Goal: Task Accomplishment & Management: Use online tool/utility

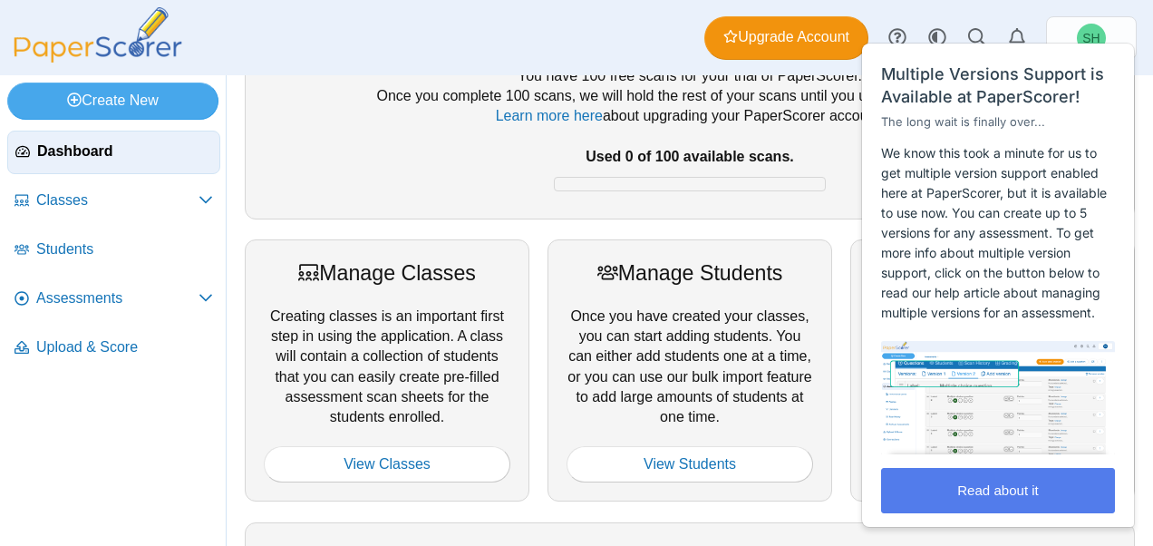
scroll to position [86, 0]
click at [136, 444] on nav "Dashboard Classes PRO" at bounding box center [113, 334] width 226 height 422
click at [814, 221] on div "Your Free PaperScore Trial You have 100 free scans for your trial of PaperScore…" at bounding box center [690, 477] width 908 height 958
click at [805, 225] on div "Your Free PaperScore Trial You have 100 free scans for your trial of PaperScore…" at bounding box center [690, 477] width 908 height 958
click at [234, 424] on div "Your Free PaperScore Trial You have 100 free scans for your trial of PaperScore…" at bounding box center [690, 224] width 926 height 470
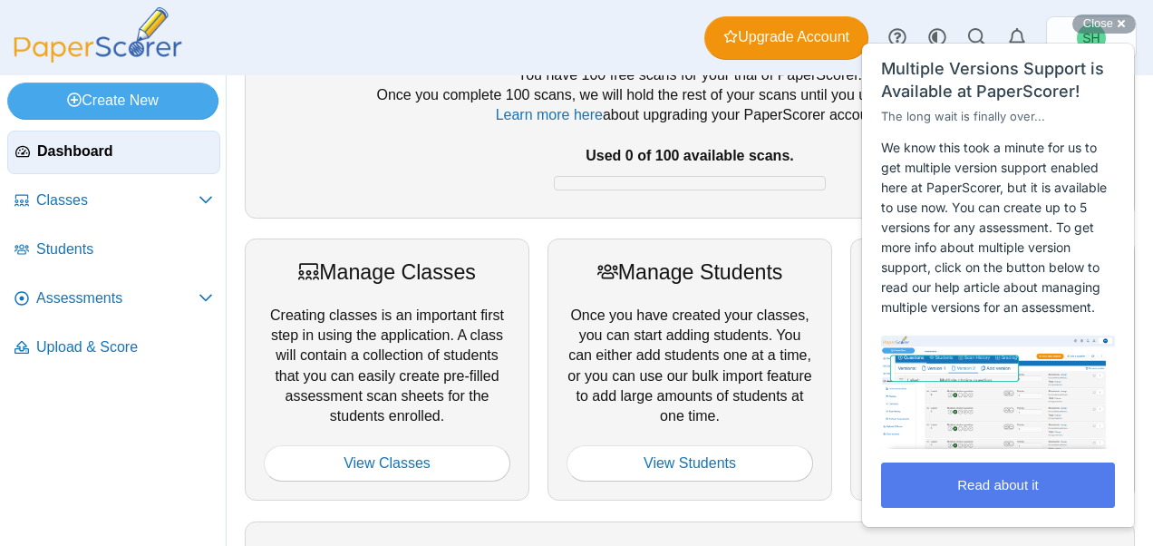
scroll to position [0, 0]
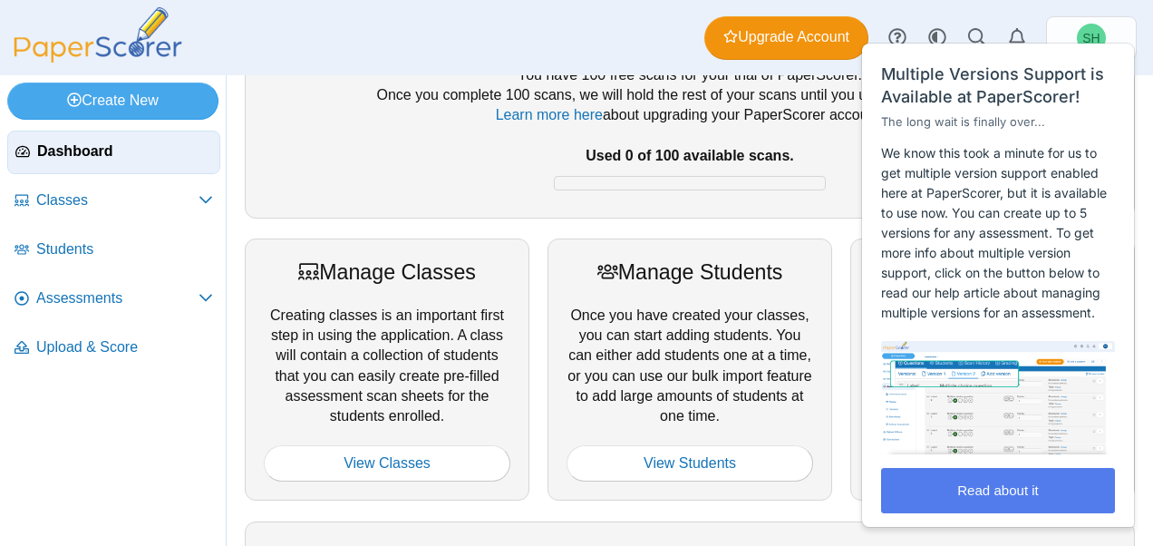
click at [825, 234] on div "Your Free PaperScore Trial You have 100 free scans for your trial of PaperScore…" at bounding box center [690, 477] width 908 height 958
click at [980, 509] on button "Read about it" at bounding box center [998, 490] width 234 height 45
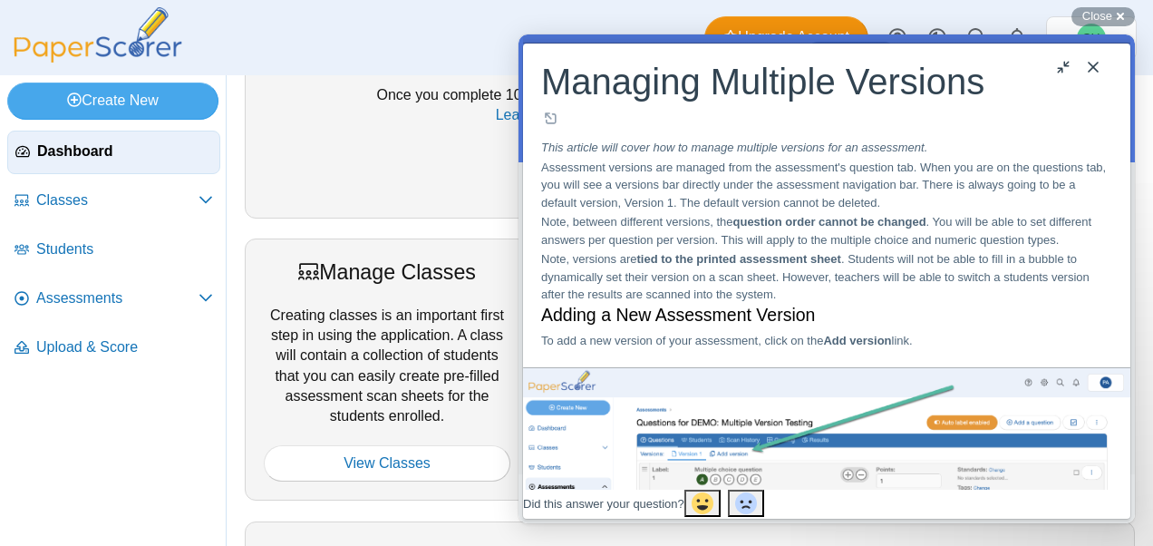
click at [1064, 69] on button "u" at bounding box center [1063, 67] width 29 height 29
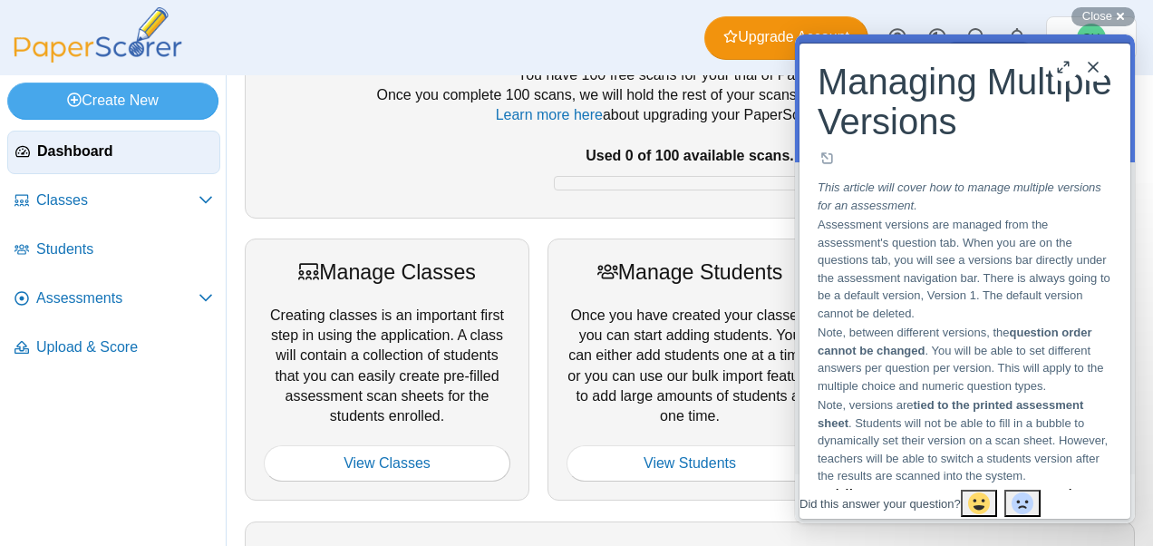
click at [1095, 69] on button "Close" at bounding box center [1092, 67] width 29 height 29
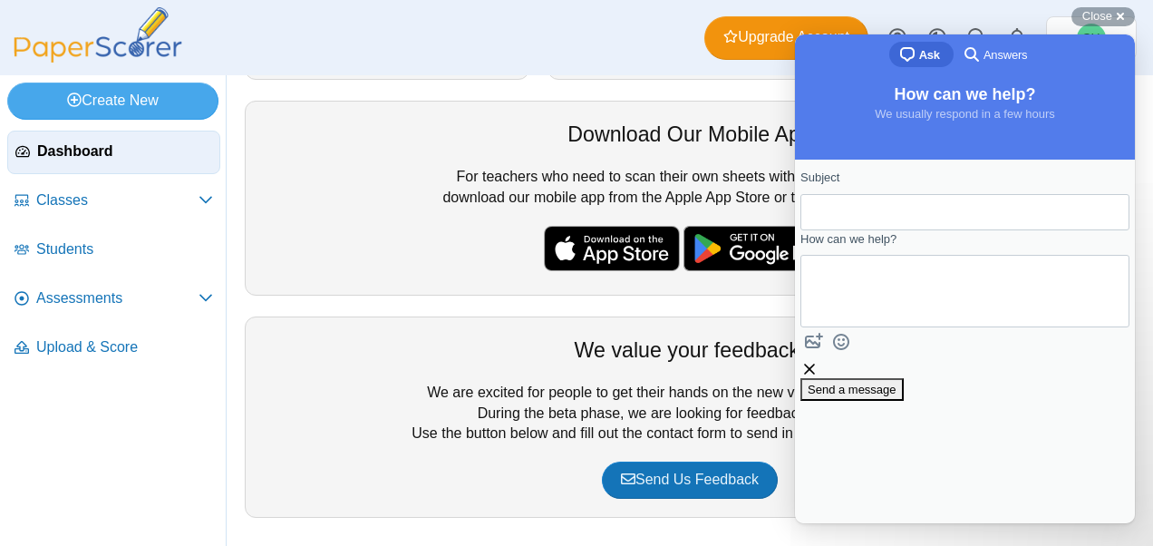
scroll to position [507, 0]
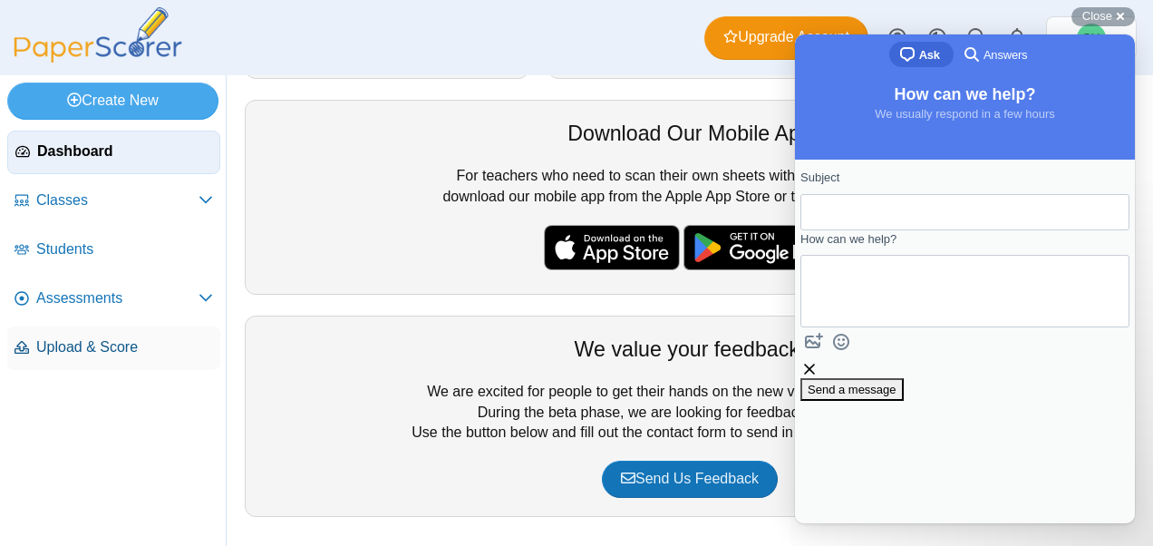
click at [114, 341] on span "Upload & Score" at bounding box center [124, 347] width 177 height 20
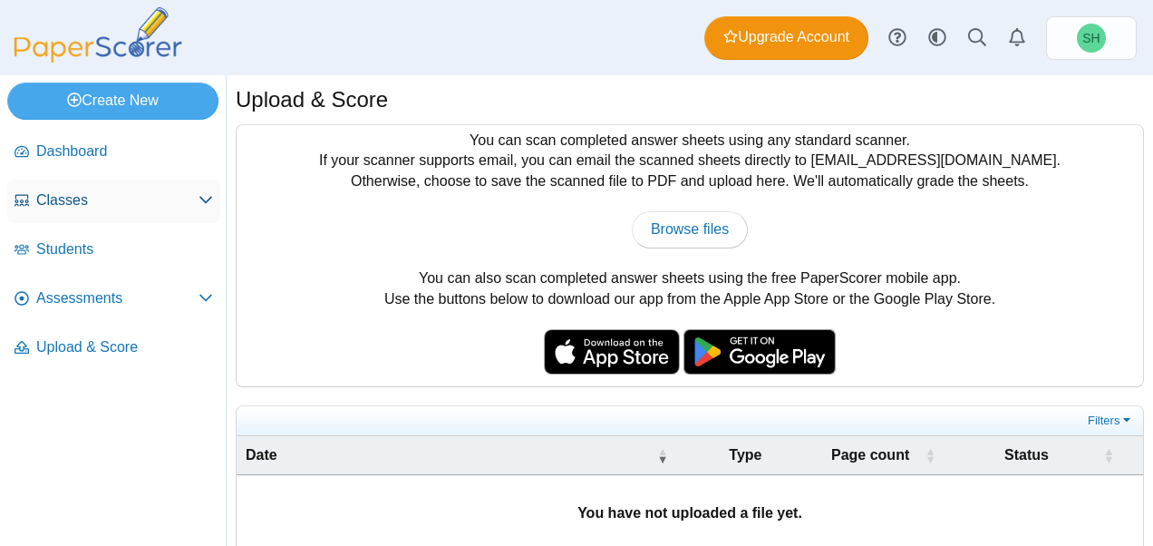
drag, startPoint x: 118, startPoint y: 201, endPoint x: 127, endPoint y: 209, distance: 12.2
click at [127, 209] on span "Classes" at bounding box center [117, 200] width 162 height 20
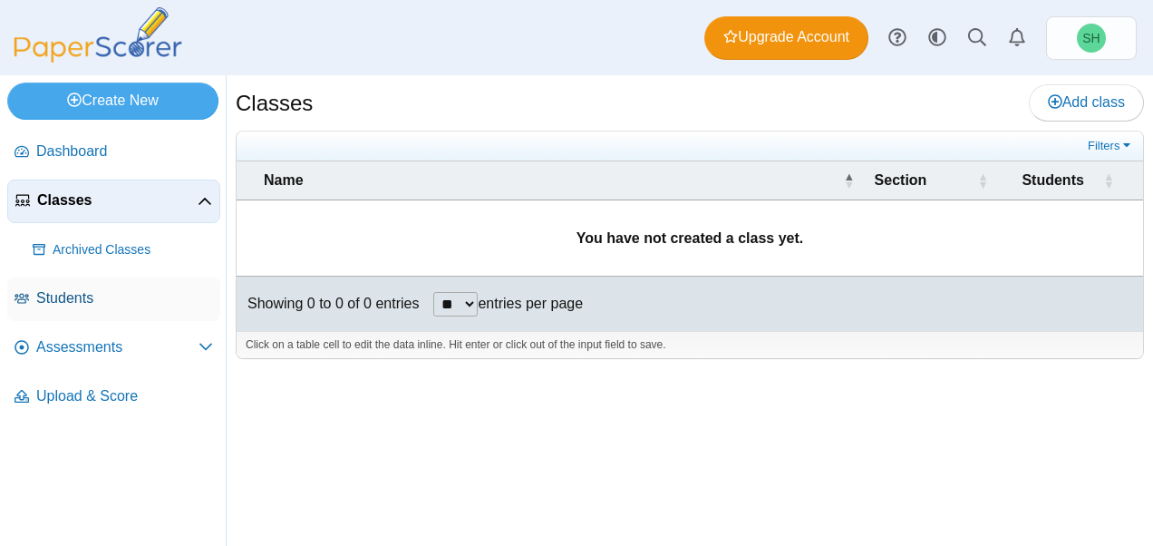
click at [83, 295] on span "Students" at bounding box center [124, 298] width 177 height 20
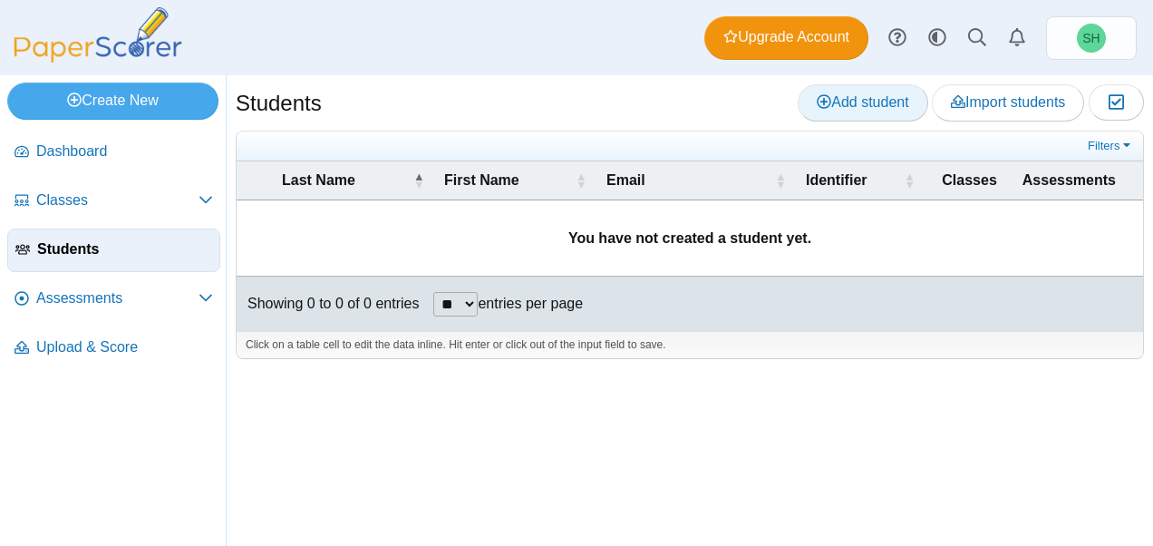
click at [881, 105] on span "Add student" at bounding box center [862, 101] width 92 height 15
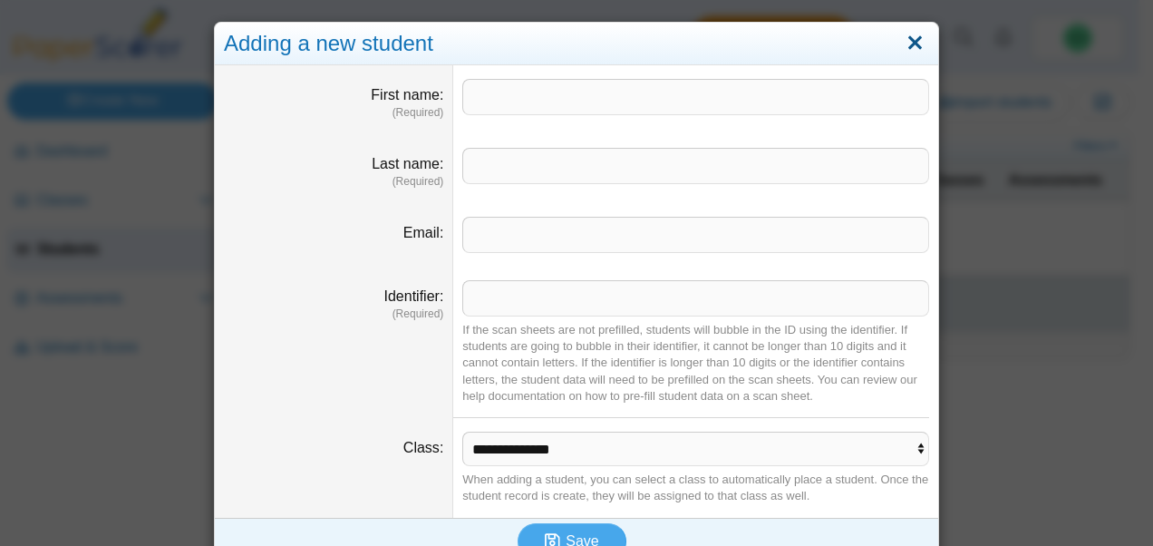
click at [909, 36] on link "Close" at bounding box center [915, 43] width 28 height 31
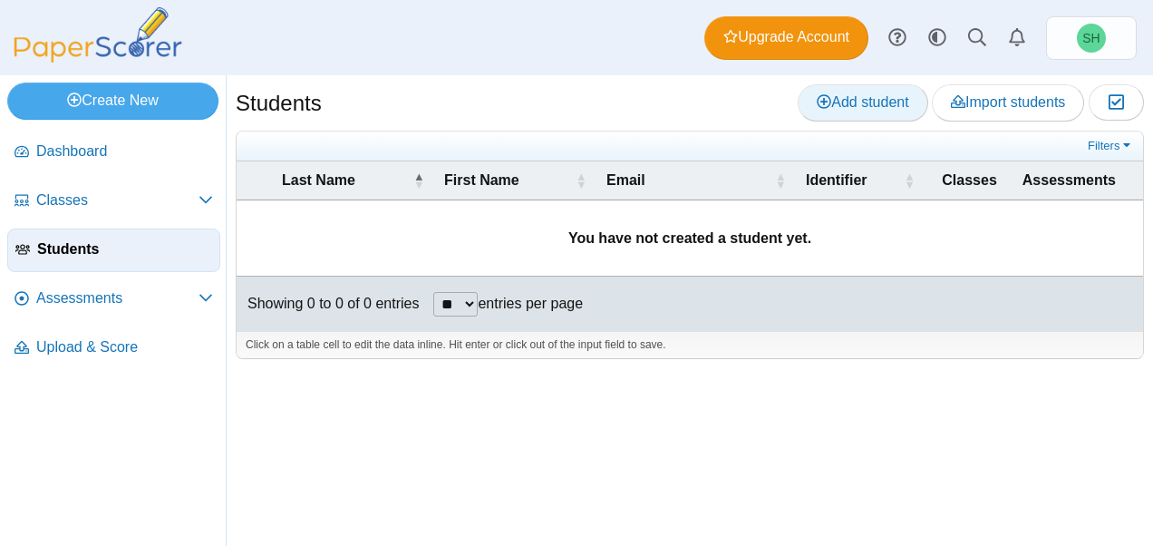
click at [855, 112] on link "Add student" at bounding box center [862, 102] width 130 height 36
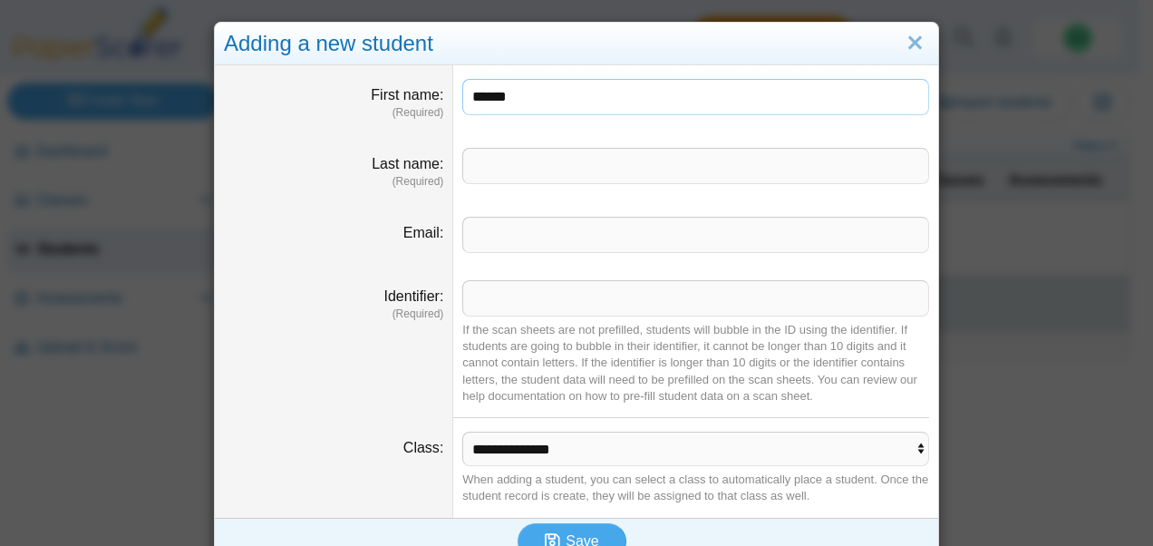
type input "******"
type input "********"
click at [495, 304] on input "Identifier" at bounding box center [695, 298] width 467 height 36
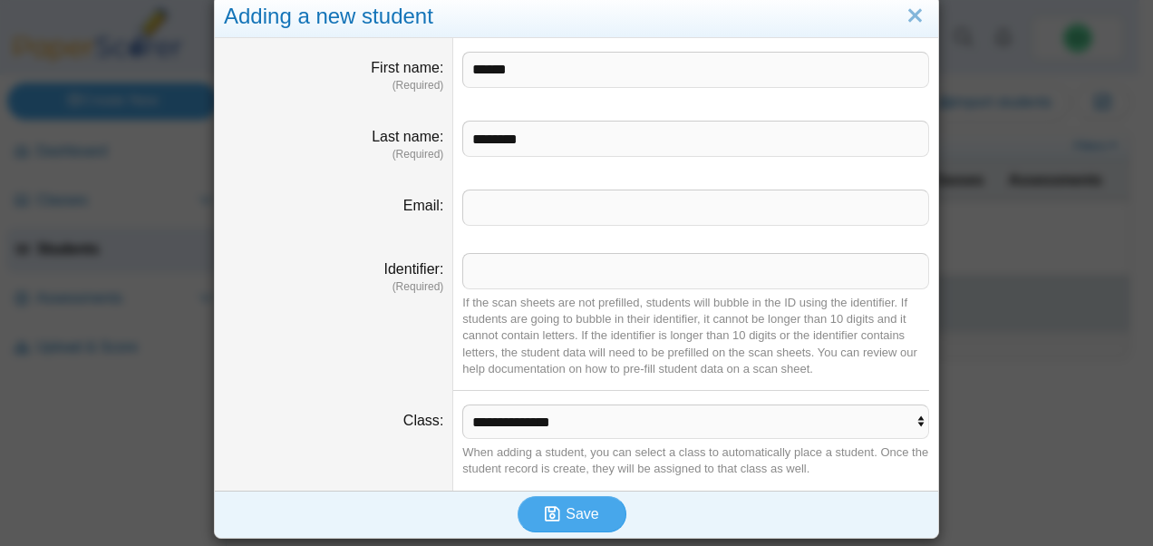
click at [384, 353] on dt "Identifier (Required)" at bounding box center [334, 314] width 238 height 151
click at [526, 404] on select "**********" at bounding box center [695, 421] width 467 height 34
click at [908, 5] on link "Close" at bounding box center [915, 16] width 28 height 31
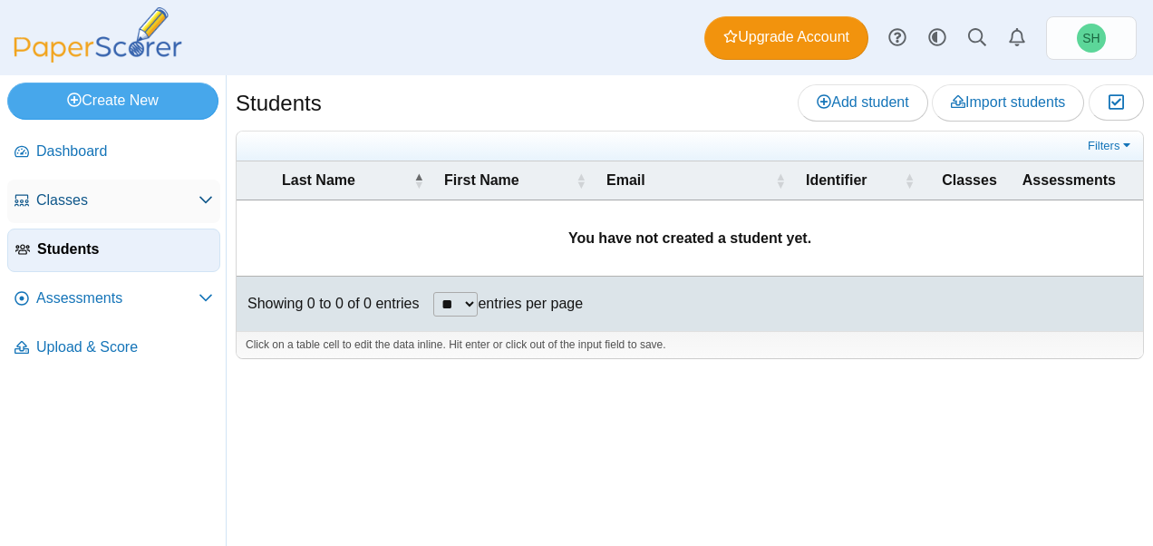
click at [129, 195] on span "Classes" at bounding box center [117, 200] width 162 height 20
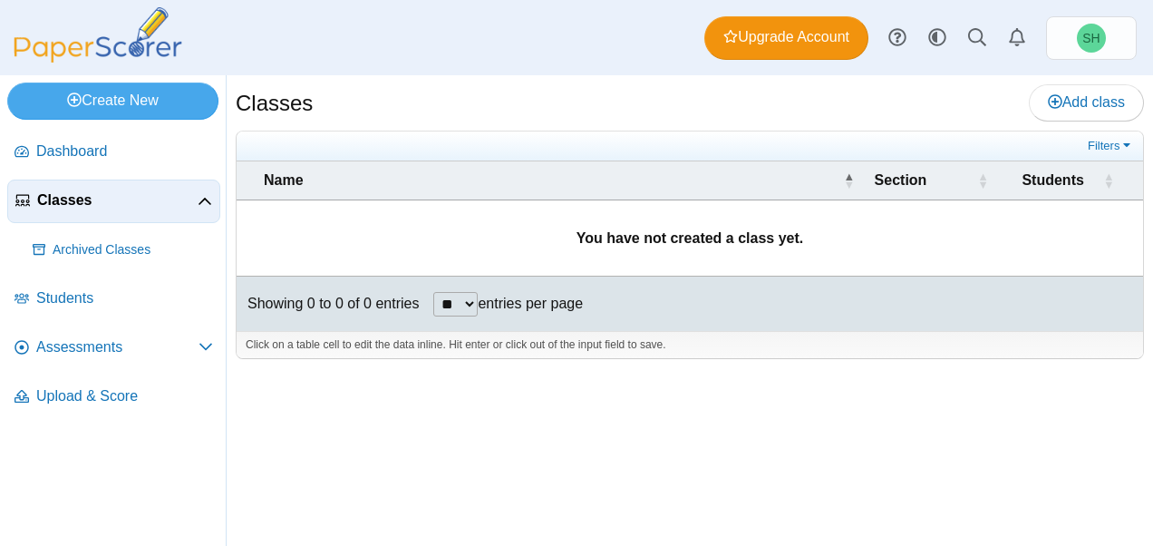
scroll to position [67, 0]
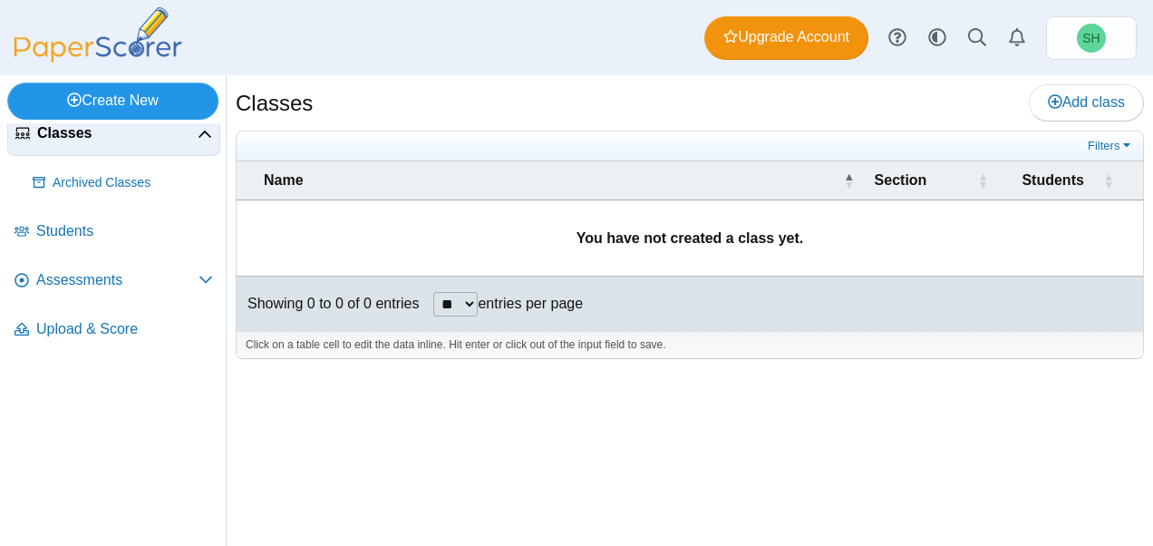
click at [92, 101] on link "Create New" at bounding box center [112, 100] width 211 height 36
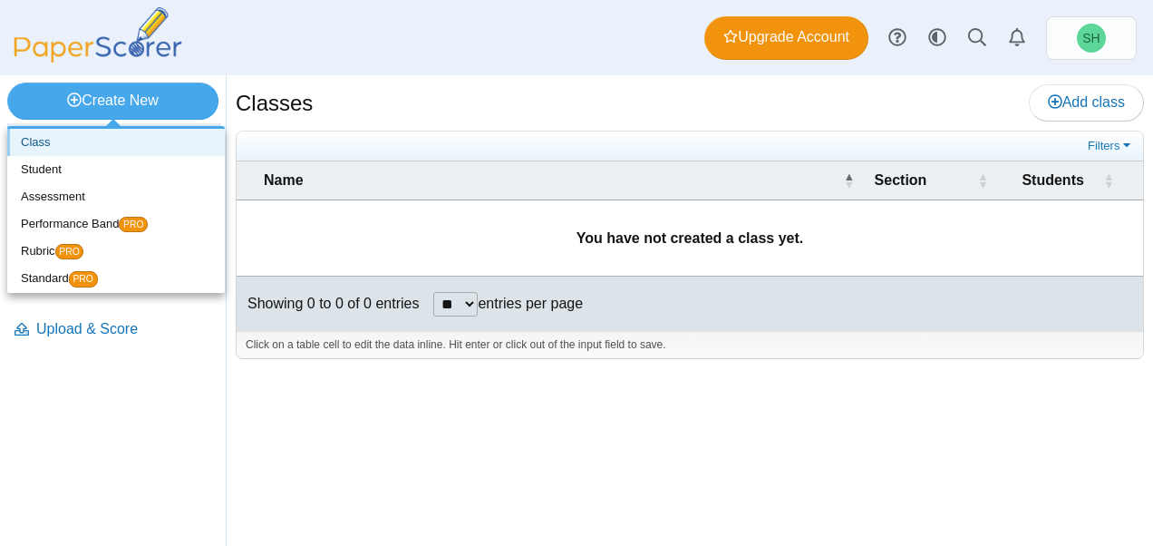
click at [62, 143] on link "Class" at bounding box center [115, 142] width 217 height 27
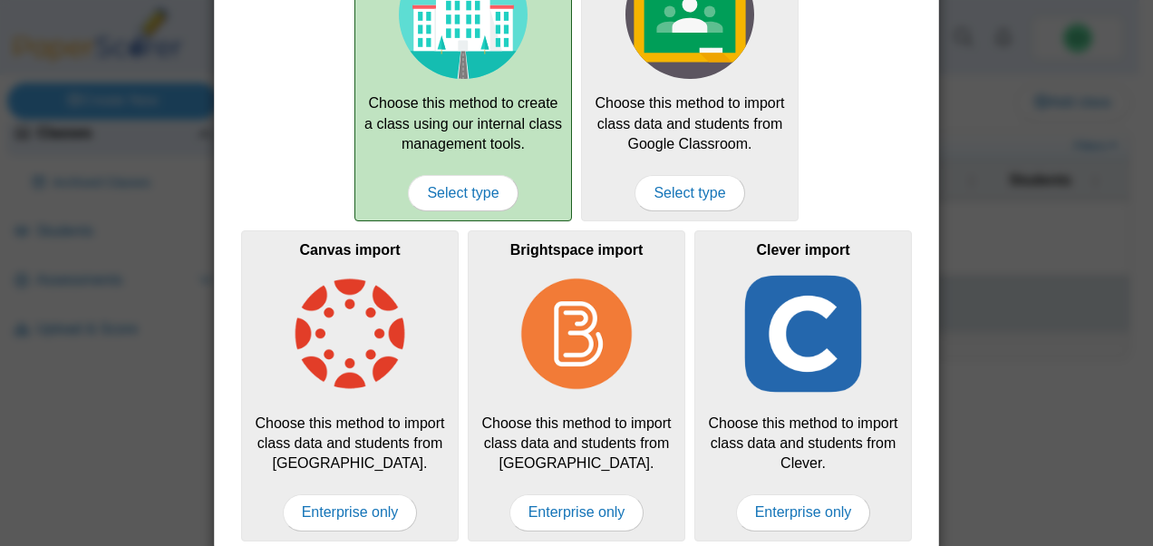
scroll to position [175, 0]
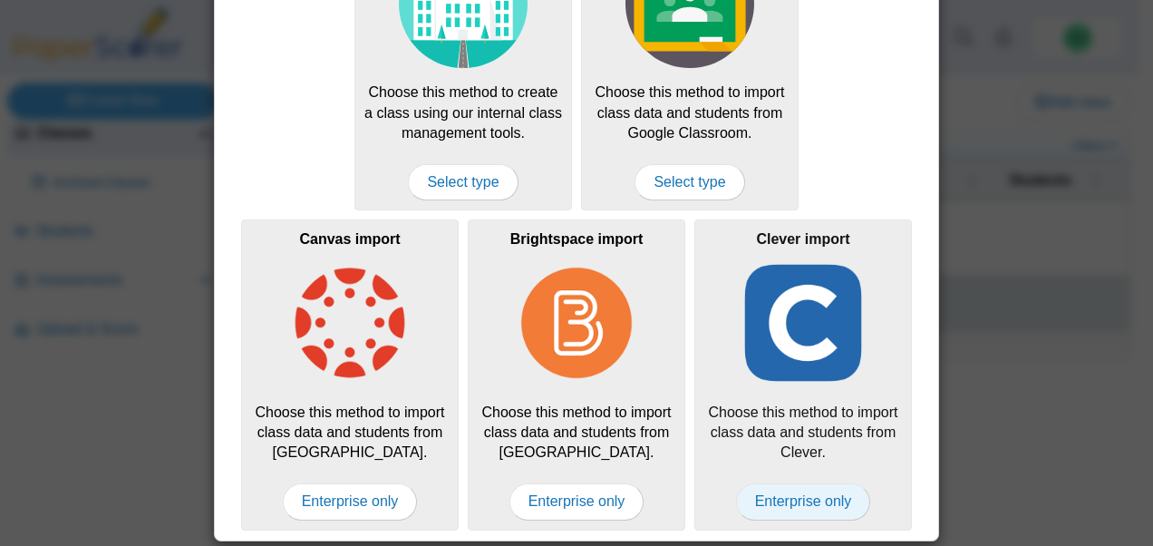
click at [789, 494] on span "Enterprise only" at bounding box center [803, 501] width 135 height 36
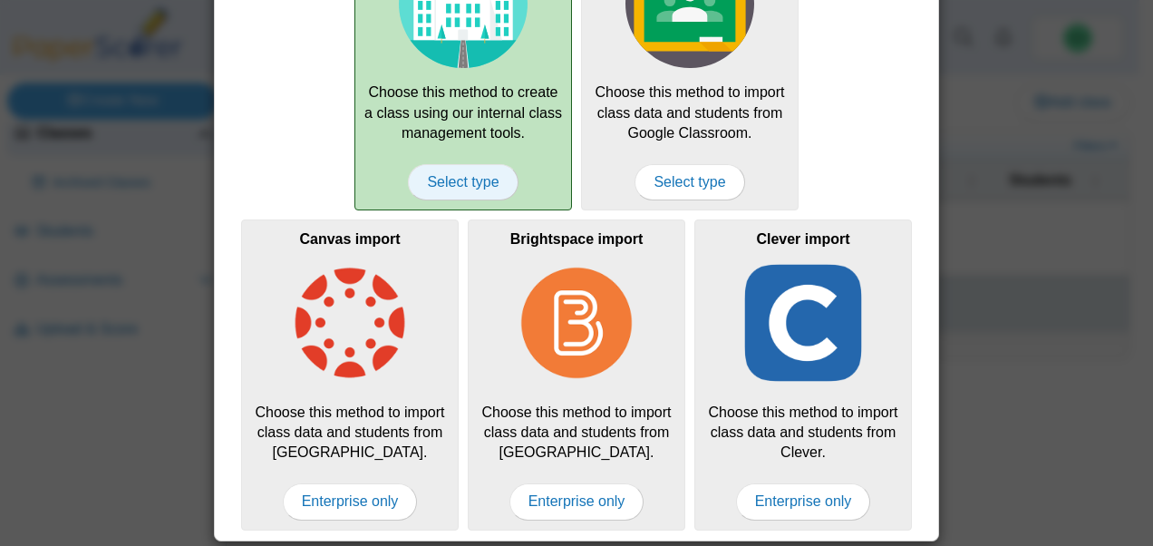
click at [459, 190] on span "Select type" at bounding box center [463, 182] width 110 height 36
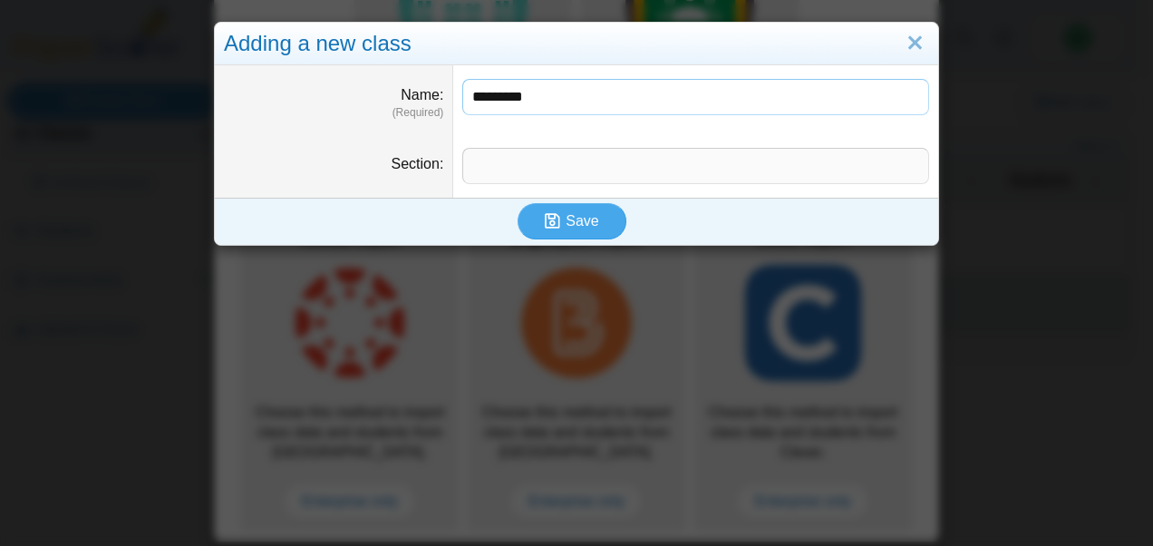
click at [550, 100] on input "*********" at bounding box center [695, 97] width 467 height 36
type input "********"
click at [477, 152] on input "Section" at bounding box center [695, 166] width 467 height 36
type input "***"
click at [547, 230] on icon "submit" at bounding box center [555, 221] width 21 height 20
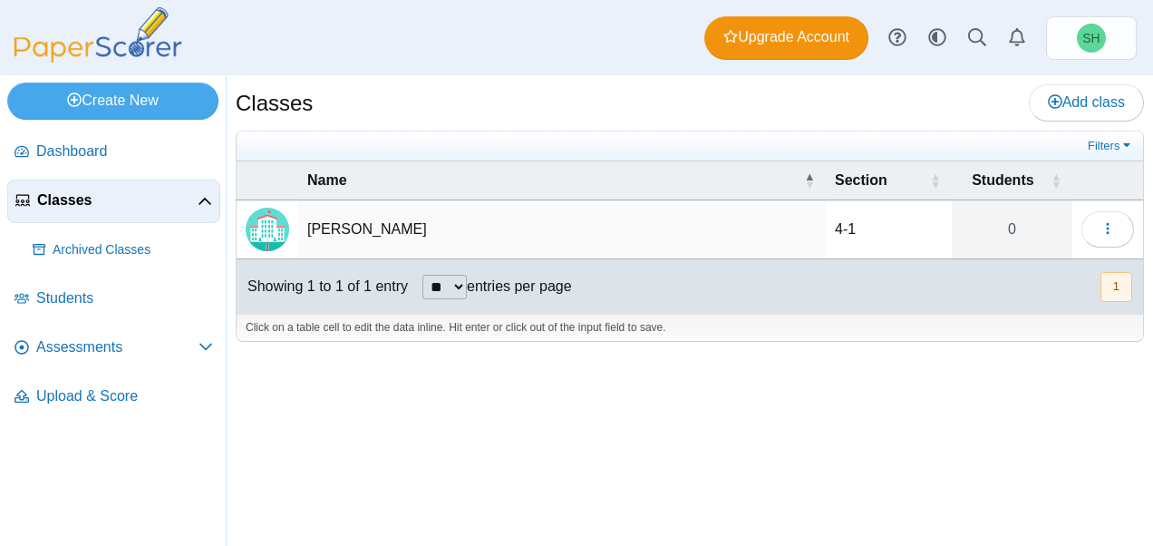
click at [374, 232] on td "[PERSON_NAME]" at bounding box center [561, 229] width 527 height 59
click at [260, 237] on img "Locally created class" at bounding box center [267, 229] width 43 height 43
click at [557, 377] on div "Classes Add class Filters 4-1 0" at bounding box center [690, 310] width 926 height 470
click at [1115, 226] on button "button" at bounding box center [1107, 229] width 53 height 36
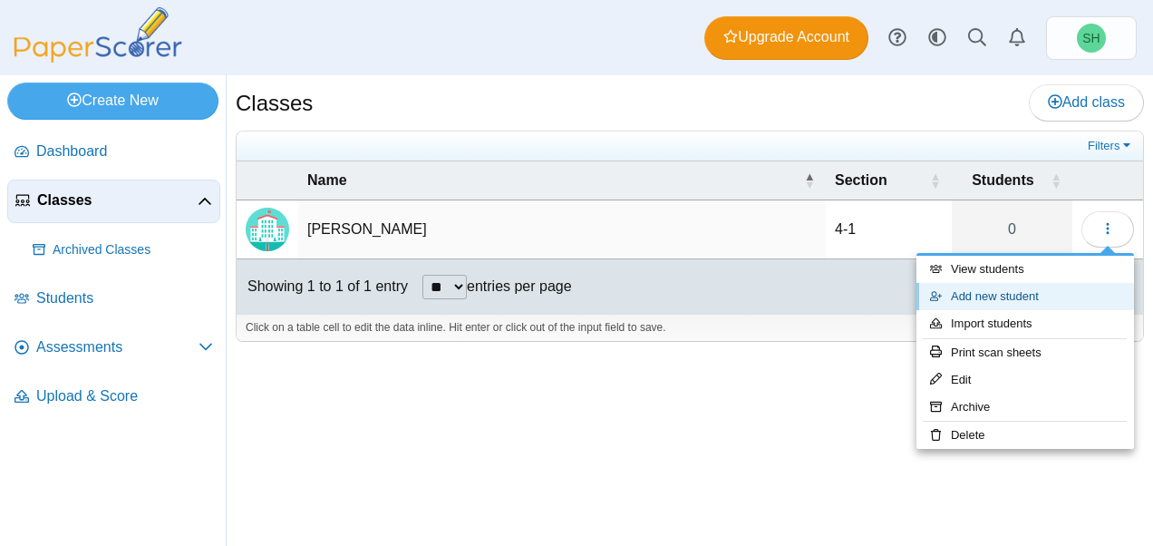
click at [995, 295] on link "Add new student" at bounding box center [1024, 296] width 217 height 27
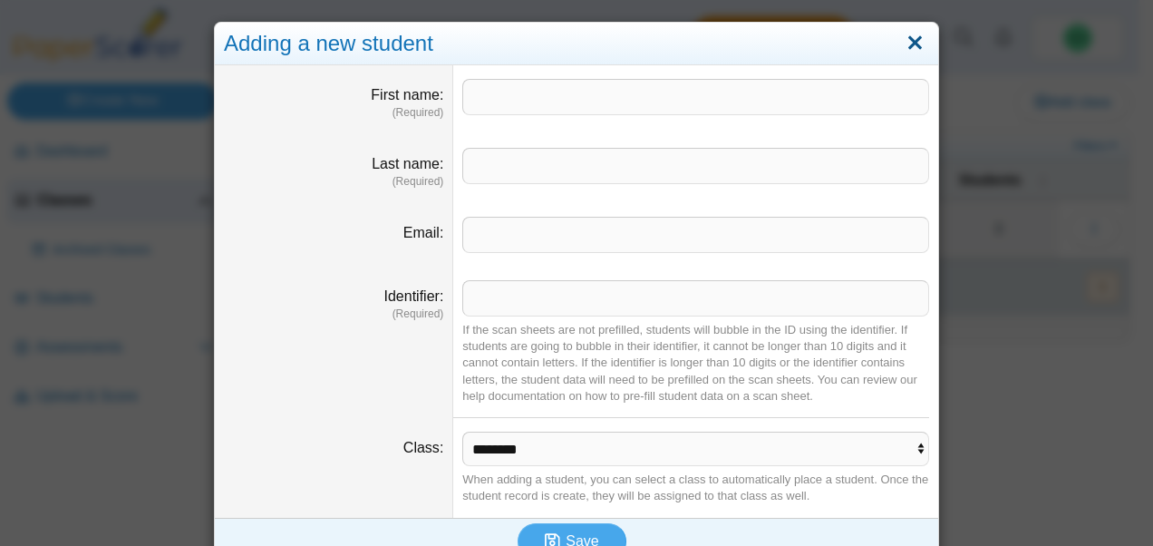
click at [904, 42] on link "Close" at bounding box center [915, 43] width 28 height 31
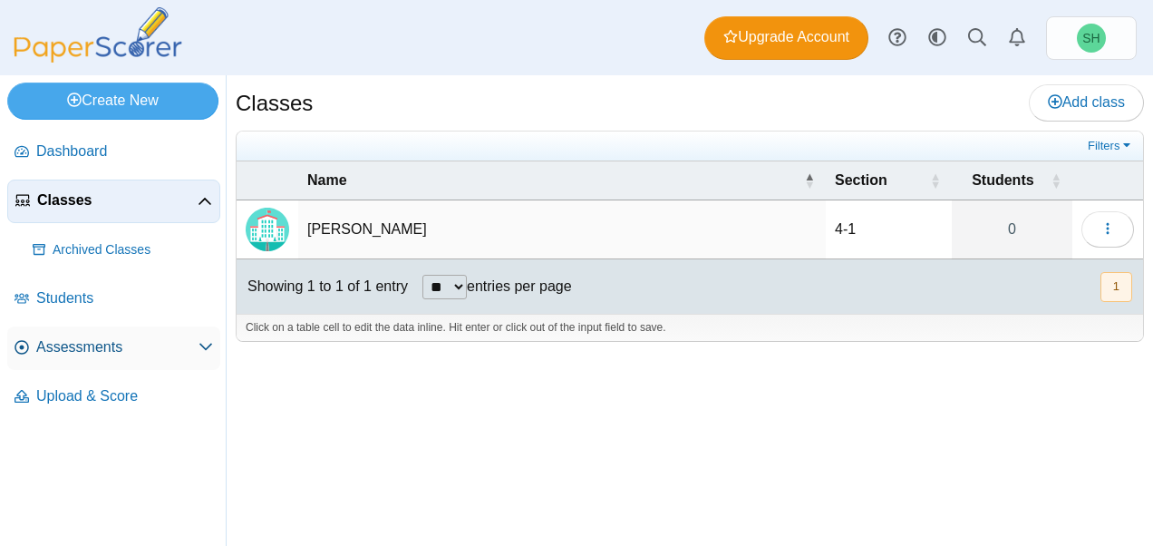
click at [112, 343] on span "Assessments" at bounding box center [117, 347] width 162 height 20
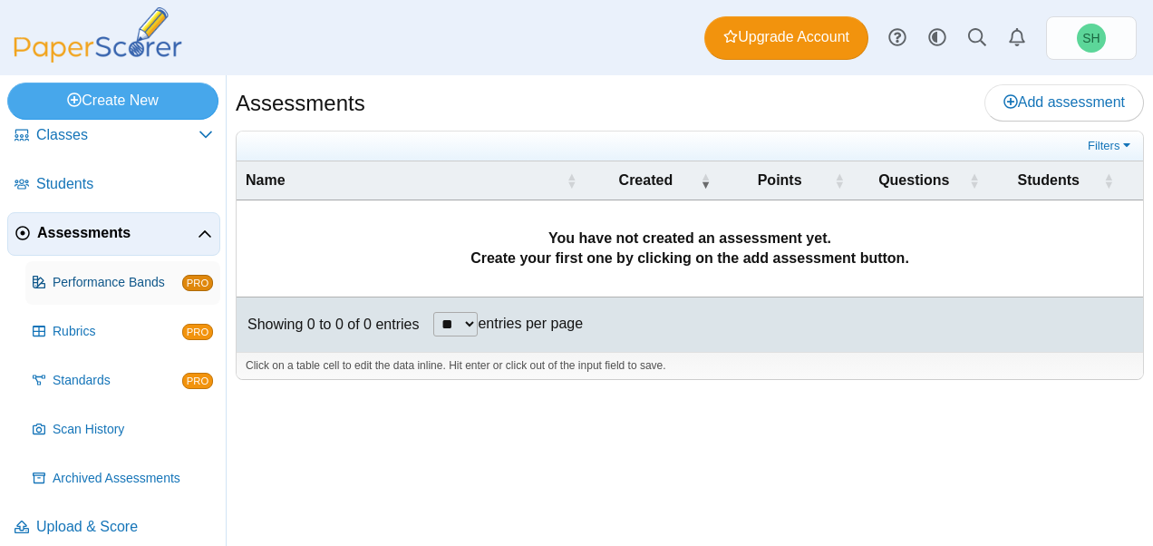
scroll to position [80, 0]
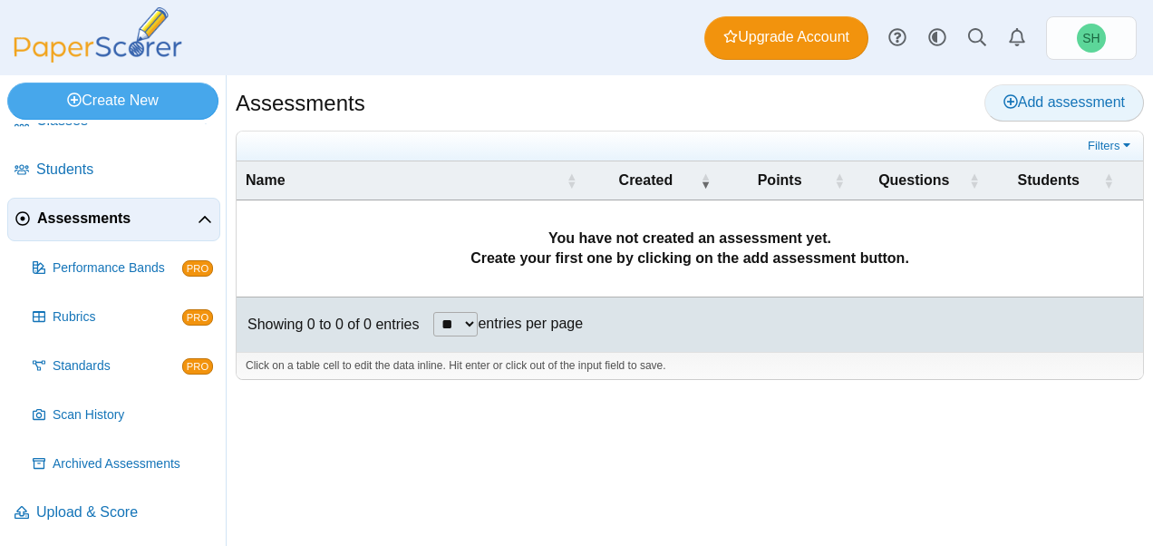
click at [1054, 105] on span "Add assessment" at bounding box center [1063, 101] width 121 height 15
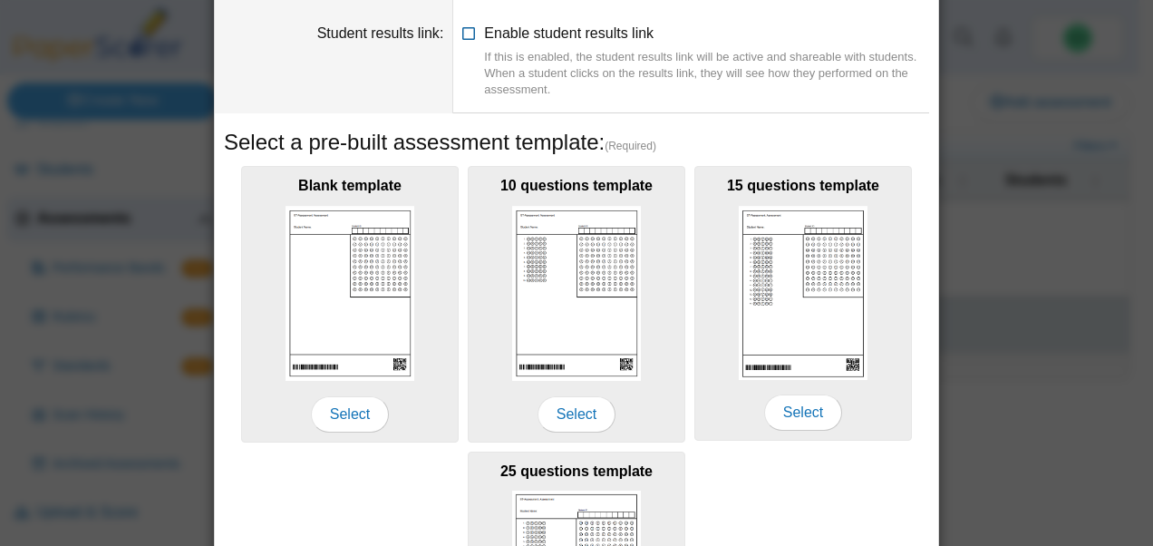
scroll to position [169, 0]
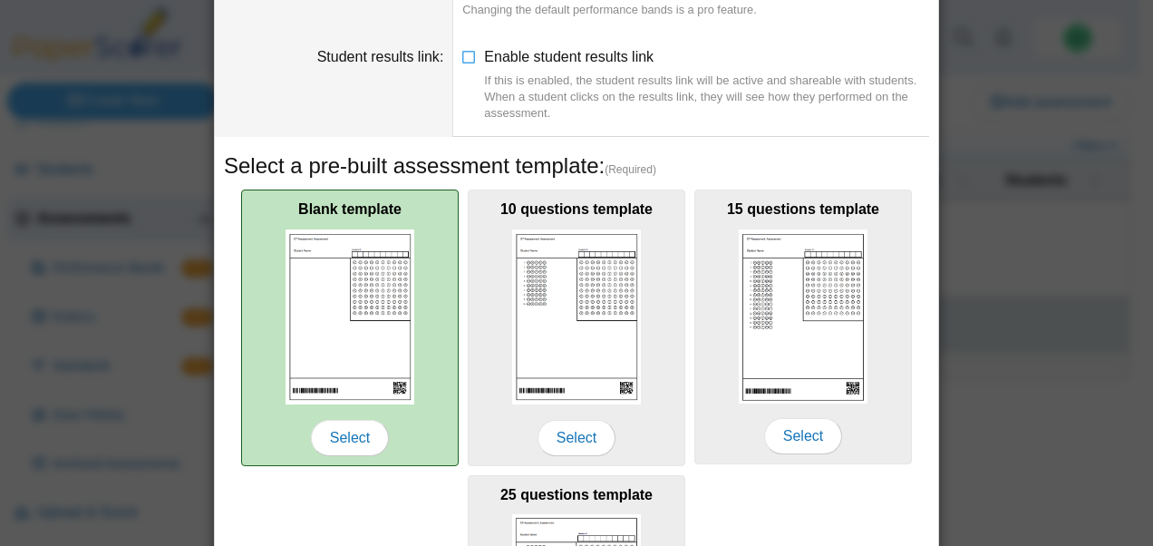
click at [369, 335] on img at bounding box center [349, 316] width 129 height 175
click at [359, 426] on span "Select" at bounding box center [350, 438] width 78 height 36
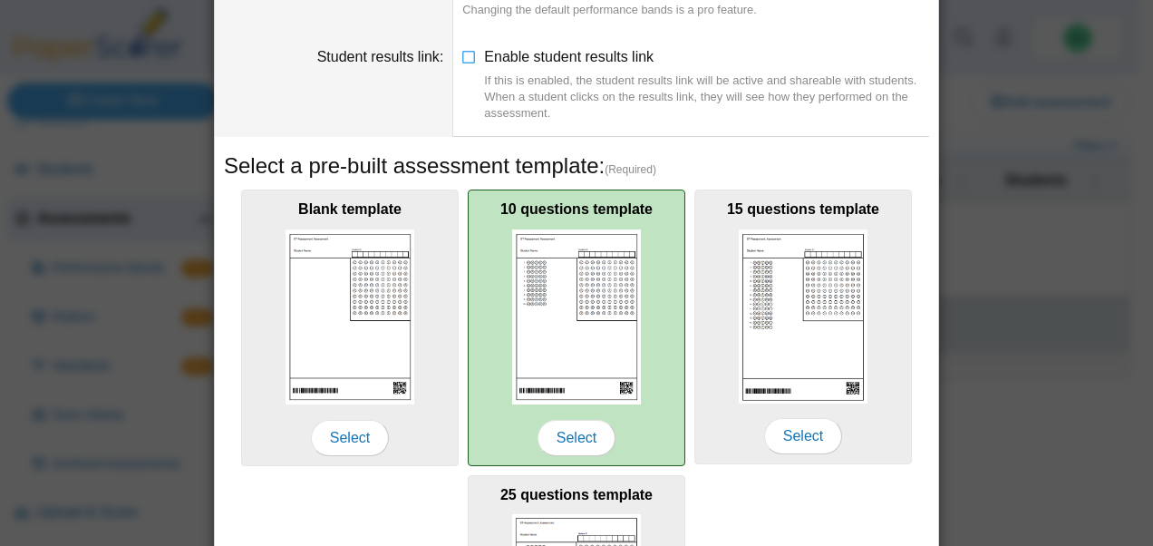
scroll to position [0, 0]
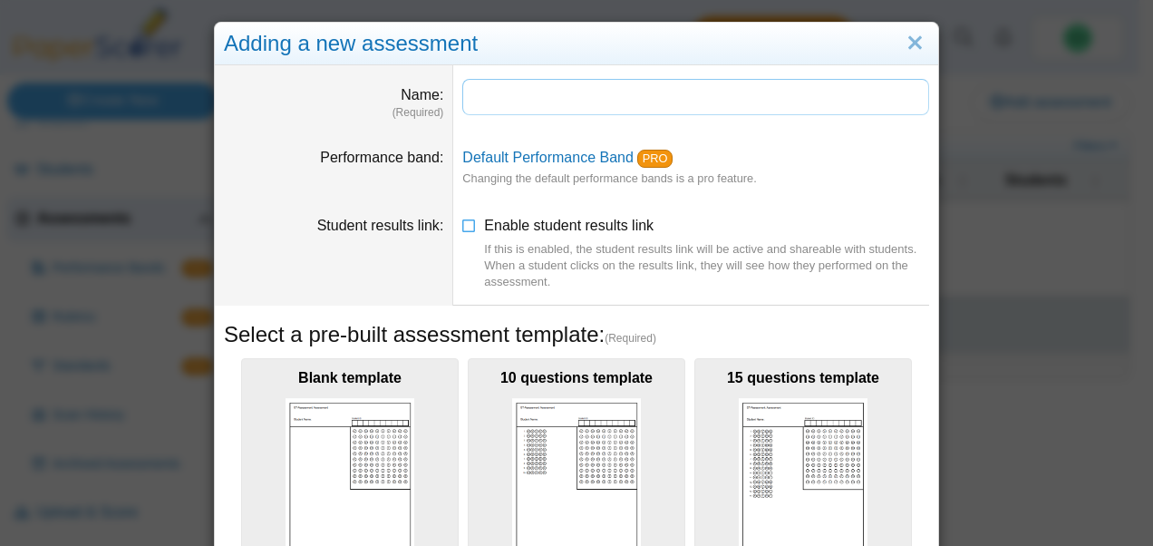
click at [528, 100] on input "Name" at bounding box center [695, 97] width 467 height 36
type input "*"
type input "**********"
click at [803, 145] on dd "Default Performance Band PRO Changing the default performance bands is a pro fe…" at bounding box center [695, 168] width 485 height 68
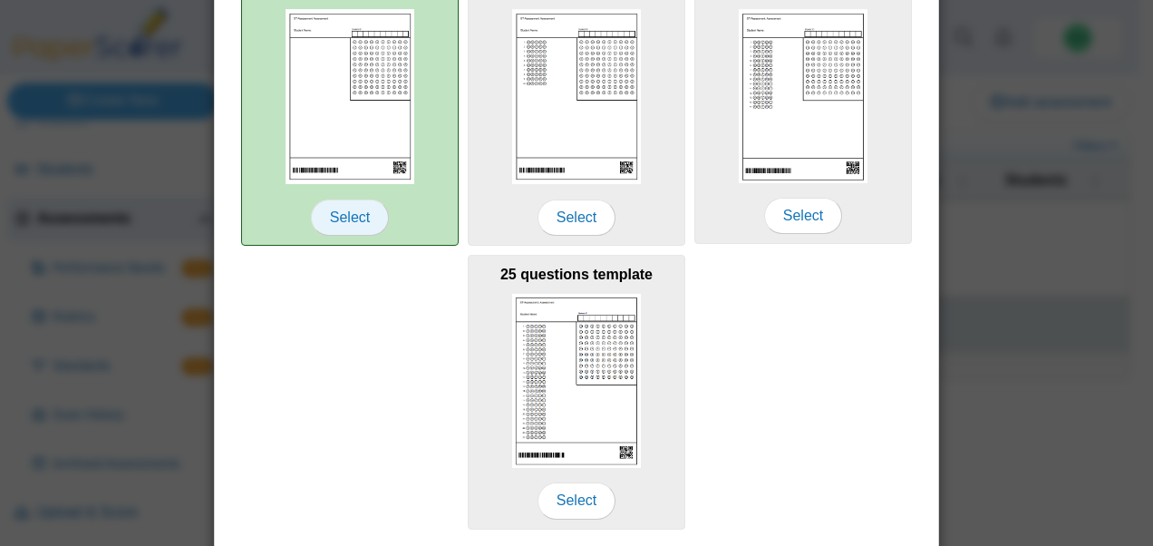
scroll to position [420, 0]
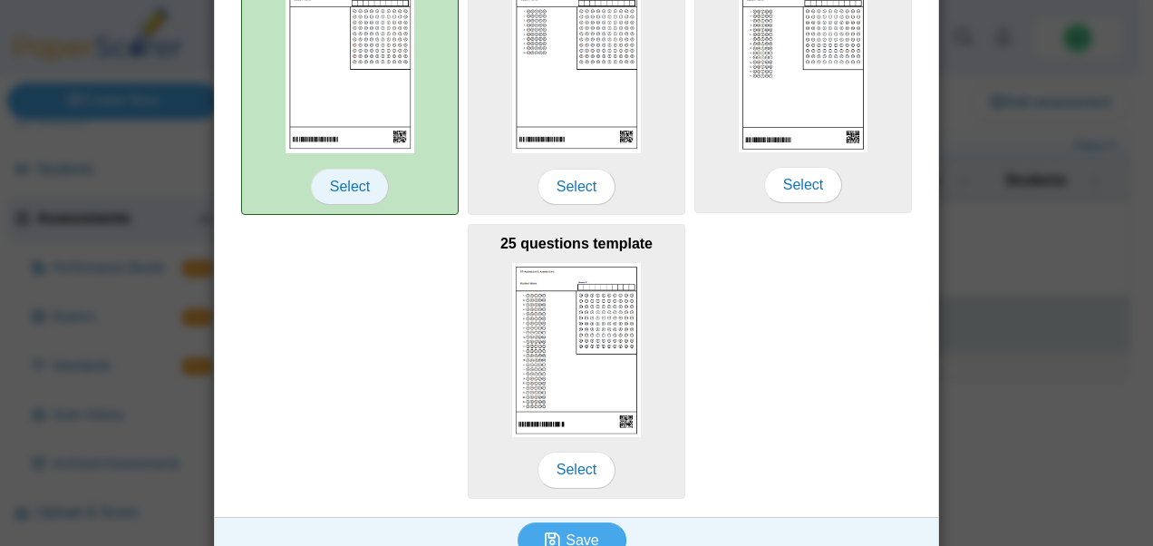
click at [343, 190] on span "Select" at bounding box center [350, 187] width 78 height 36
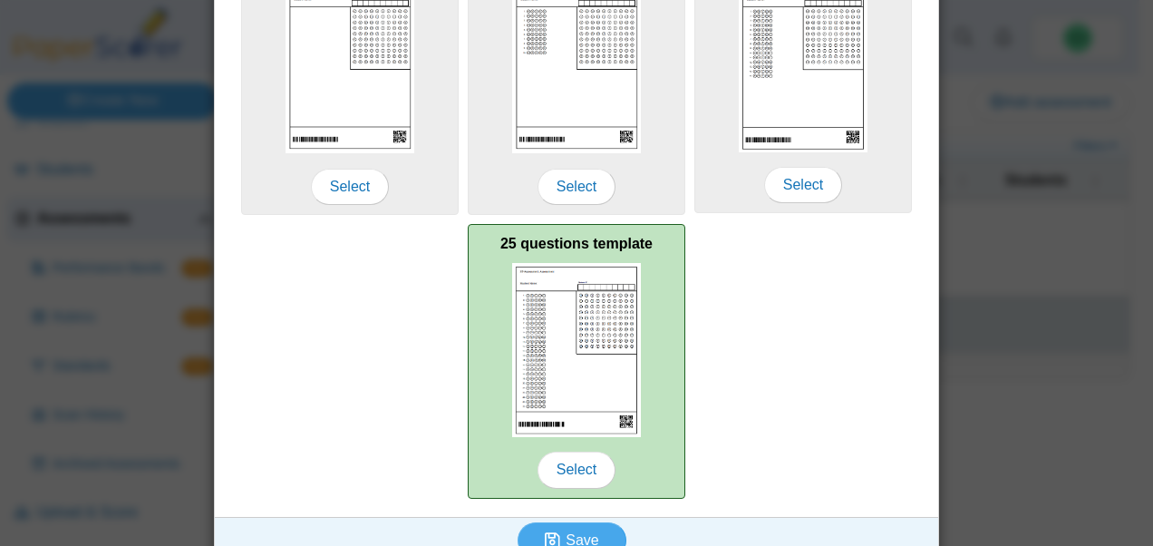
scroll to position [443, 0]
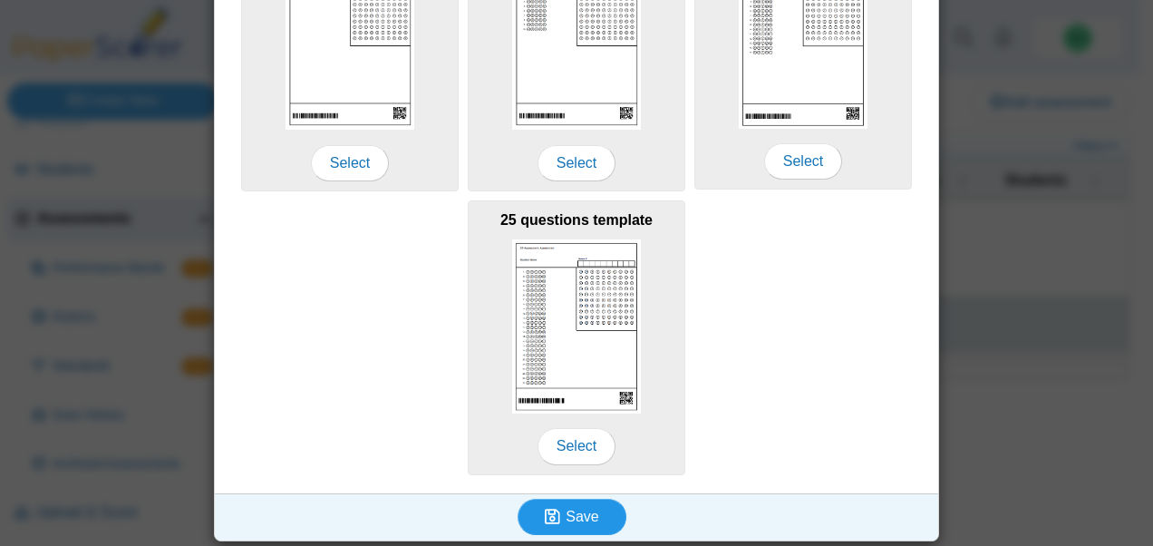
click at [550, 511] on icon "submit" at bounding box center [552, 515] width 15 height 17
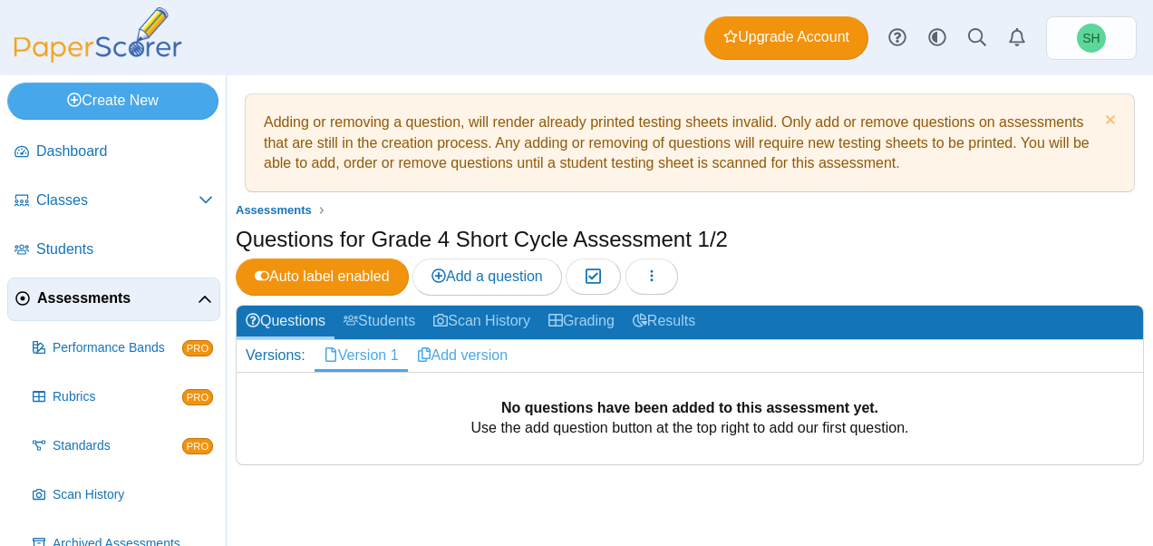
click at [443, 352] on link "Add version" at bounding box center [463, 355] width 110 height 31
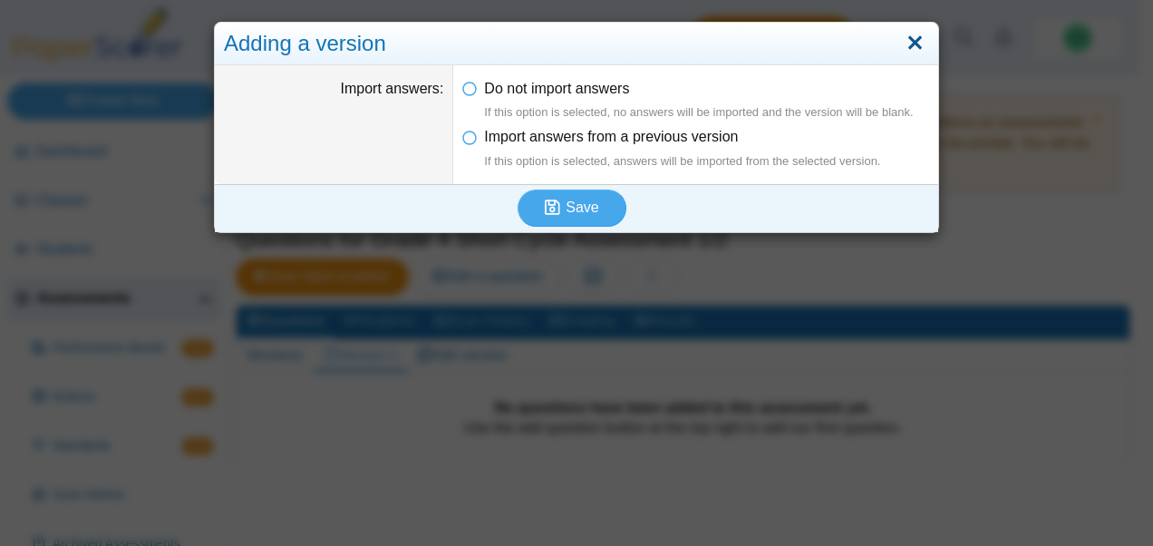
click at [908, 46] on link "Close" at bounding box center [915, 43] width 28 height 31
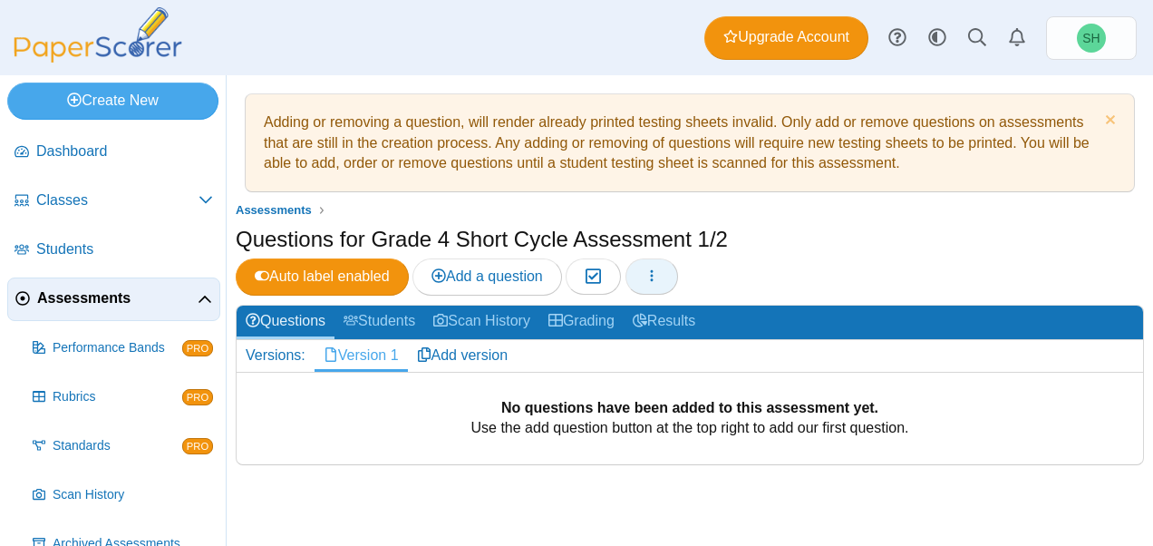
click at [659, 278] on icon "button" at bounding box center [651, 275] width 14 height 14
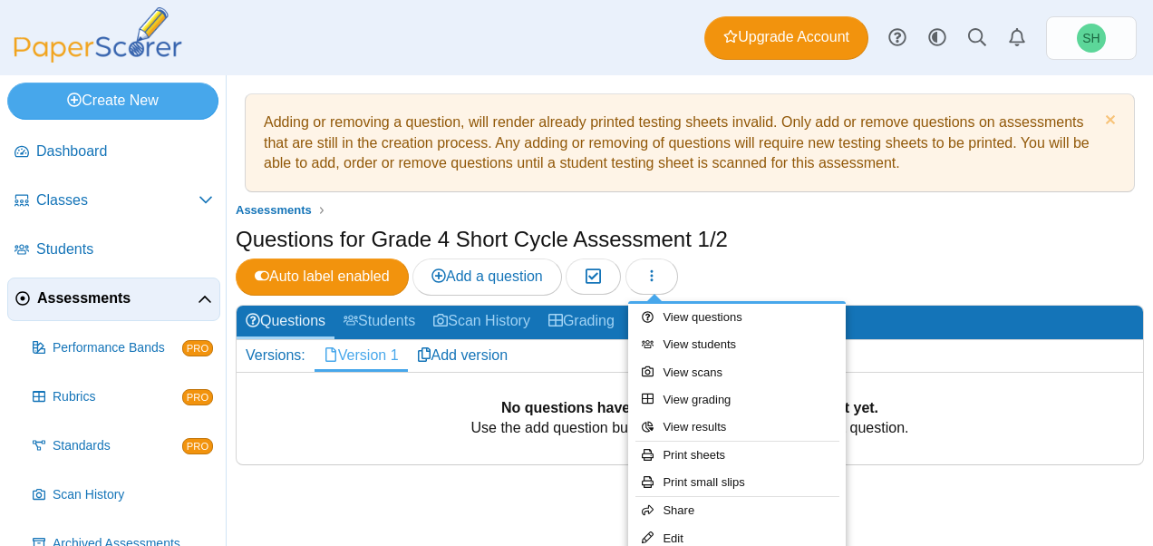
click at [783, 277] on div "Questions for Grade 4 Short Cycle Assessment 1/2 Auto label enabled Add a quest…" at bounding box center [690, 262] width 908 height 76
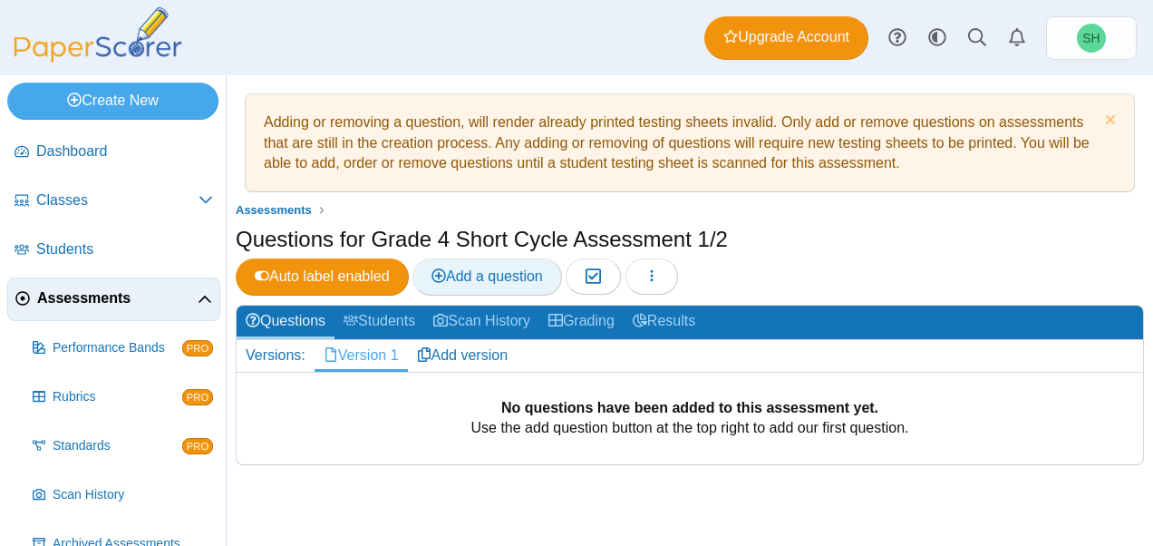
click at [483, 284] on link "Add a question" at bounding box center [487, 276] width 150 height 36
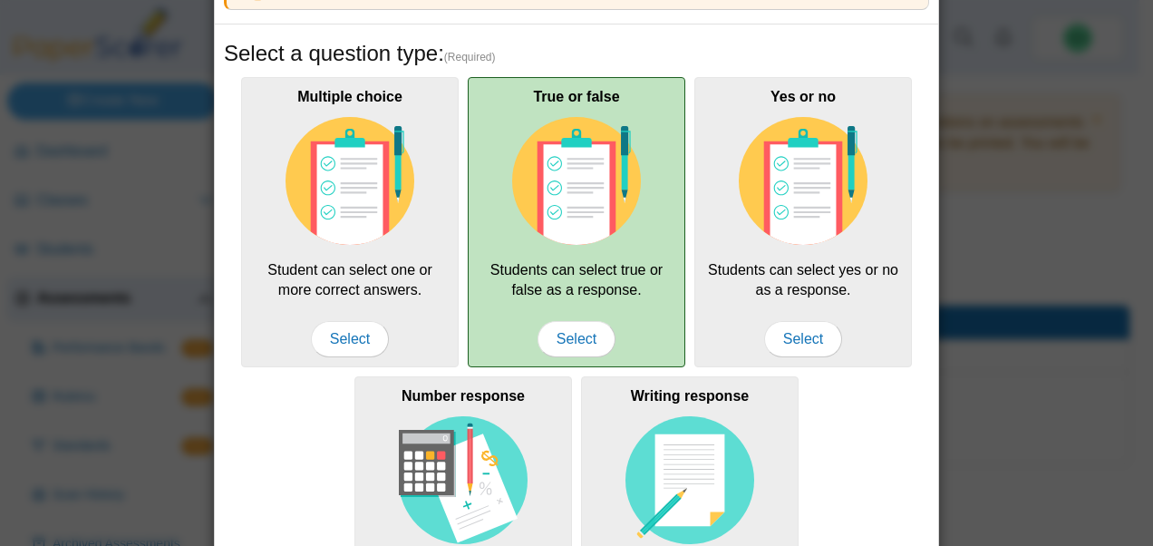
scroll to position [116, 0]
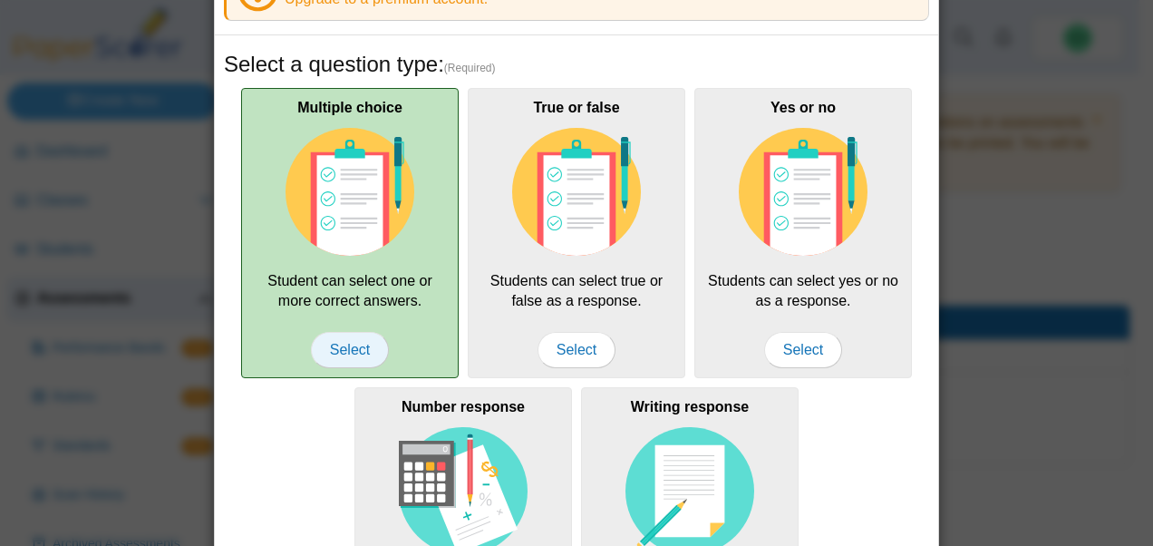
click at [364, 340] on span "Select" at bounding box center [350, 350] width 78 height 36
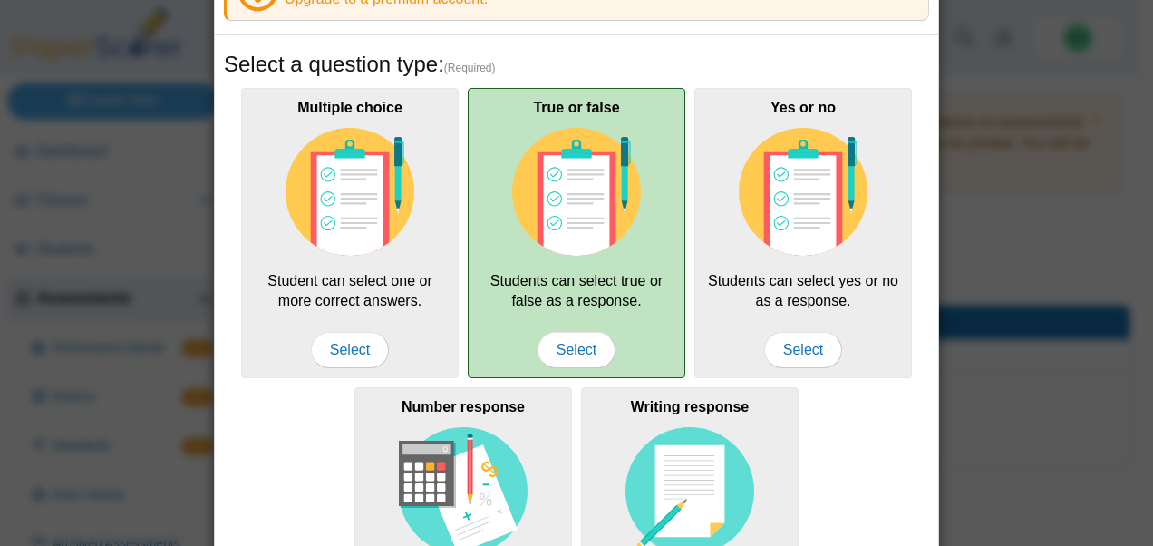
scroll to position [461, 0]
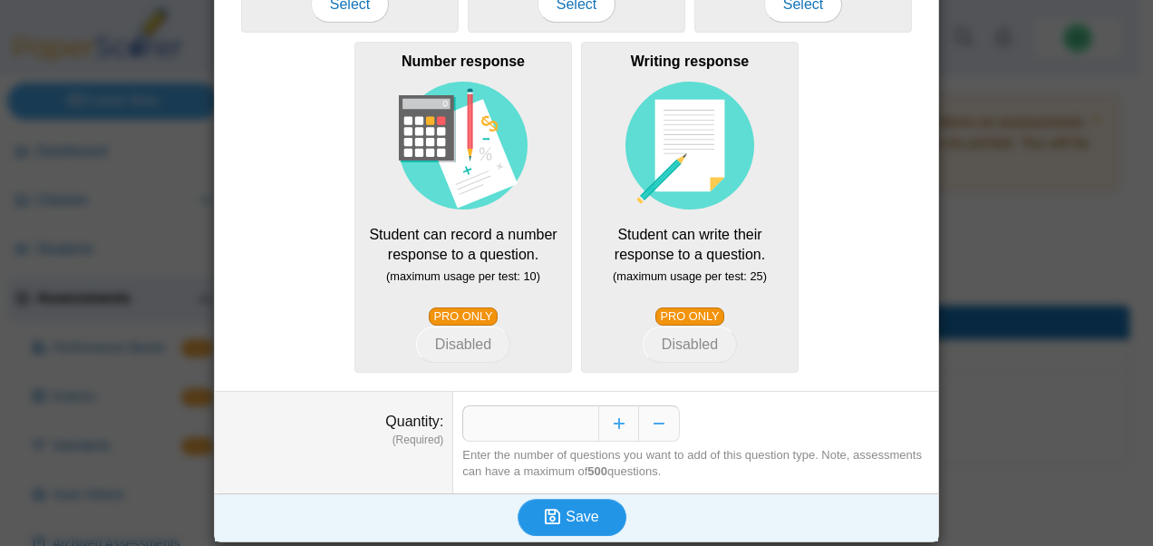
click at [579, 509] on span "Save" at bounding box center [581, 515] width 33 height 15
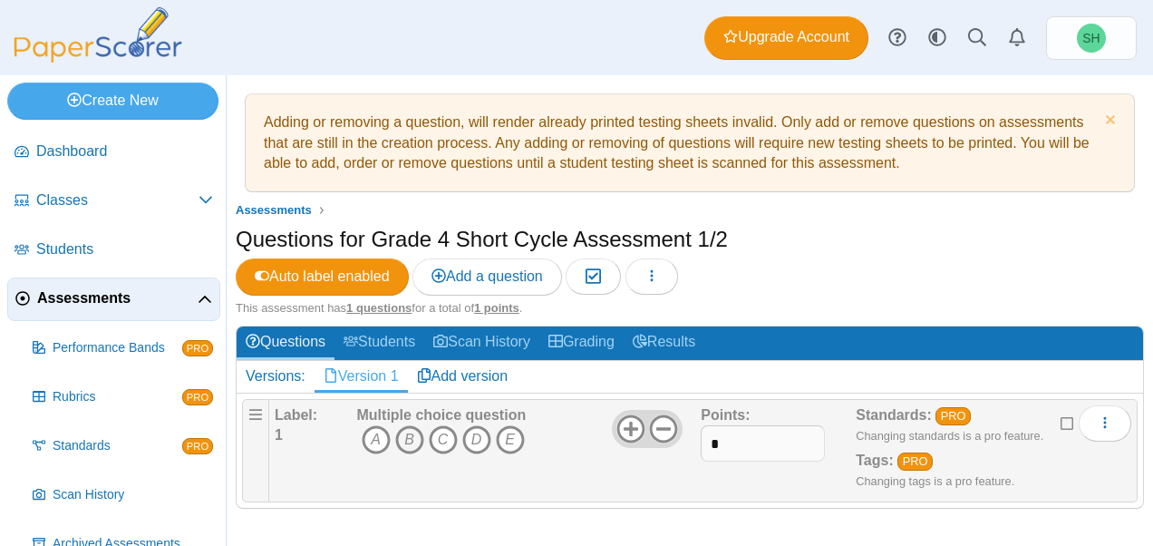
click at [420, 428] on icon "B" at bounding box center [409, 439] width 29 height 29
click at [1089, 418] on button "More options" at bounding box center [1104, 423] width 53 height 36
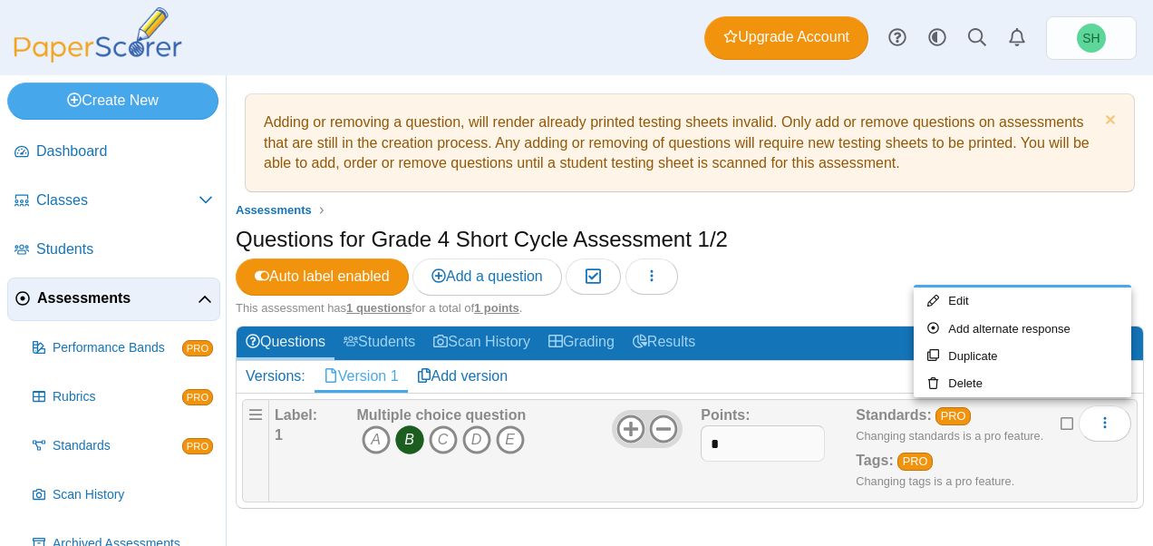
click at [972, 248] on div "Questions for Grade 4 Short Cycle Assessment 1/2 Auto label enabled Add a quest…" at bounding box center [690, 262] width 908 height 76
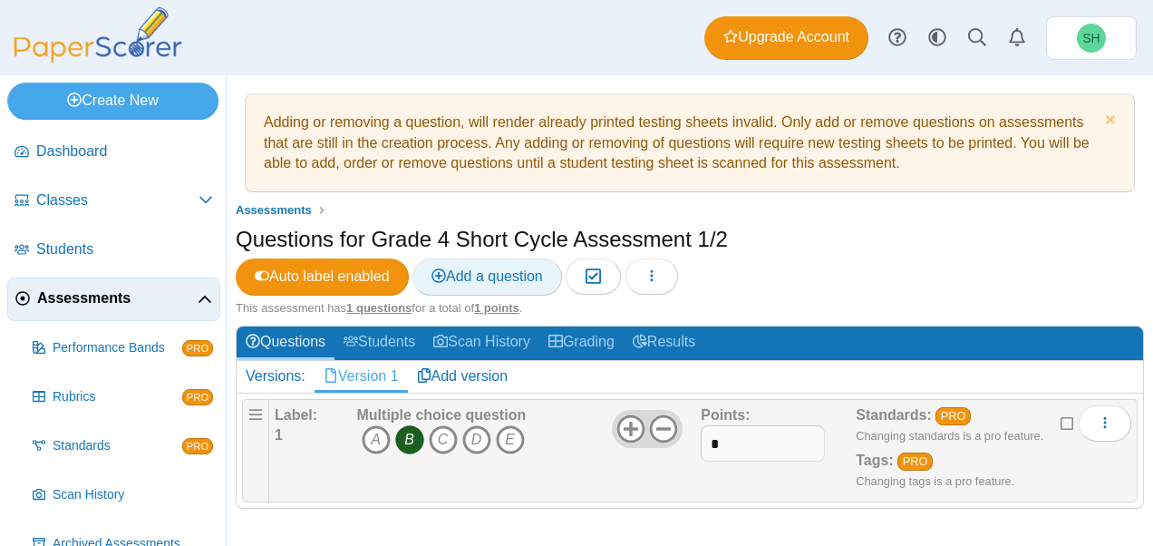
click at [498, 276] on span "Add a question" at bounding box center [486, 275] width 111 height 15
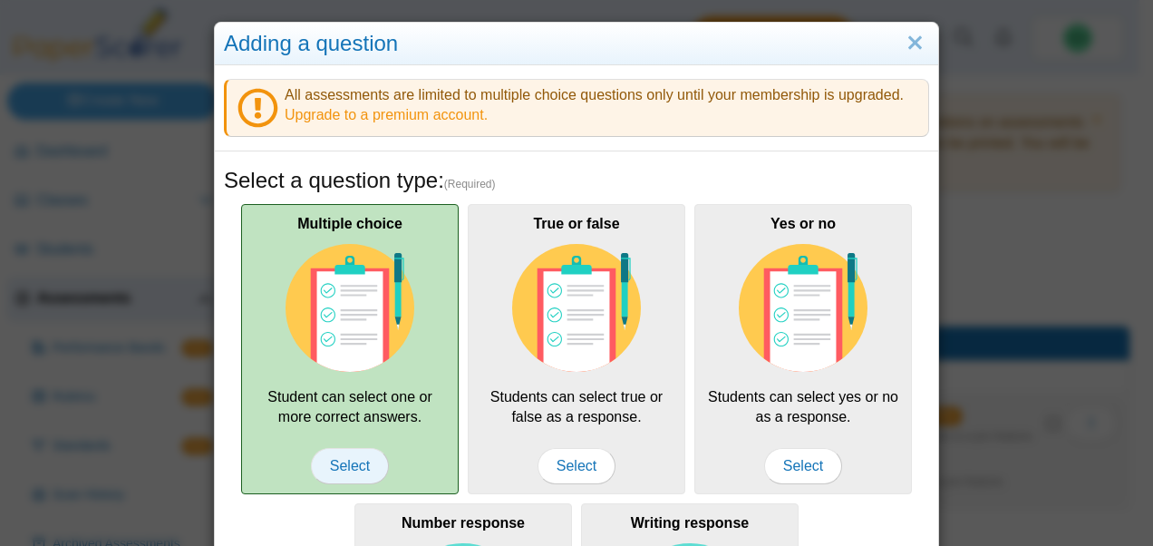
click at [353, 455] on span "Select" at bounding box center [350, 466] width 78 height 36
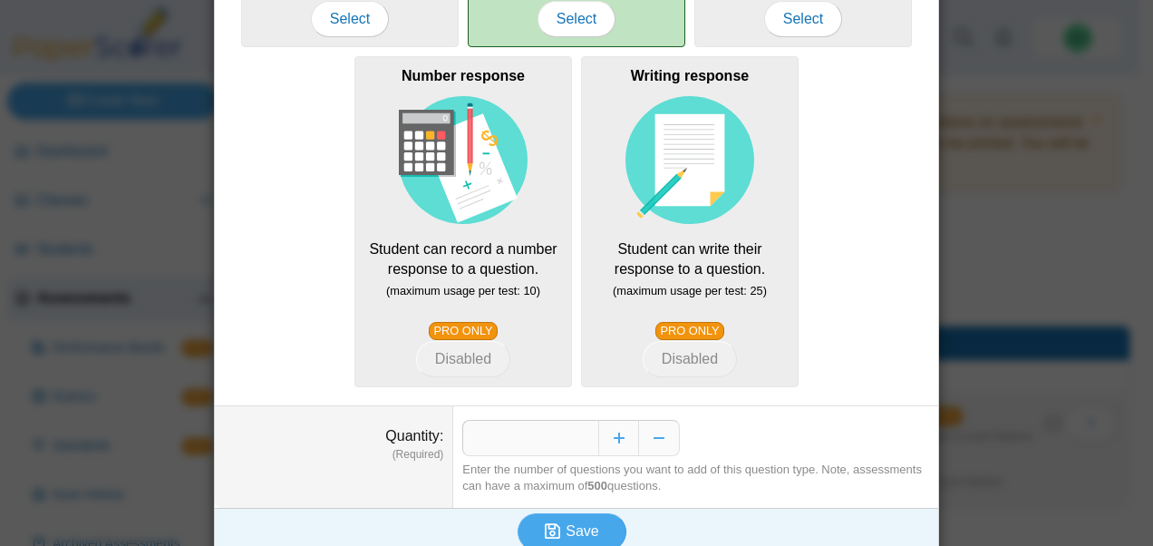
scroll to position [461, 0]
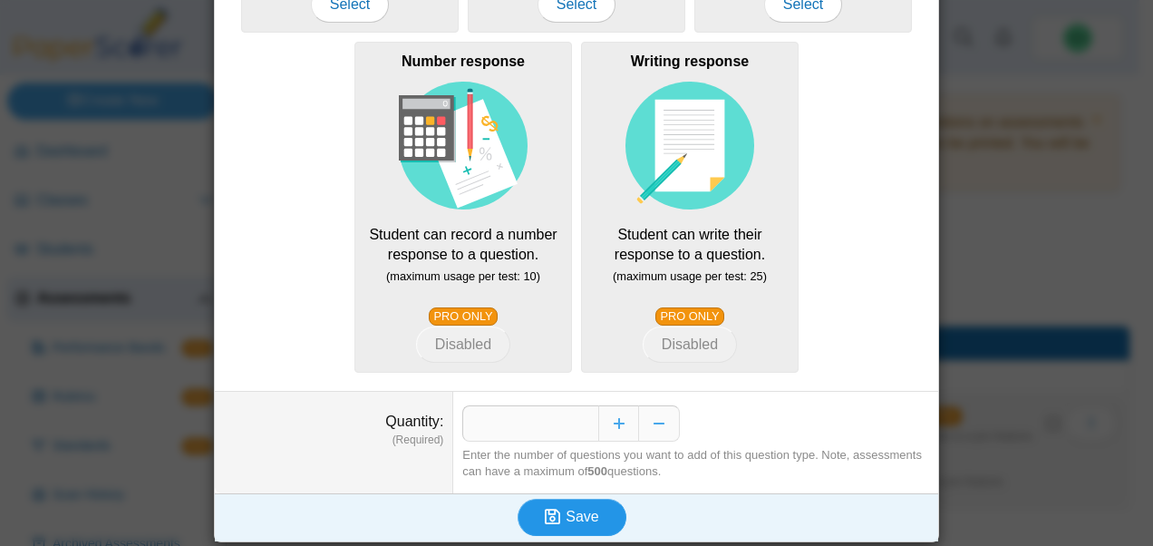
click at [588, 508] on span "Save" at bounding box center [581, 515] width 33 height 15
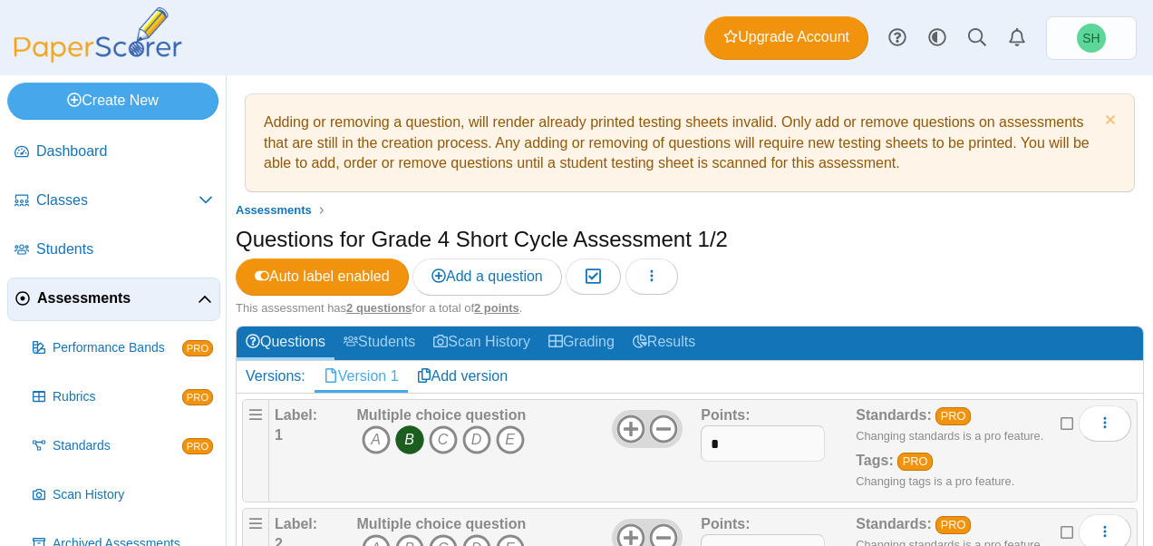
scroll to position [103, 0]
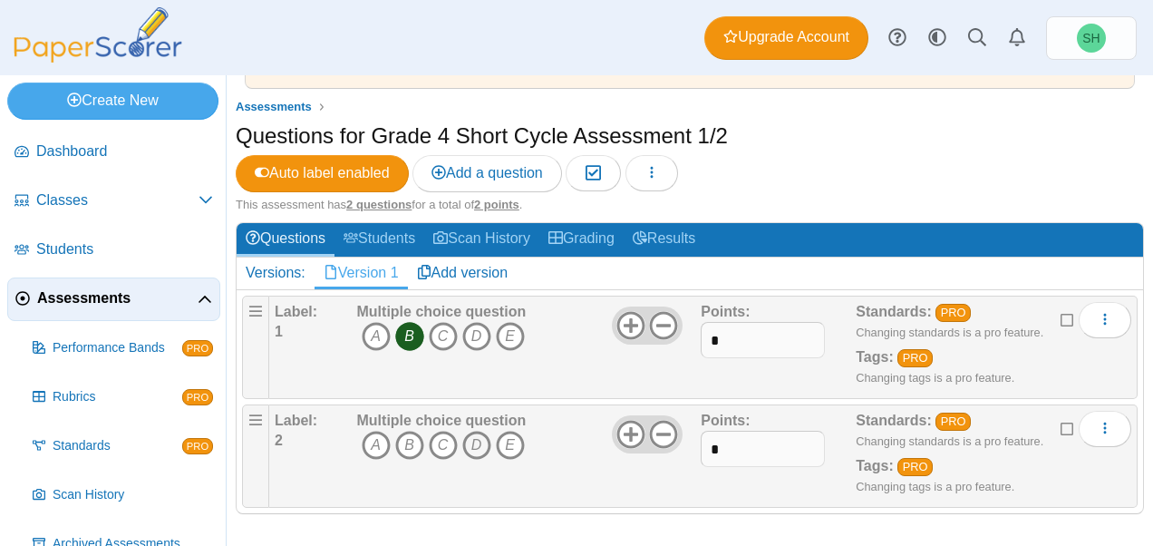
click at [475, 440] on icon "D" at bounding box center [476, 444] width 29 height 29
click at [907, 170] on div "Questions for Grade 4 Short Cycle Assessment 1/2 Auto label enabled Add a quest…" at bounding box center [690, 159] width 908 height 76
click at [488, 183] on link "Add a question" at bounding box center [487, 173] width 150 height 36
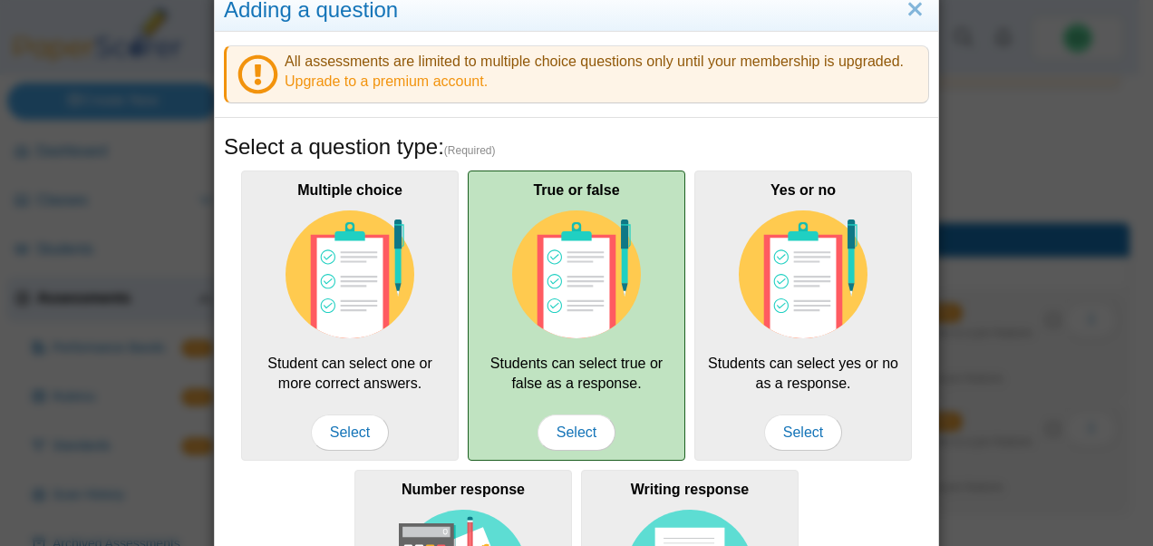
scroll to position [36, 0]
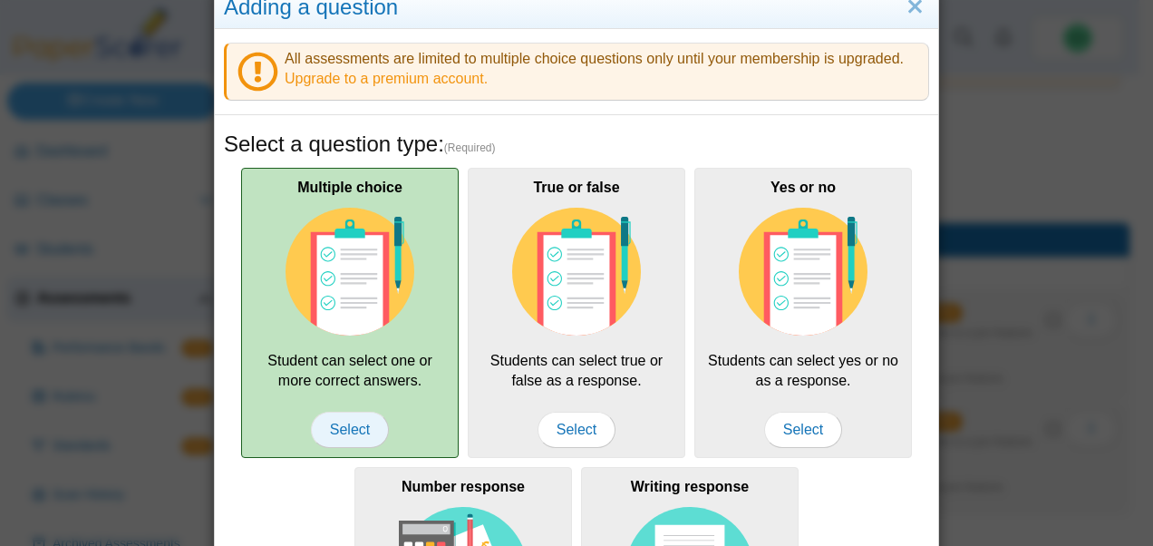
click at [362, 429] on span "Select" at bounding box center [350, 429] width 78 height 36
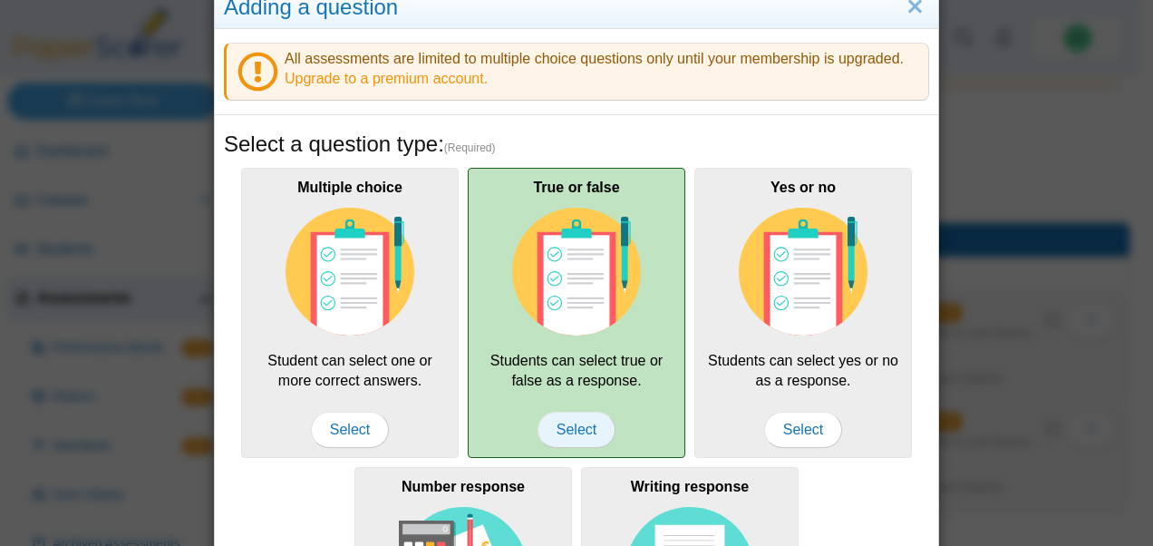
scroll to position [461, 0]
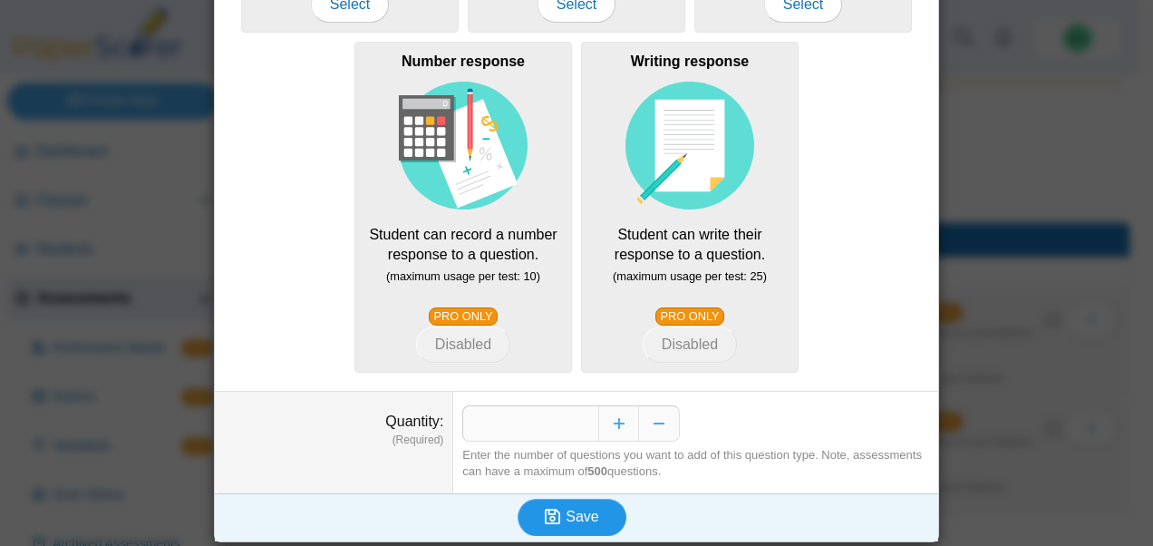
click at [573, 516] on span "Save" at bounding box center [581, 515] width 33 height 15
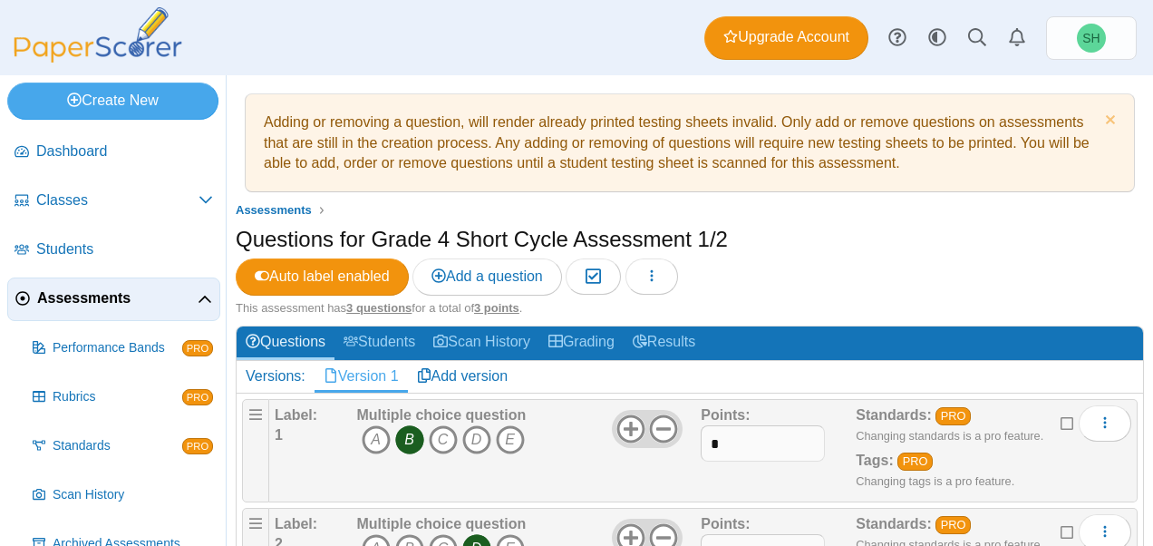
scroll to position [211, 0]
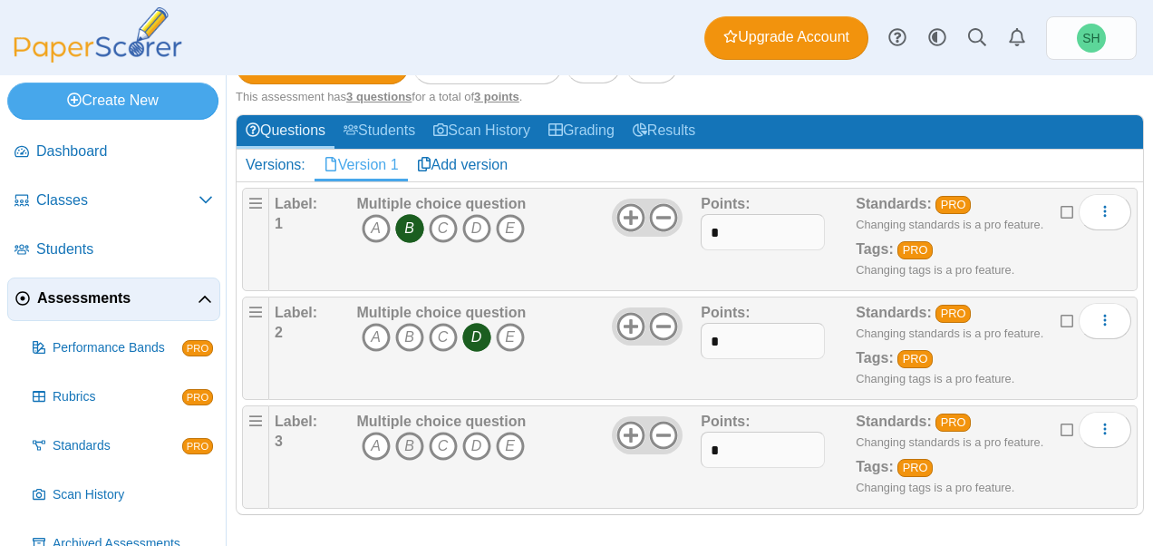
click at [406, 445] on icon "B" at bounding box center [409, 445] width 29 height 29
click at [509, 435] on icon "E" at bounding box center [510, 445] width 29 height 29
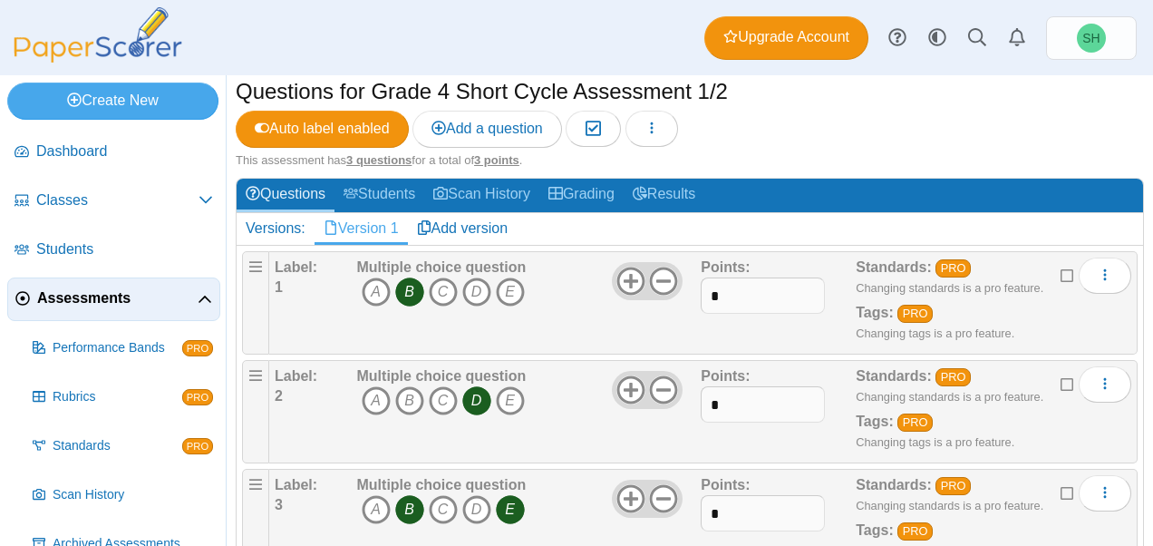
scroll to position [155, 0]
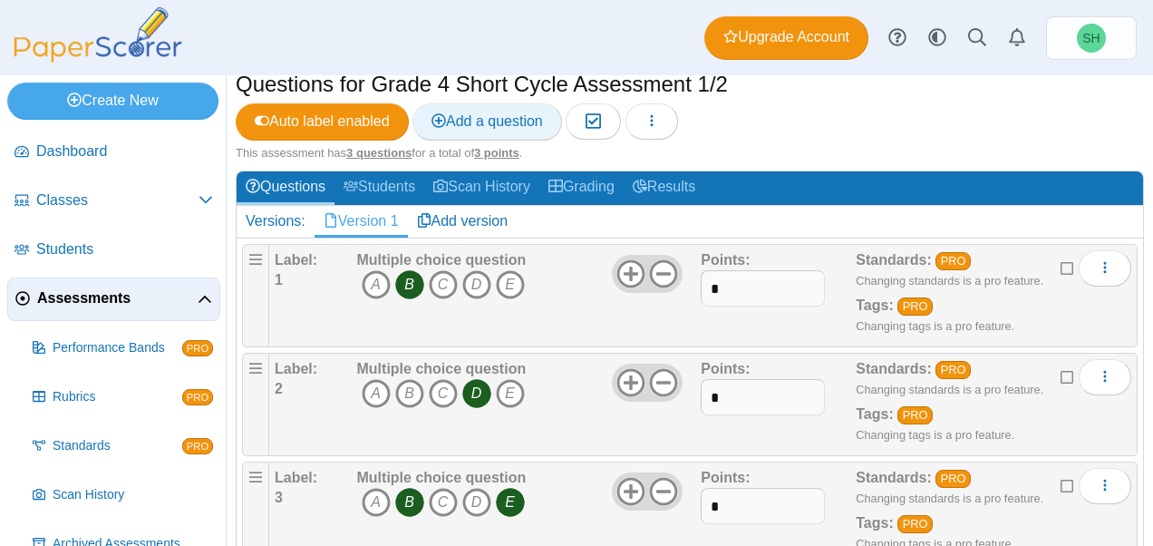
click at [509, 118] on span "Add a question" at bounding box center [486, 120] width 111 height 15
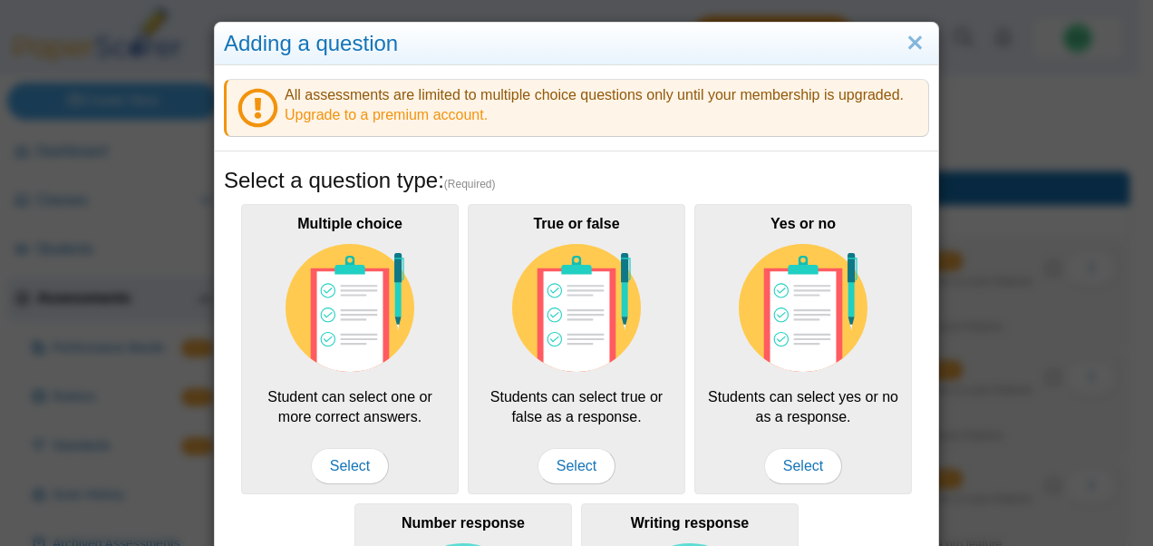
scroll to position [0, 0]
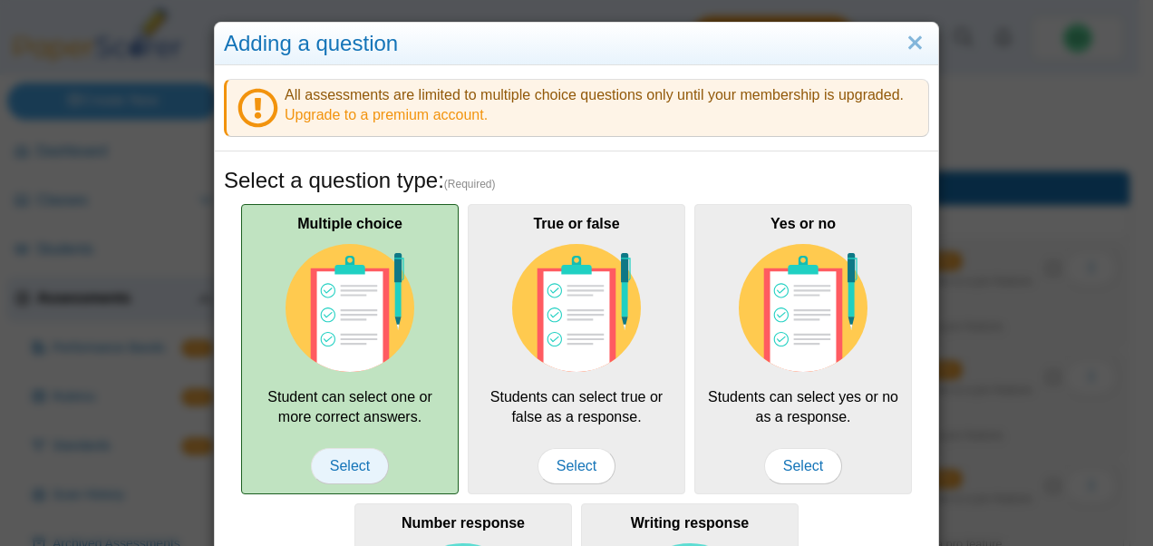
click at [352, 468] on span "Select" at bounding box center [350, 466] width 78 height 36
click at [350, 465] on span "Select" at bounding box center [350, 466] width 78 height 36
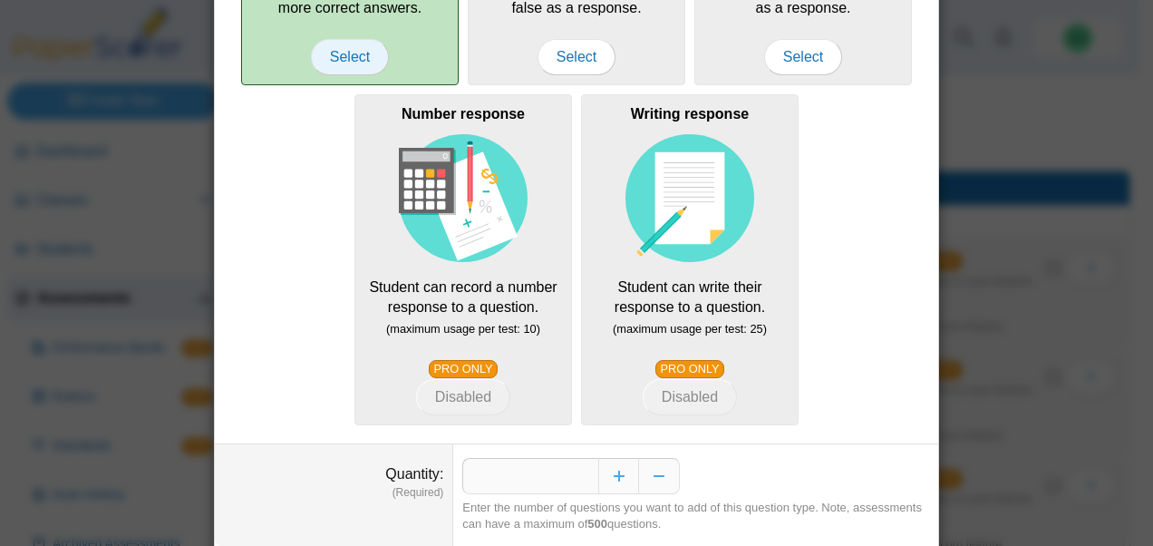
scroll to position [443, 0]
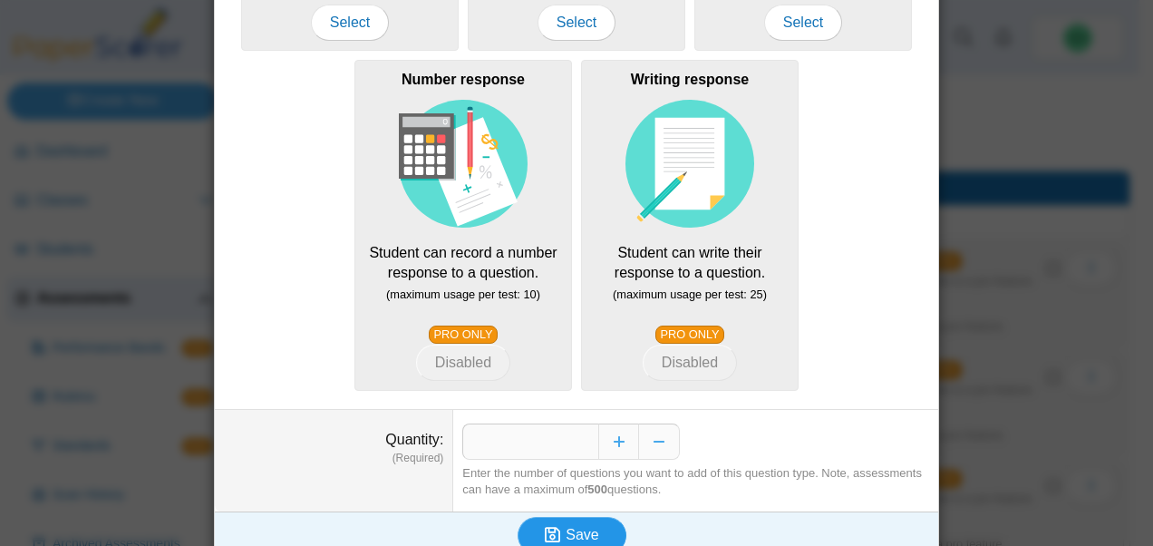
click at [565, 535] on span "Save" at bounding box center [581, 533] width 33 height 15
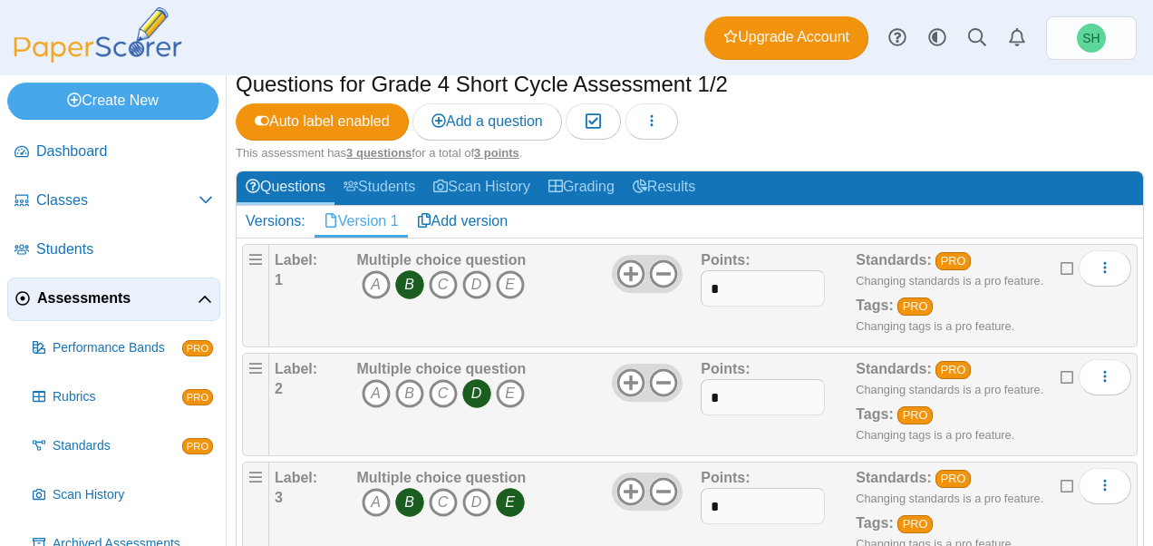
scroll to position [211, 0]
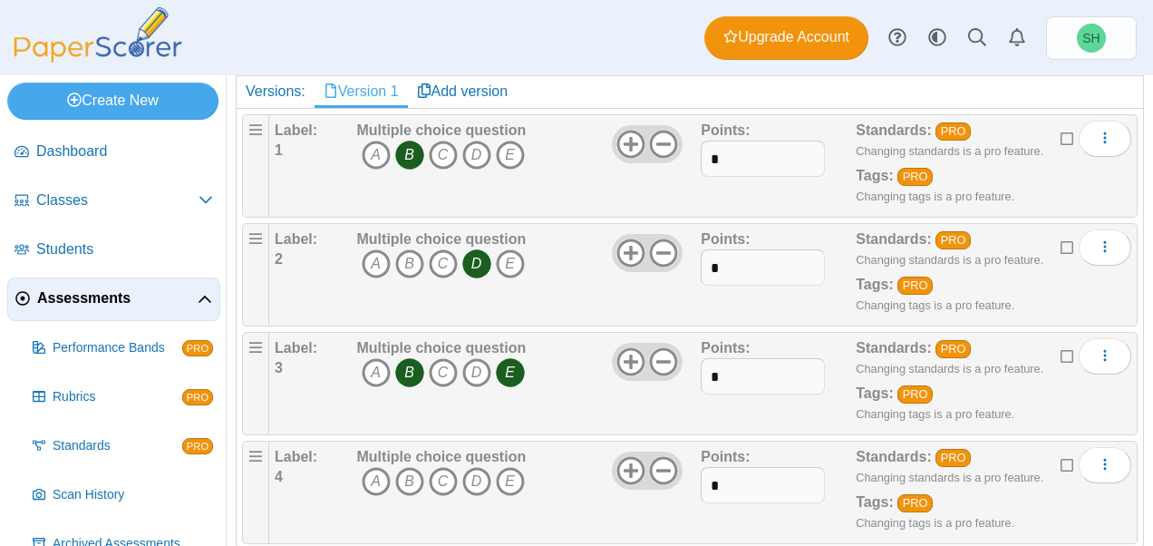
scroll to position [319, 0]
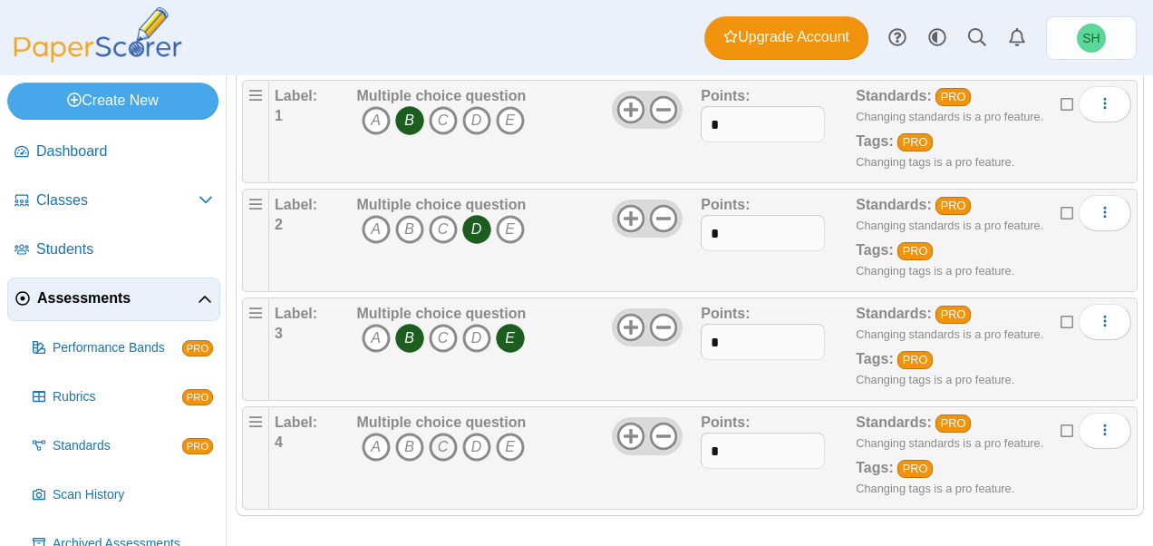
click at [449, 443] on icon "C" at bounding box center [443, 446] width 29 height 29
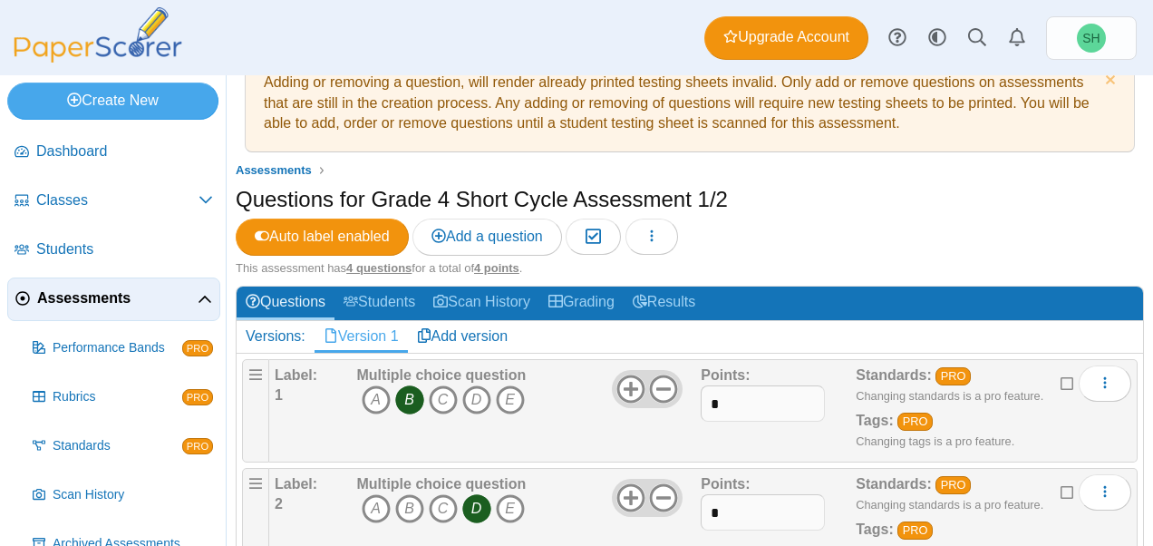
scroll to position [36, 0]
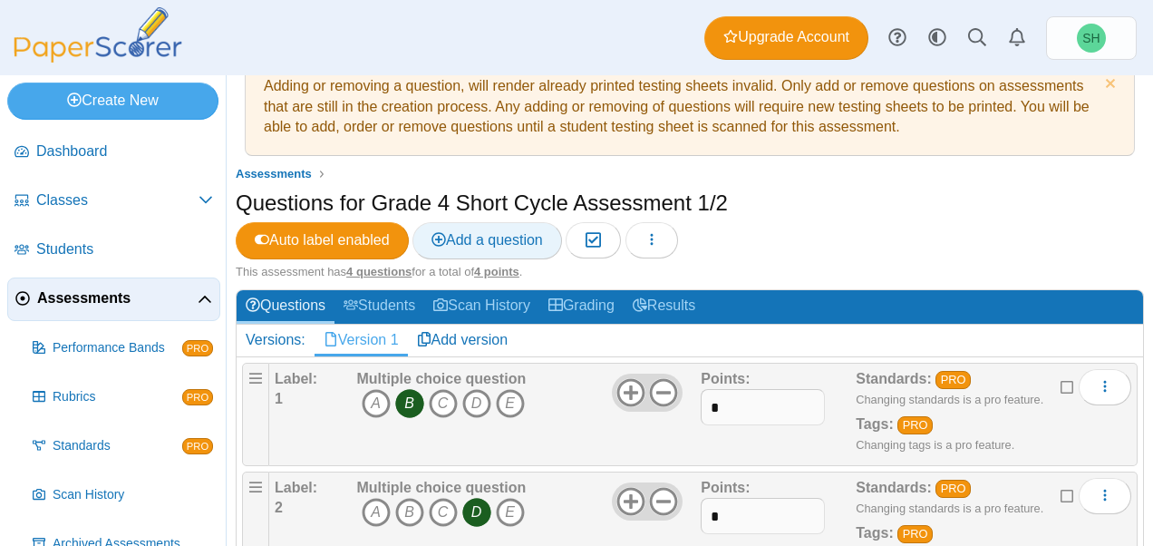
click at [520, 235] on span "Add a question" at bounding box center [486, 239] width 111 height 15
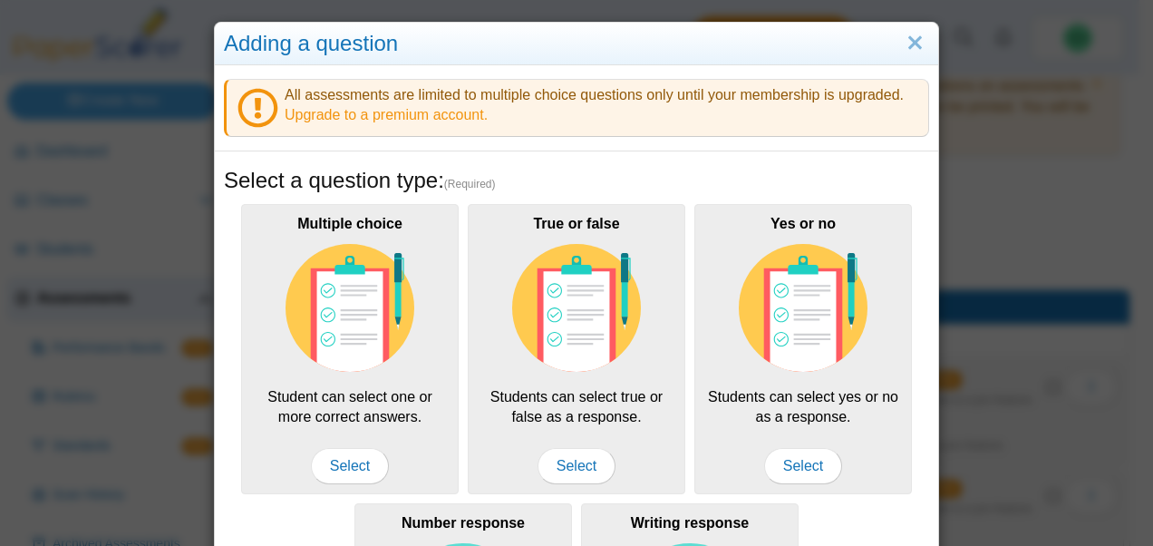
scroll to position [0, 0]
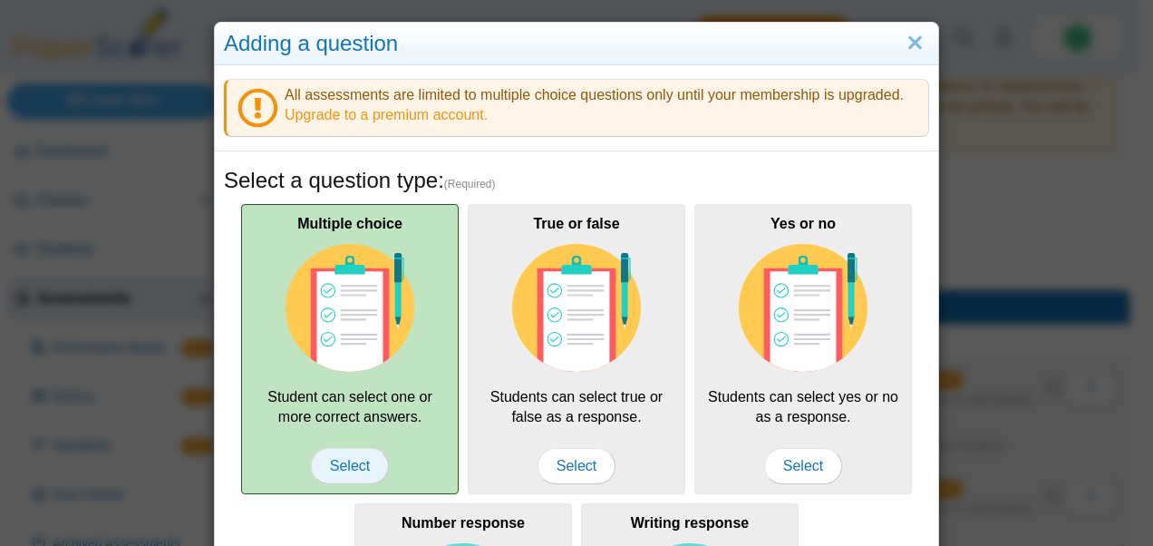
click at [368, 449] on span "Select" at bounding box center [350, 466] width 78 height 36
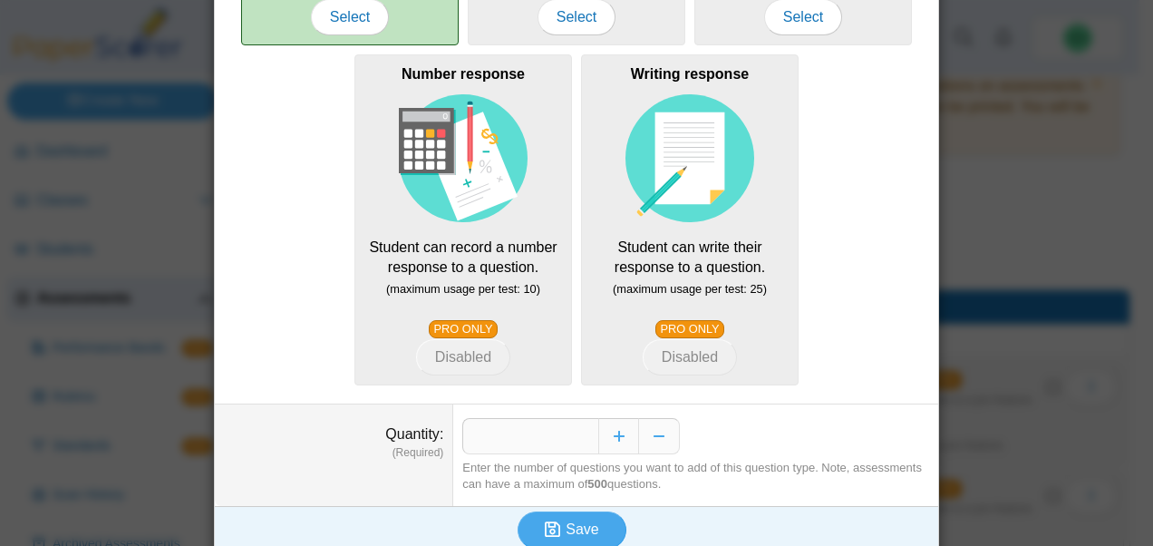
scroll to position [461, 0]
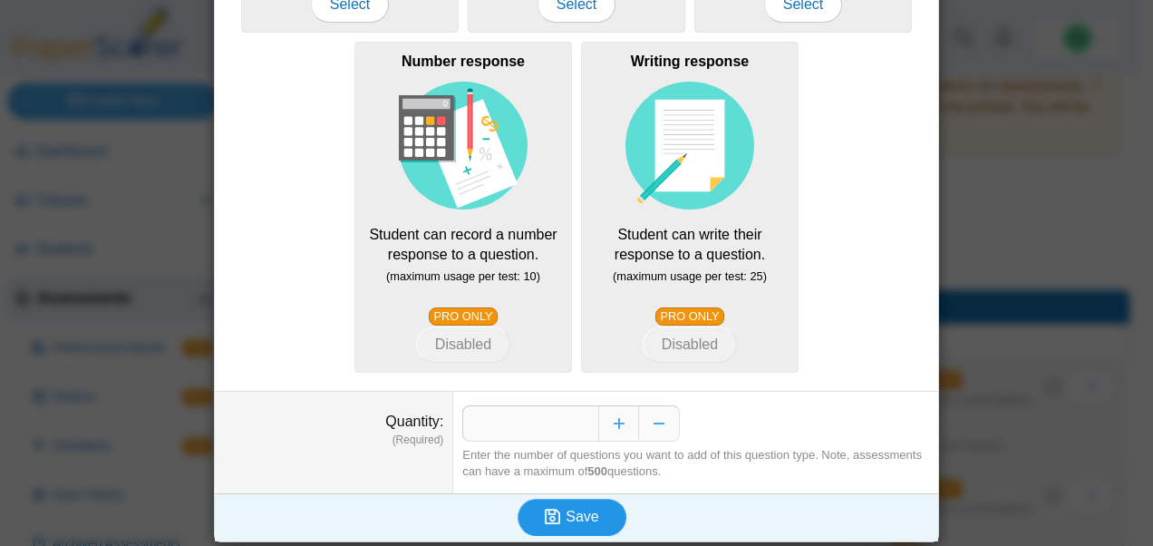
click at [557, 524] on button "Save" at bounding box center [571, 516] width 109 height 36
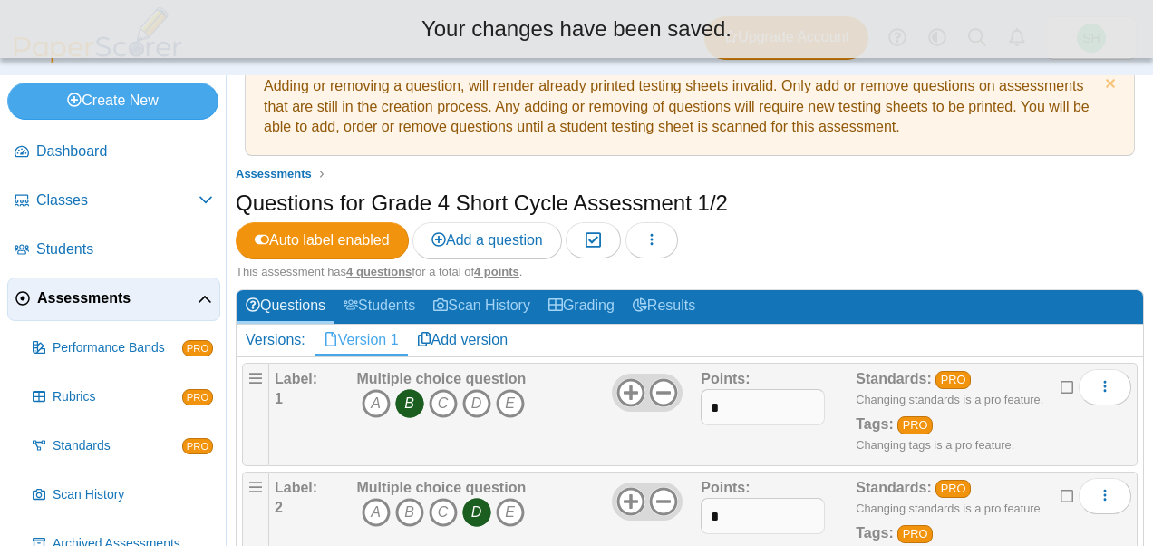
scroll to position [319, 0]
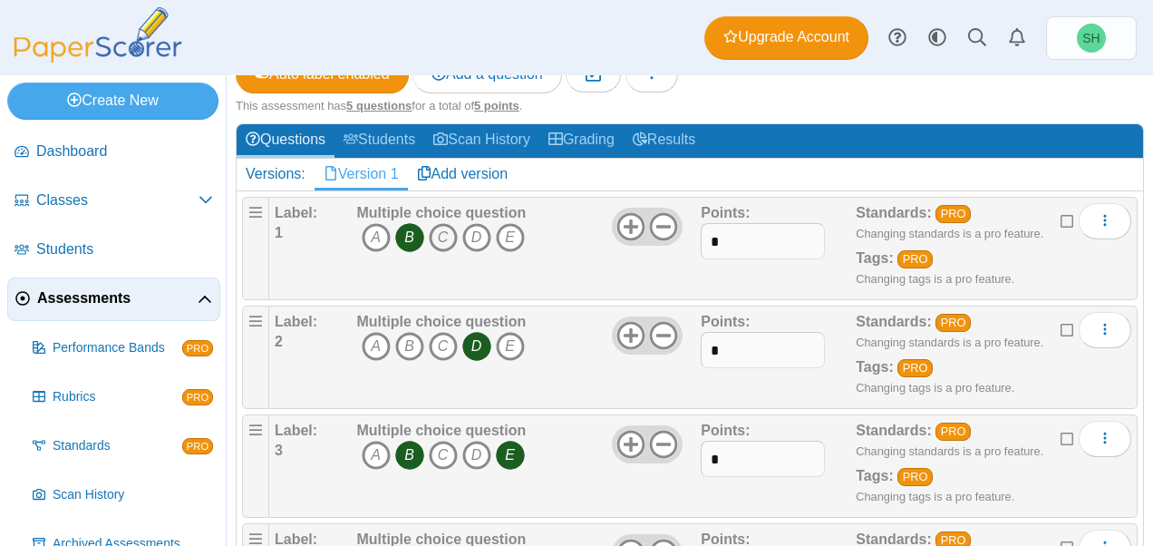
scroll to position [428, 0]
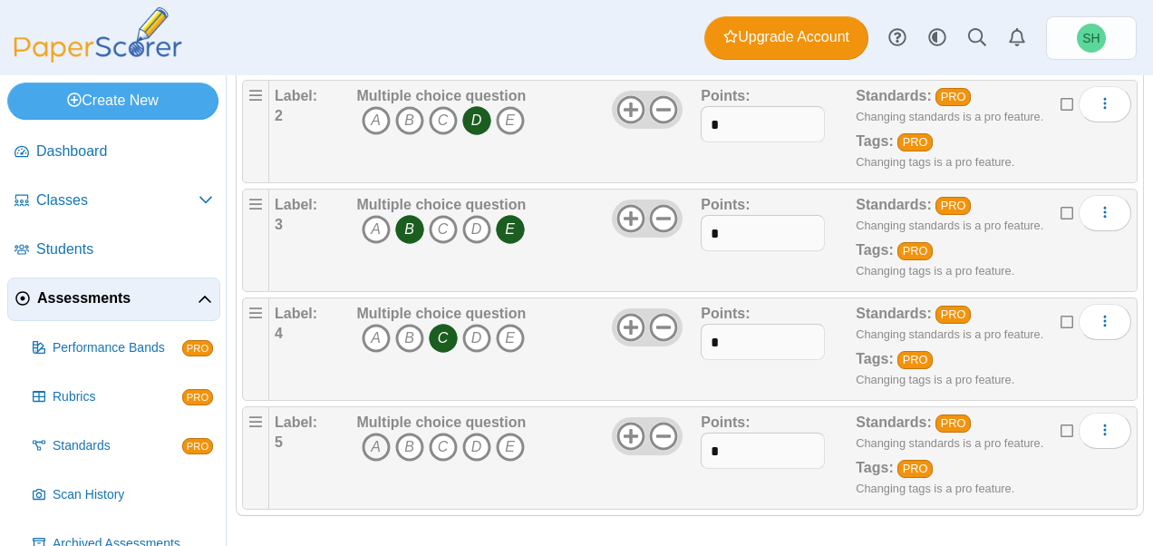
click at [377, 439] on icon "A" at bounding box center [376, 446] width 29 height 29
click at [477, 442] on icon "D" at bounding box center [476, 446] width 29 height 29
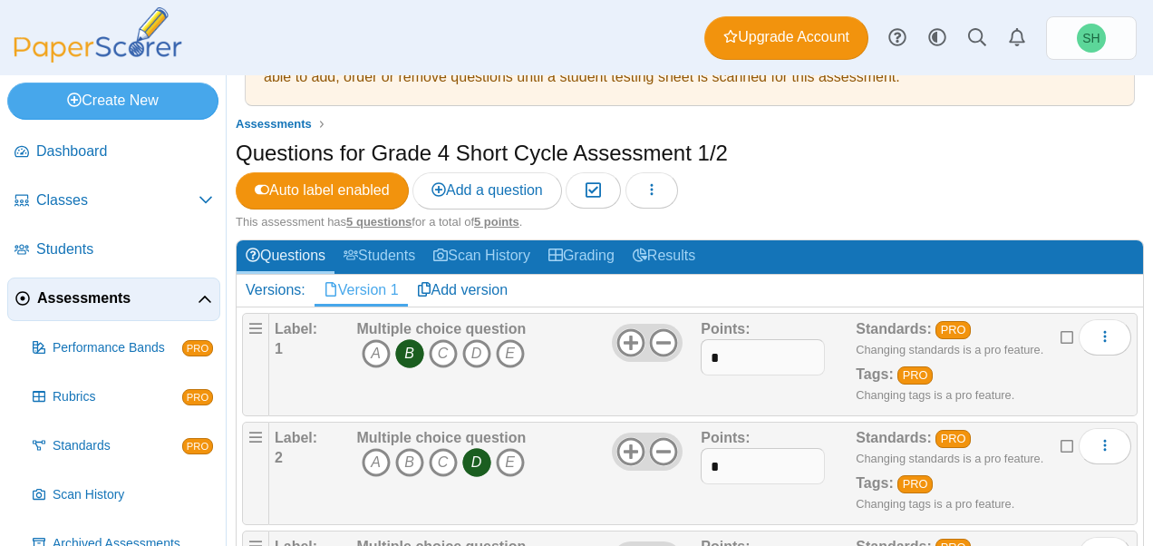
scroll to position [0, 0]
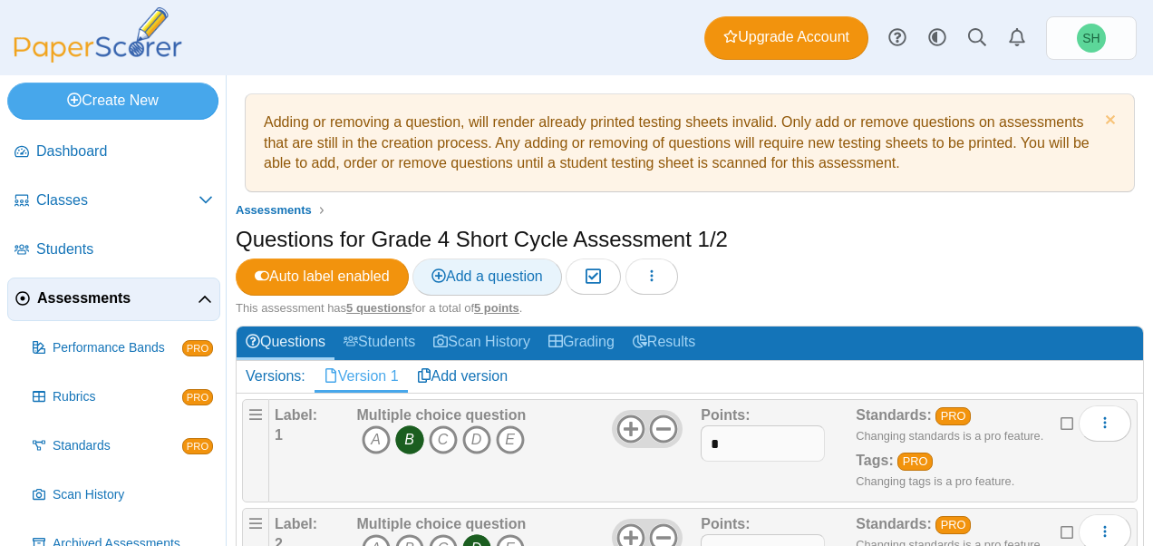
click at [483, 288] on link "Add a question" at bounding box center [487, 276] width 150 height 36
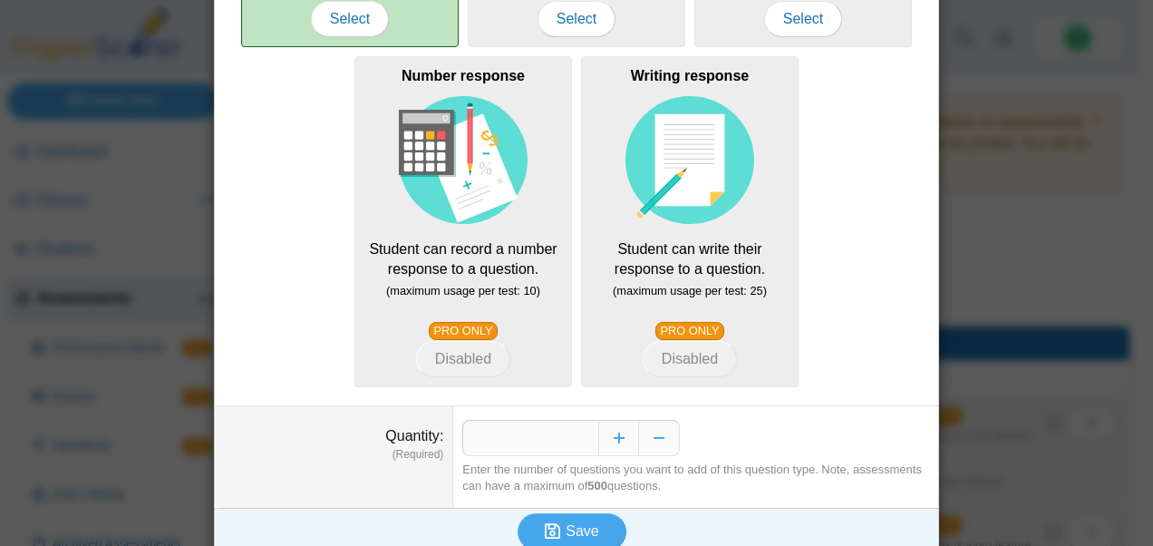
scroll to position [461, 0]
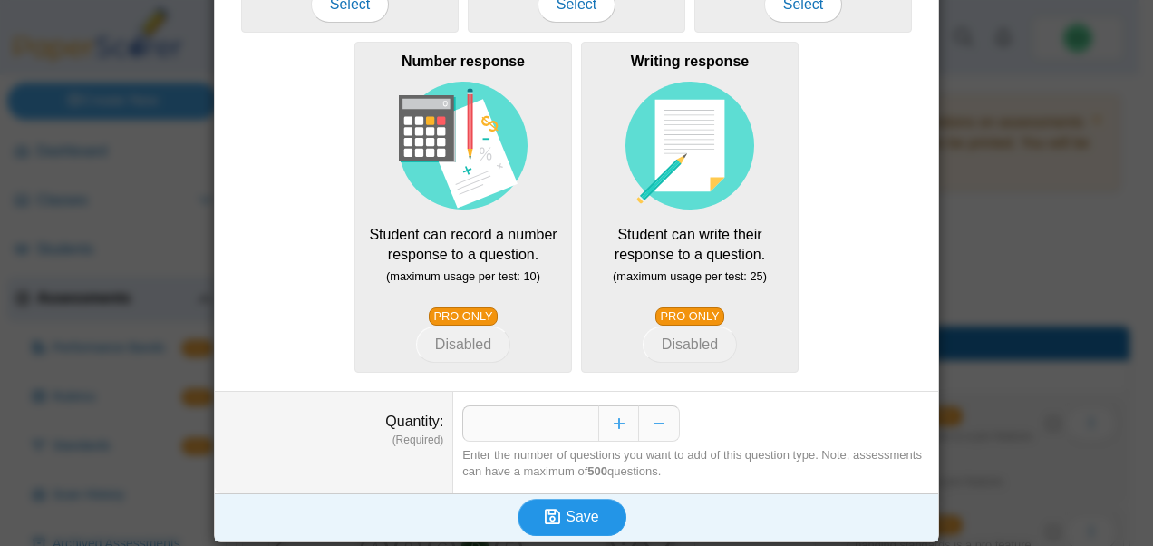
click at [528, 515] on button "Save" at bounding box center [571, 516] width 109 height 36
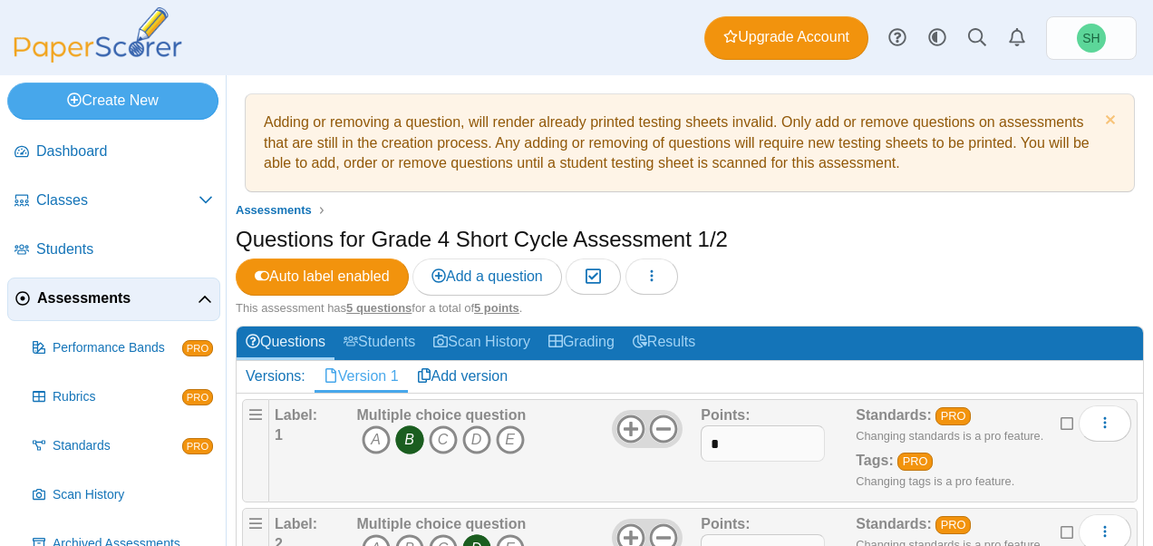
scroll to position [428, 0]
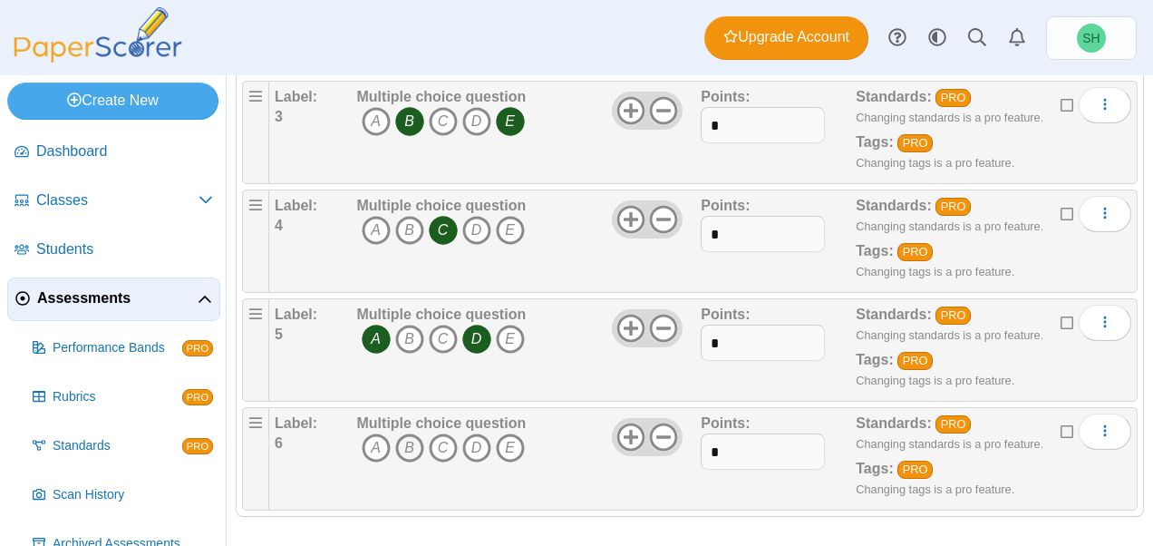
click at [415, 448] on icon "B" at bounding box center [409, 447] width 29 height 29
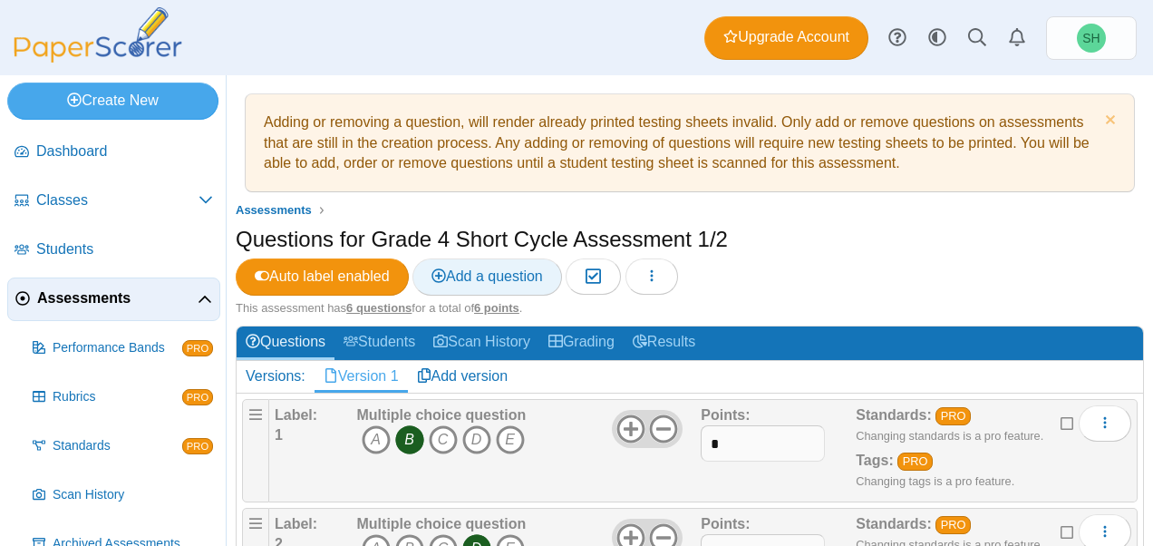
click at [487, 271] on span "Add a question" at bounding box center [486, 275] width 111 height 15
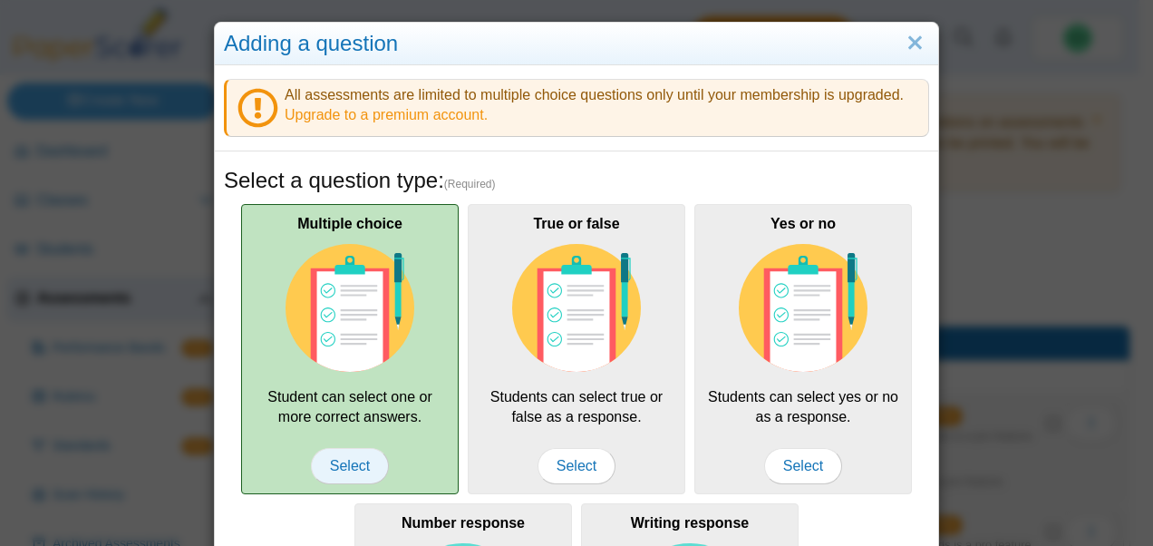
click at [328, 458] on span "Select" at bounding box center [350, 466] width 78 height 36
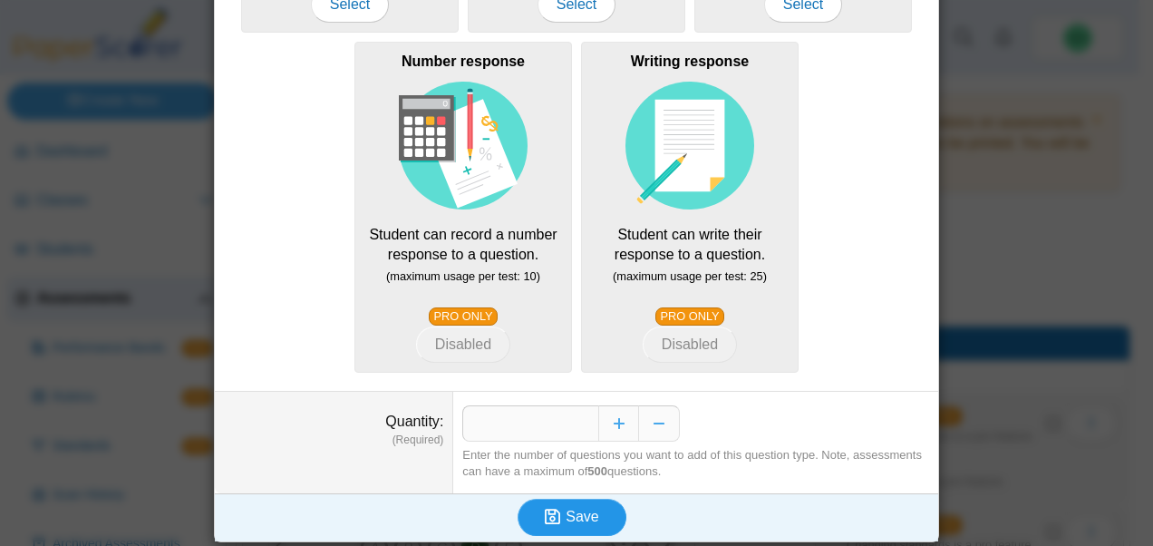
click at [546, 507] on icon "submit" at bounding box center [552, 515] width 15 height 17
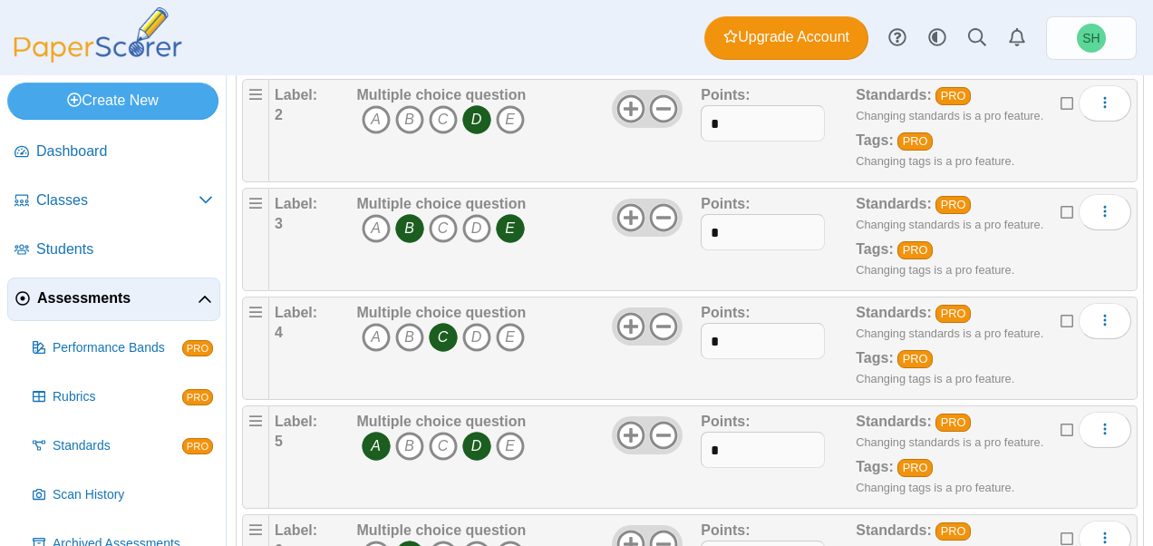
scroll to position [439, 0]
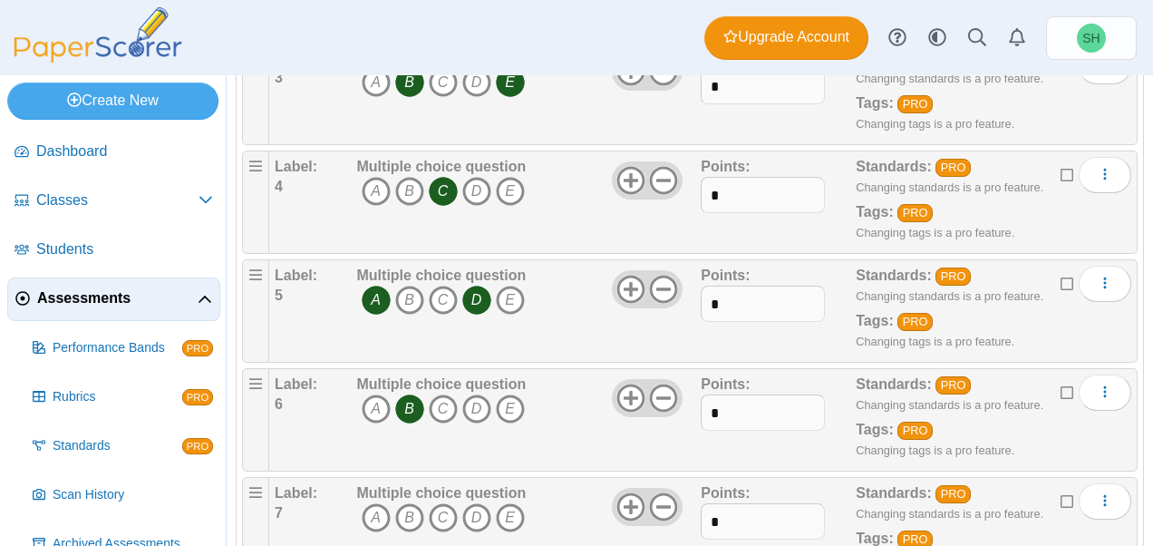
scroll to position [643, 0]
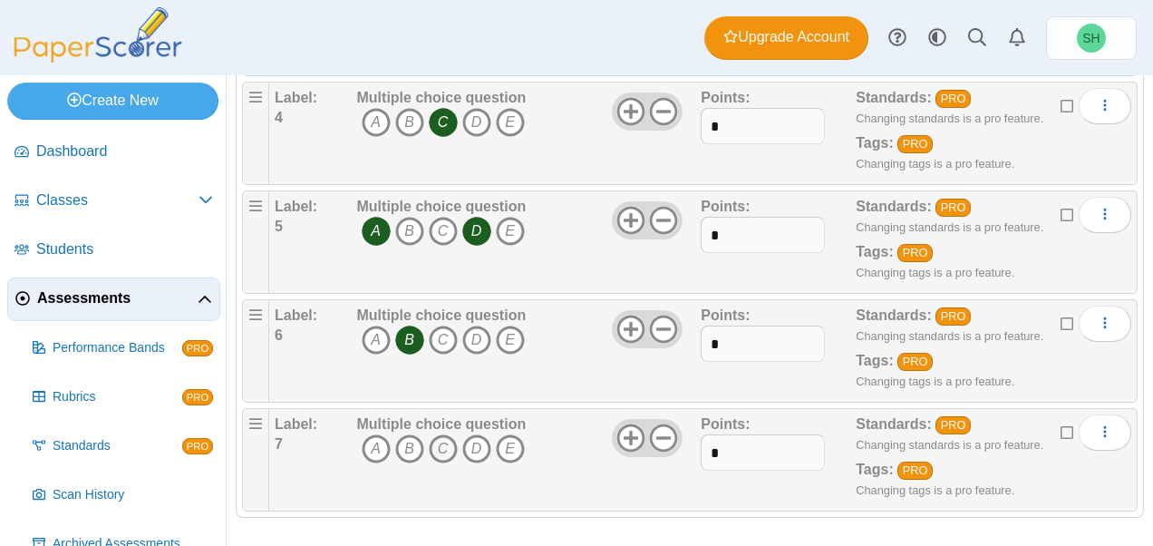
click at [438, 439] on icon "C" at bounding box center [443, 448] width 29 height 29
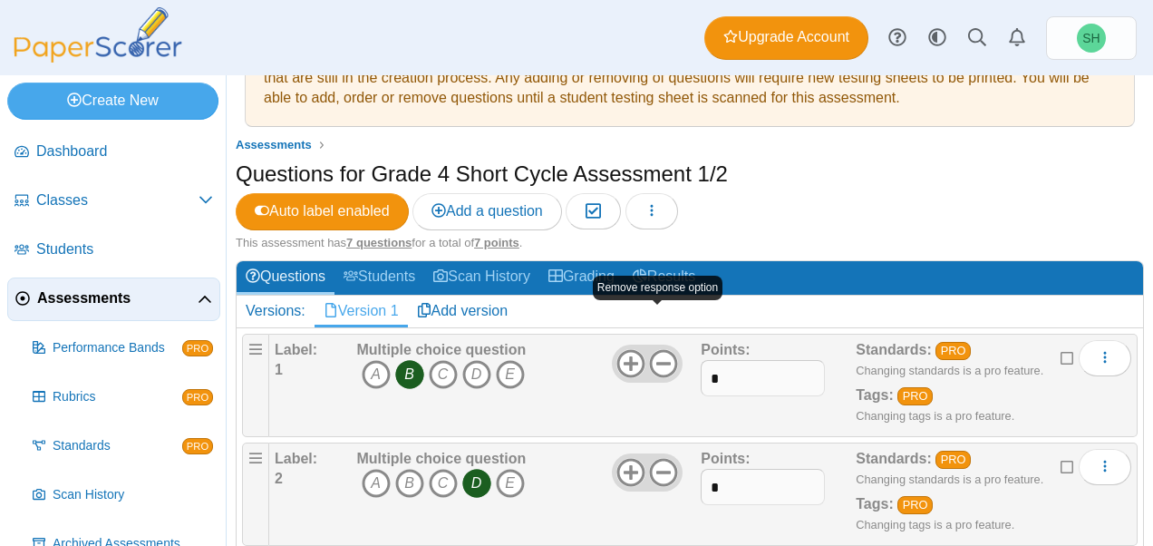
scroll to position [0, 0]
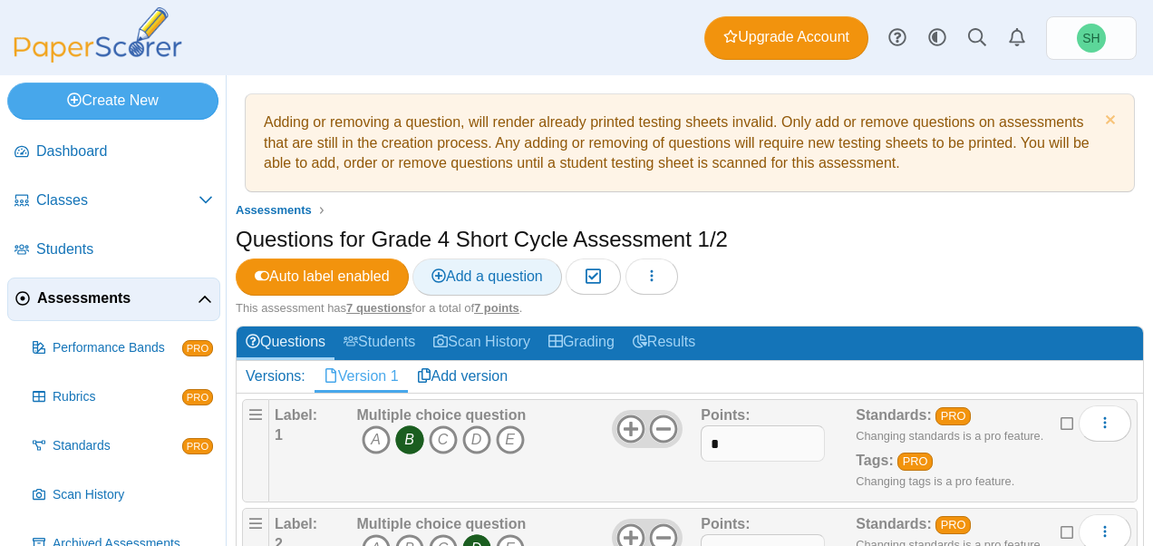
click at [505, 272] on span "Add a question" at bounding box center [486, 275] width 111 height 15
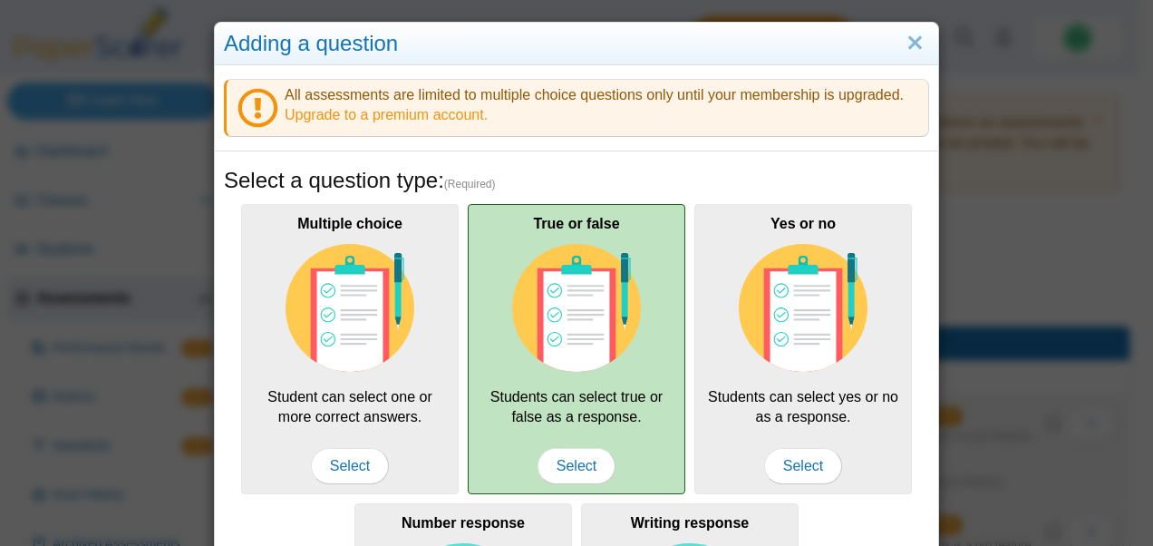
scroll to position [461, 0]
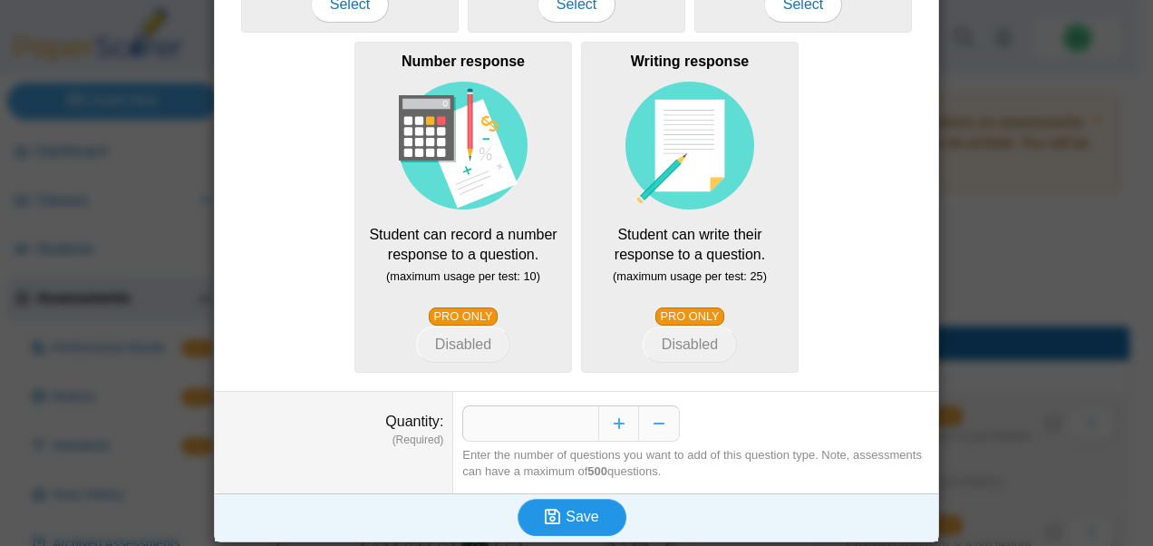
click at [580, 517] on span "Save" at bounding box center [581, 515] width 33 height 15
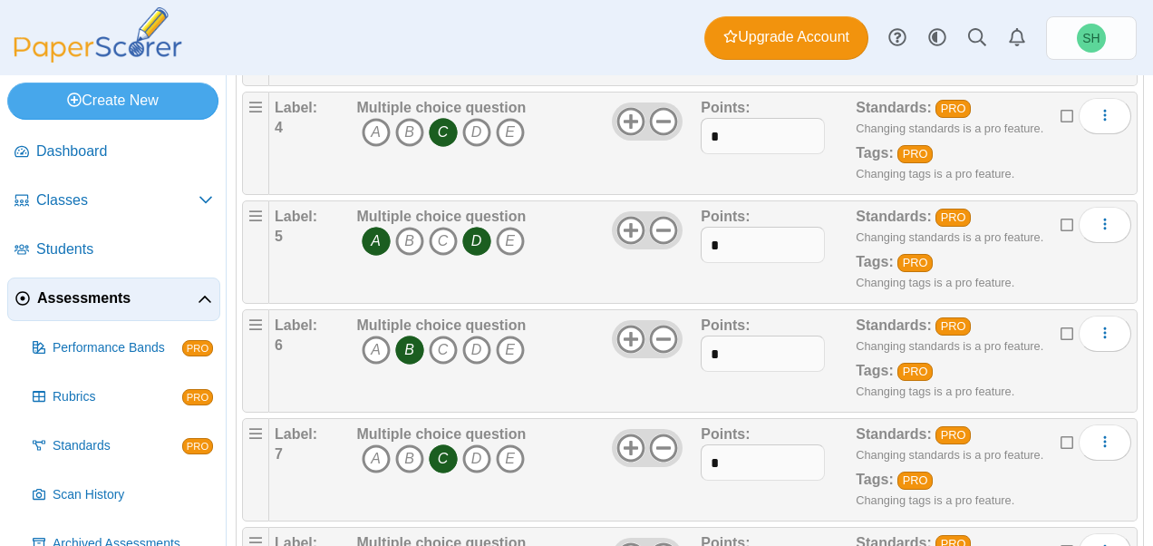
scroll to position [752, 0]
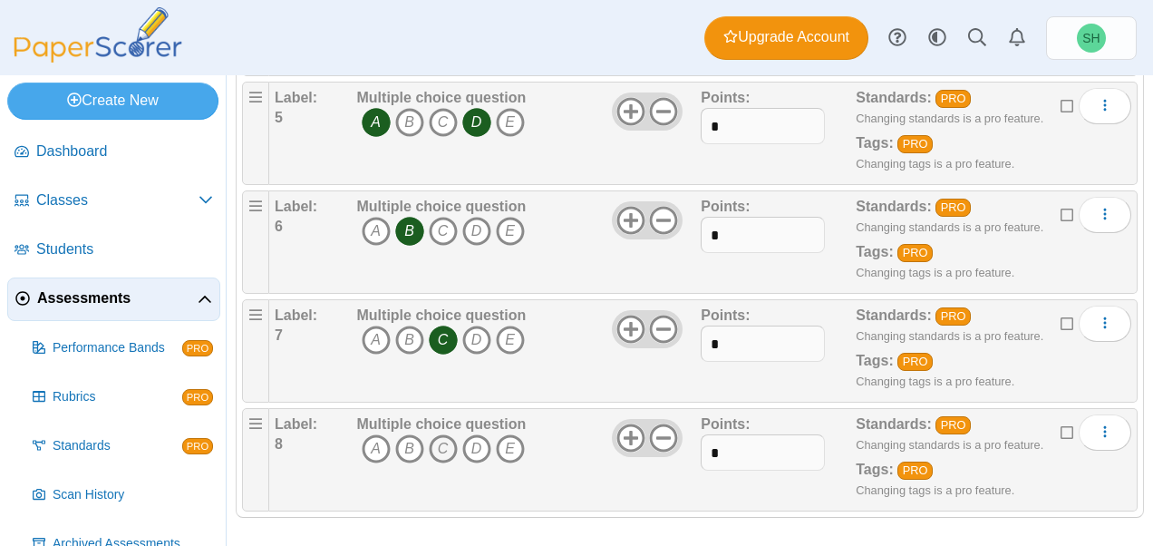
click at [439, 445] on icon "C" at bounding box center [443, 448] width 29 height 29
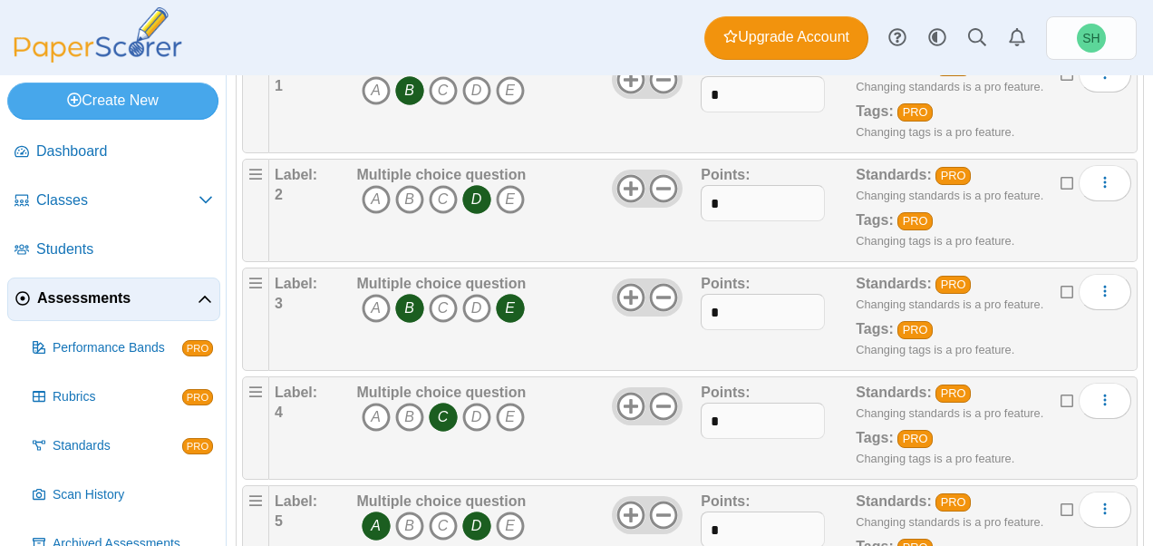
scroll to position [0, 0]
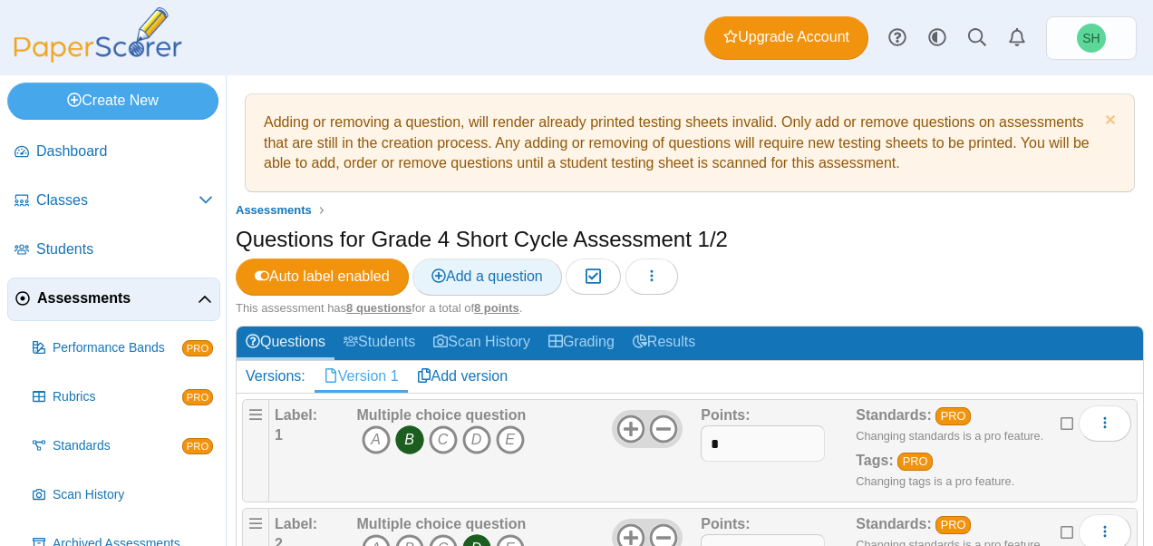
click at [488, 274] on span "Add a question" at bounding box center [486, 275] width 111 height 15
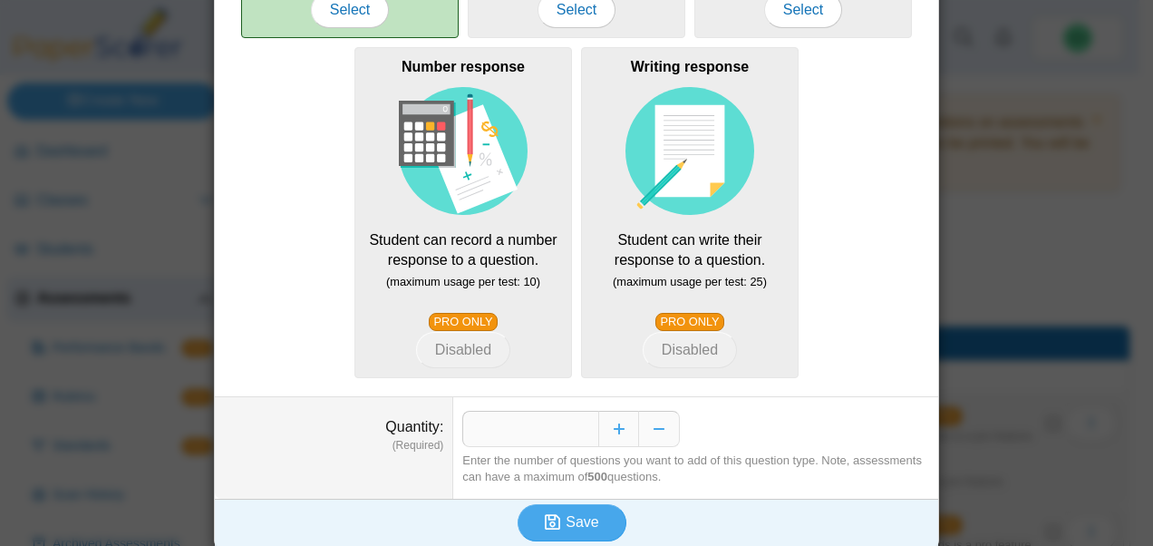
scroll to position [461, 0]
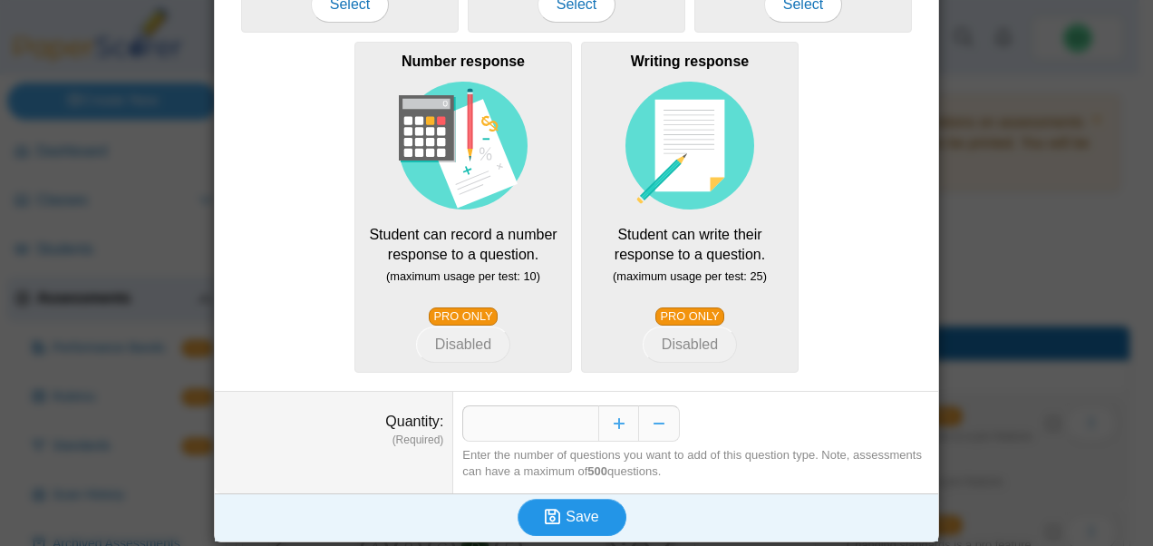
click at [526, 508] on button "Save" at bounding box center [571, 516] width 109 height 36
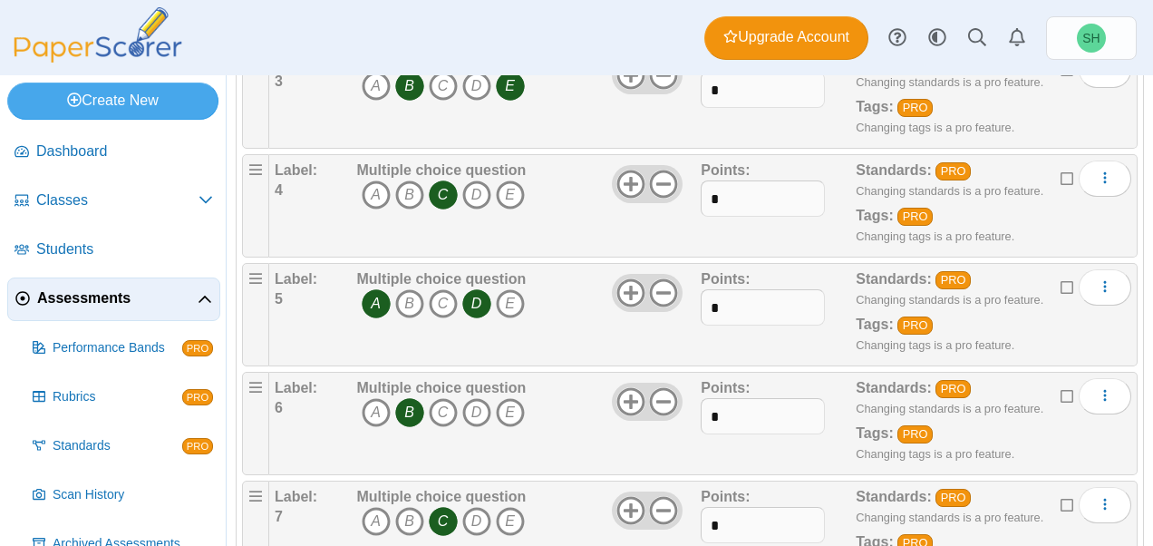
scroll to position [860, 0]
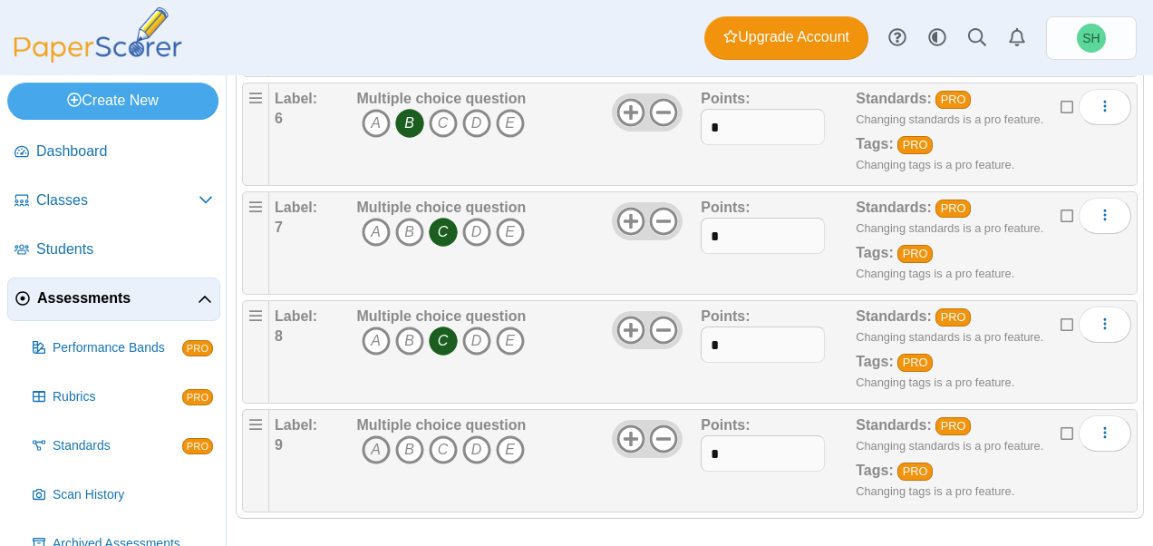
click at [379, 437] on icon "A" at bounding box center [376, 449] width 29 height 29
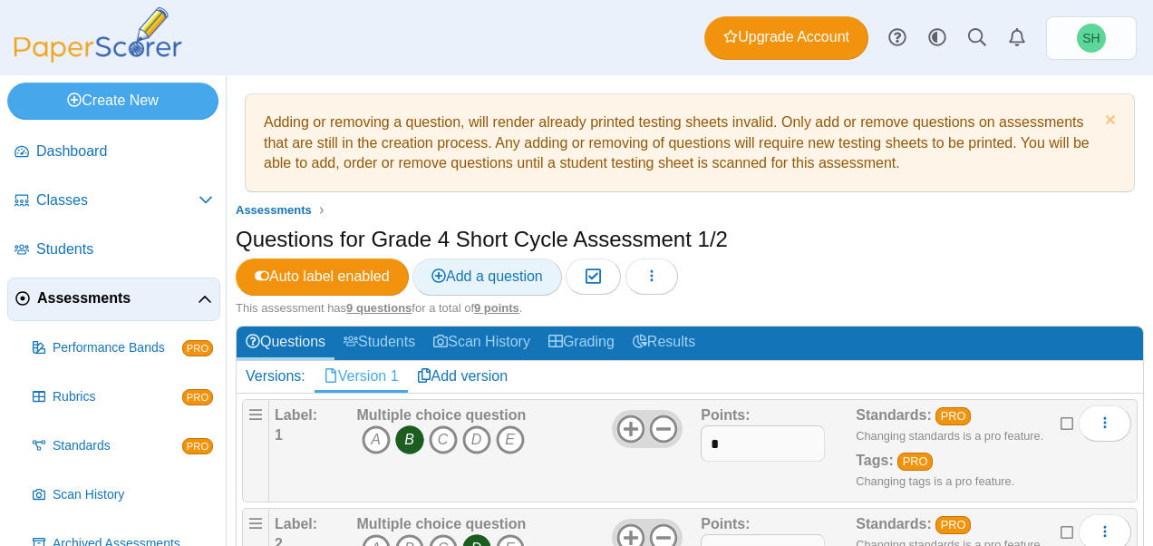
click at [488, 279] on span "Add a question" at bounding box center [486, 275] width 111 height 15
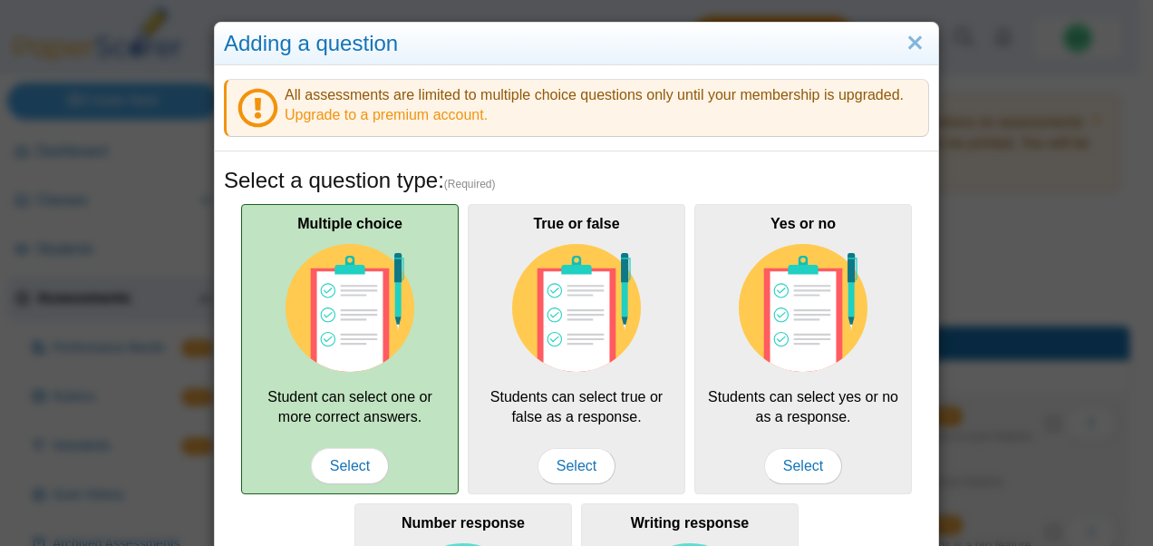
scroll to position [461, 0]
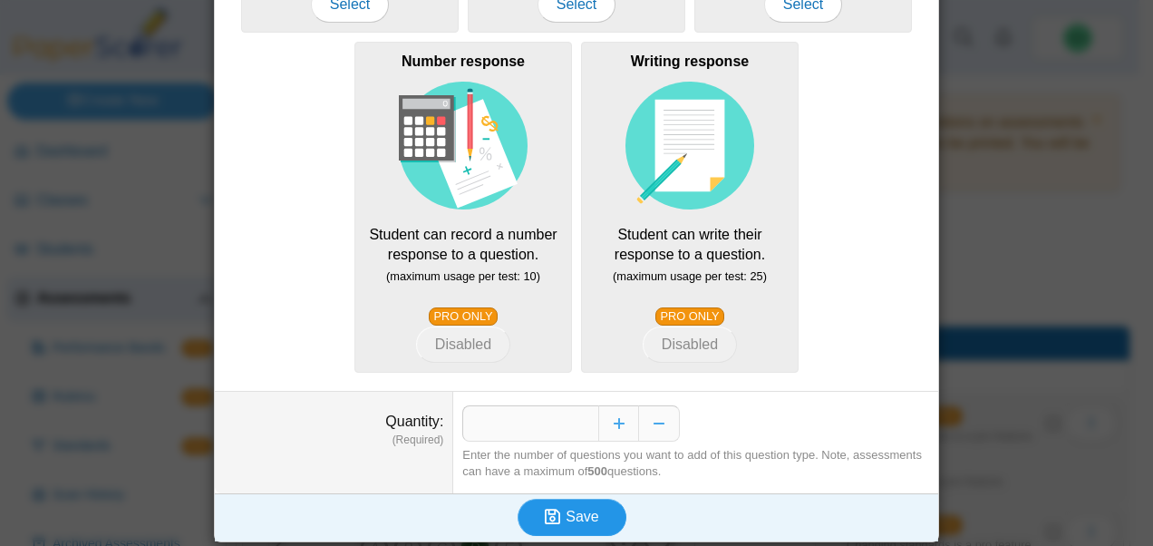
click at [536, 515] on button "Save" at bounding box center [571, 516] width 109 height 36
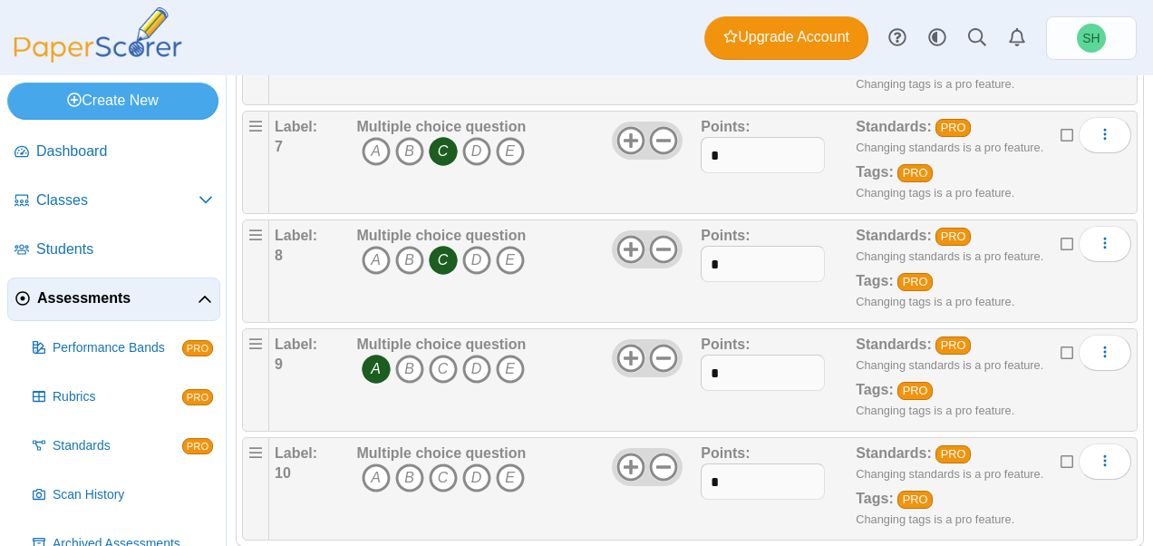
scroll to position [968, 0]
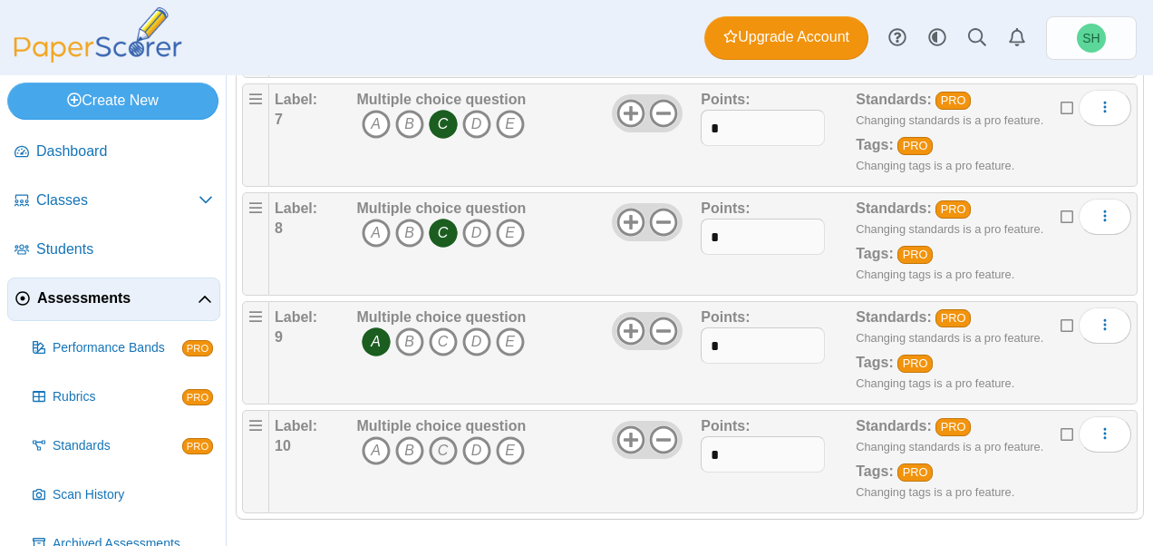
click at [440, 449] on icon "C" at bounding box center [443, 450] width 29 height 29
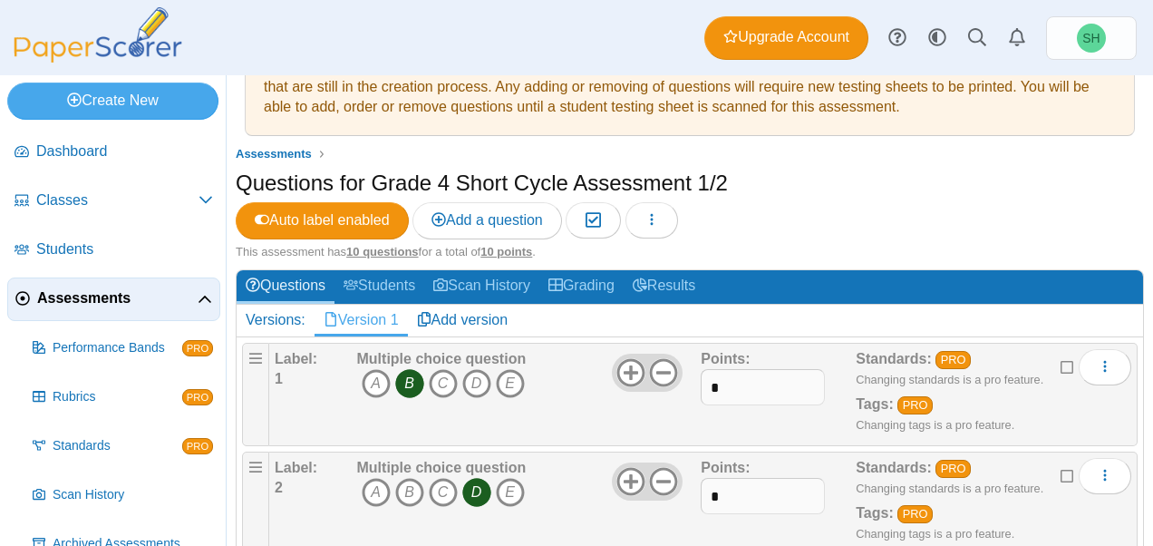
scroll to position [0, 0]
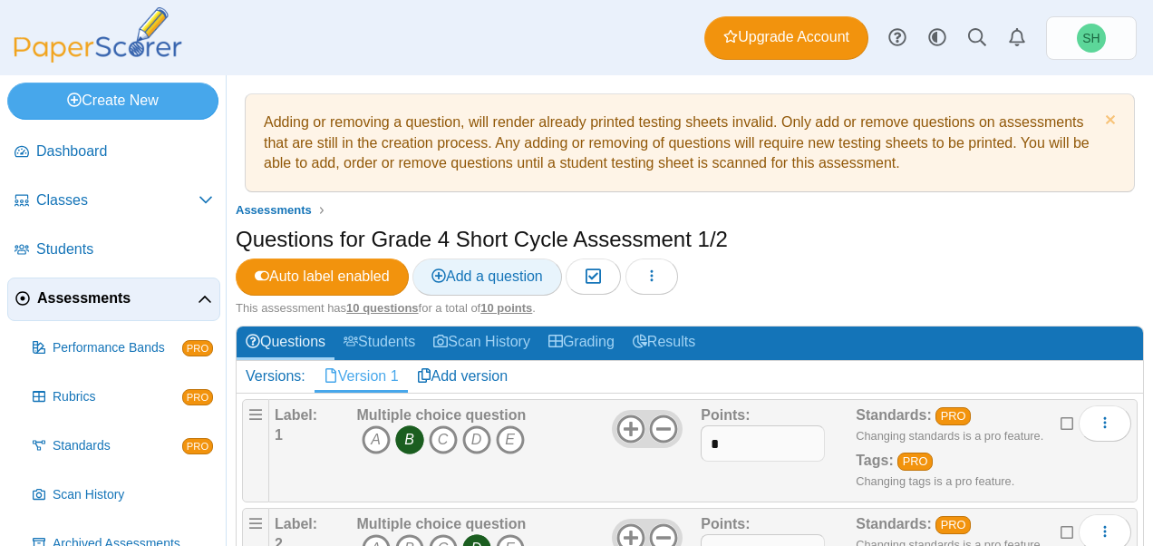
click at [470, 277] on span "Add a question" at bounding box center [486, 275] width 111 height 15
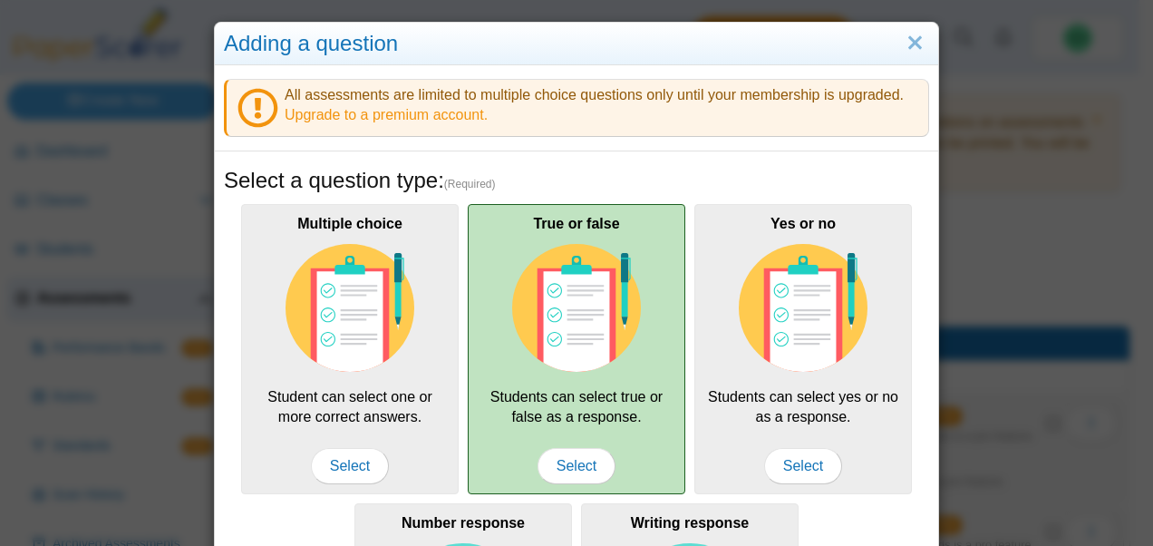
scroll to position [461, 0]
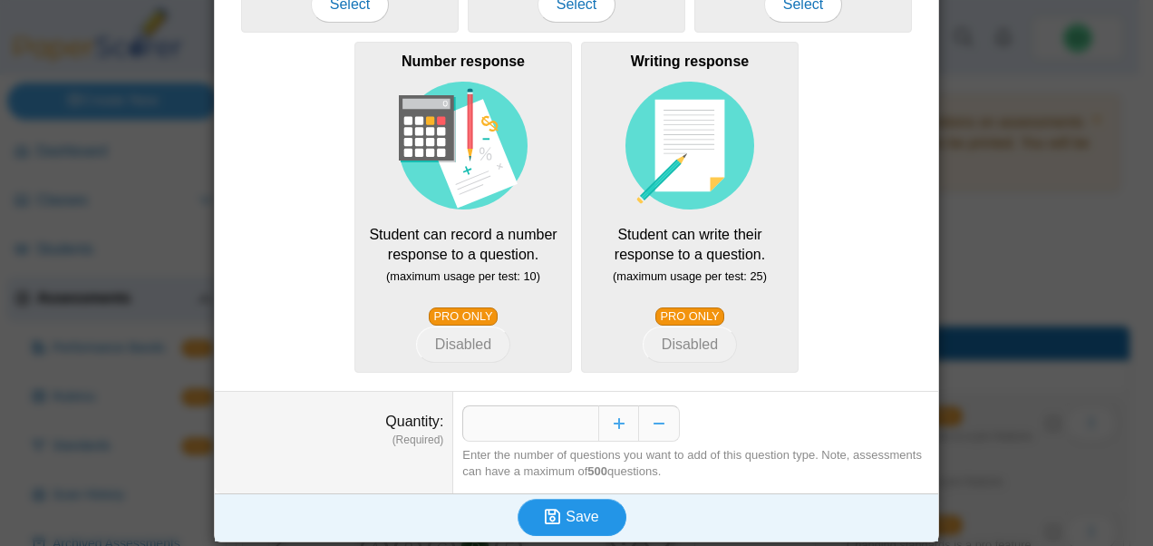
click at [567, 513] on span "Save" at bounding box center [581, 515] width 33 height 15
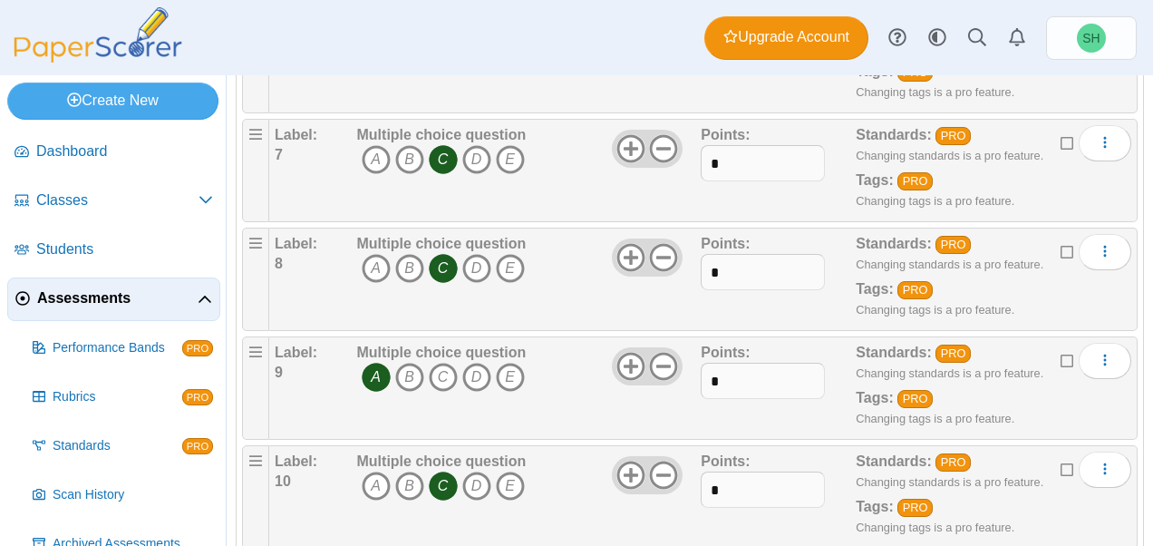
scroll to position [1077, 0]
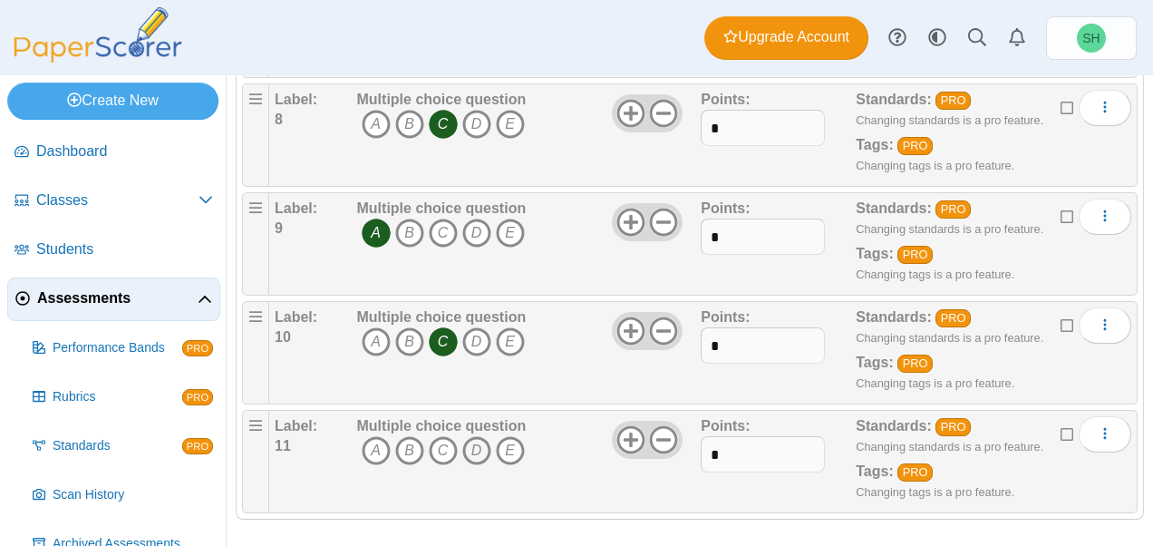
click at [479, 438] on icon "D" at bounding box center [476, 450] width 29 height 29
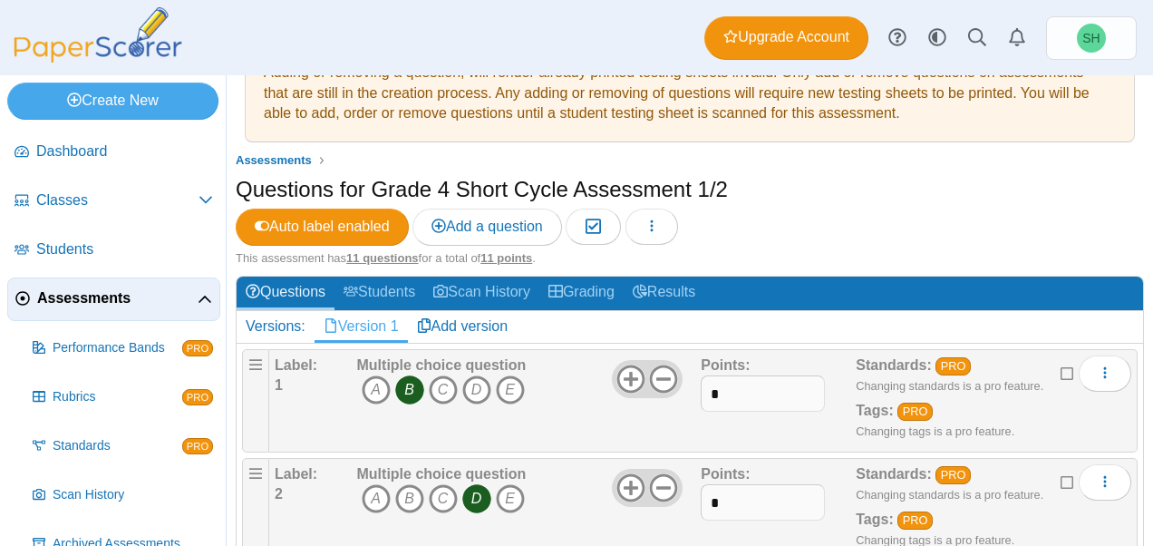
scroll to position [49, 0]
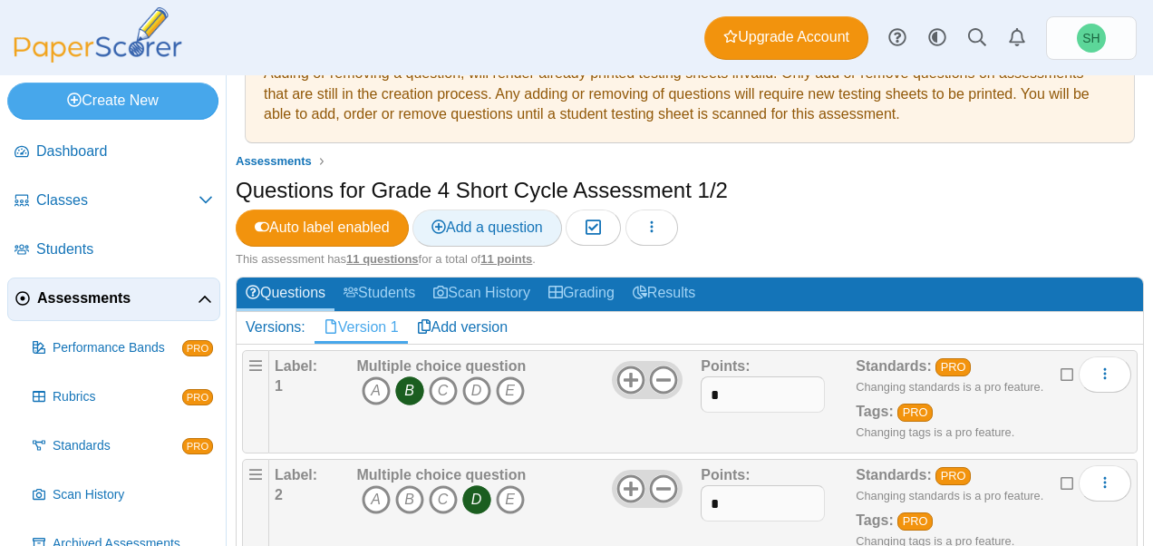
click at [448, 233] on span "Add a question" at bounding box center [486, 226] width 111 height 15
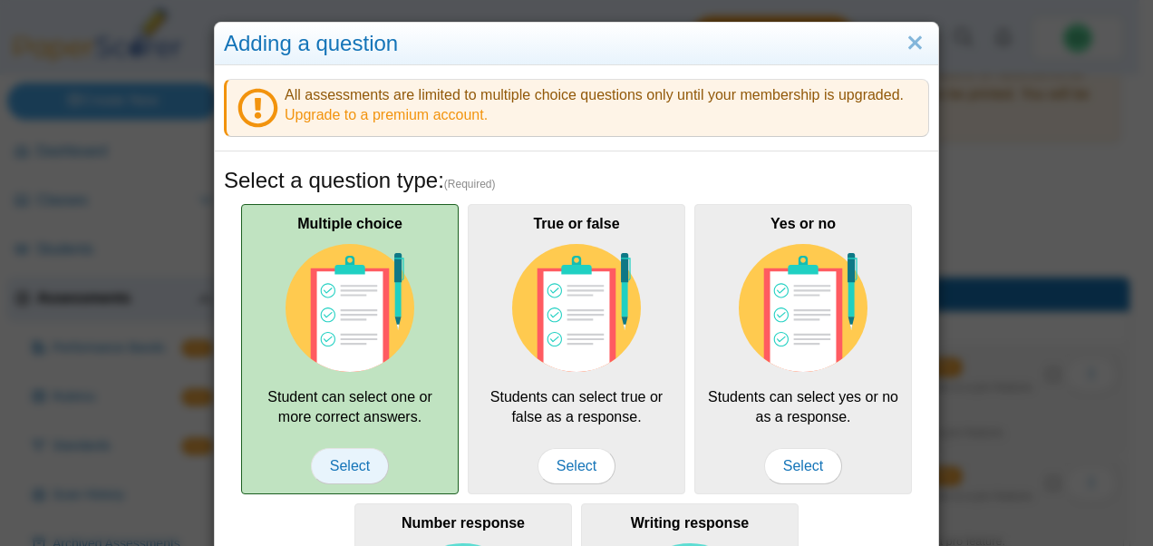
scroll to position [461, 0]
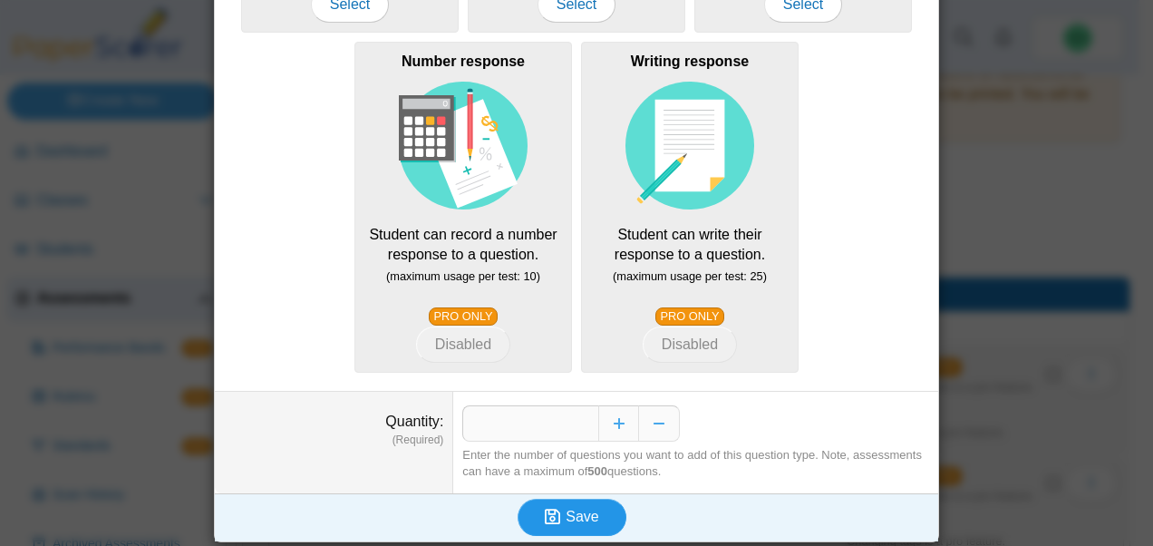
click at [520, 510] on button "Save" at bounding box center [571, 516] width 109 height 36
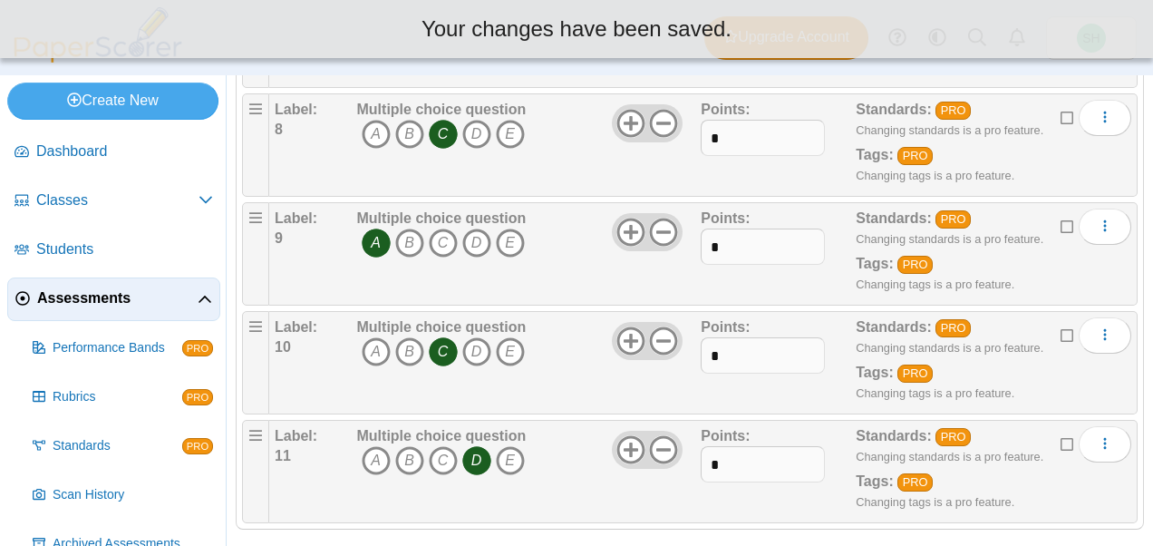
scroll to position [1077, 0]
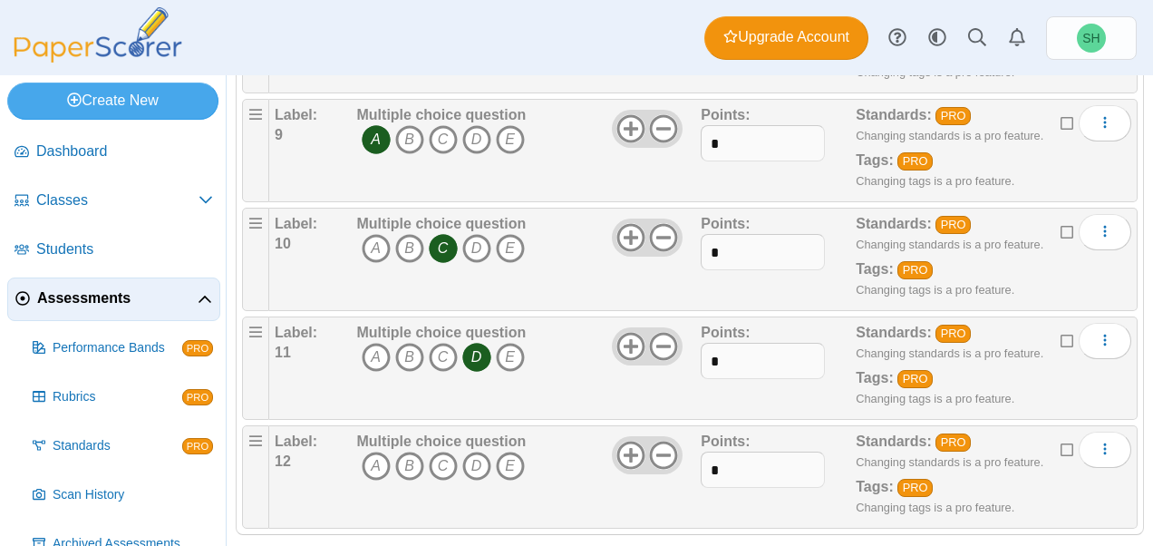
scroll to position [1184, 0]
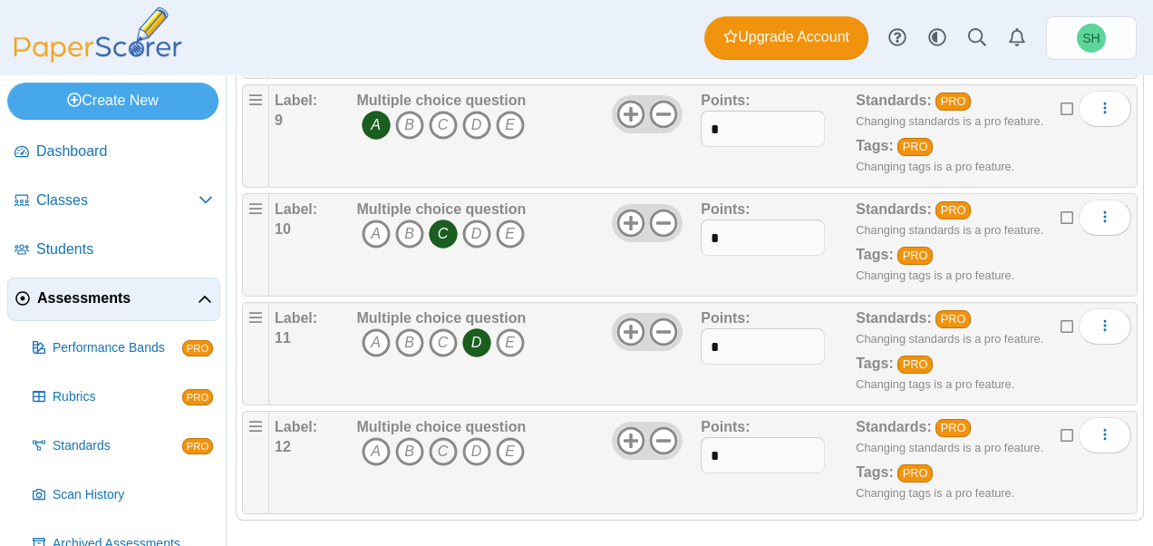
click at [439, 439] on icon "C" at bounding box center [443, 451] width 29 height 29
click at [510, 437] on icon "E" at bounding box center [510, 451] width 29 height 29
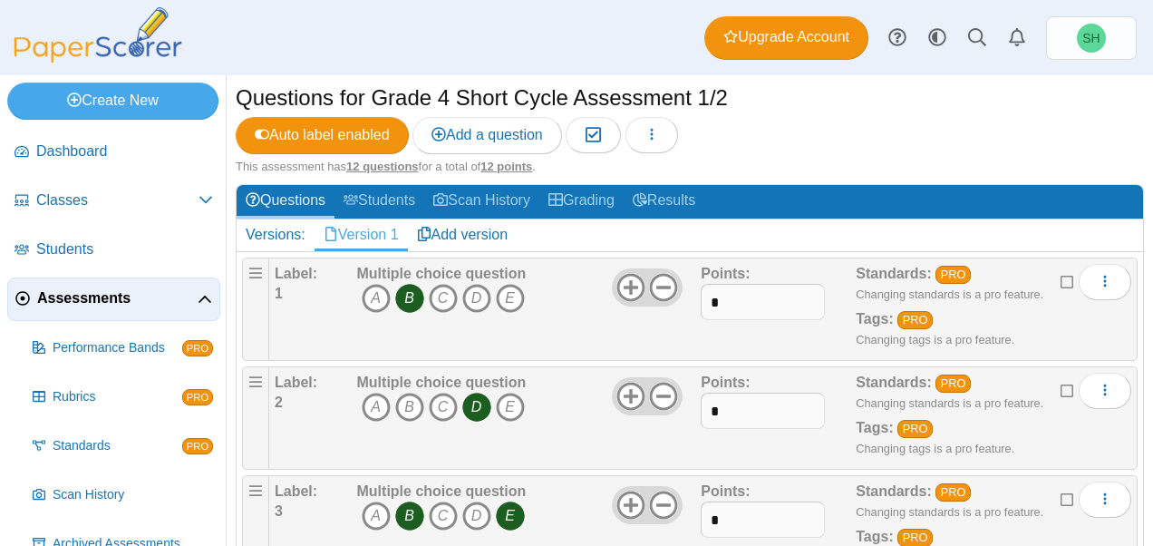
scroll to position [0, 0]
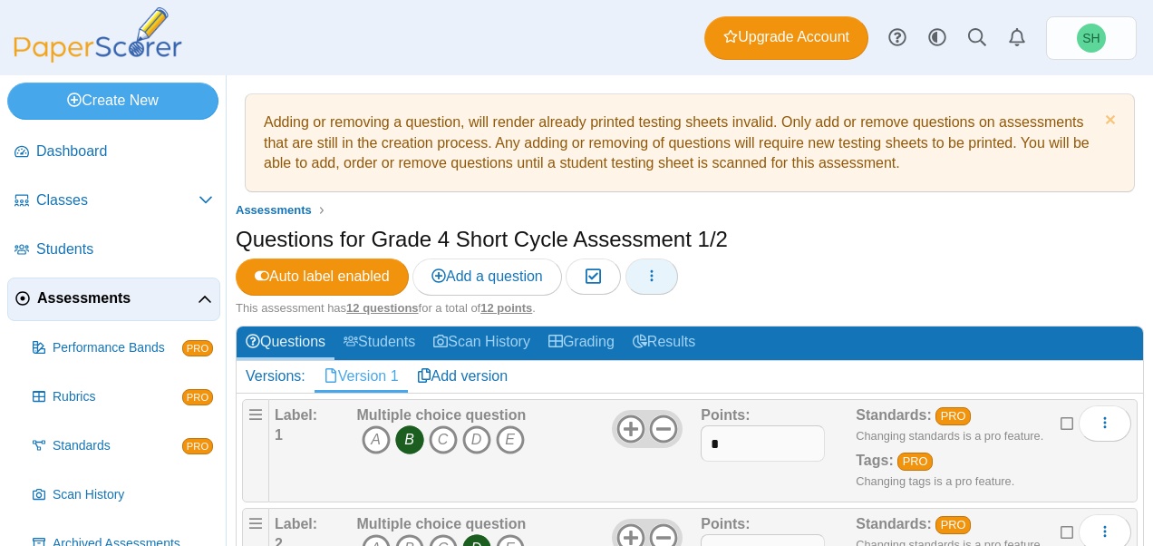
click at [657, 268] on icon "button" at bounding box center [651, 275] width 14 height 14
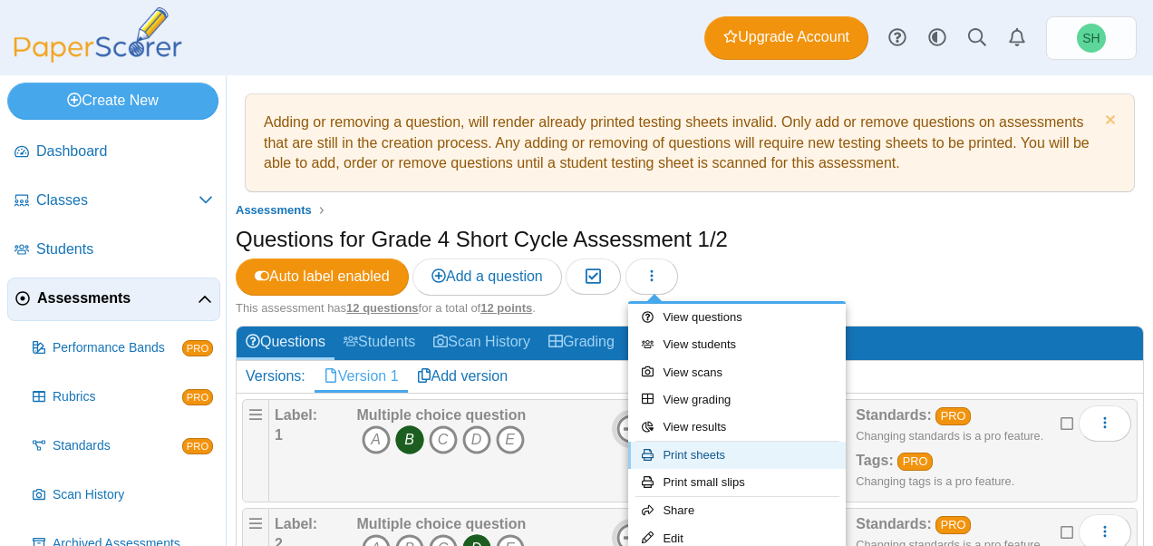
click at [717, 457] on link "Print sheets" at bounding box center [736, 454] width 217 height 27
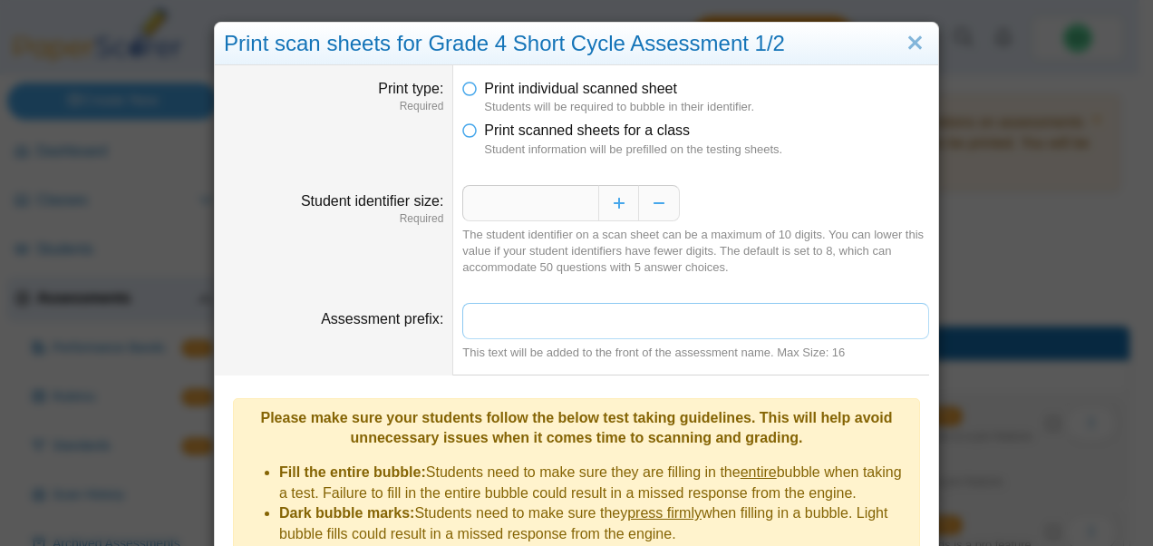
click at [607, 333] on input "Assessment prefix" at bounding box center [695, 321] width 467 height 36
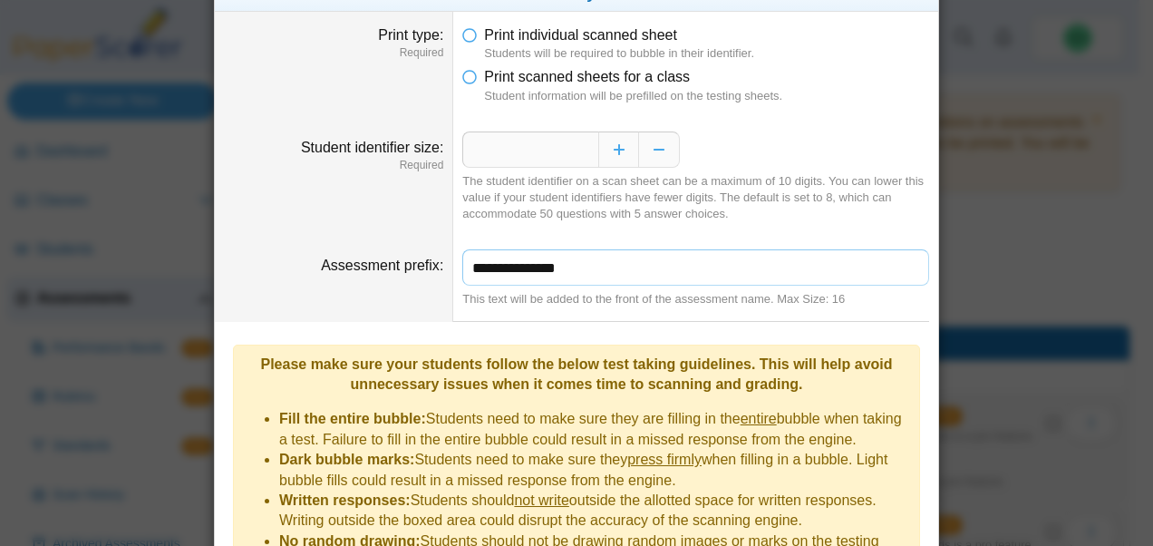
scroll to position [254, 0]
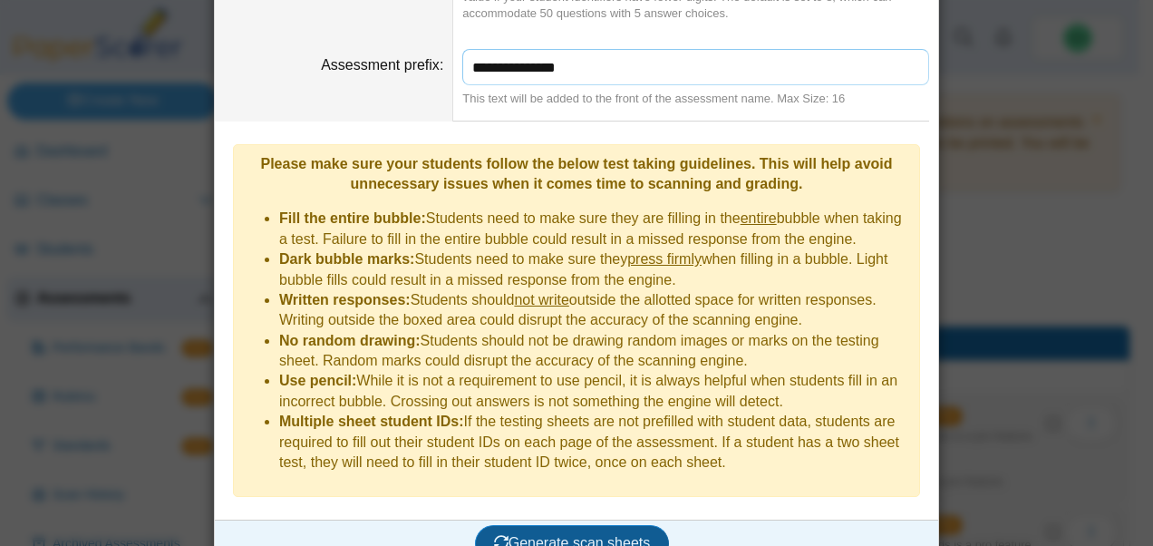
type input "**********"
click at [584, 535] on span "Generate scan sheets" at bounding box center [572, 542] width 157 height 15
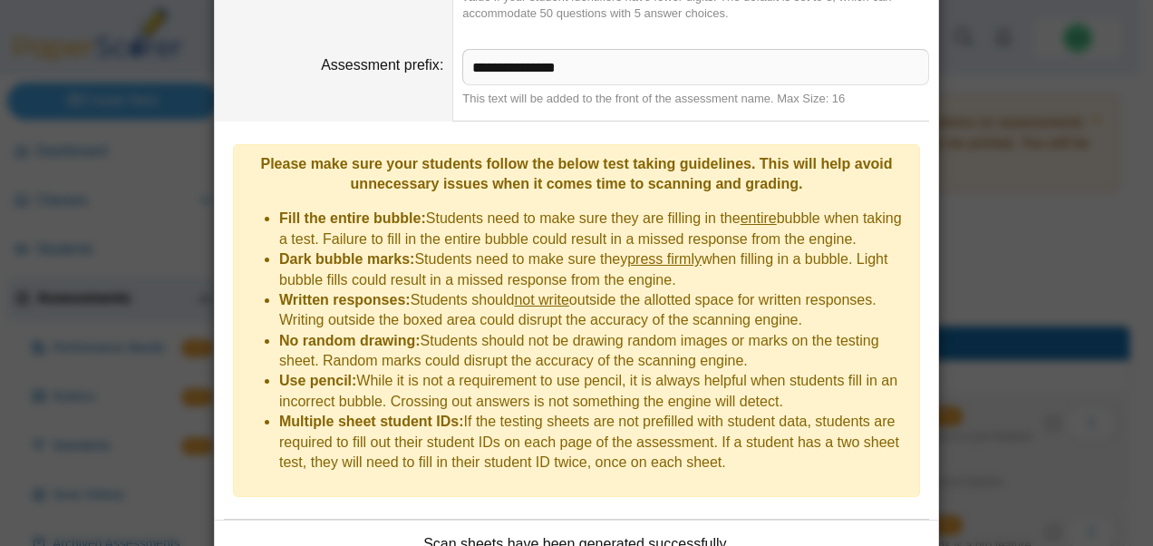
scroll to position [399, 0]
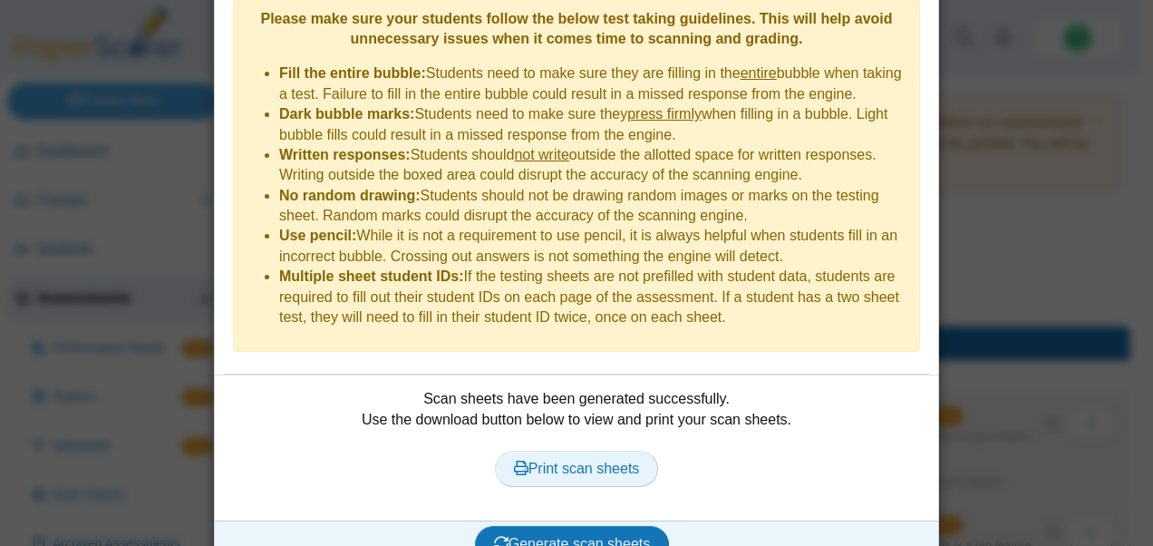
click at [606, 460] on span "Print scan sheets" at bounding box center [577, 467] width 126 height 15
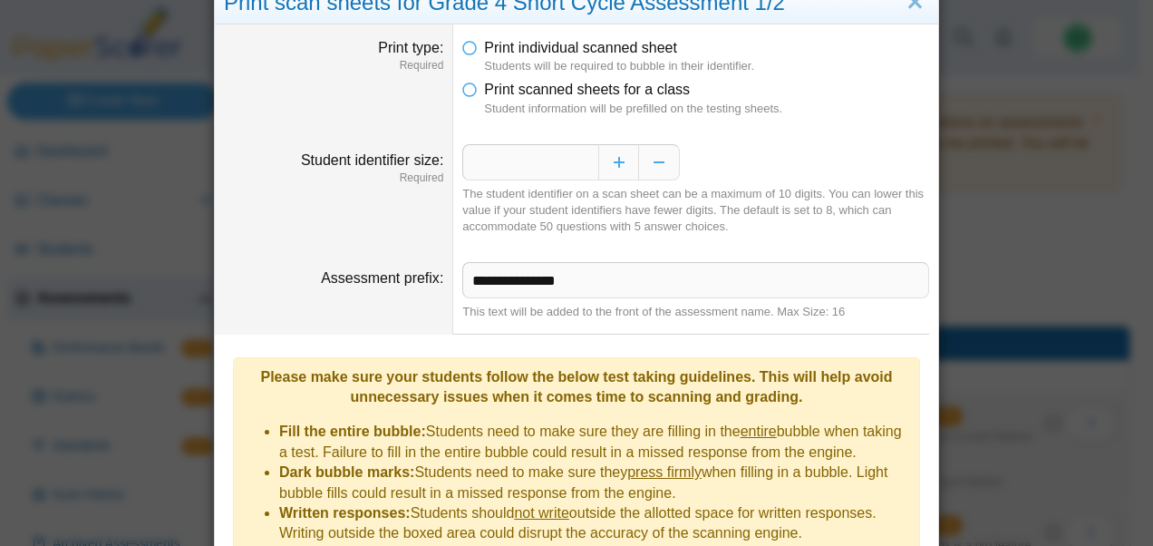
scroll to position [0, 0]
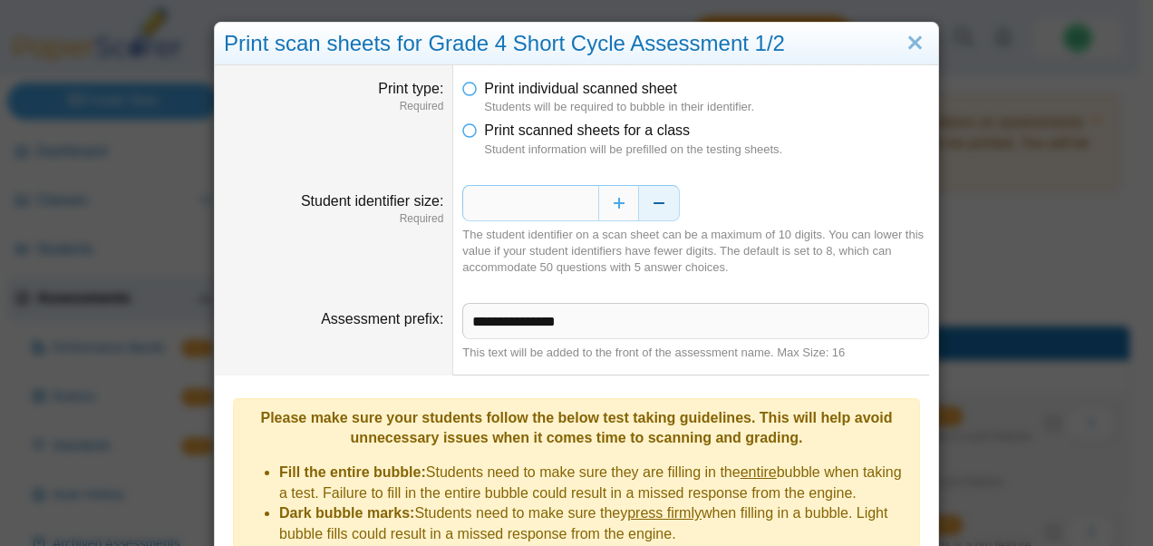
click at [652, 201] on button "Decrease" at bounding box center [659, 203] width 41 height 36
click at [614, 200] on button "Increase" at bounding box center [618, 203] width 41 height 36
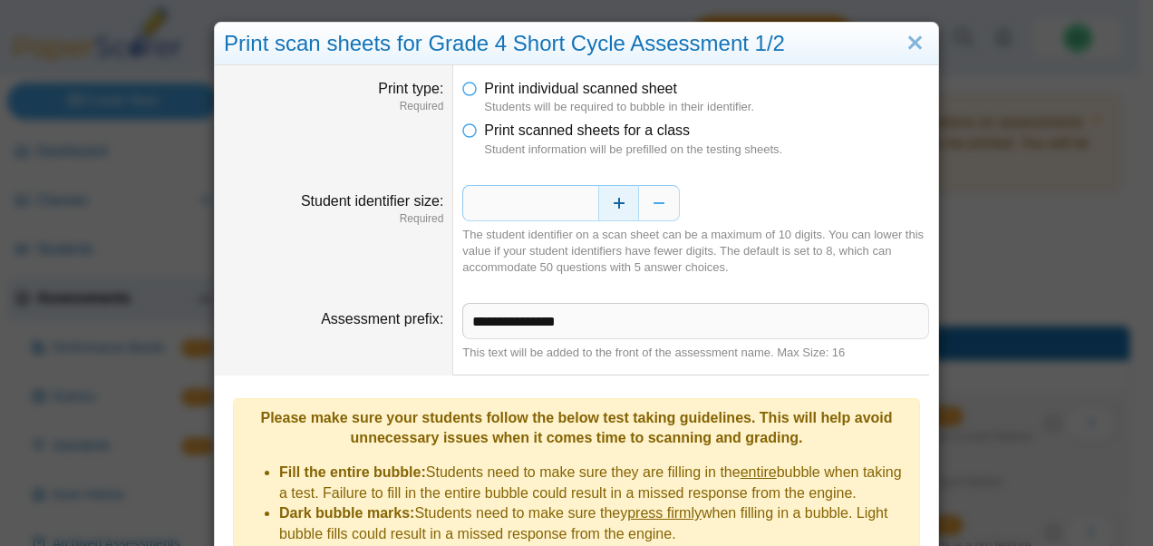
scroll to position [399, 0]
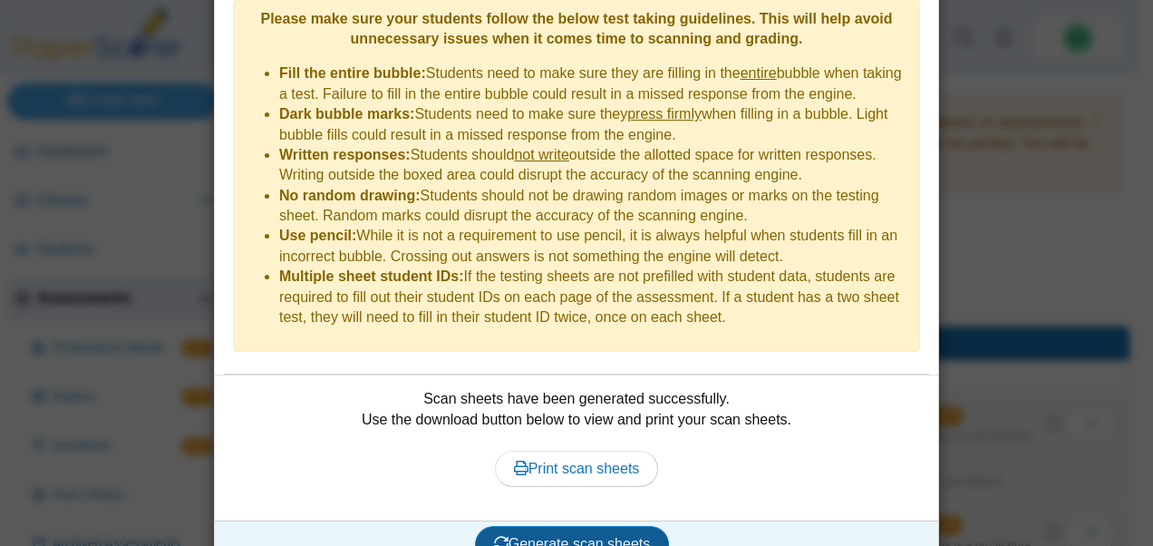
click at [549, 536] on span "Generate scan sheets" at bounding box center [572, 543] width 157 height 15
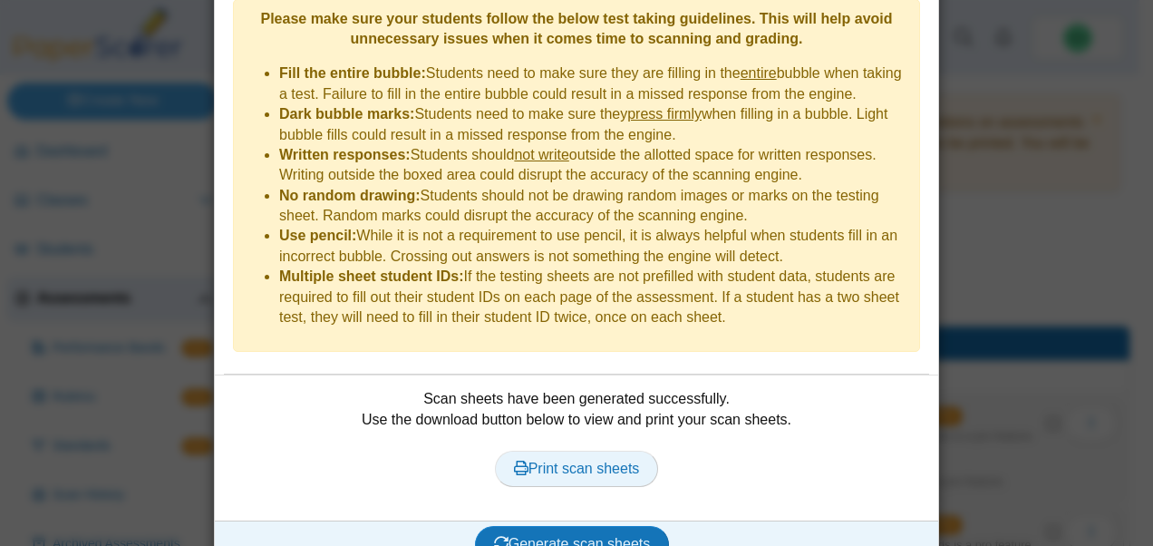
click at [589, 460] on span "Print scan sheets" at bounding box center [577, 467] width 126 height 15
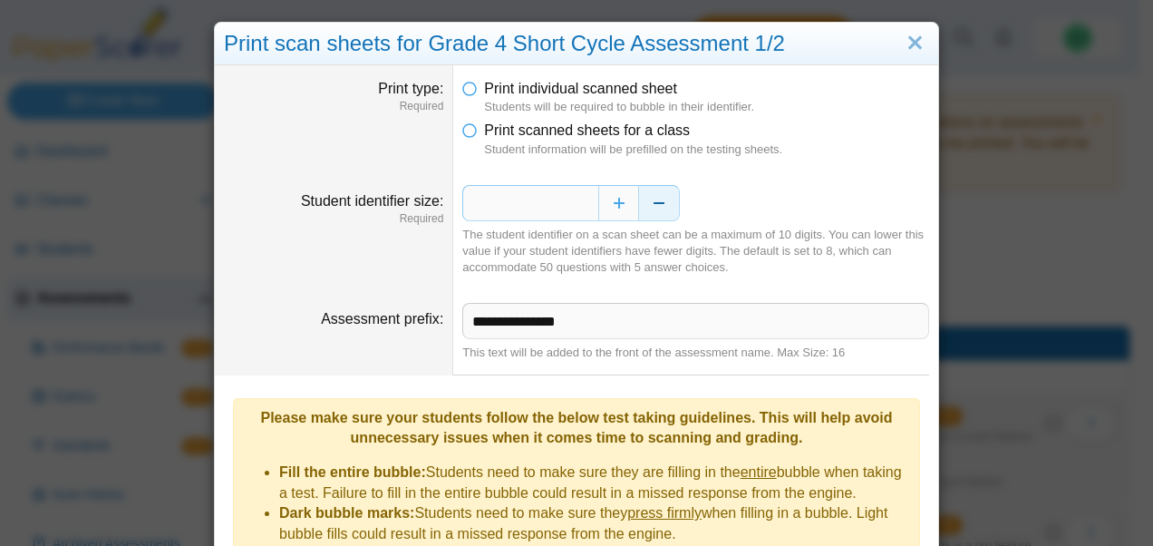
click at [658, 196] on button "Decrease" at bounding box center [659, 203] width 41 height 36
type input "*"
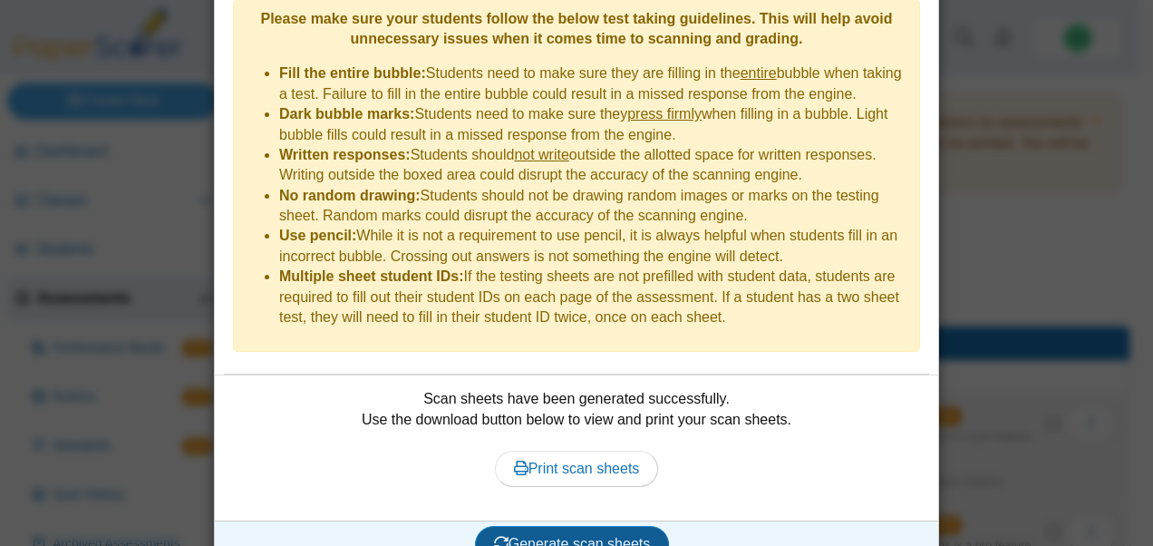
click at [590, 536] on span "Generate scan sheets" at bounding box center [572, 543] width 157 height 15
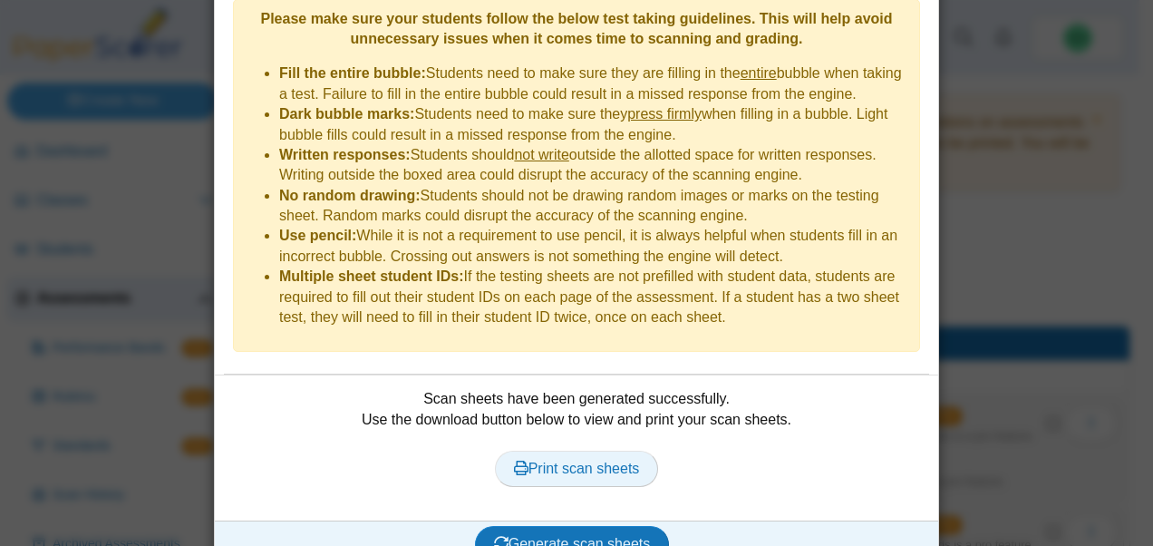
click at [605, 460] on span "Print scan sheets" at bounding box center [577, 467] width 126 height 15
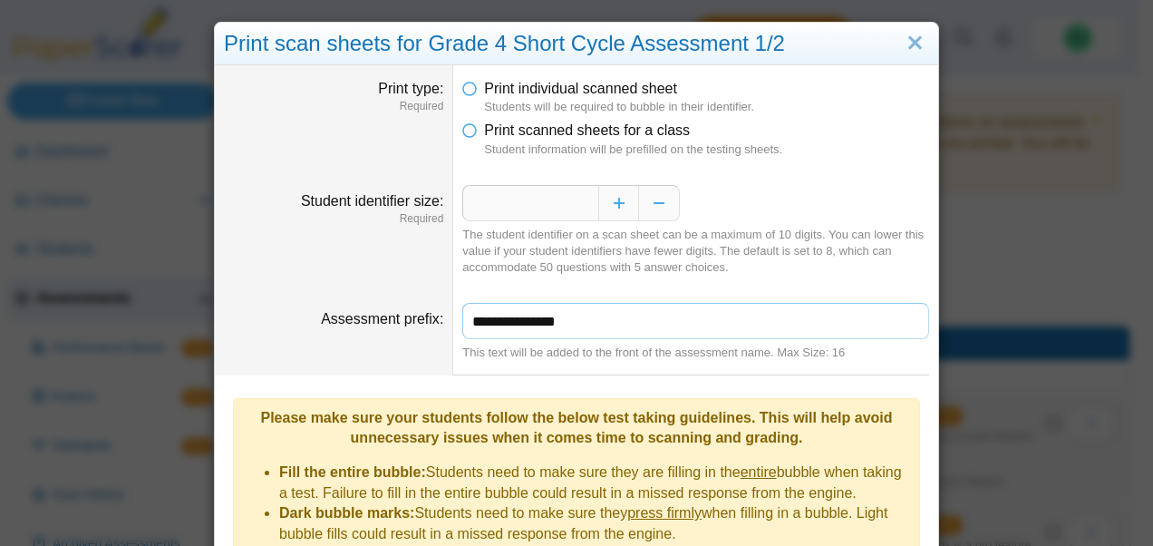
drag, startPoint x: 594, startPoint y: 319, endPoint x: 453, endPoint y: 311, distance: 141.6
click at [453, 311] on dd "**********" at bounding box center [695, 331] width 485 height 85
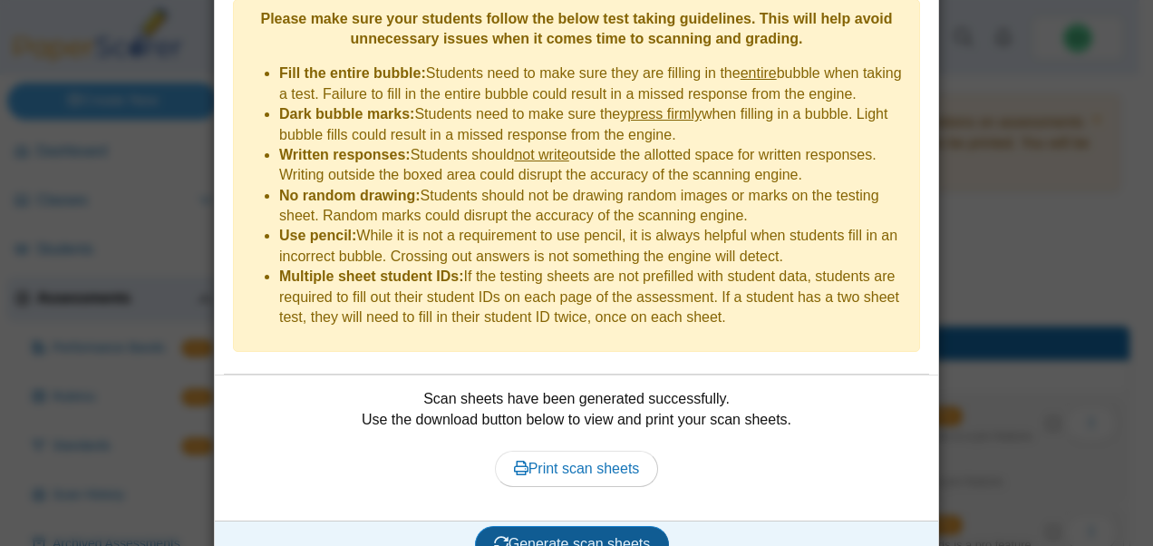
click at [577, 526] on button "Generate scan sheets" at bounding box center [572, 544] width 195 height 36
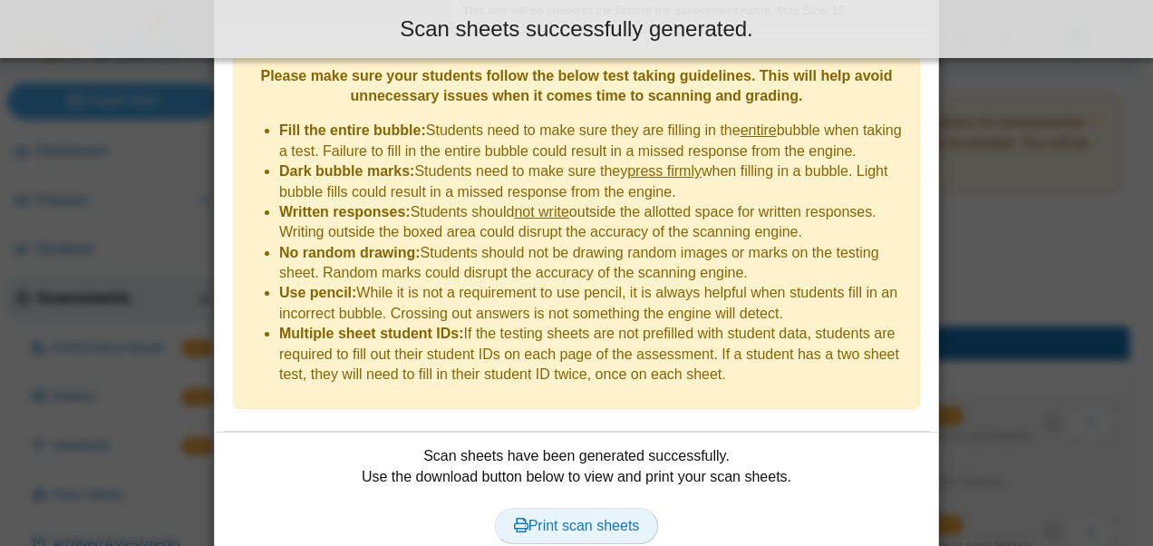
click at [576, 517] on span "Print scan sheets" at bounding box center [577, 524] width 126 height 15
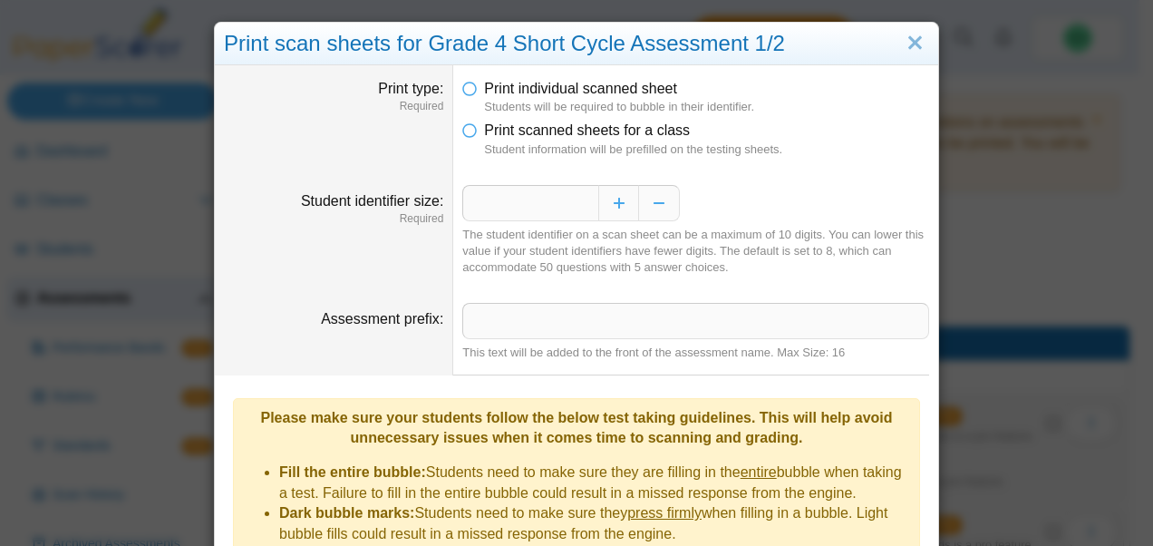
scroll to position [399, 0]
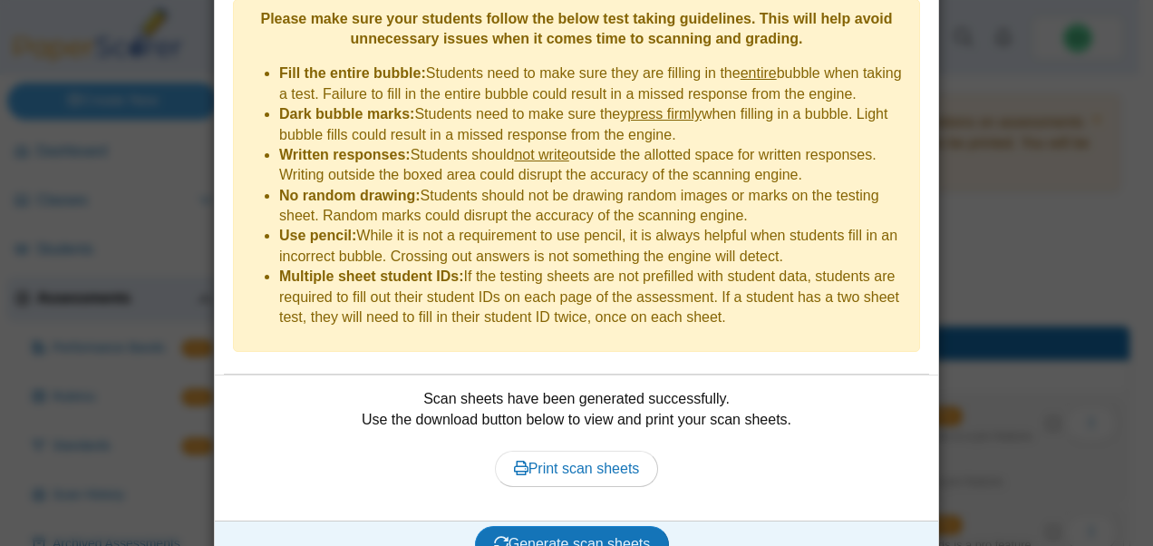
click at [977, 407] on div "**********" at bounding box center [576, 273] width 1153 height 546
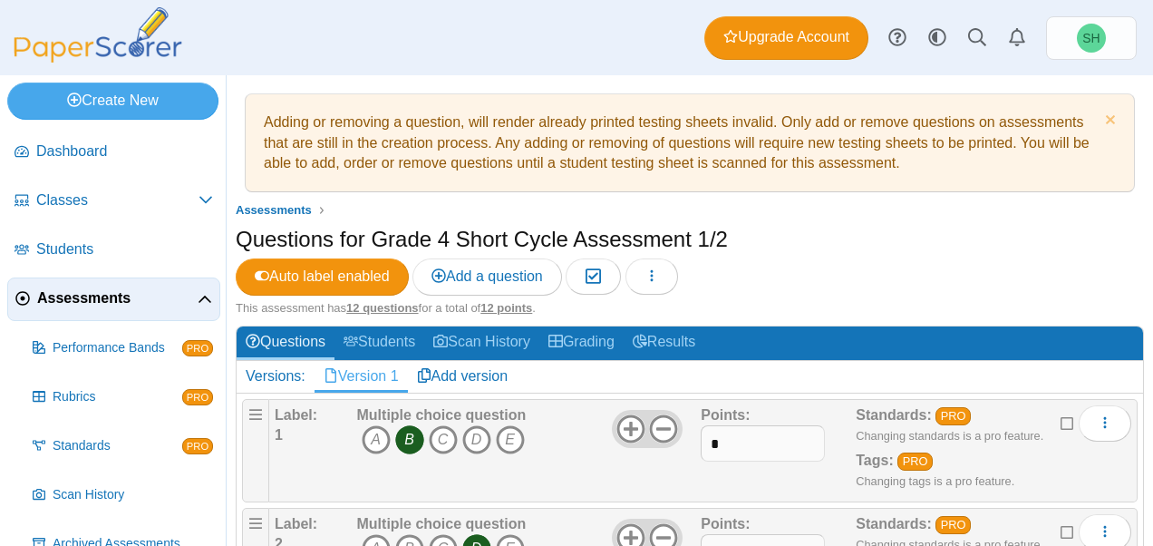
click at [967, 262] on div "Questions for Grade 4 Short Cycle Assessment 1/2 Auto label enabled Add a quest…" at bounding box center [690, 262] width 908 height 76
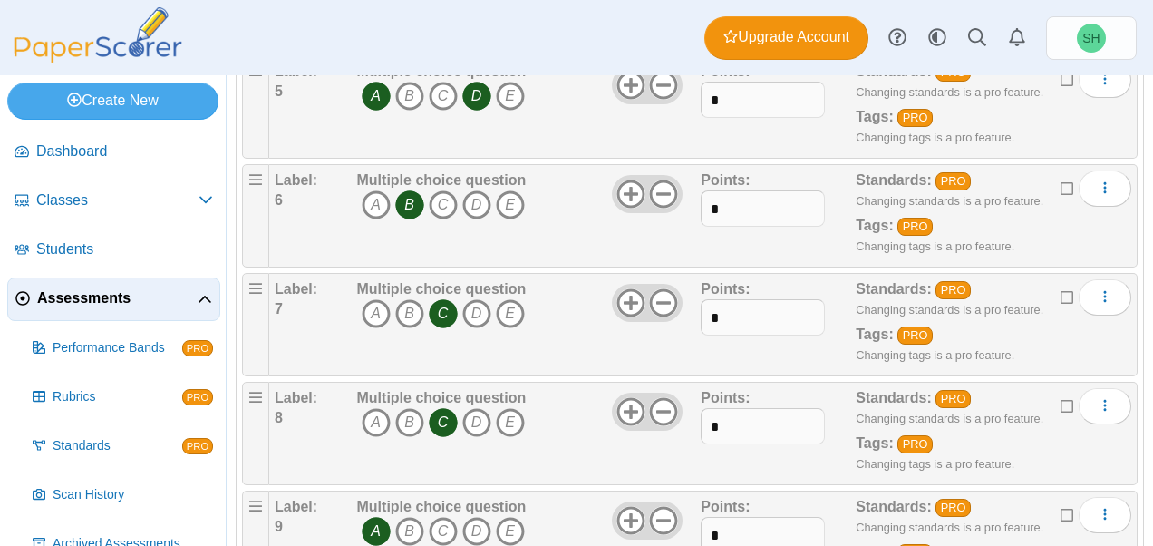
scroll to position [0, 0]
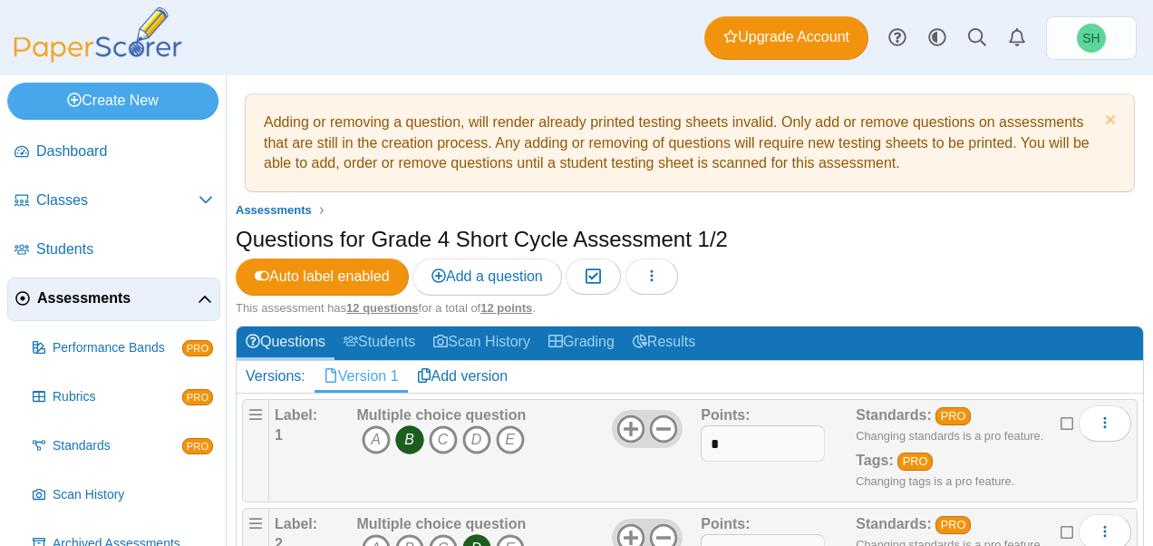
click at [777, 268] on div "Questions for Grade 4 Short Cycle Assessment 1/2 Auto label enabled Add a quest…" at bounding box center [690, 262] width 908 height 76
click at [156, 296] on span "Assessments" at bounding box center [117, 298] width 160 height 20
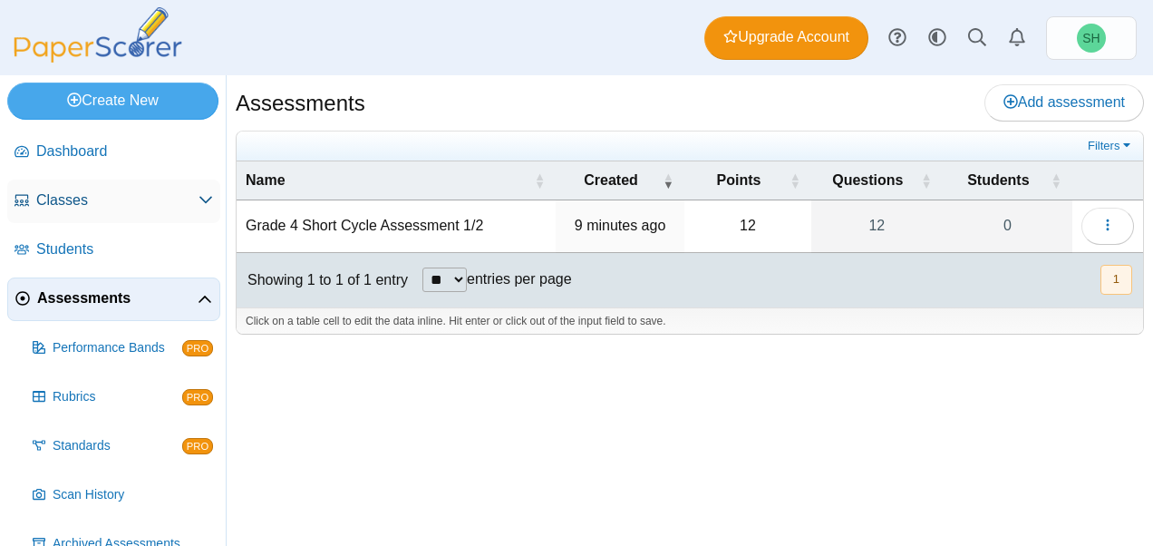
click at [85, 208] on span "Classes" at bounding box center [117, 200] width 162 height 20
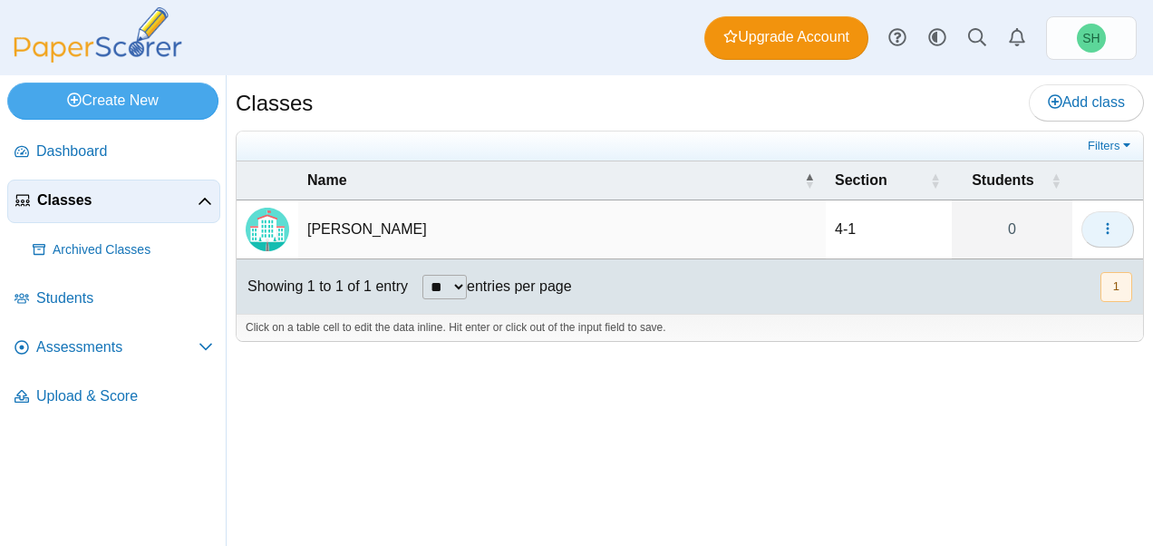
click at [1111, 237] on button "button" at bounding box center [1107, 229] width 53 height 36
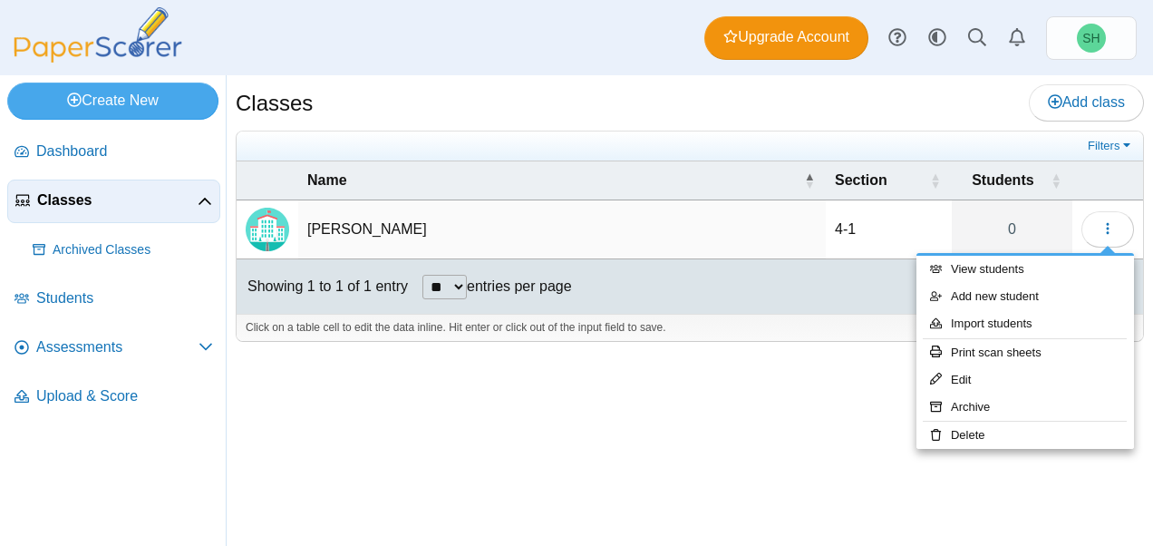
click at [320, 235] on td "Hennings" at bounding box center [561, 229] width 527 height 59
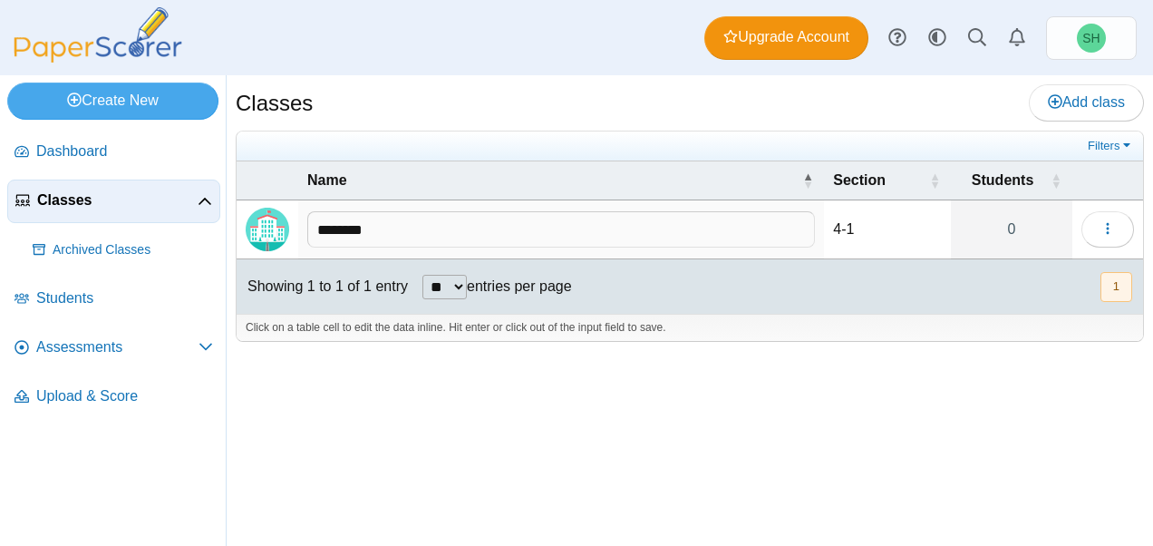
click at [648, 352] on div at bounding box center [690, 351] width 908 height 18
click at [1122, 223] on button "button" at bounding box center [1107, 229] width 53 height 36
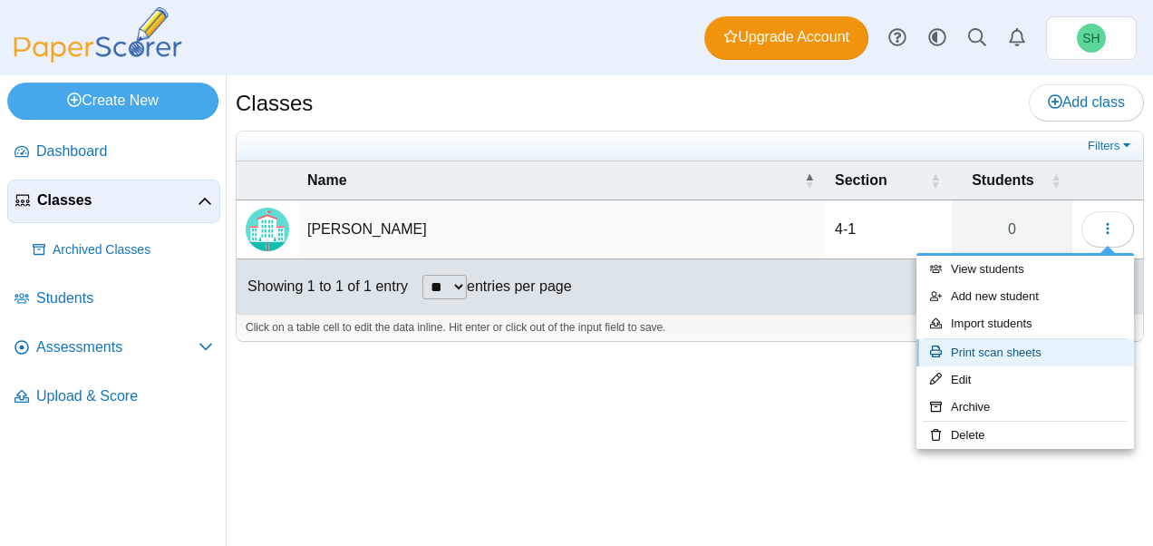
click at [990, 355] on link "Print scan sheets" at bounding box center [1024, 352] width 217 height 27
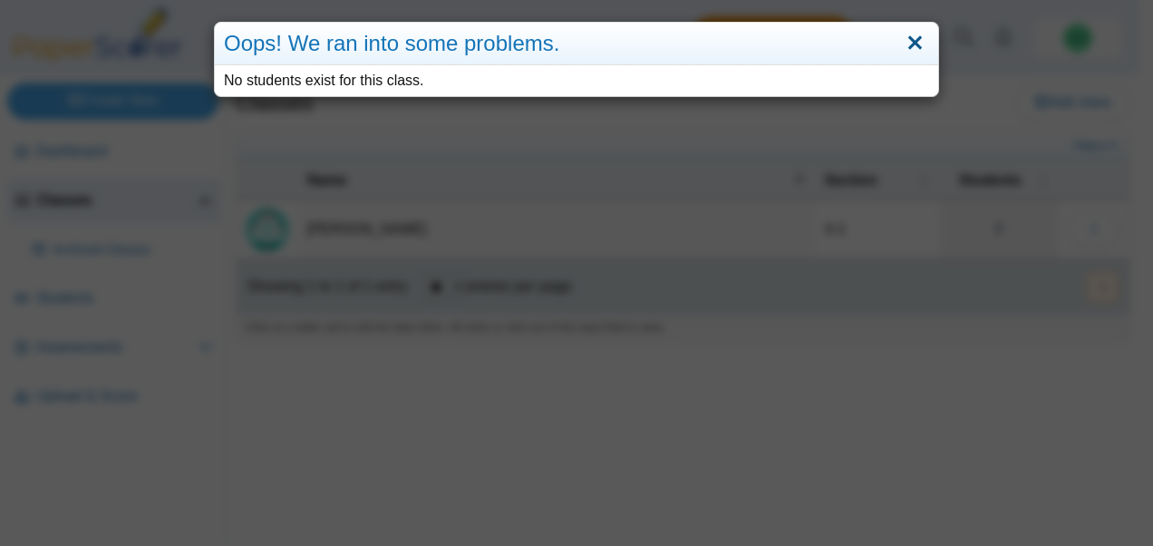
click at [912, 37] on link "Close" at bounding box center [915, 43] width 28 height 31
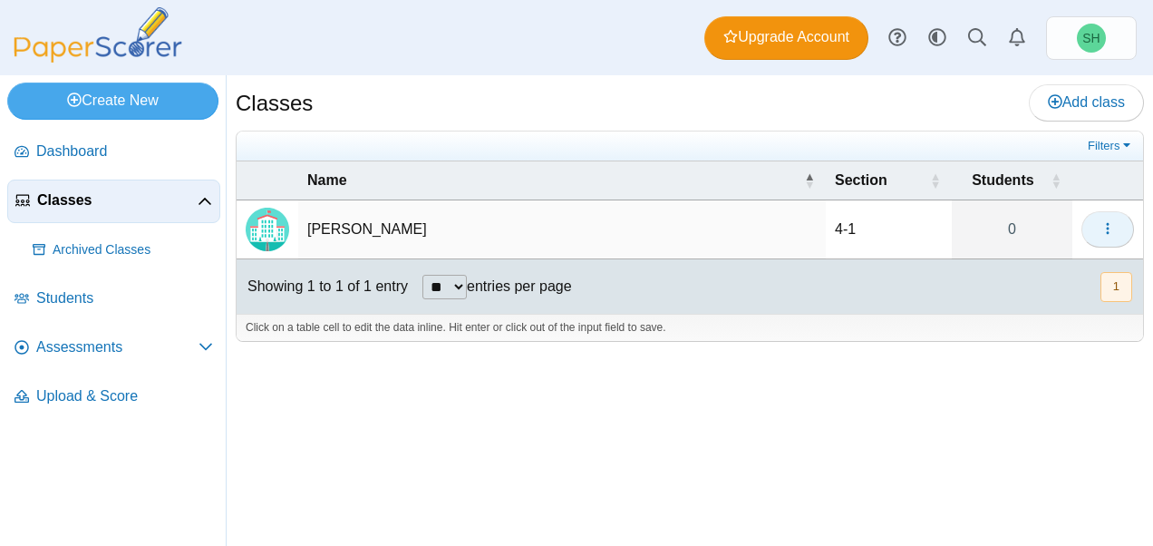
click at [1098, 215] on button "button" at bounding box center [1107, 229] width 53 height 36
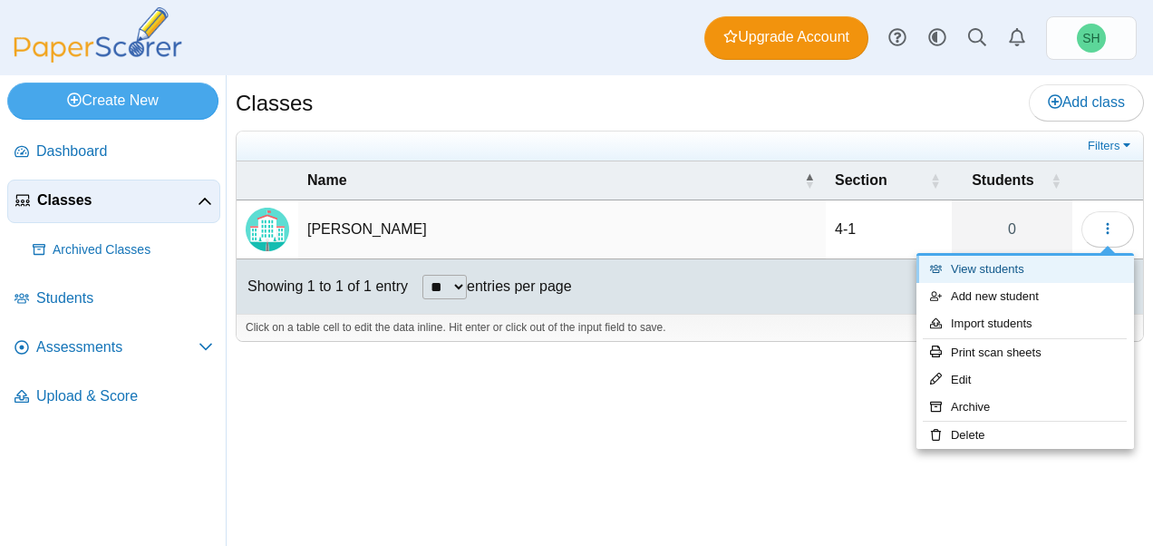
click at [1006, 275] on link "View students" at bounding box center [1024, 269] width 217 height 27
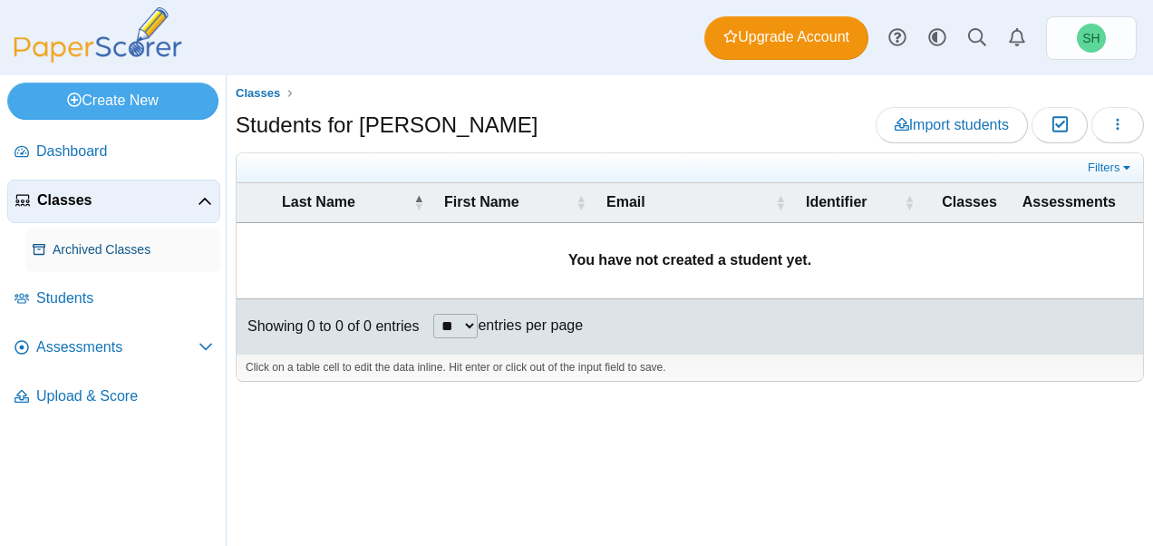
click at [106, 245] on span "Archived Classes" at bounding box center [133, 250] width 160 height 18
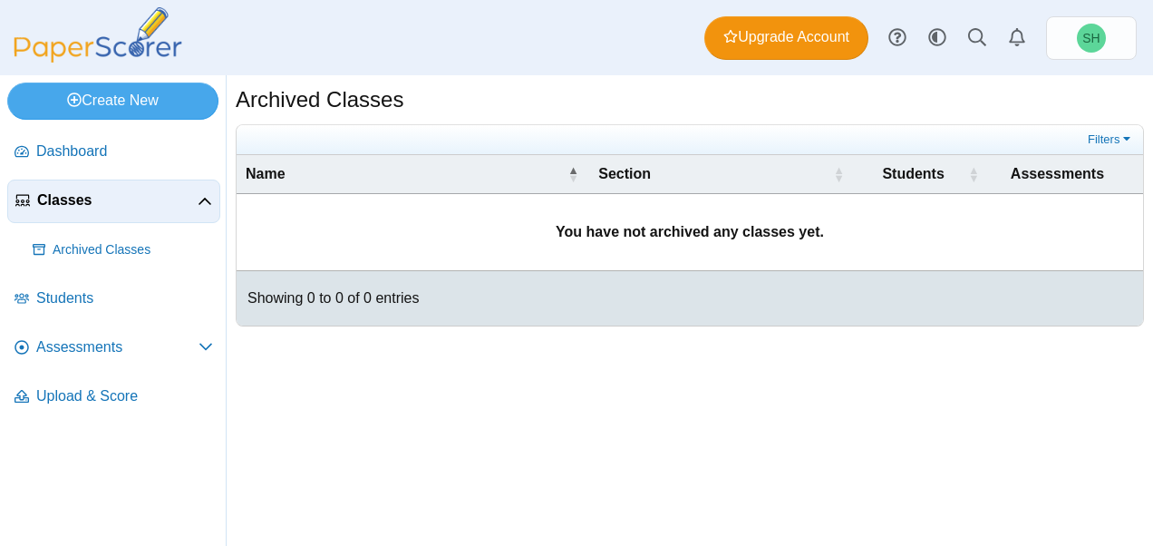
click at [105, 210] on link "Classes" at bounding box center [113, 200] width 213 height 43
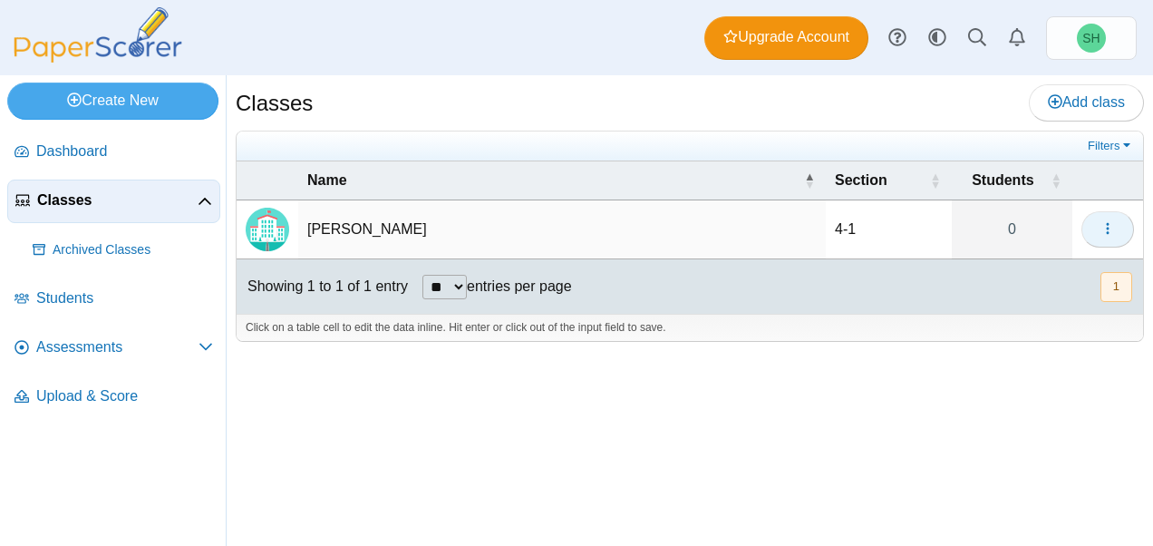
click at [1095, 227] on button "button" at bounding box center [1107, 229] width 53 height 36
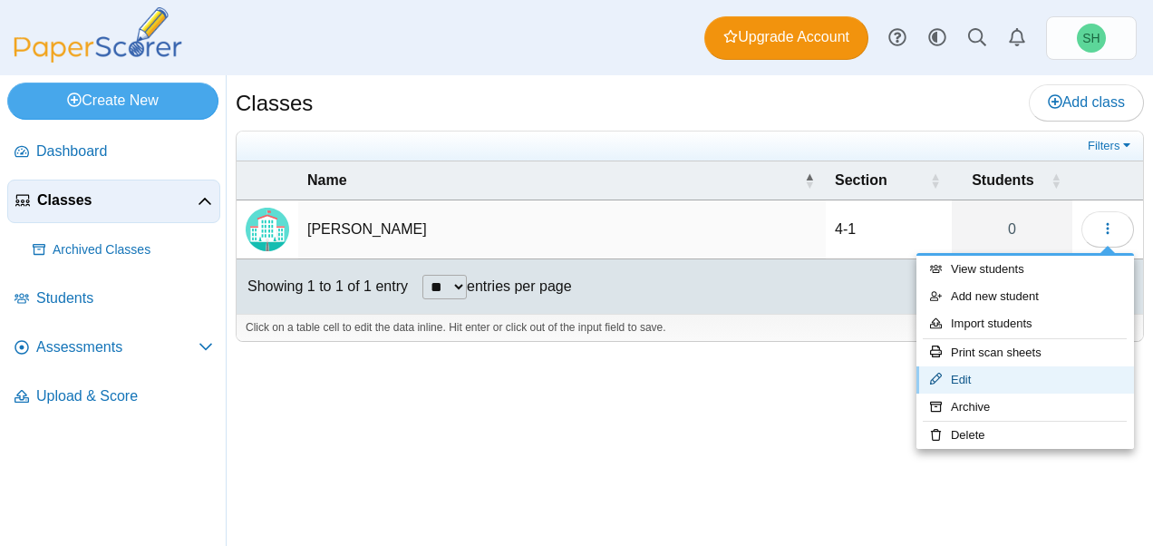
click at [961, 375] on link "Edit" at bounding box center [1024, 379] width 217 height 27
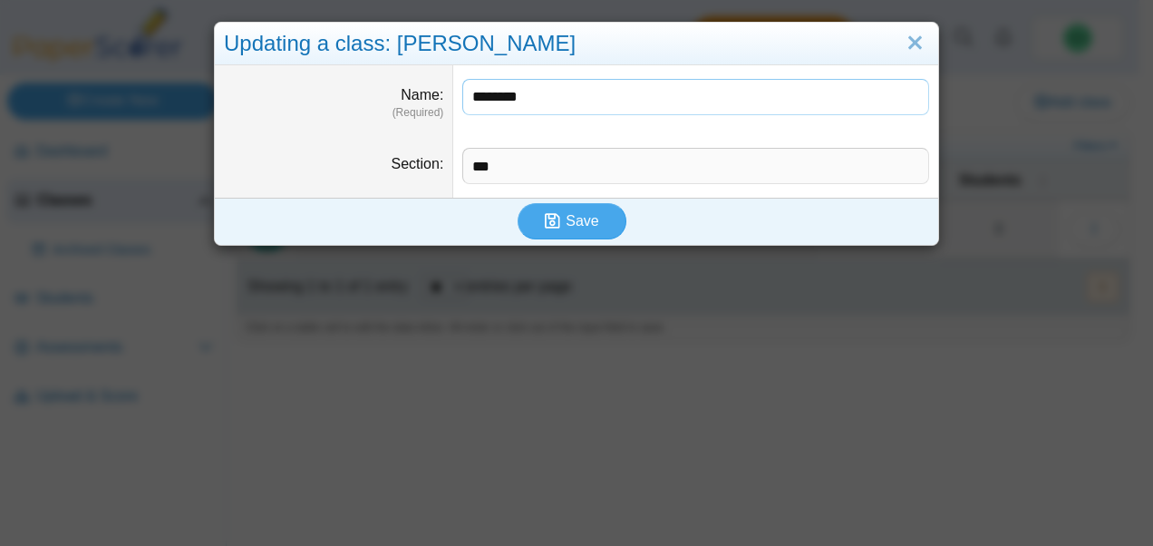
drag, startPoint x: 536, startPoint y: 105, endPoint x: 460, endPoint y: 98, distance: 75.6
click at [462, 98] on input "********" at bounding box center [695, 97] width 467 height 36
type input "*****"
click at [545, 217] on icon "submit" at bounding box center [552, 220] width 15 height 17
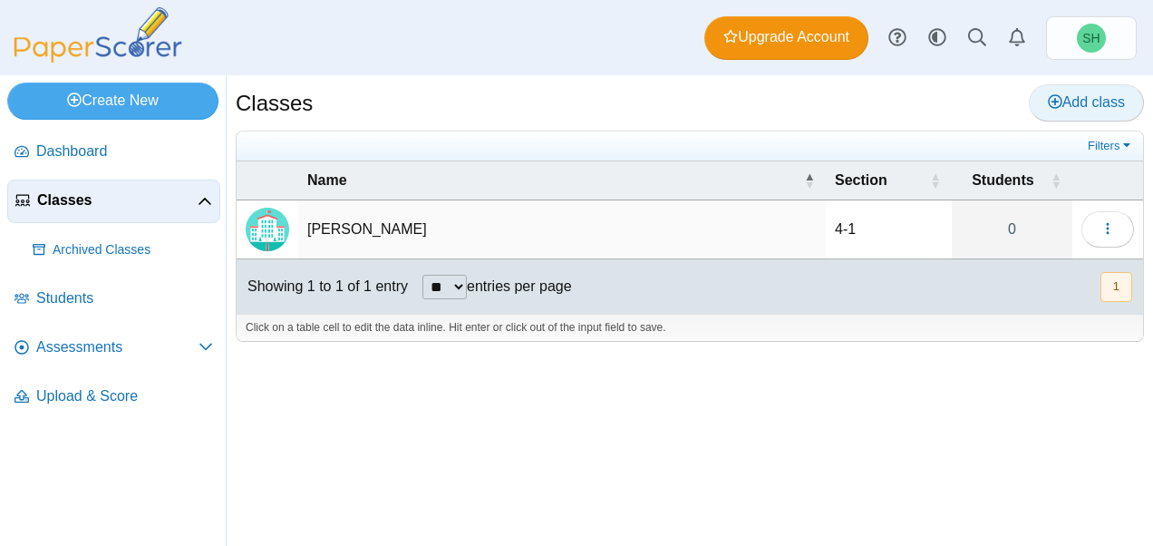
click at [1090, 109] on span "Add class" at bounding box center [1086, 101] width 77 height 15
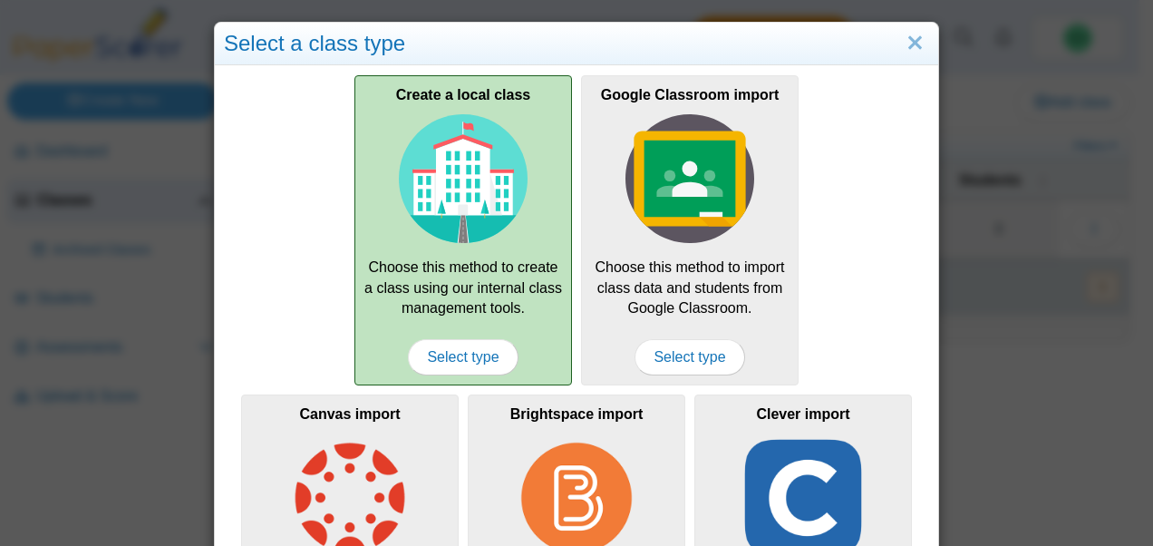
scroll to position [66, 0]
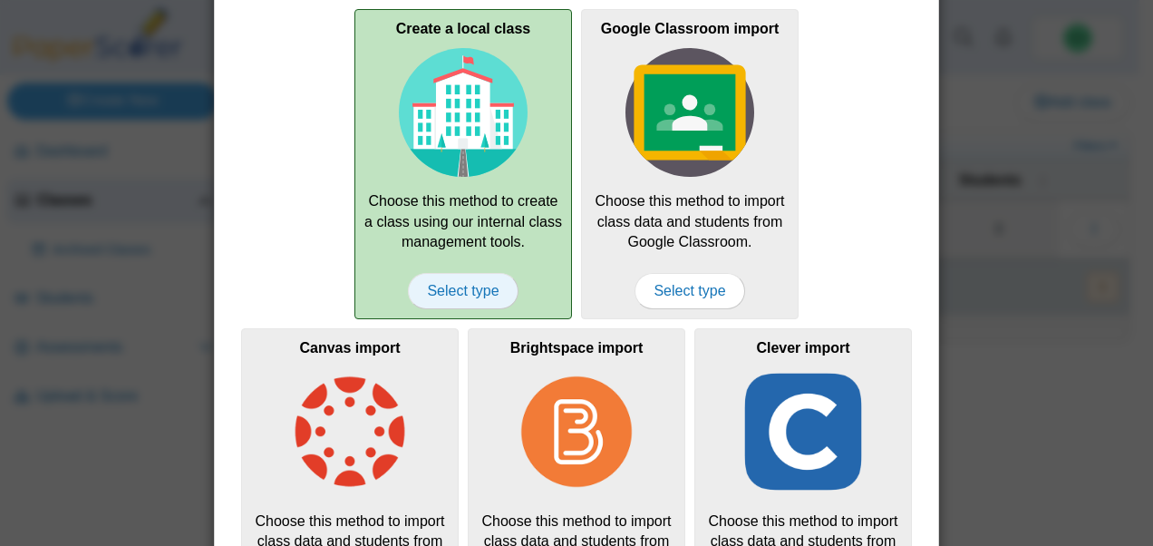
click at [477, 287] on span "Select type" at bounding box center [463, 291] width 110 height 36
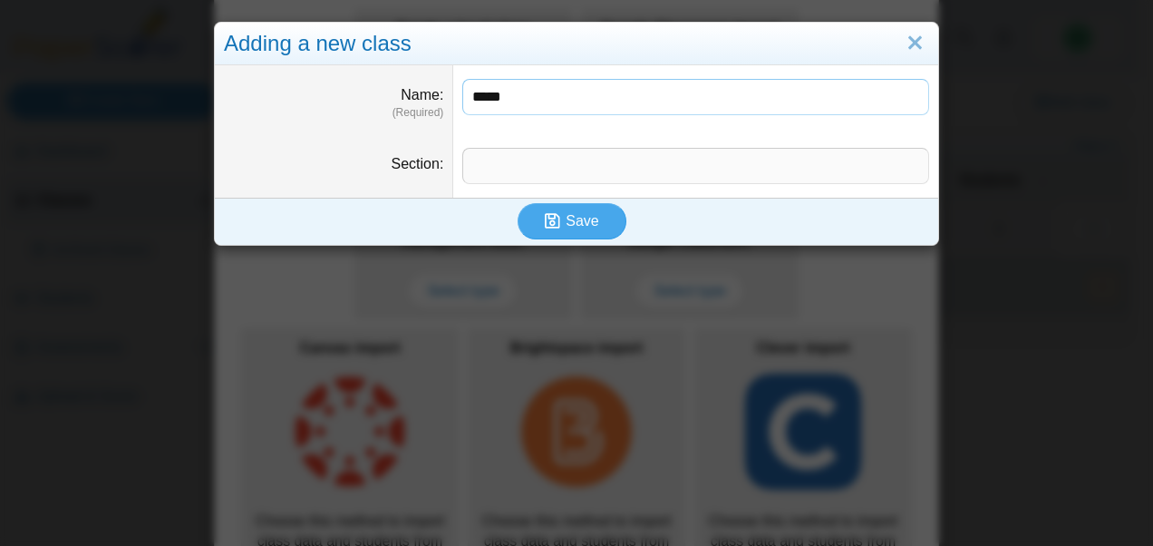
type input "*****"
click at [465, 162] on input "Section" at bounding box center [695, 166] width 467 height 36
type input "***"
click at [565, 213] on span "Save" at bounding box center [581, 220] width 33 height 15
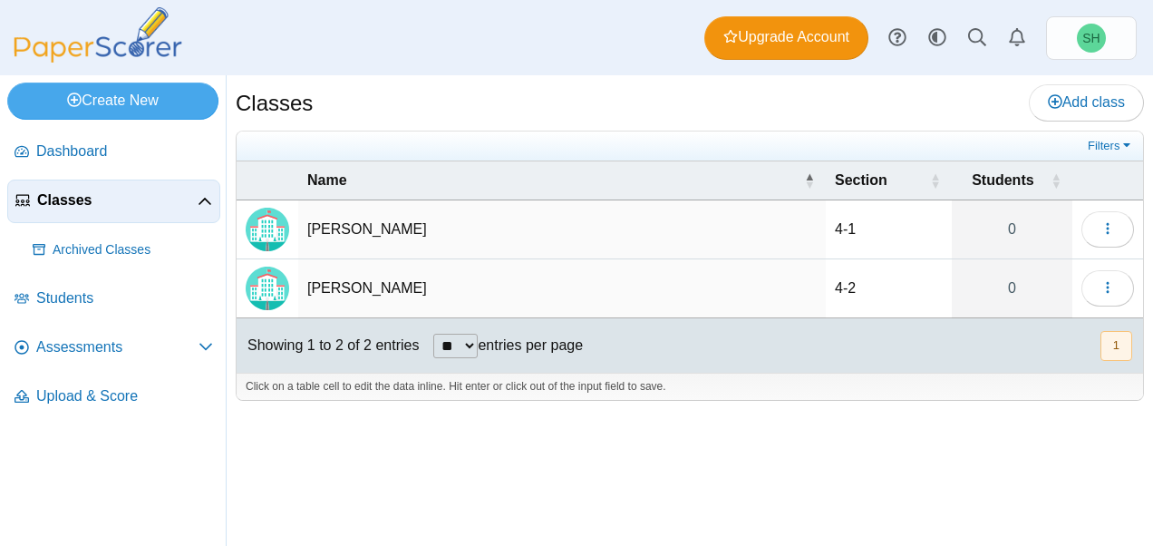
click at [328, 278] on td "[PERSON_NAME]" at bounding box center [561, 288] width 527 height 59
click at [755, 420] on div "Classes Add class Filters [PERSON_NAME]" at bounding box center [690, 310] width 926 height 470
click at [1104, 281] on icon "button" at bounding box center [1107, 287] width 14 height 14
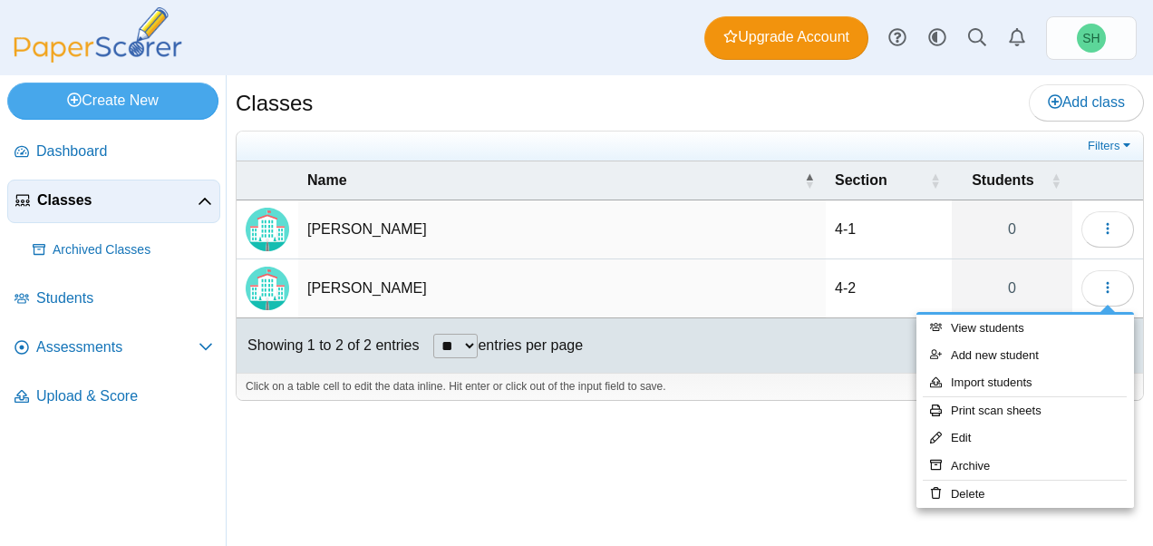
click at [721, 438] on div "Classes Add class Filters [PERSON_NAME]" at bounding box center [690, 310] width 926 height 470
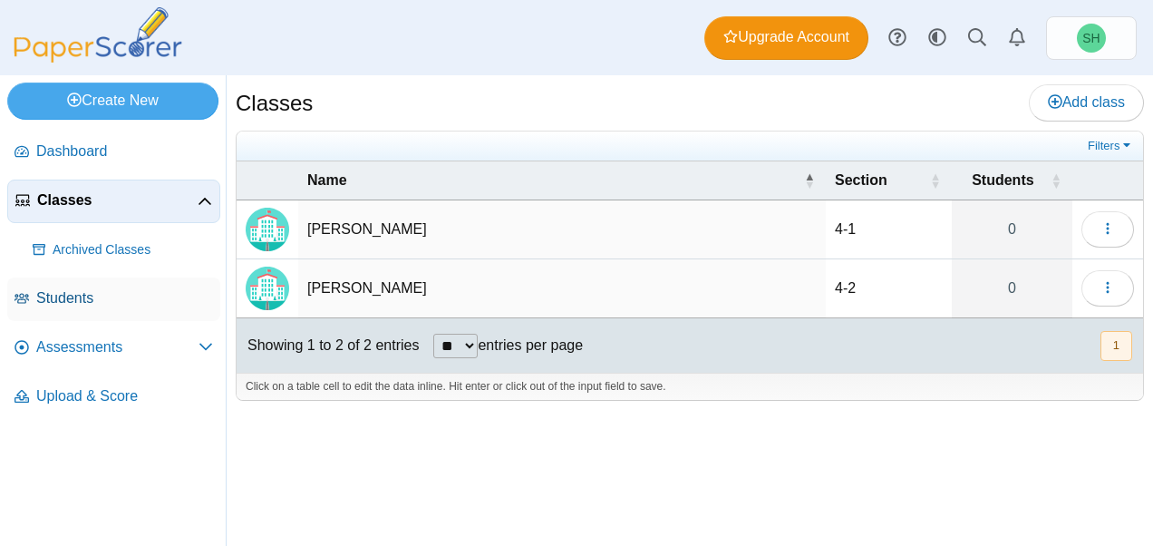
click at [85, 281] on link "Students" at bounding box center [113, 298] width 213 height 43
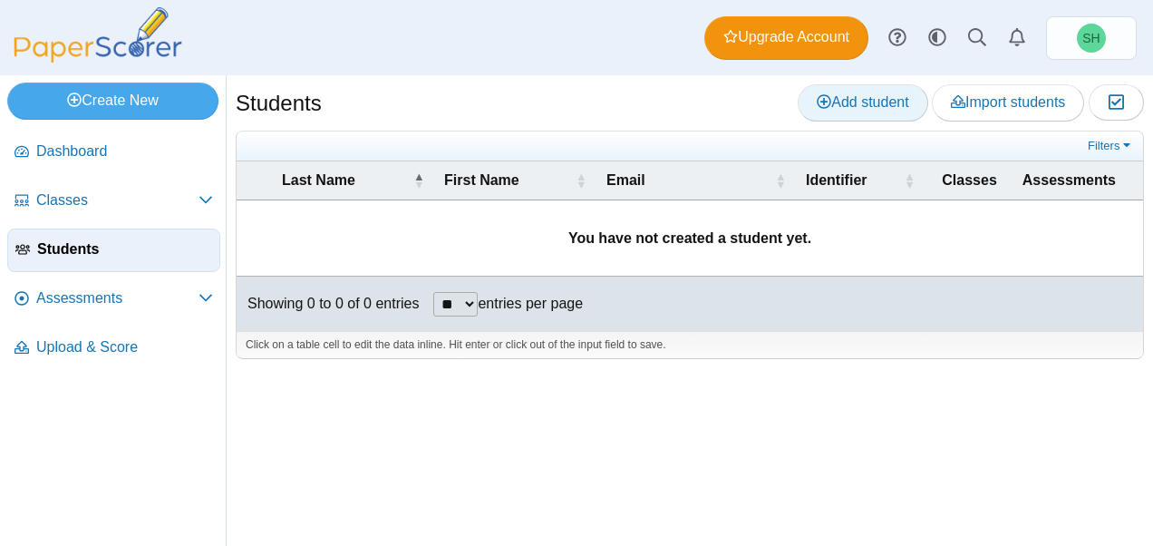
click at [863, 100] on span "Add student" at bounding box center [862, 101] width 92 height 15
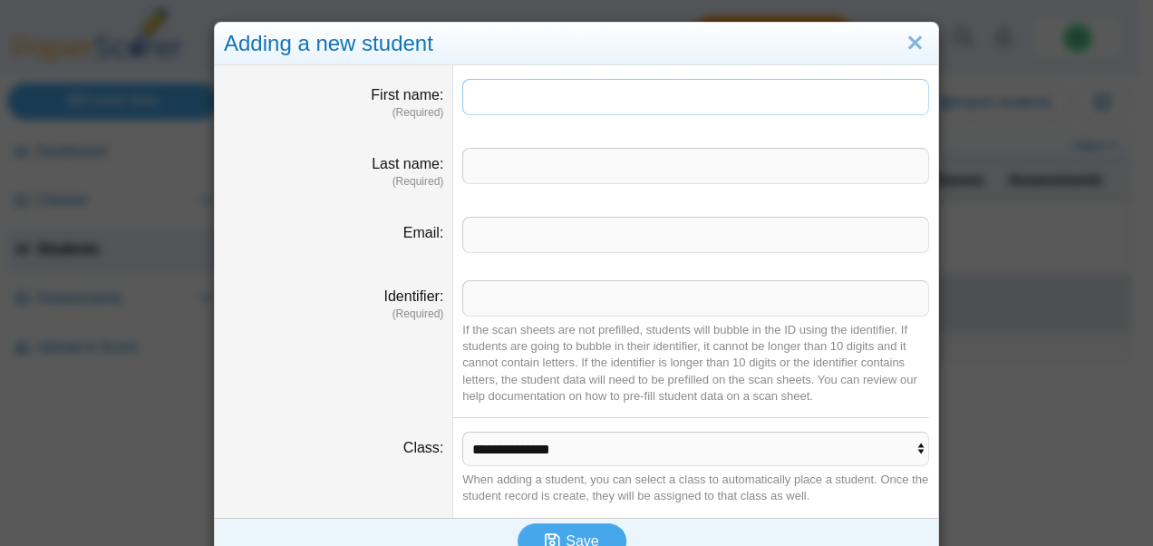
type input "*"
type input "******"
type input "********"
click at [532, 313] on input "Identifier" at bounding box center [695, 298] width 467 height 36
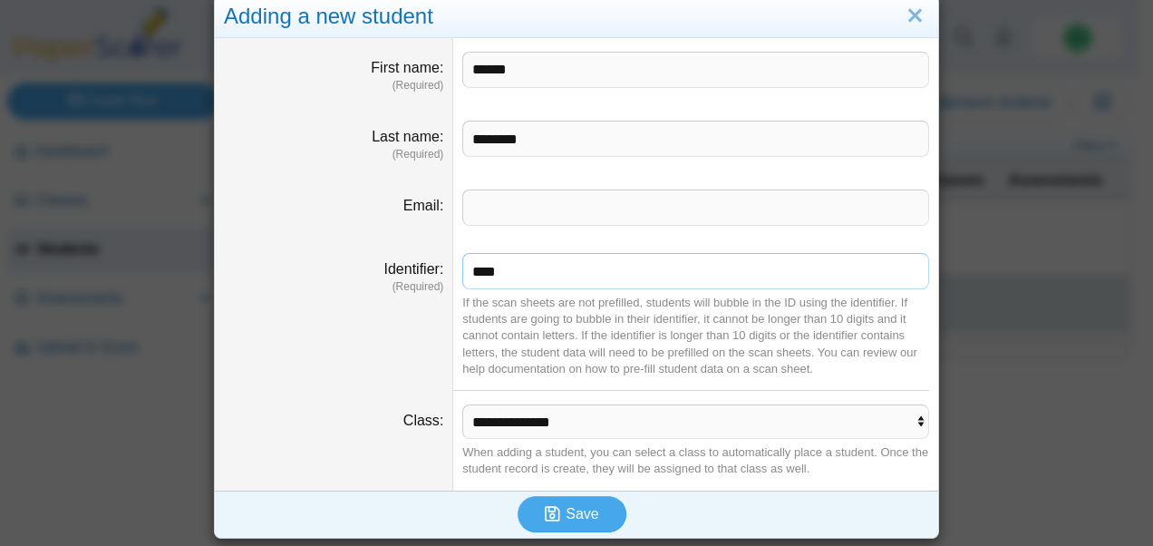
type input "****"
click at [649, 421] on select "**********" at bounding box center [695, 421] width 467 height 34
select select "**********"
click at [462, 404] on select "**********" at bounding box center [695, 421] width 467 height 34
click at [565, 522] on button "Save" at bounding box center [571, 514] width 109 height 36
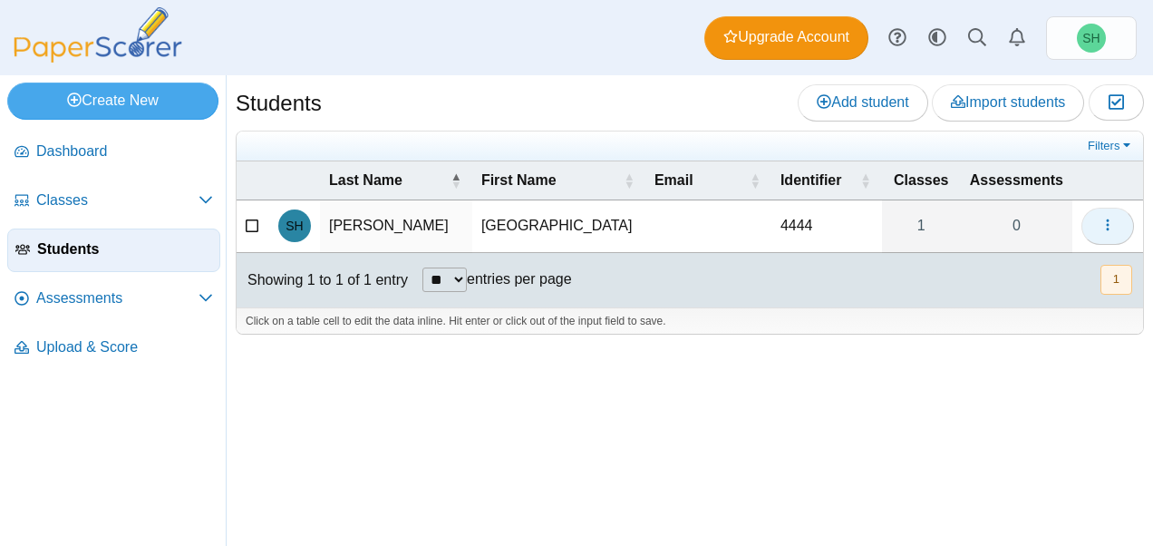
click at [1120, 221] on button "button" at bounding box center [1107, 226] width 53 height 36
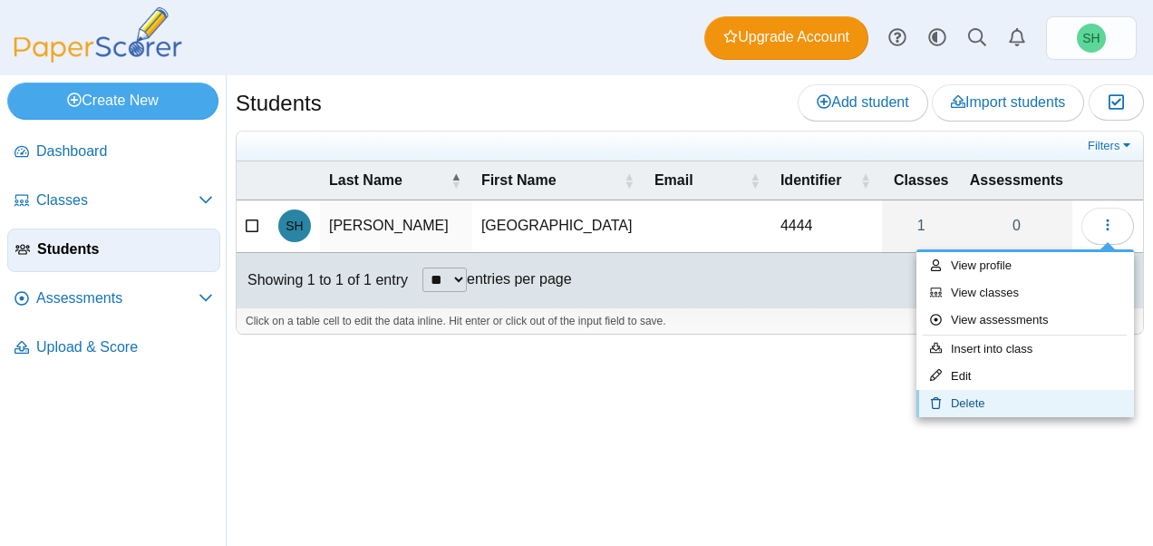
click at [1011, 394] on link "Delete" at bounding box center [1024, 403] width 217 height 27
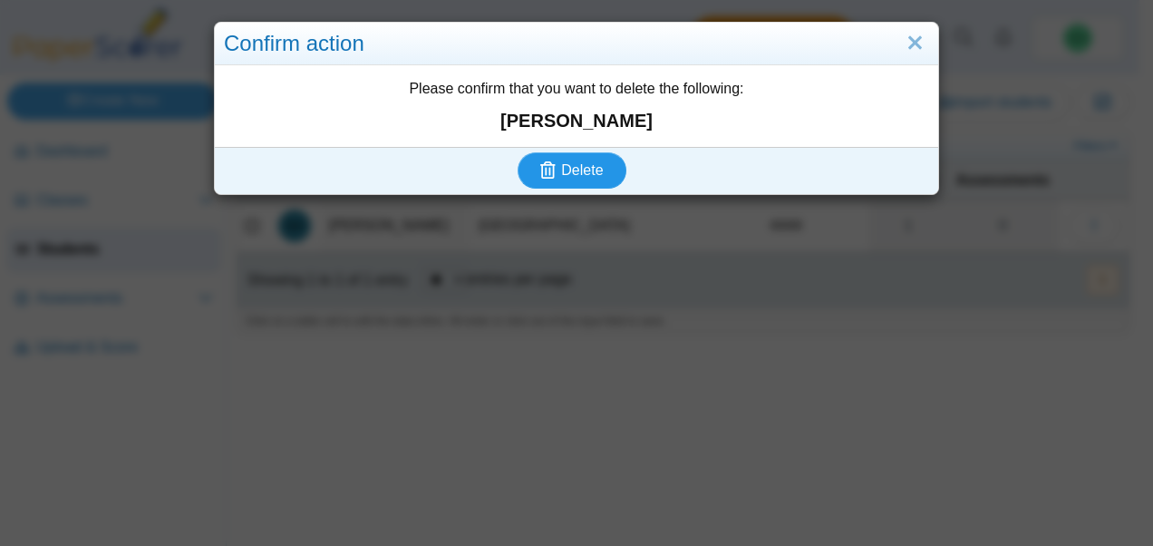
click at [585, 174] on span "Delete" at bounding box center [582, 169] width 42 height 15
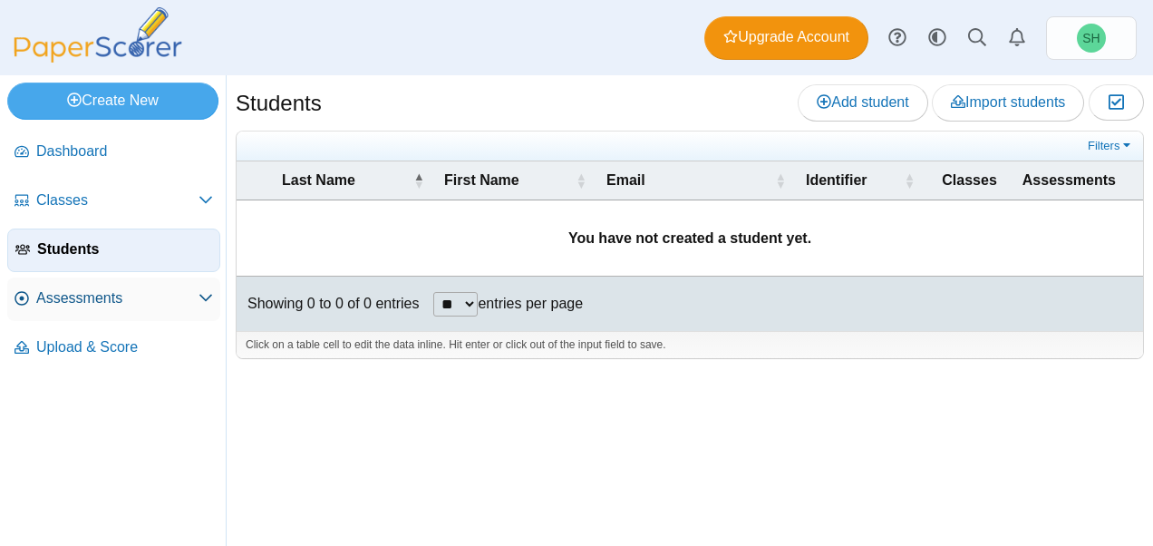
click at [105, 310] on link "Assessments" at bounding box center [113, 298] width 213 height 43
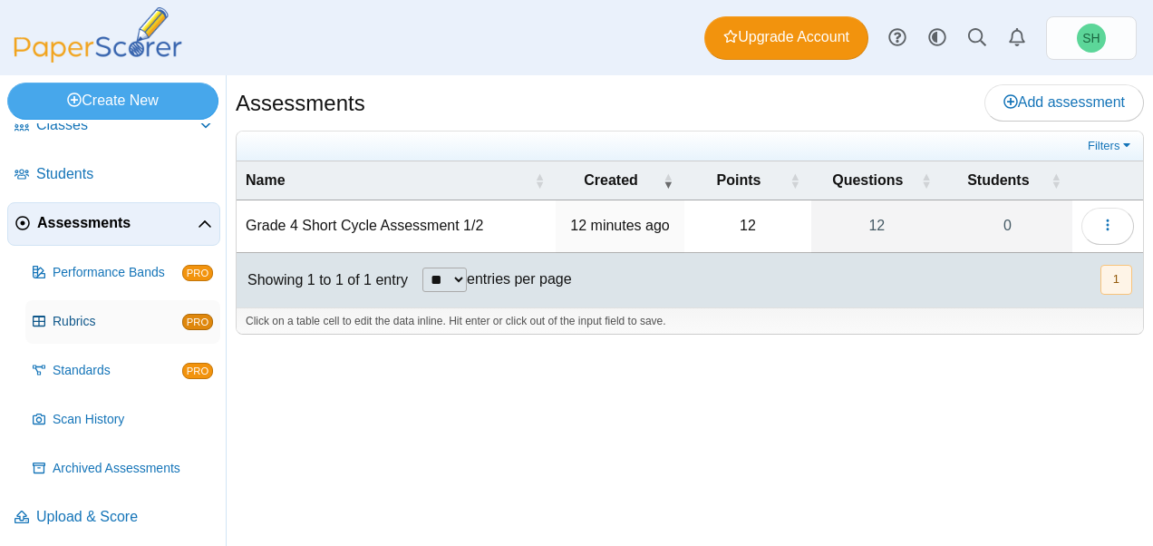
scroll to position [80, 0]
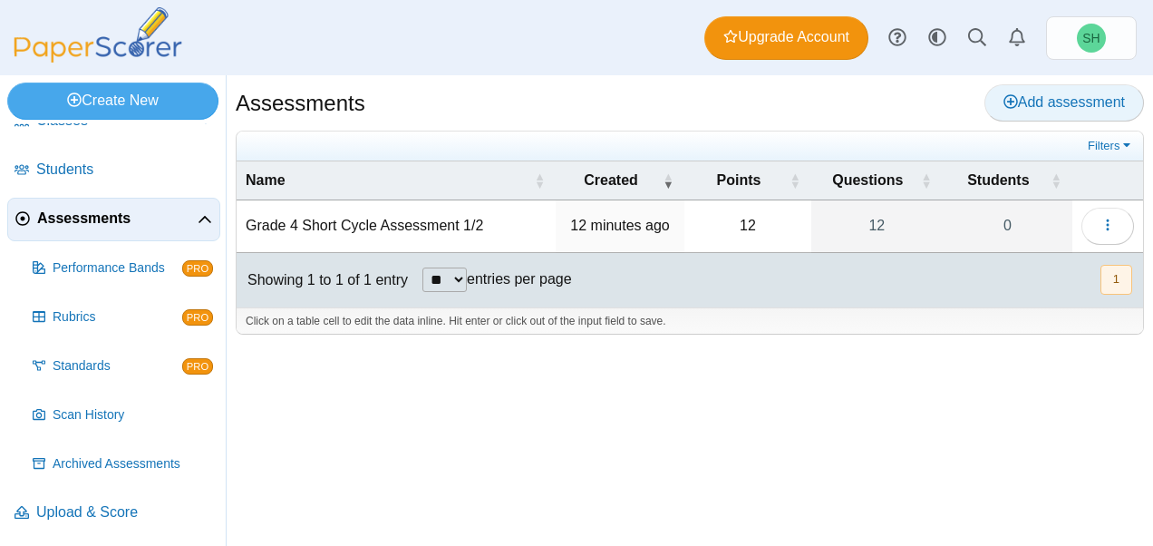
click at [1040, 105] on span "Add assessment" at bounding box center [1063, 101] width 121 height 15
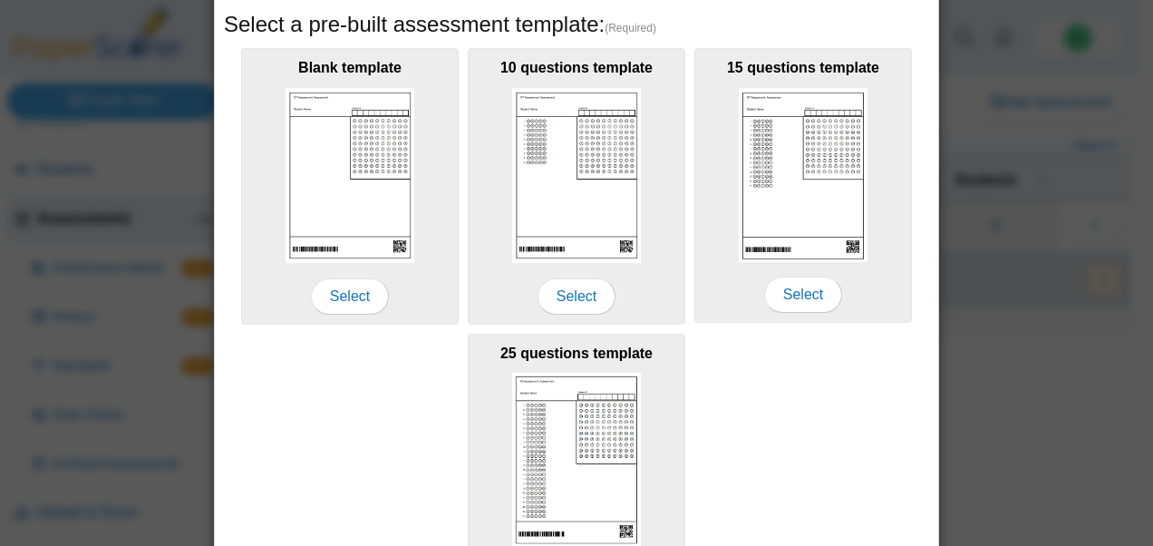
scroll to position [312, 0]
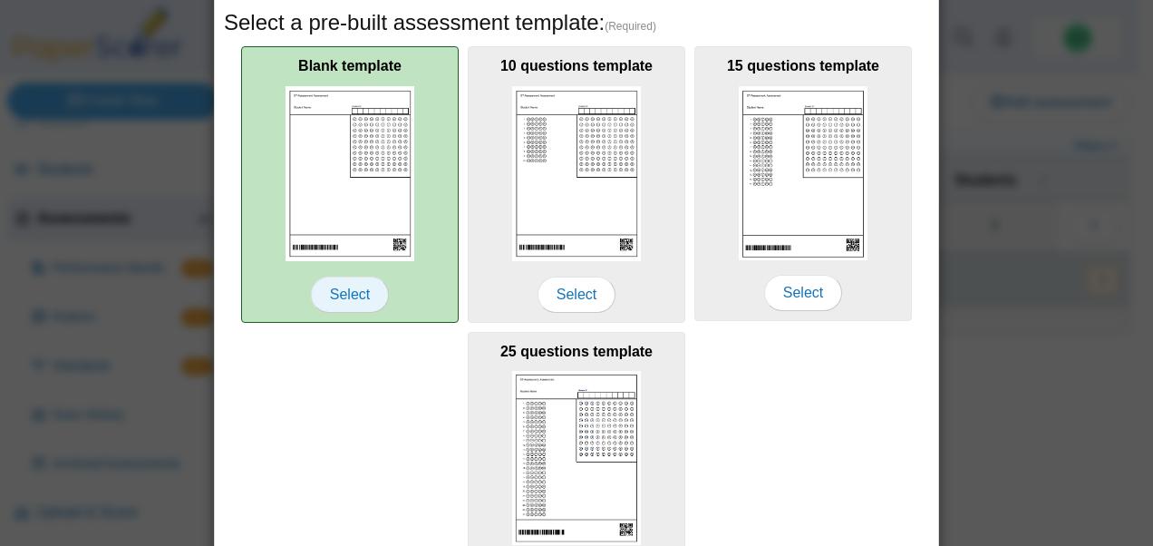
click at [322, 285] on span "Select" at bounding box center [350, 294] width 78 height 36
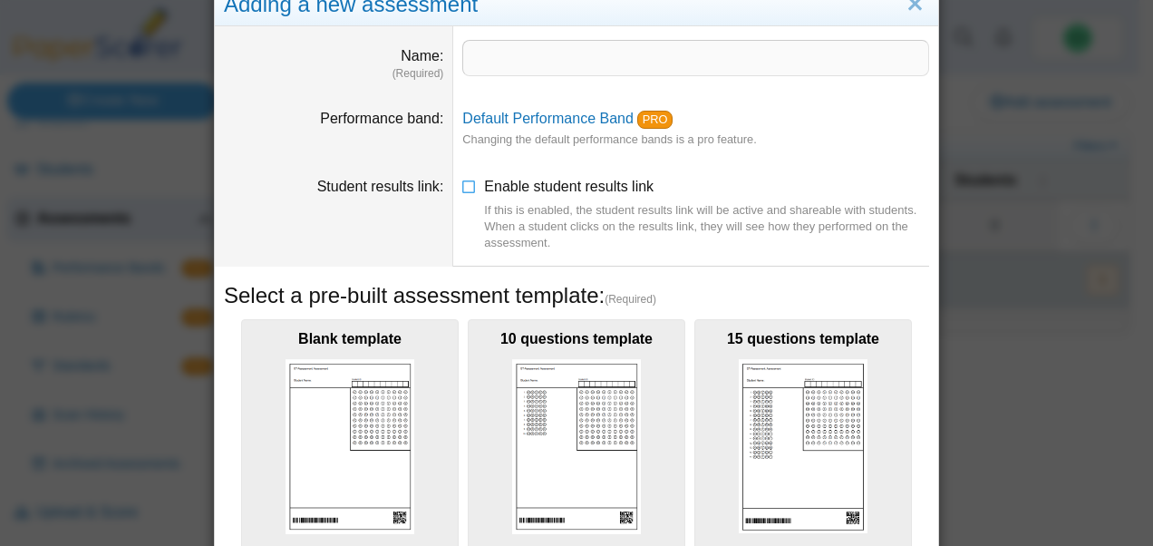
scroll to position [0, 0]
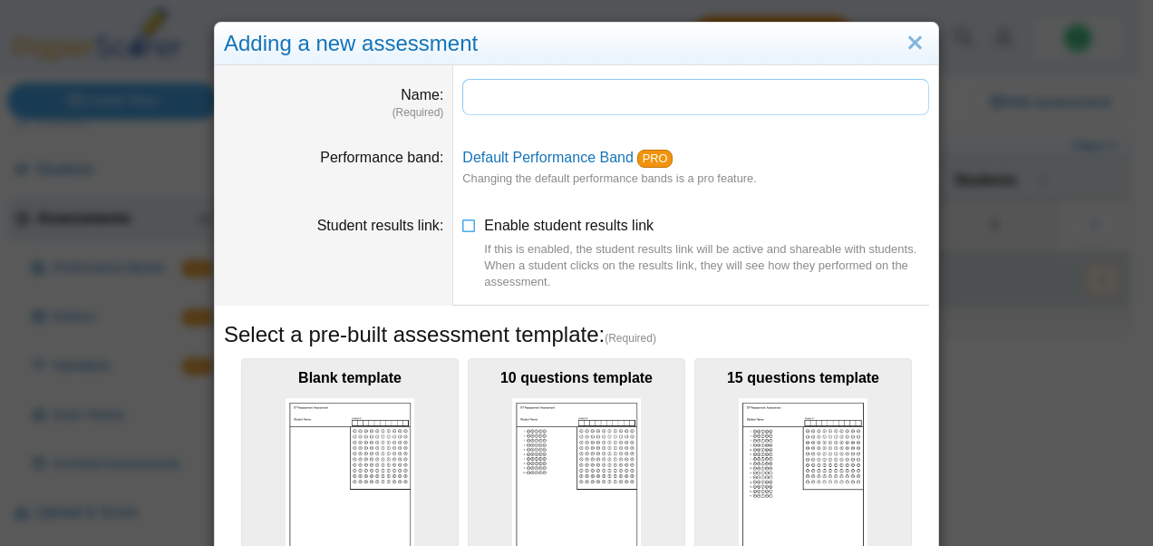
click at [506, 103] on input "Name" at bounding box center [695, 97] width 467 height 36
click at [507, 99] on input "*****" at bounding box center [695, 97] width 467 height 36
click at [508, 92] on input "**********" at bounding box center [695, 97] width 467 height 36
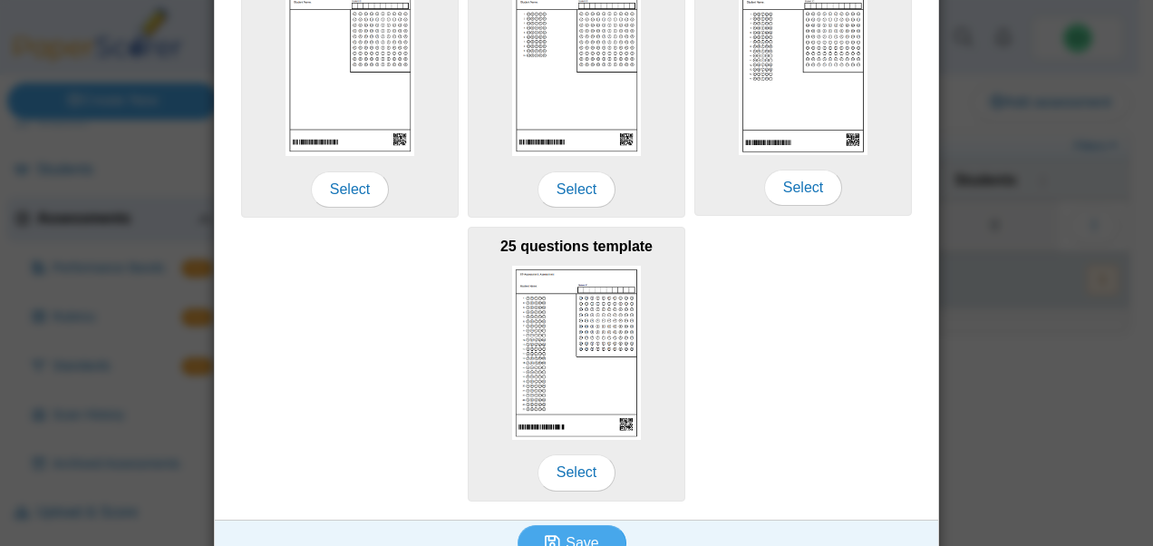
scroll to position [443, 0]
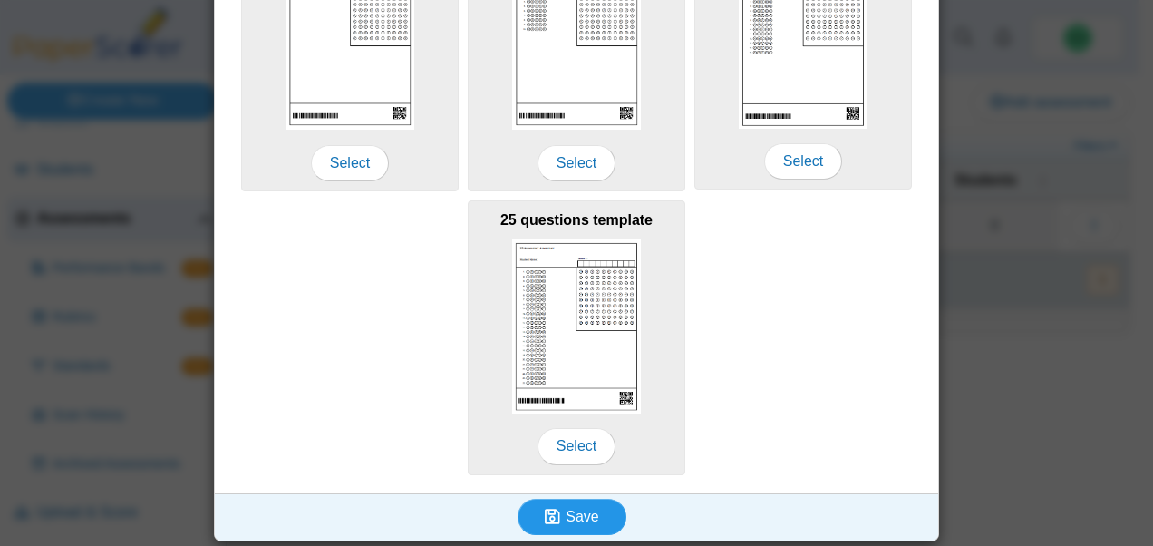
type input "**********"
click at [566, 522] on button "Save" at bounding box center [571, 516] width 109 height 36
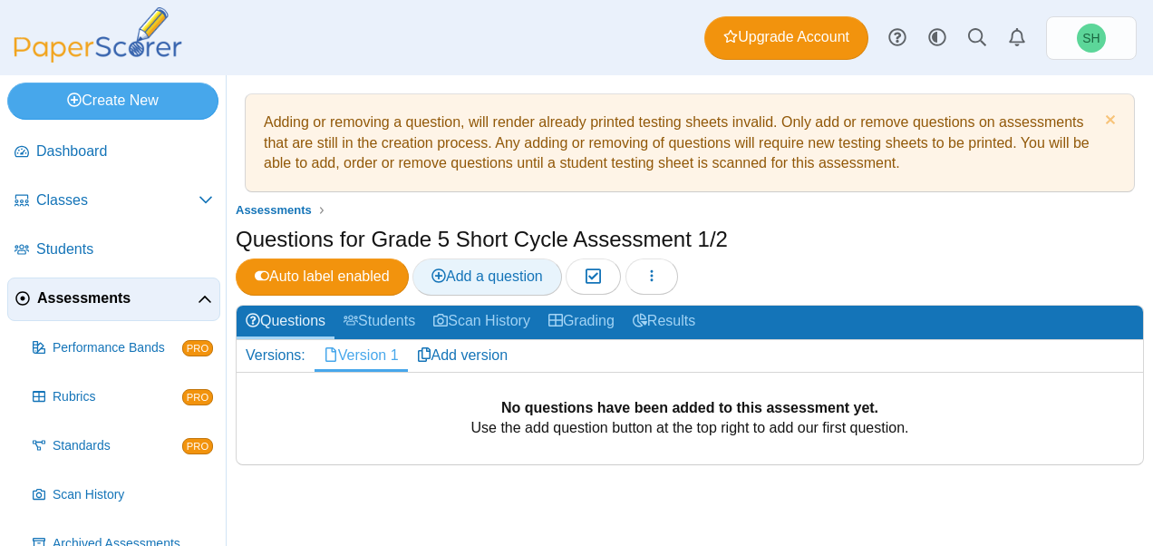
click at [470, 270] on span "Add a question" at bounding box center [486, 275] width 111 height 15
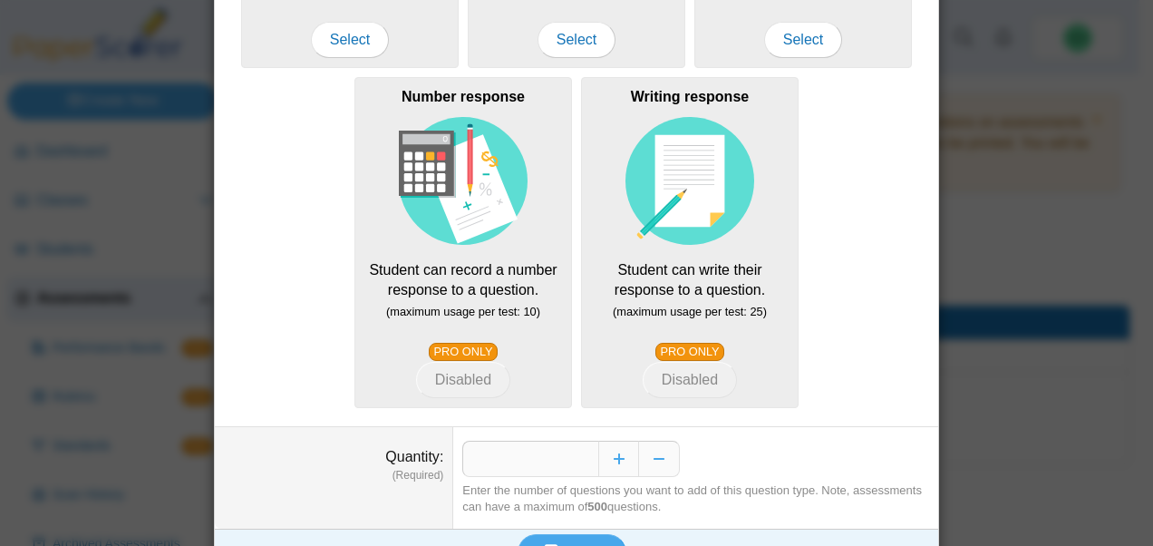
scroll to position [461, 0]
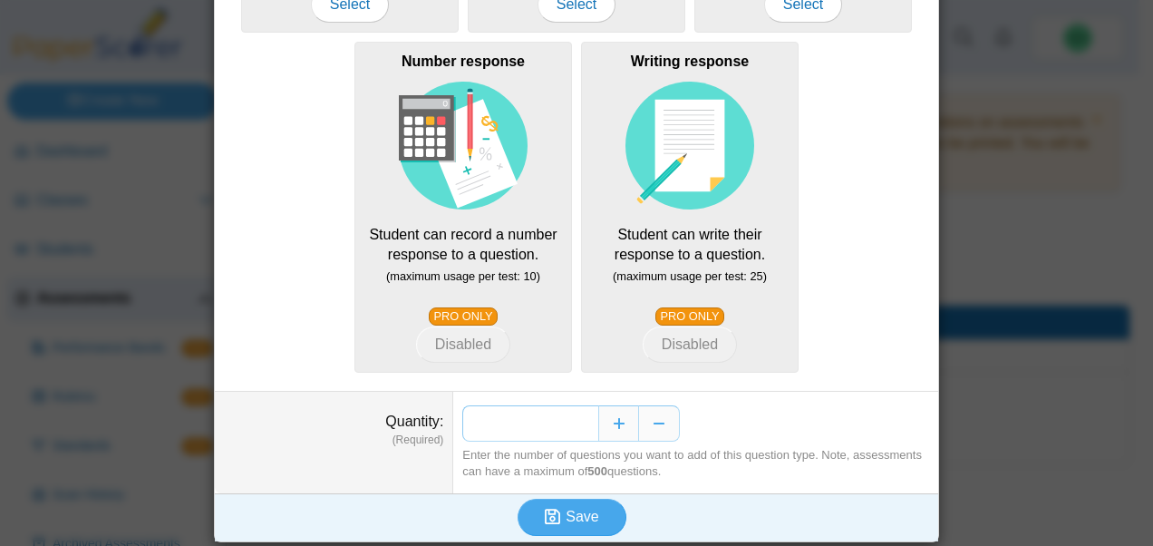
click at [579, 426] on input "*" at bounding box center [530, 423] width 136 height 36
type input "*"
type input "**"
click at [582, 514] on span "Save" at bounding box center [581, 515] width 33 height 15
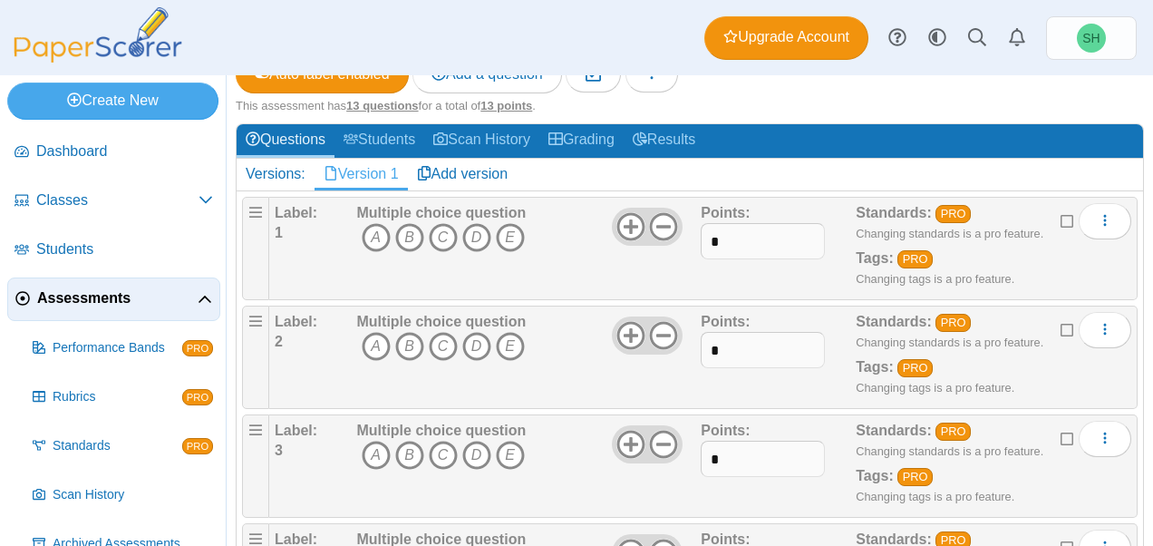
scroll to position [205, 0]
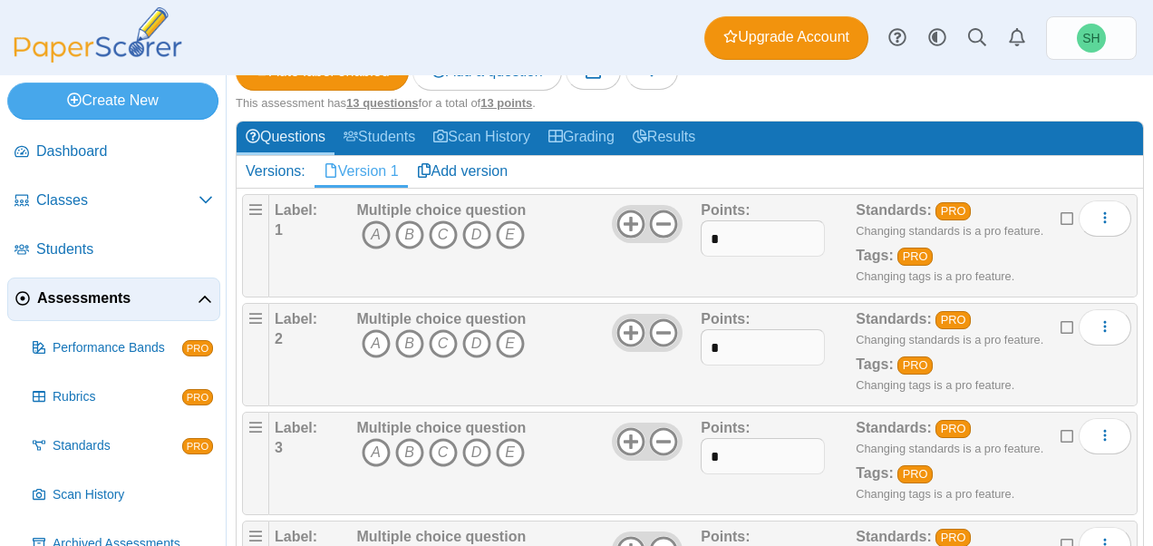
click at [374, 227] on icon "A" at bounding box center [376, 234] width 29 height 29
click at [484, 225] on icon "D" at bounding box center [476, 234] width 29 height 29
click at [476, 335] on icon "D" at bounding box center [476, 343] width 29 height 29
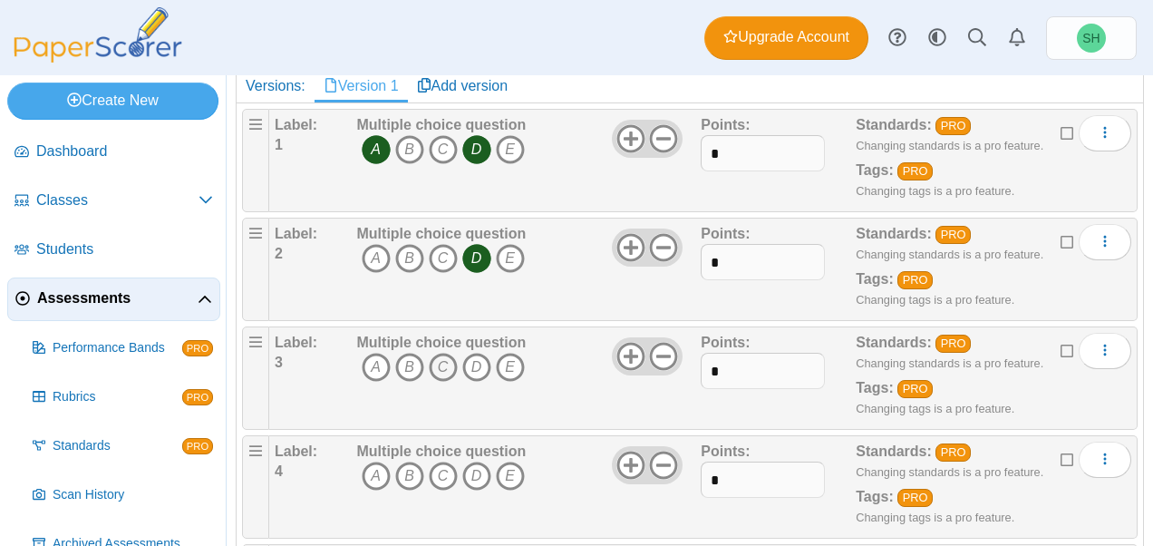
click at [439, 360] on icon "C" at bounding box center [443, 366] width 29 height 29
click at [472, 359] on icon "D" at bounding box center [476, 366] width 29 height 29
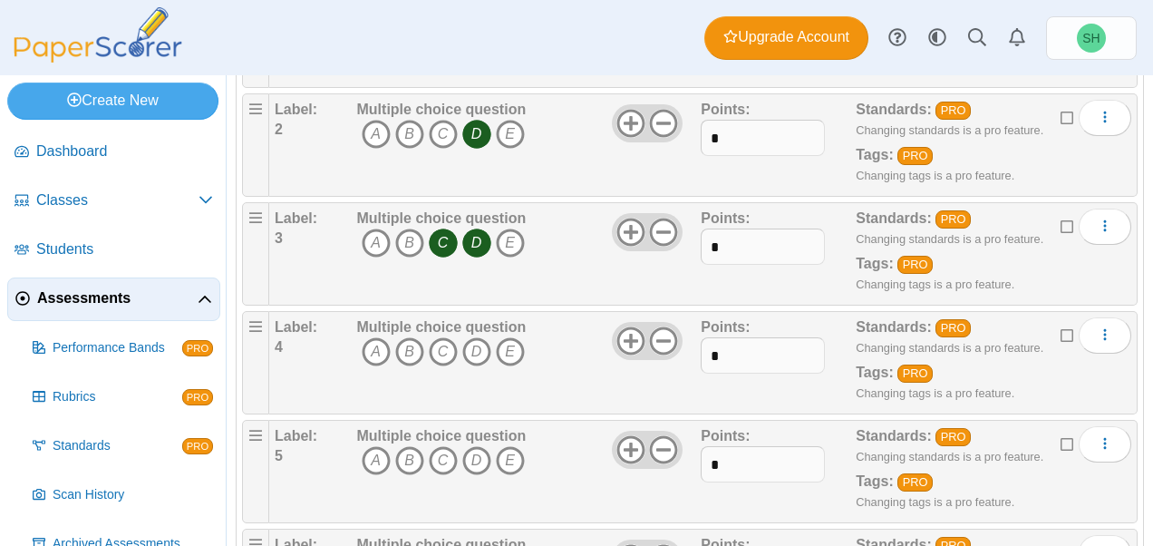
scroll to position [415, 0]
click at [410, 346] on icon "B" at bounding box center [409, 350] width 29 height 29
click at [451, 343] on icon "C" at bounding box center [443, 350] width 29 height 29
click at [516, 346] on icon "E" at bounding box center [510, 350] width 29 height 29
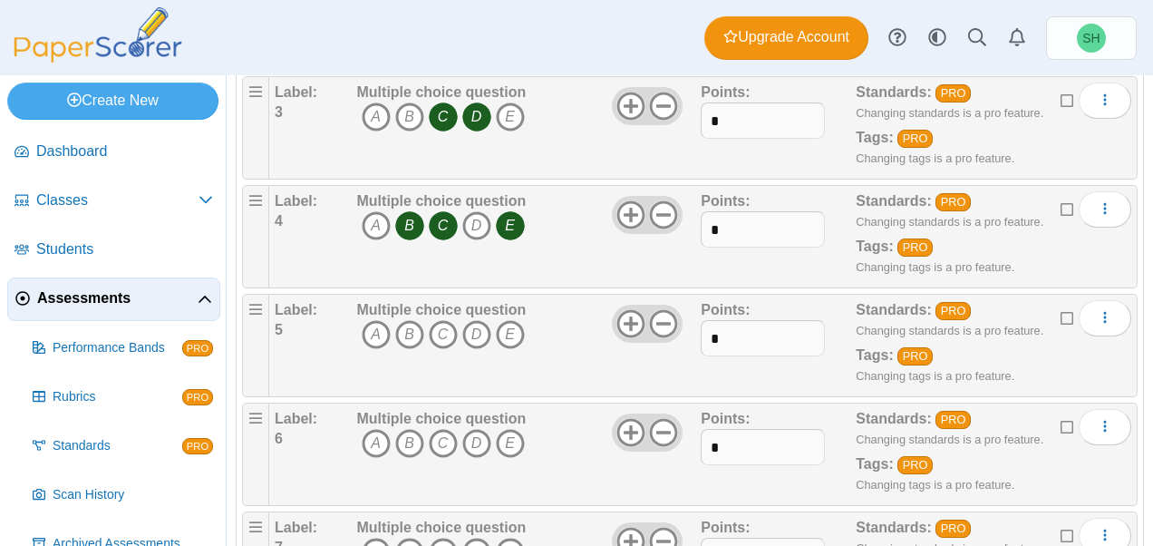
scroll to position [541, 0]
click at [414, 336] on icon "B" at bounding box center [409, 333] width 29 height 29
click at [509, 327] on icon "E" at bounding box center [510, 333] width 29 height 29
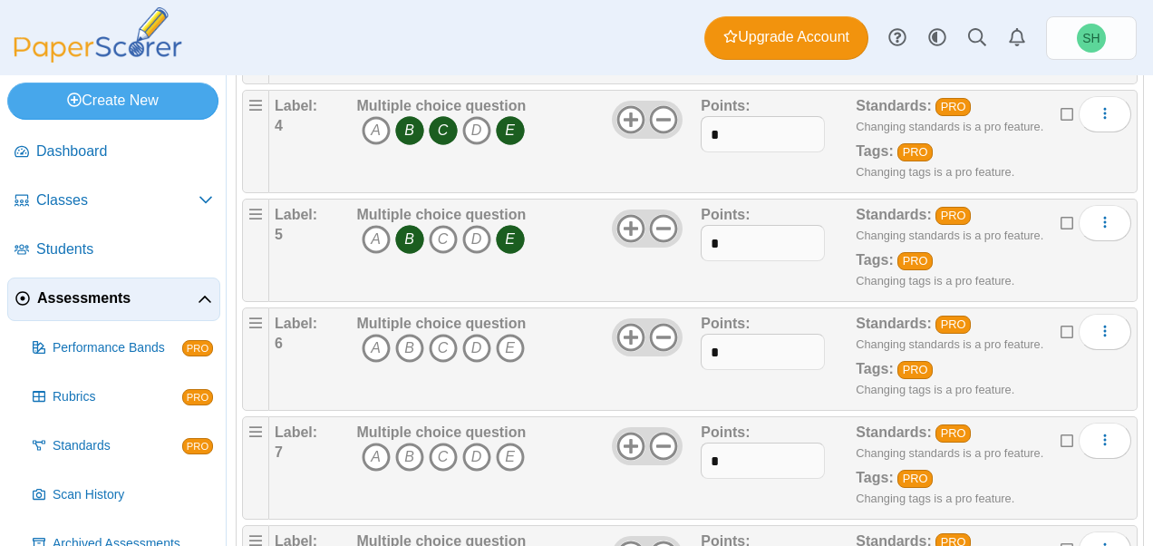
scroll to position [638, 0]
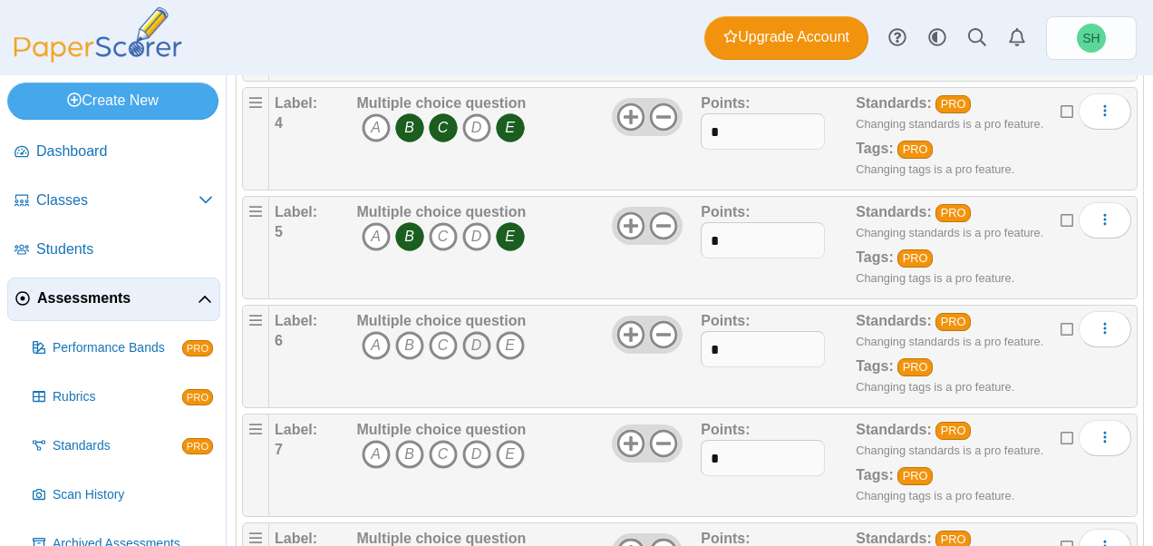
click at [475, 338] on icon "D" at bounding box center [476, 345] width 29 height 29
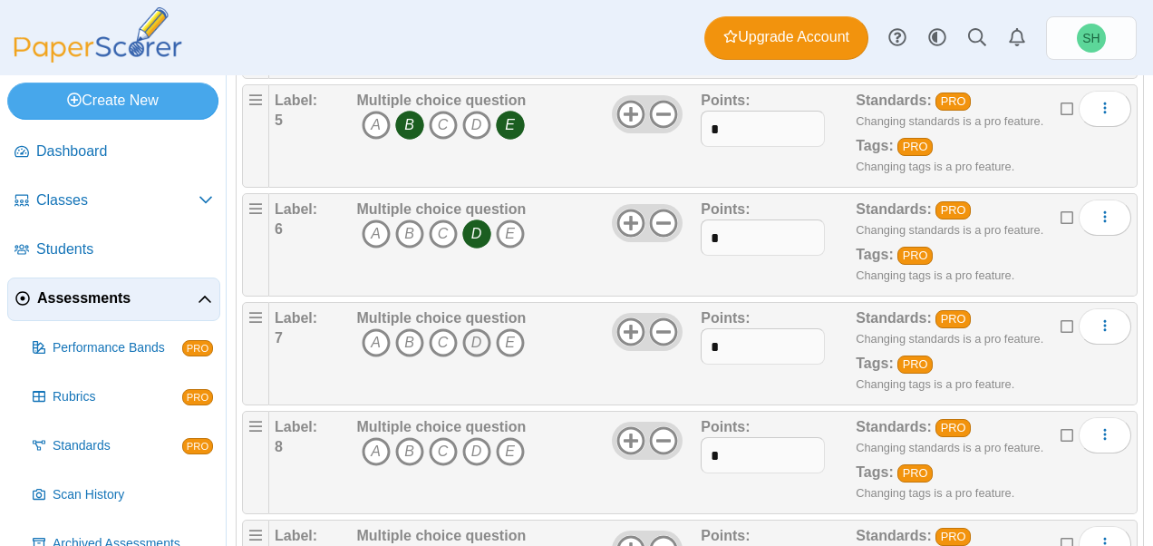
click at [475, 337] on icon "D" at bounding box center [476, 342] width 29 height 29
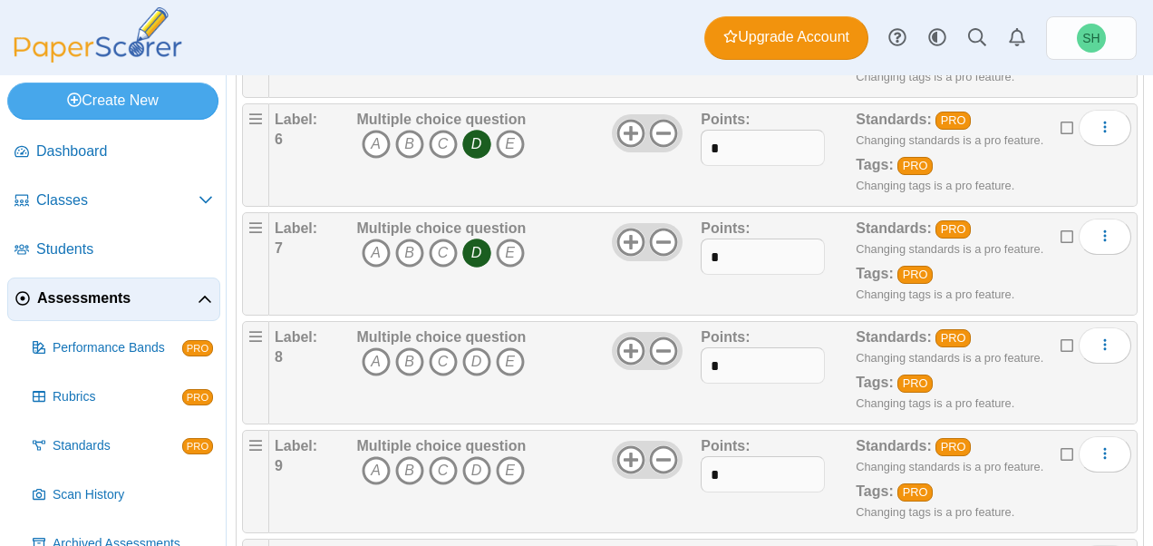
scroll to position [849, 0]
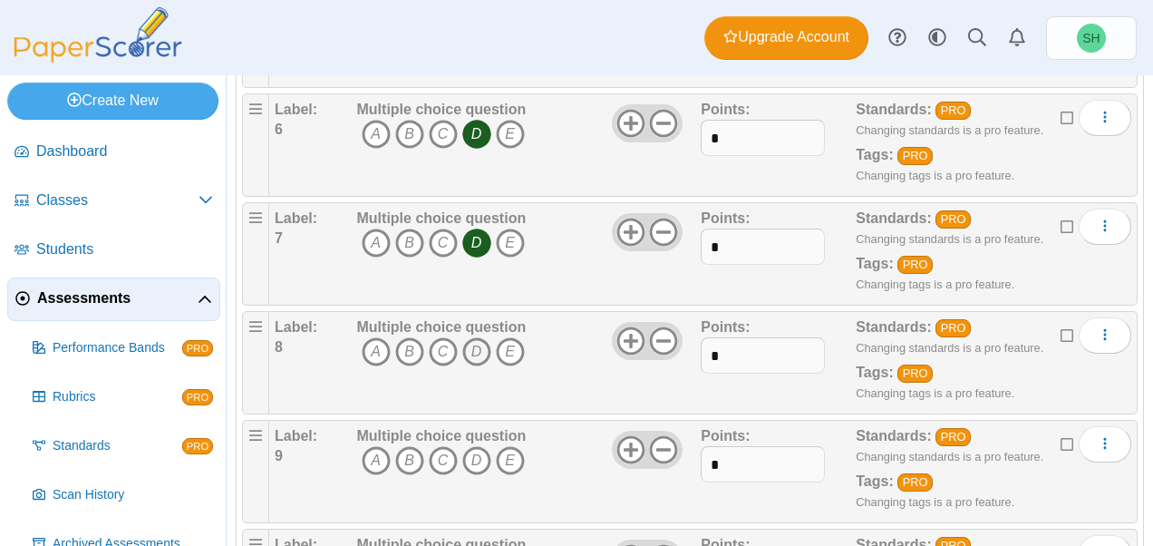
click at [471, 342] on icon "D" at bounding box center [476, 351] width 29 height 29
click at [410, 450] on icon "B" at bounding box center [409, 460] width 29 height 29
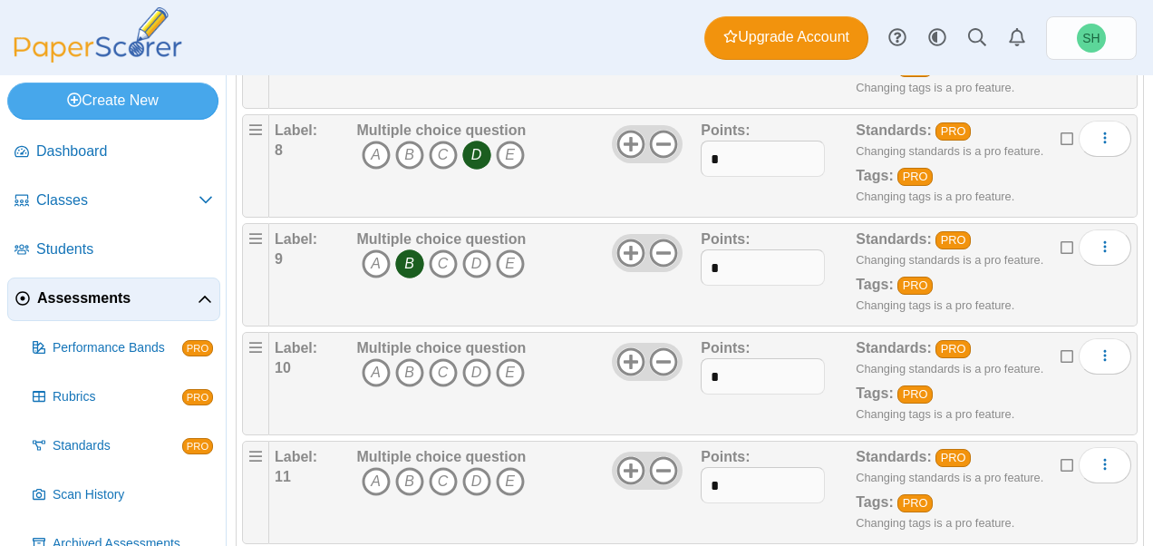
scroll to position [1048, 0]
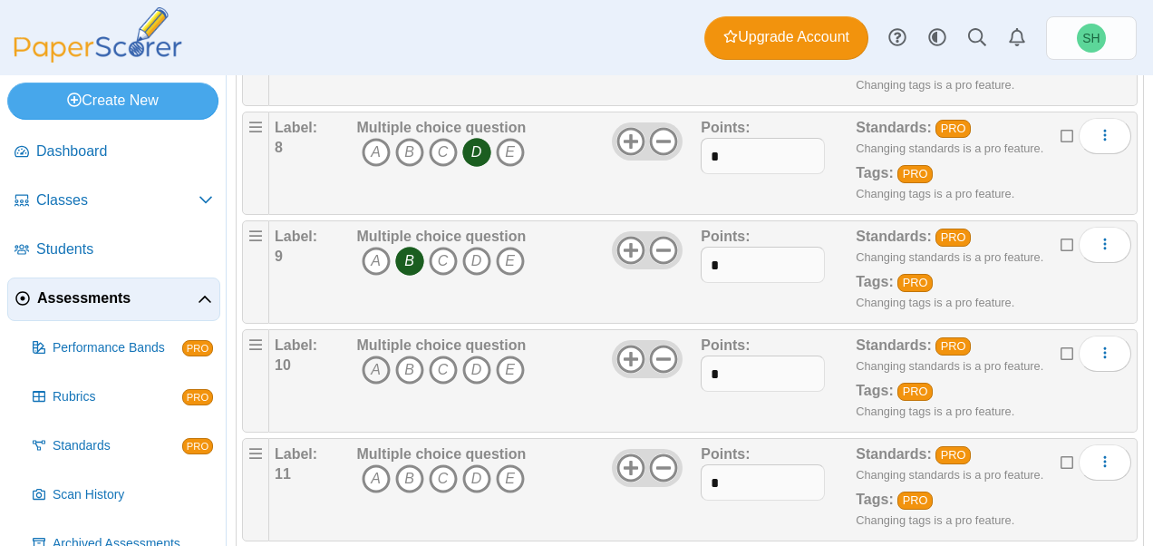
click at [379, 364] on icon "A" at bounding box center [376, 369] width 29 height 29
click at [464, 359] on icon "D" at bounding box center [476, 369] width 29 height 29
click at [507, 359] on icon "E" at bounding box center [510, 369] width 29 height 29
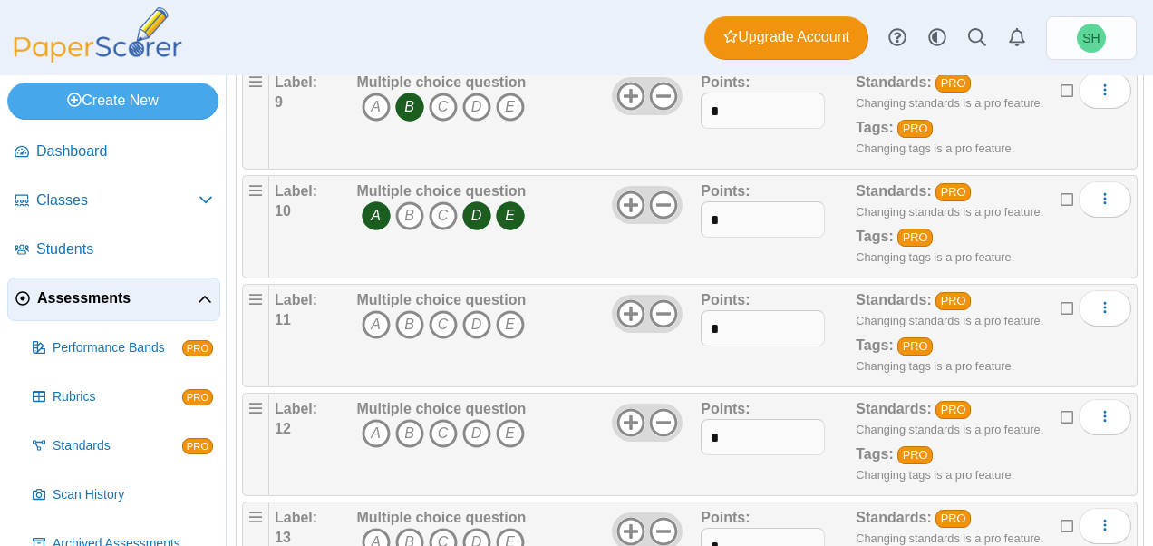
scroll to position [1202, 0]
click at [375, 310] on icon "A" at bounding box center [376, 324] width 29 height 29
click at [487, 310] on icon "D" at bounding box center [476, 324] width 29 height 29
click at [513, 310] on icon "E" at bounding box center [510, 324] width 29 height 29
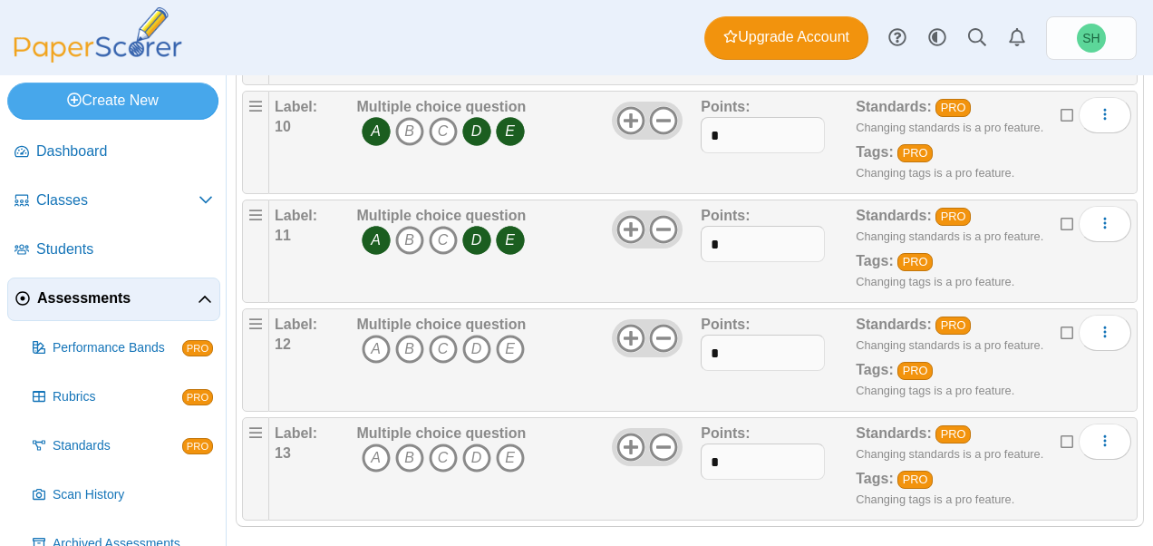
scroll to position [1292, 0]
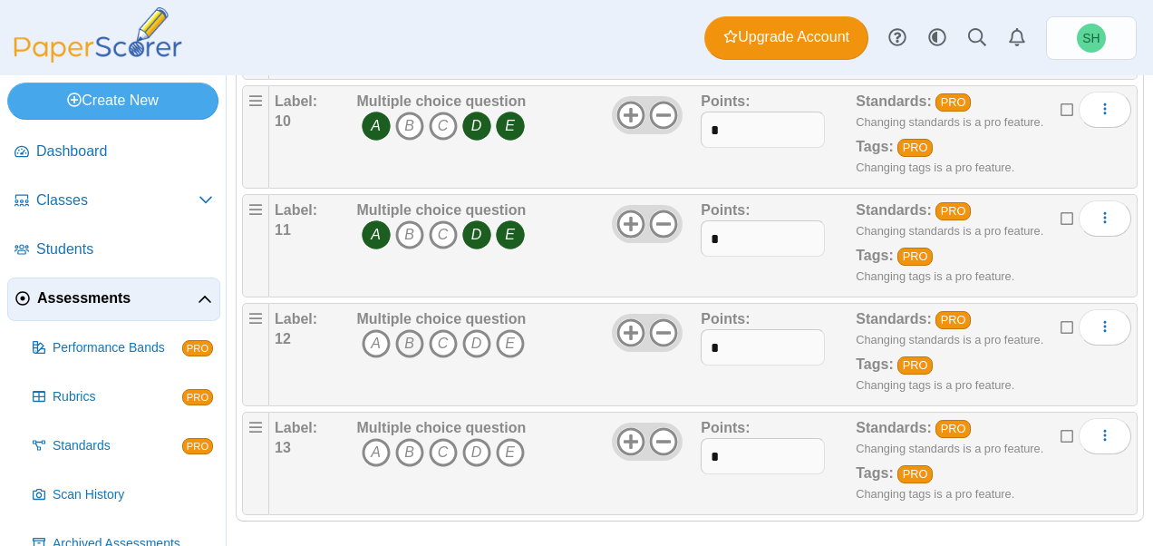
click at [417, 333] on icon "B" at bounding box center [409, 343] width 29 height 29
click at [473, 439] on icon "D" at bounding box center [476, 452] width 29 height 29
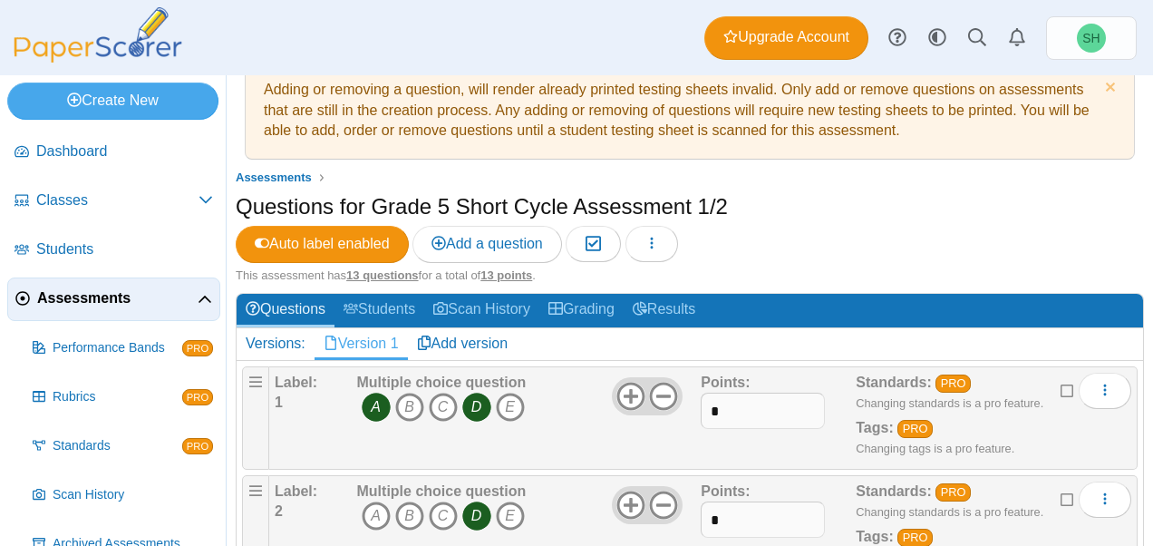
scroll to position [31, 0]
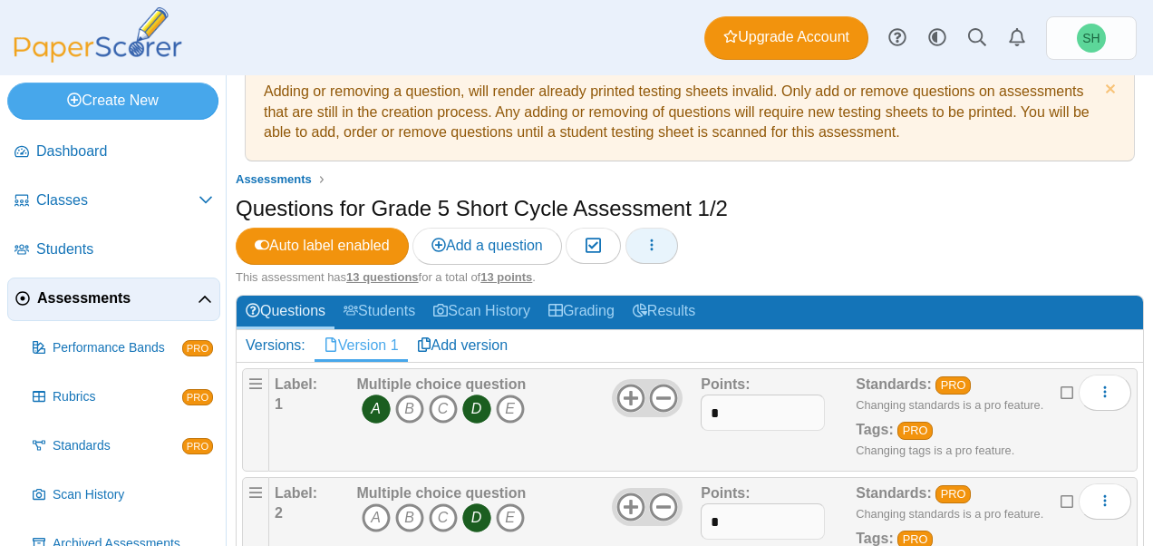
click at [663, 244] on button "button" at bounding box center [651, 245] width 53 height 36
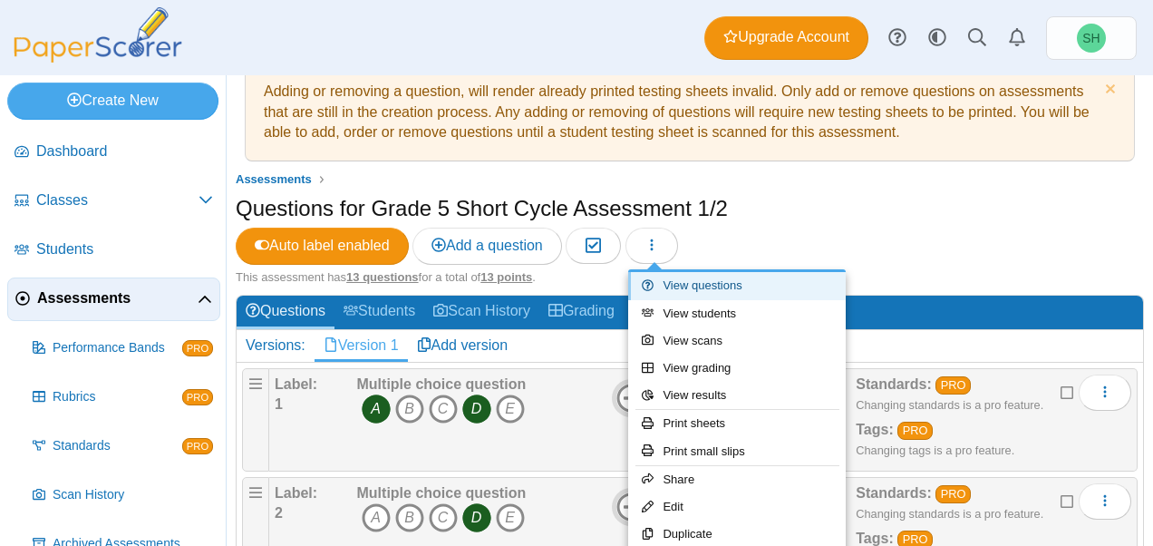
click at [699, 290] on link "View questions" at bounding box center [736, 285] width 217 height 27
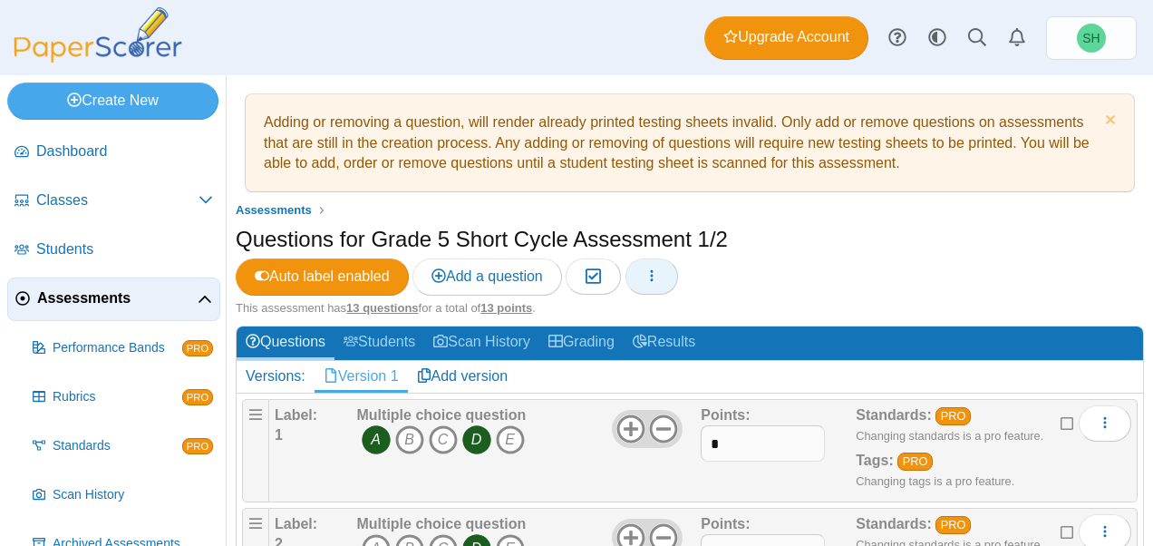
click at [659, 268] on icon "button" at bounding box center [651, 275] width 14 height 14
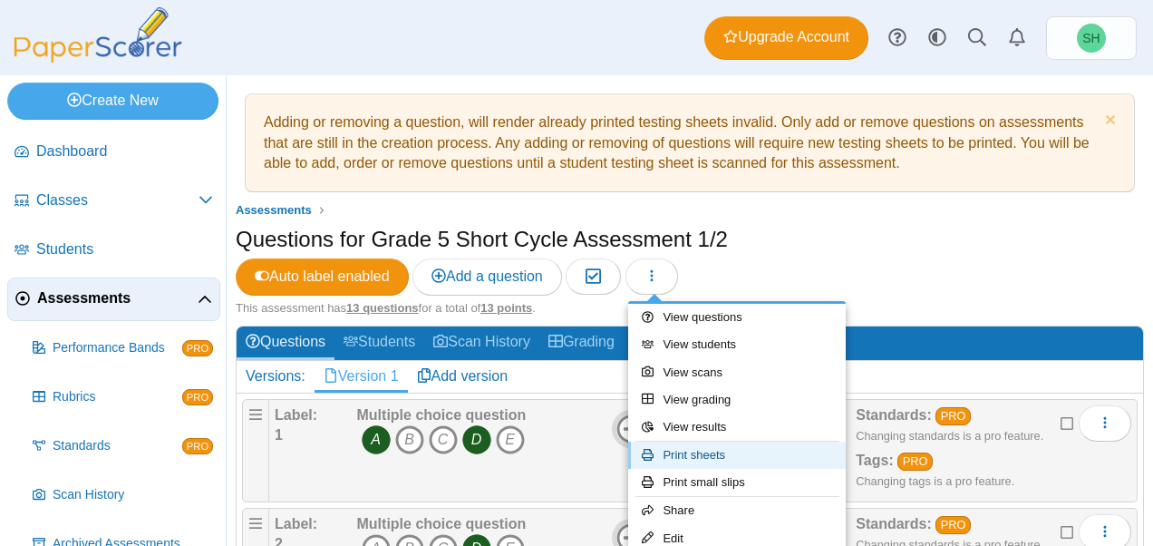
click at [712, 452] on link "Print sheets" at bounding box center [736, 454] width 217 height 27
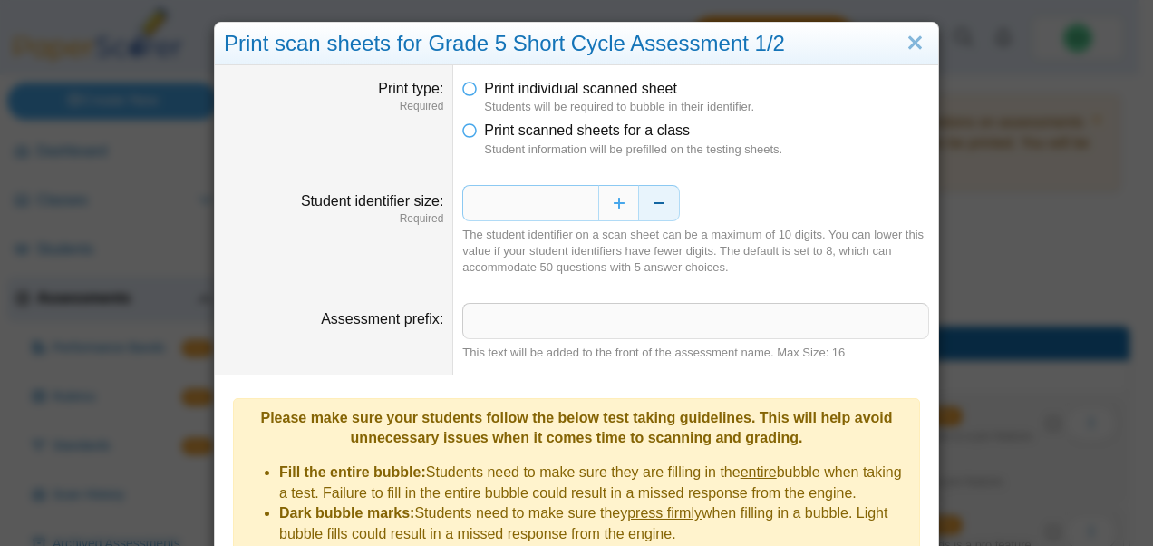
click at [652, 207] on button "Decrease" at bounding box center [659, 203] width 41 height 36
type input "*"
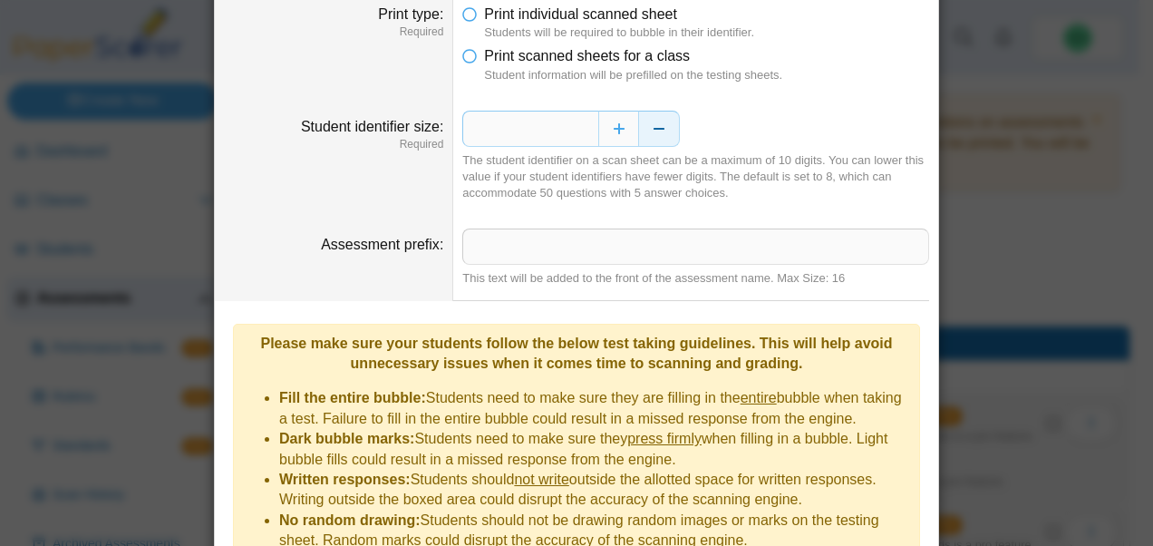
scroll to position [254, 0]
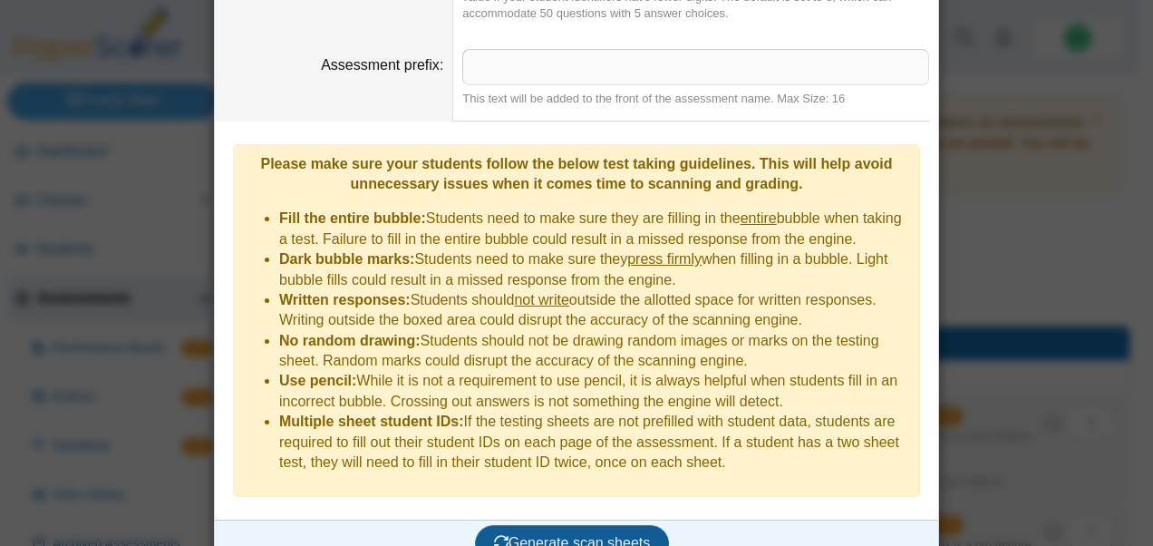
click at [558, 535] on span "Generate scan sheets" at bounding box center [572, 542] width 157 height 15
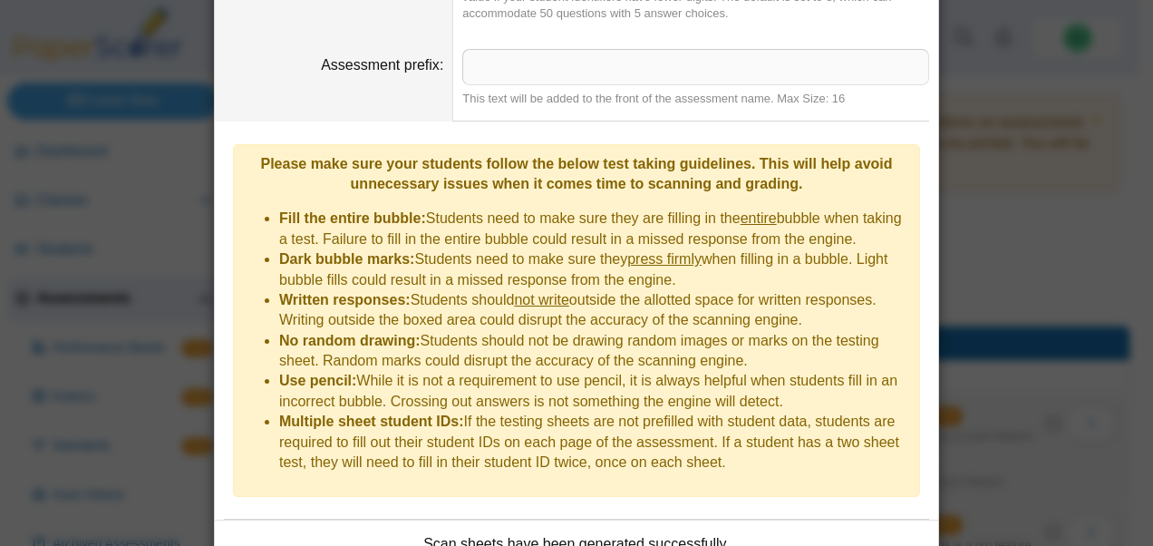
scroll to position [399, 0]
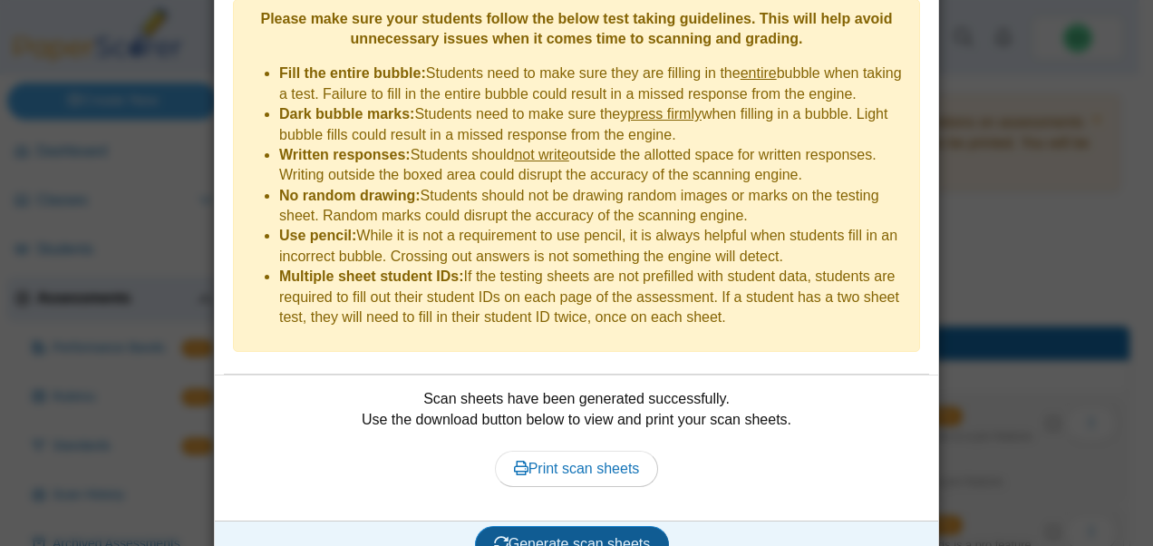
click at [575, 536] on span "Generate scan sheets" at bounding box center [572, 543] width 157 height 15
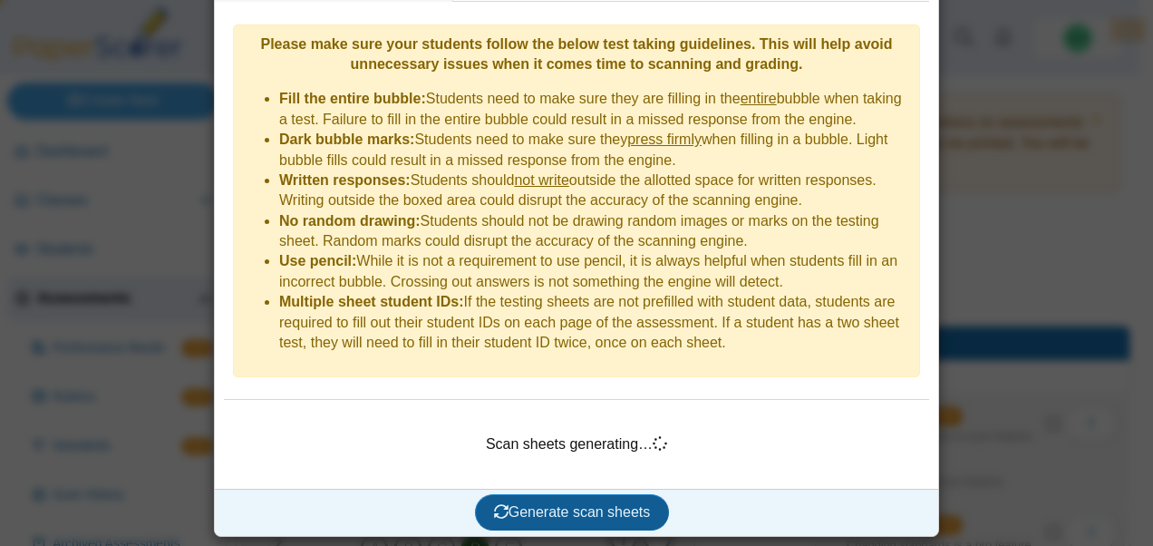
scroll to position [342, 0]
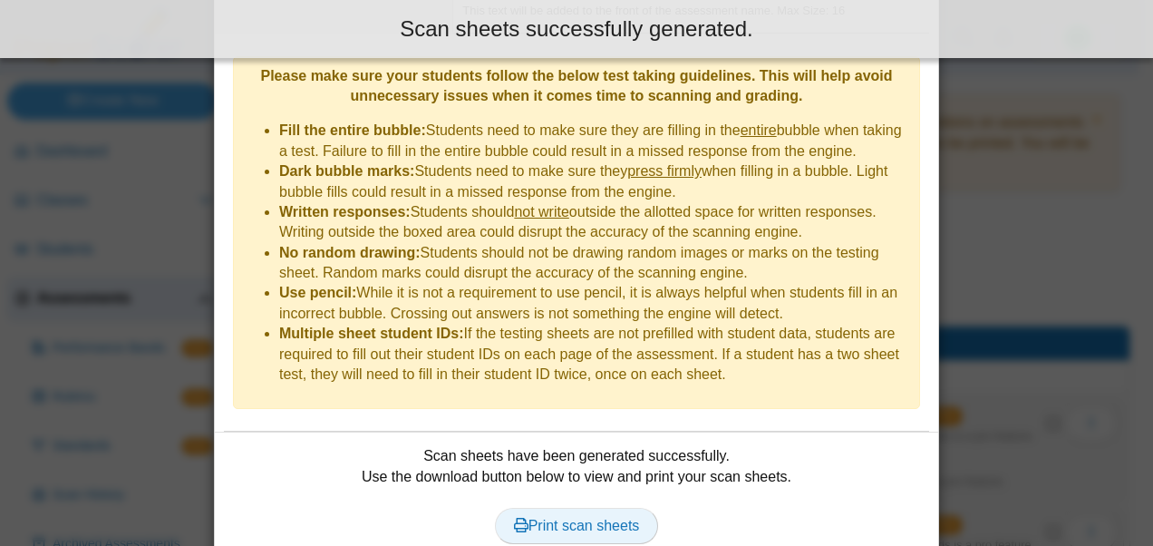
click at [577, 517] on span "Print scan sheets" at bounding box center [577, 524] width 126 height 15
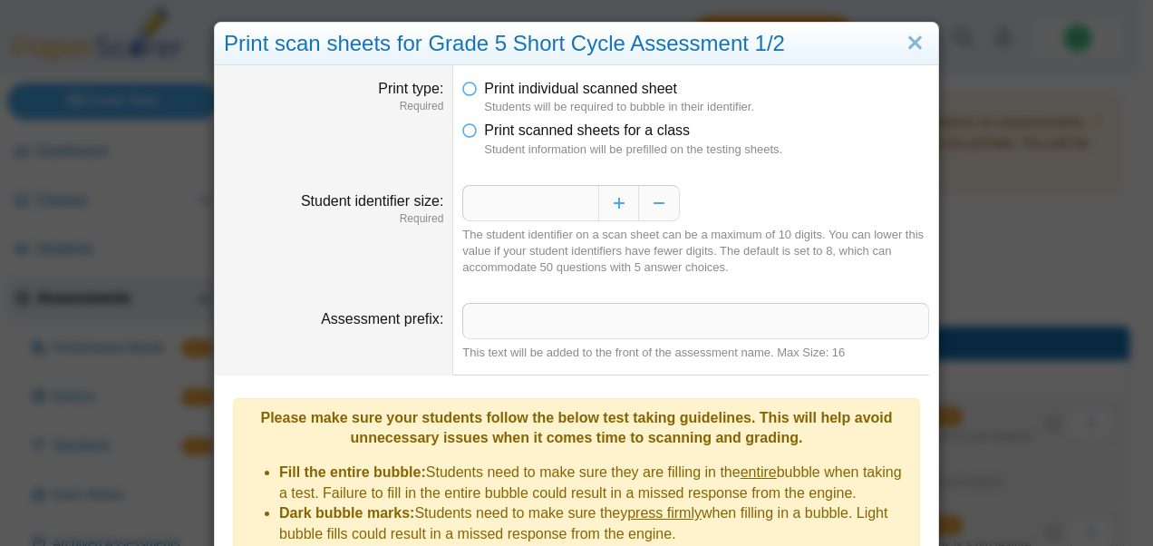
scroll to position [399, 0]
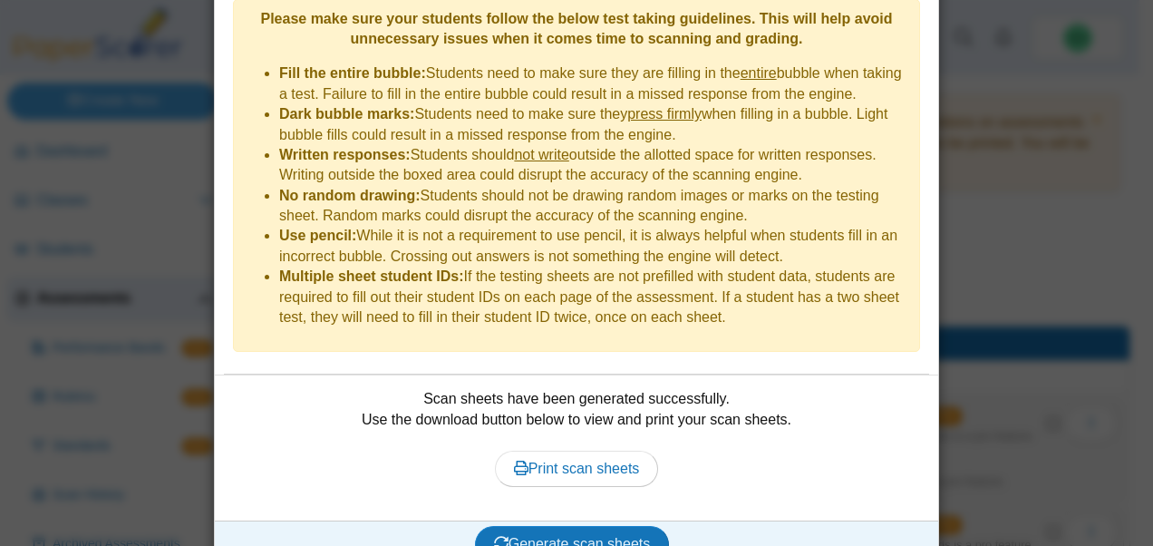
click at [1006, 326] on div "**********" at bounding box center [576, 273] width 1153 height 546
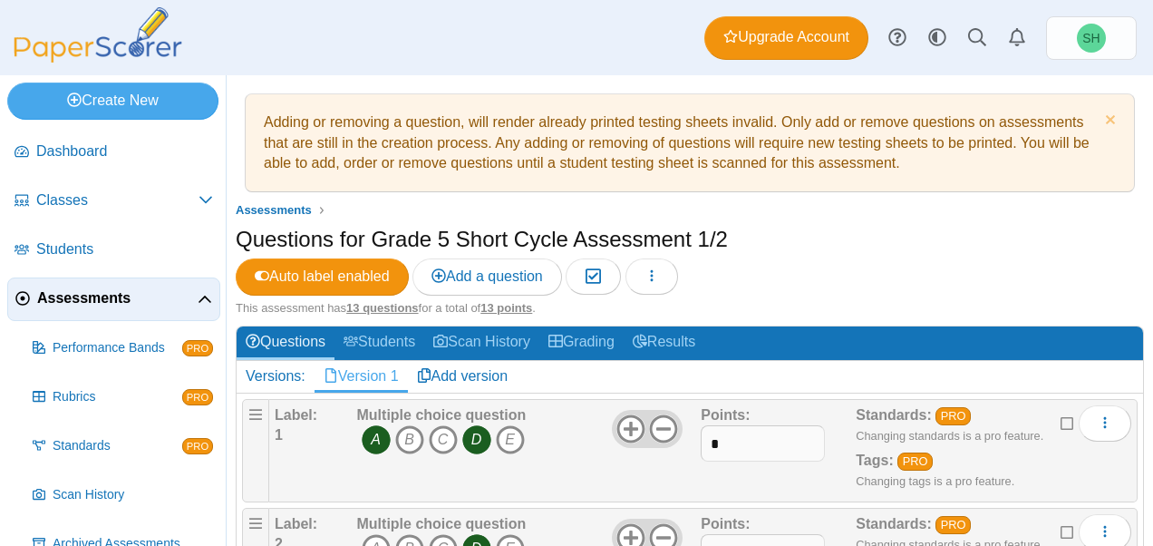
click at [130, 301] on span "Assessments" at bounding box center [117, 298] width 160 height 20
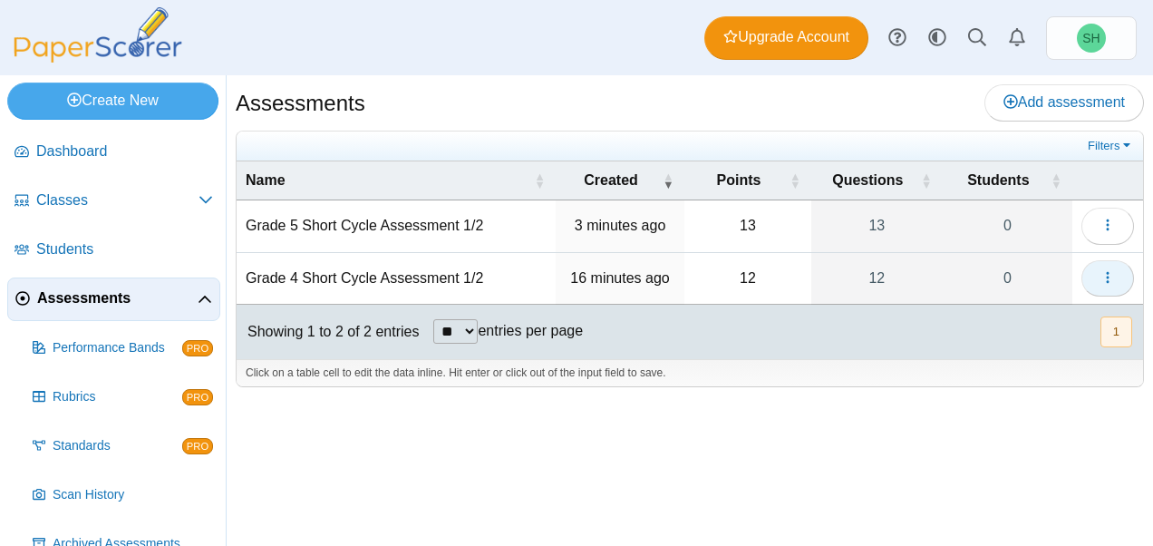
click at [1108, 274] on use "button" at bounding box center [1107, 277] width 3 height 12
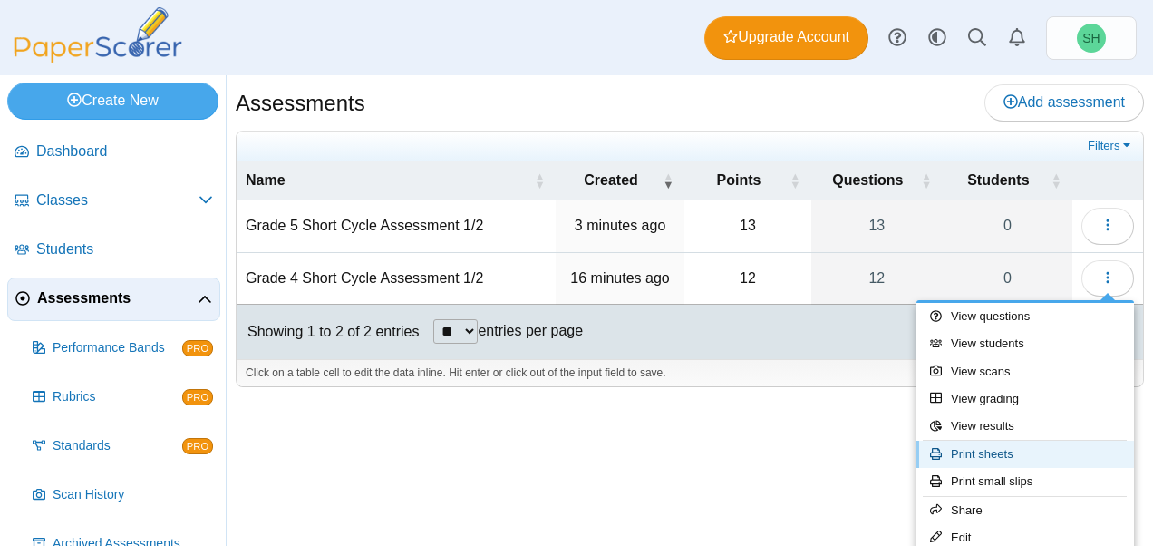
click at [1003, 462] on link "Print sheets" at bounding box center [1024, 453] width 217 height 27
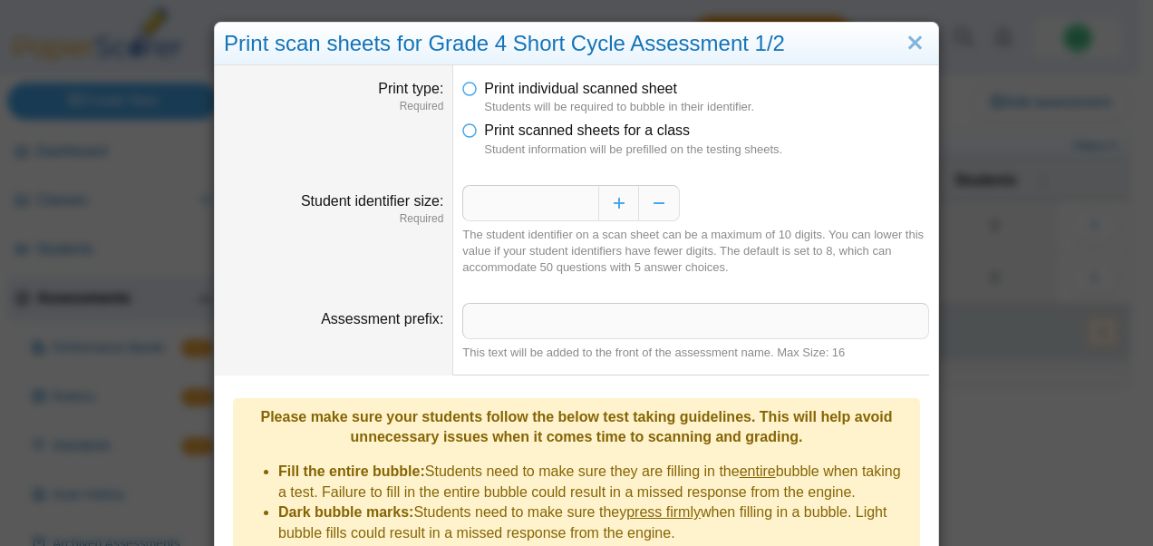
scroll to position [252, 0]
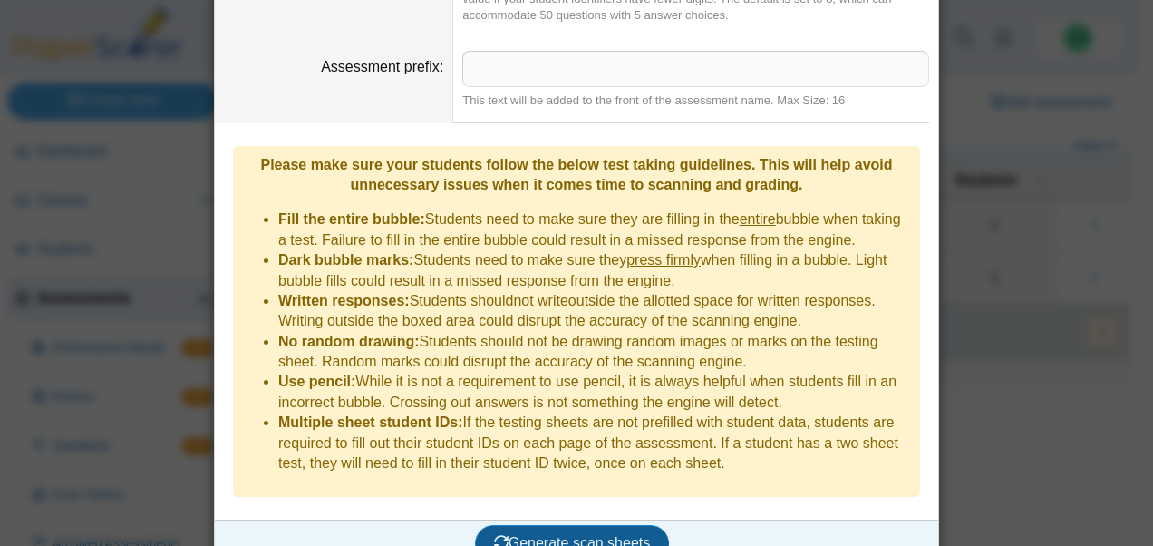
click at [579, 525] on button "Generate scan sheets" at bounding box center [572, 543] width 195 height 36
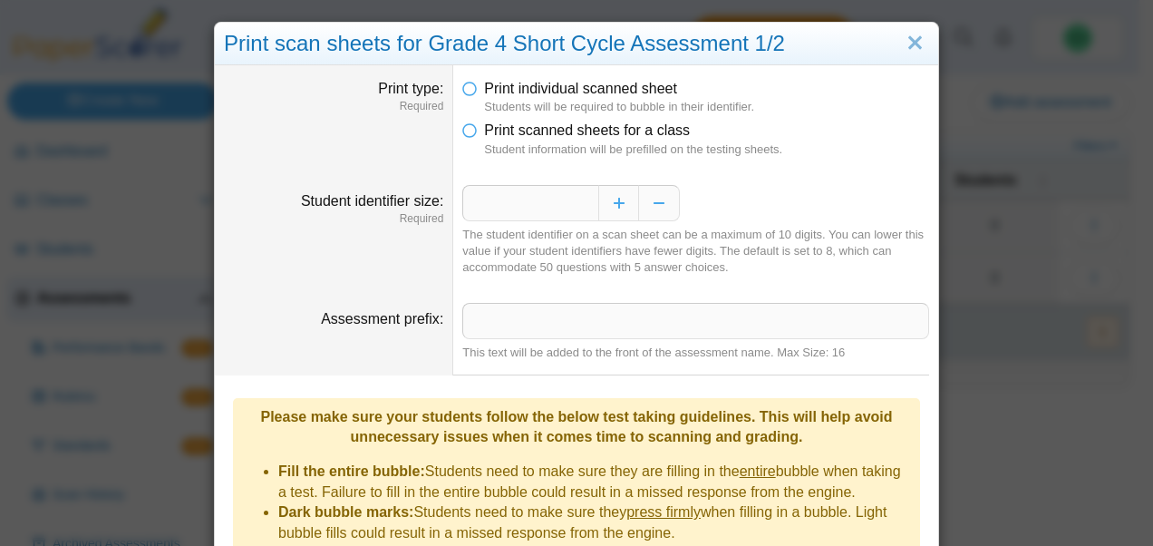
scroll to position [397, 0]
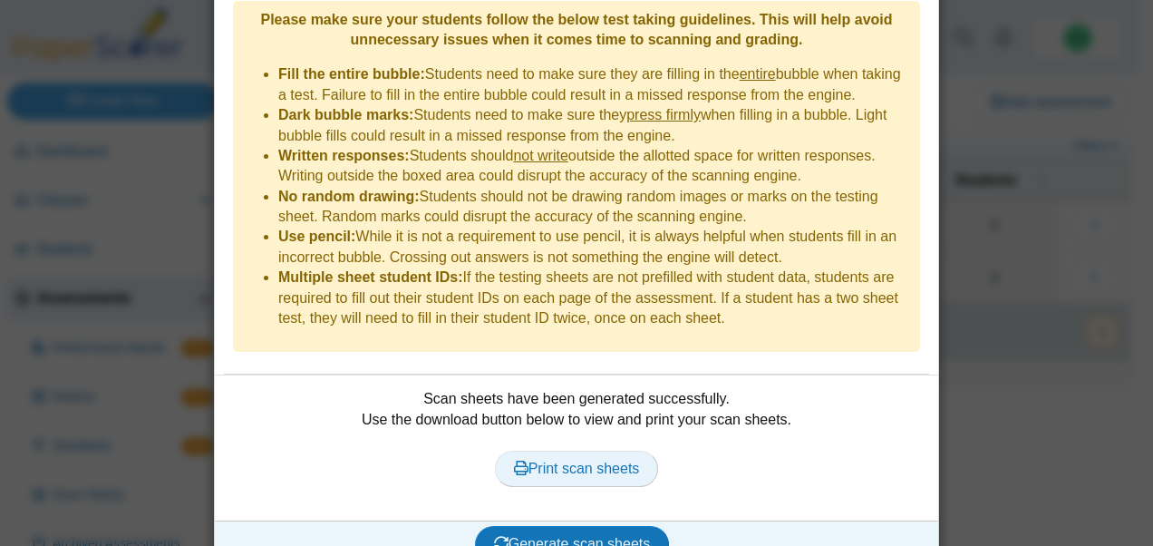
click at [564, 460] on span "Print scan sheets" at bounding box center [577, 467] width 126 height 15
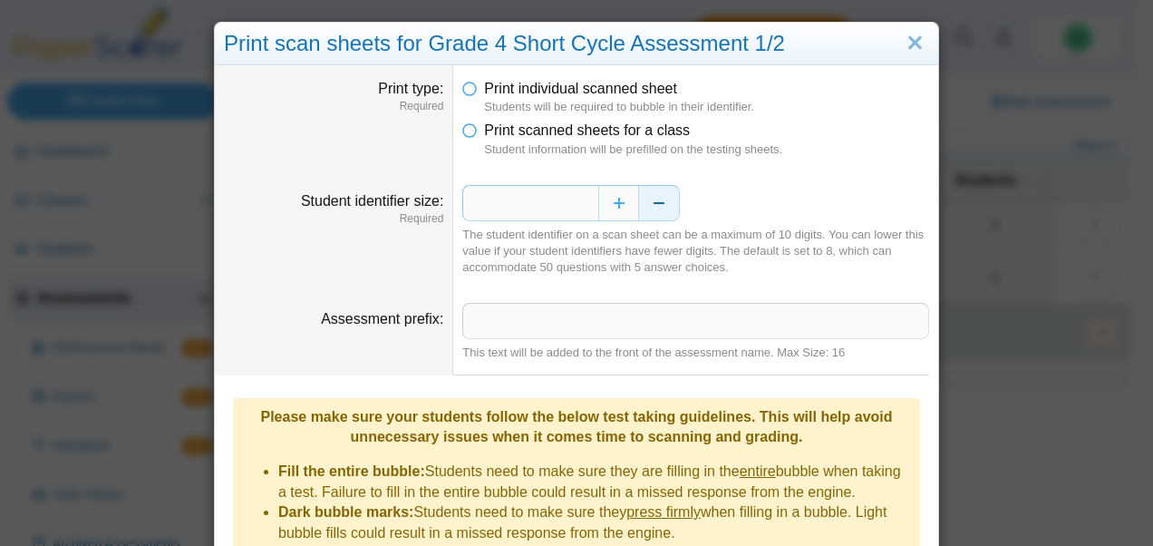
click at [658, 207] on button "Decrease" at bounding box center [659, 203] width 41 height 36
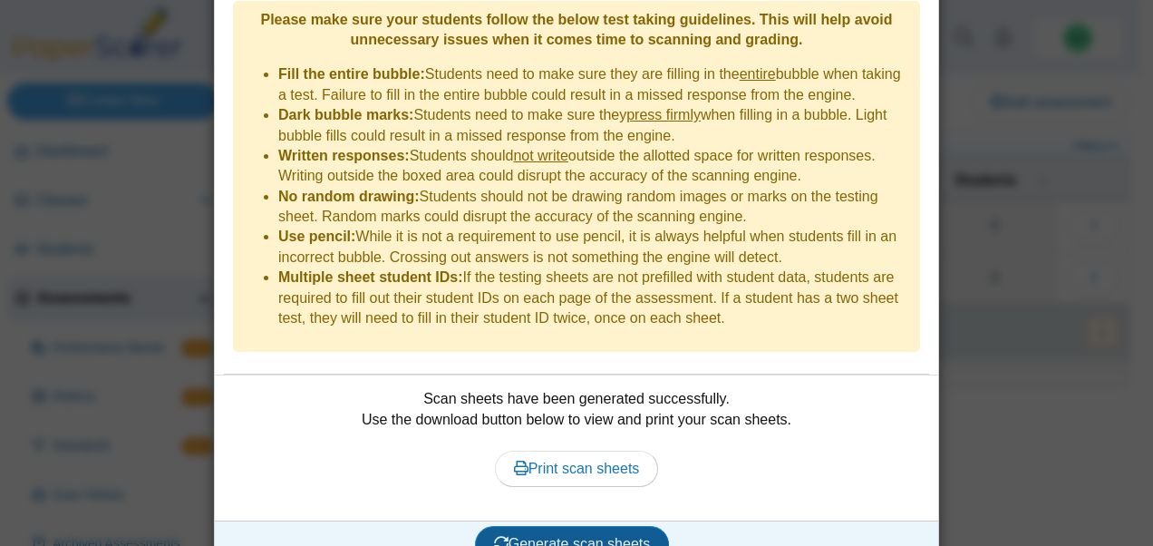
click at [600, 526] on button "Generate scan sheets" at bounding box center [572, 544] width 195 height 36
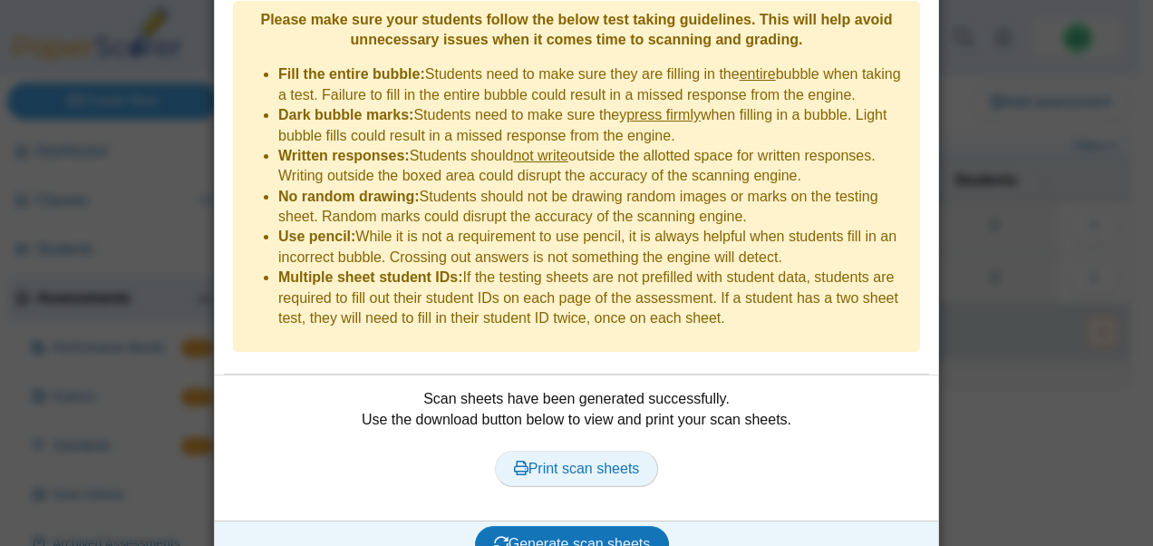
click at [551, 460] on span "Print scan sheets" at bounding box center [577, 467] width 126 height 15
click at [1016, 324] on div "**********" at bounding box center [576, 273] width 1153 height 546
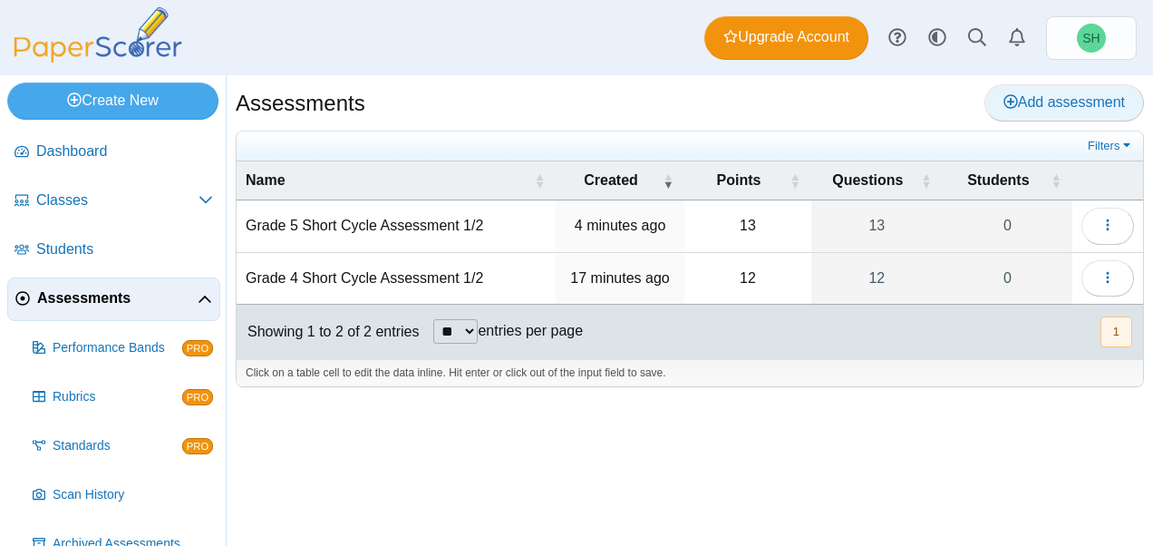
click at [1115, 92] on link "Add assessment" at bounding box center [1063, 102] width 159 height 36
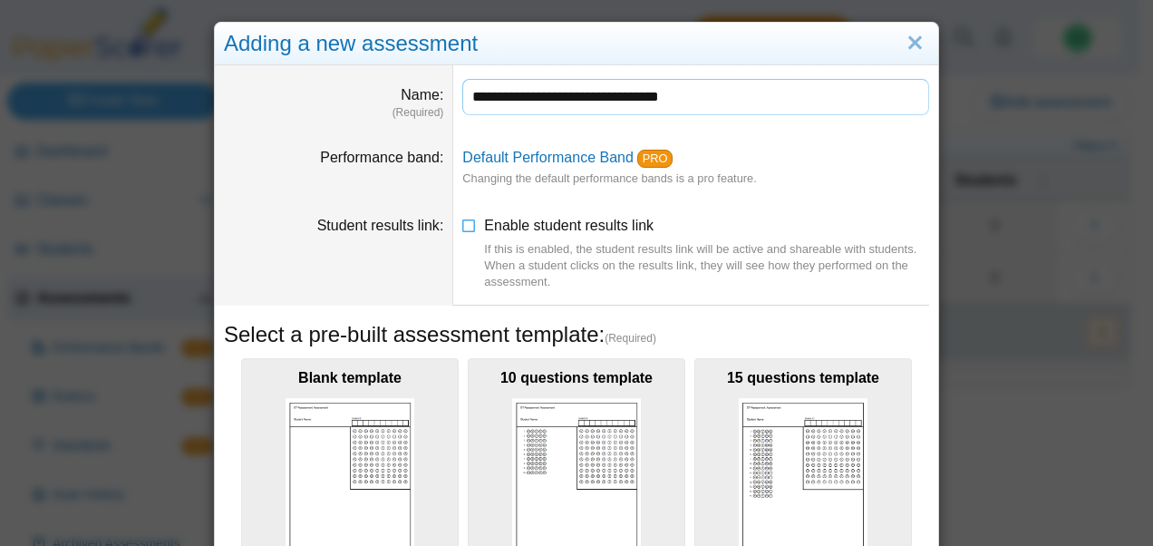
click at [513, 100] on input "**********" at bounding box center [695, 97] width 467 height 36
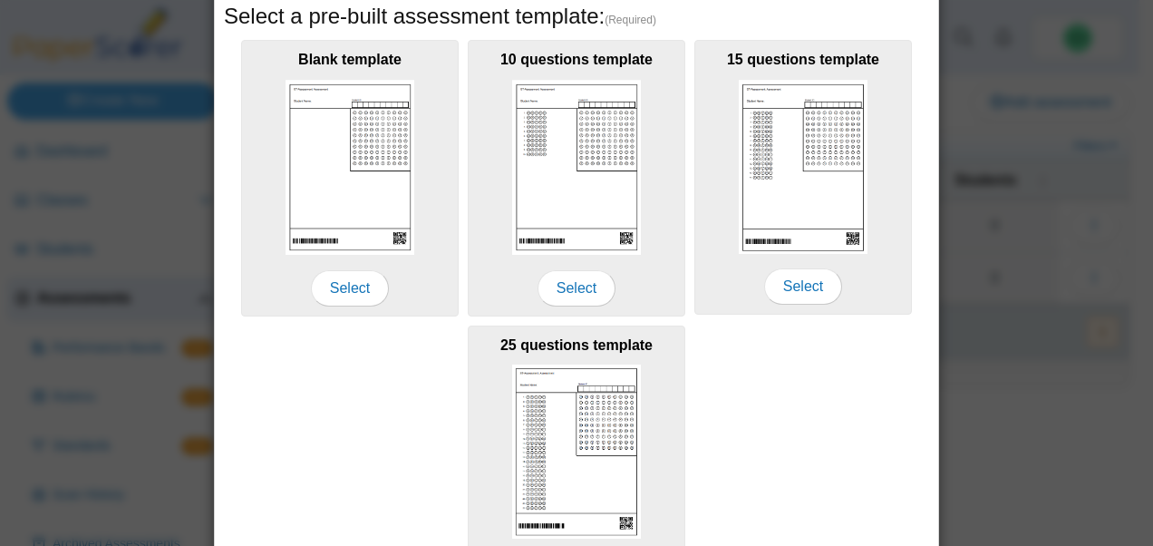
scroll to position [443, 0]
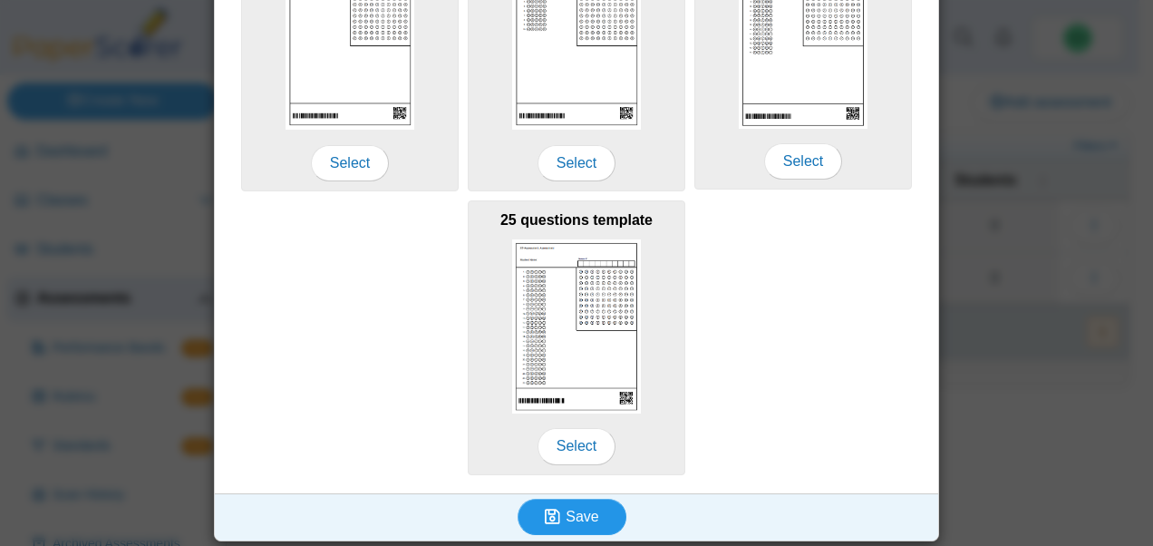
type input "**********"
click at [581, 516] on span "Save" at bounding box center [581, 515] width 33 height 15
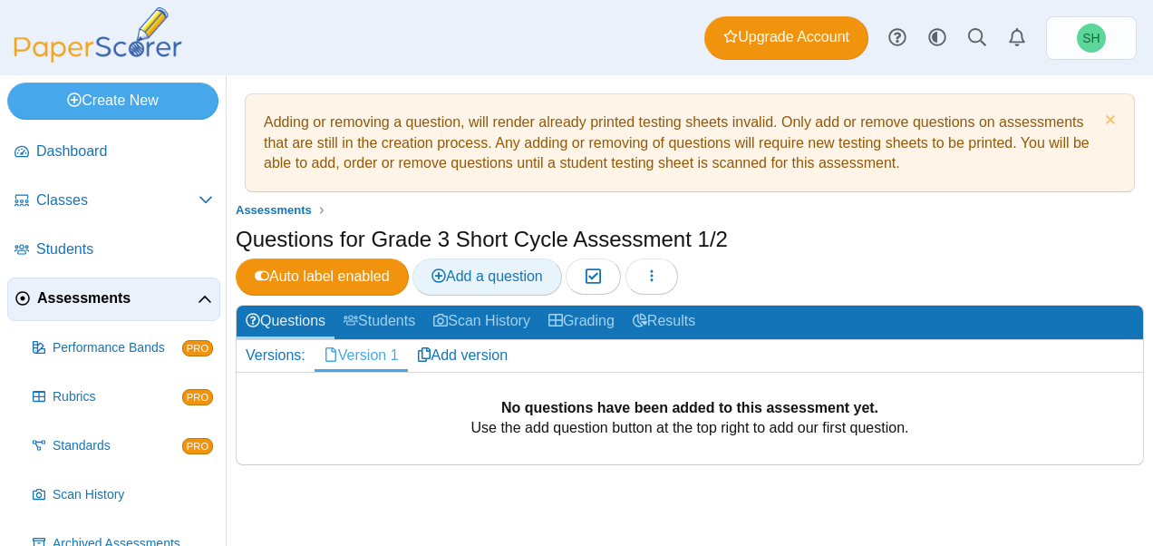
click at [514, 284] on link "Add a question" at bounding box center [487, 276] width 150 height 36
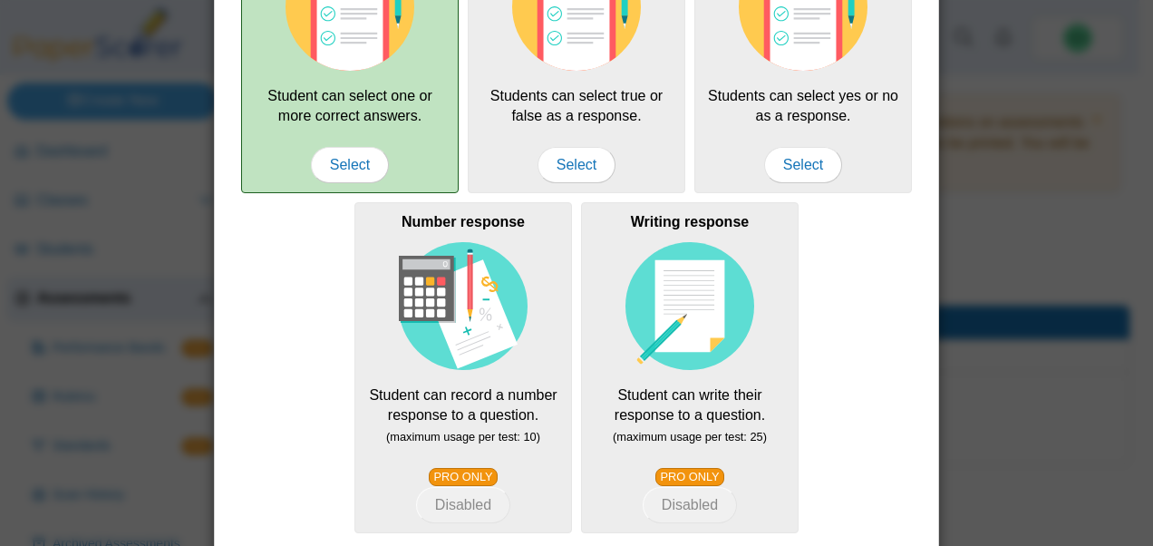
scroll to position [461, 0]
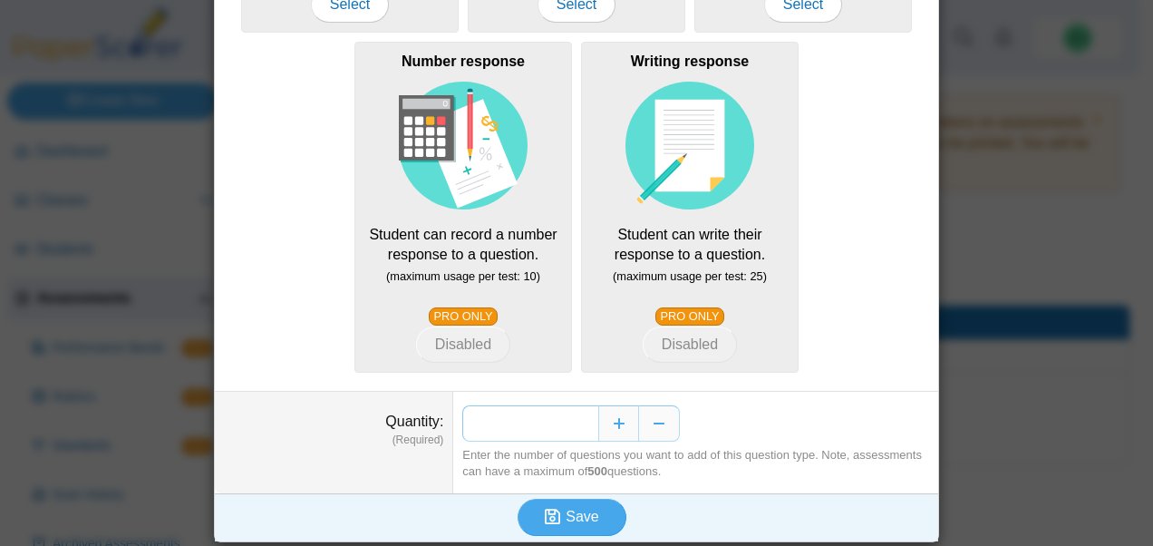
click at [586, 422] on input "*" at bounding box center [530, 423] width 136 height 36
type input "**"
click at [572, 508] on span "Save" at bounding box center [581, 515] width 33 height 15
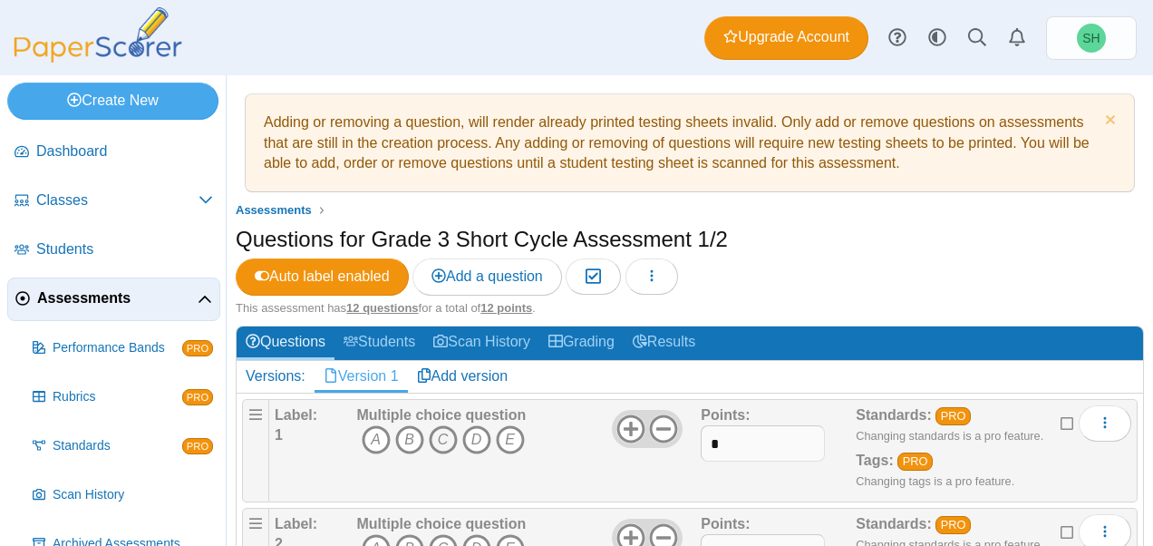
click at [449, 442] on icon "C" at bounding box center [443, 439] width 29 height 29
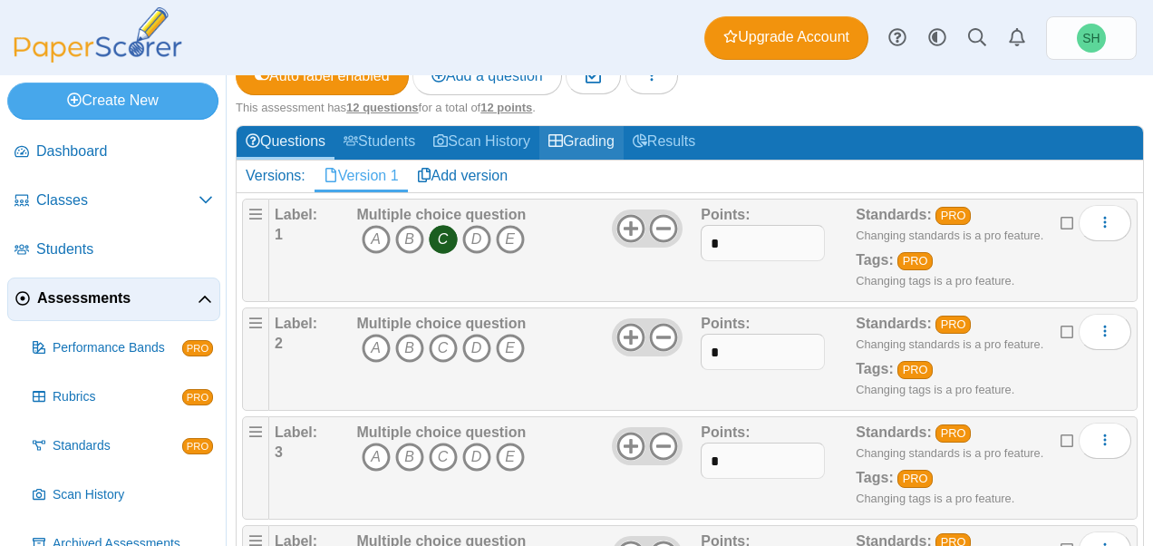
scroll to position [201, 0]
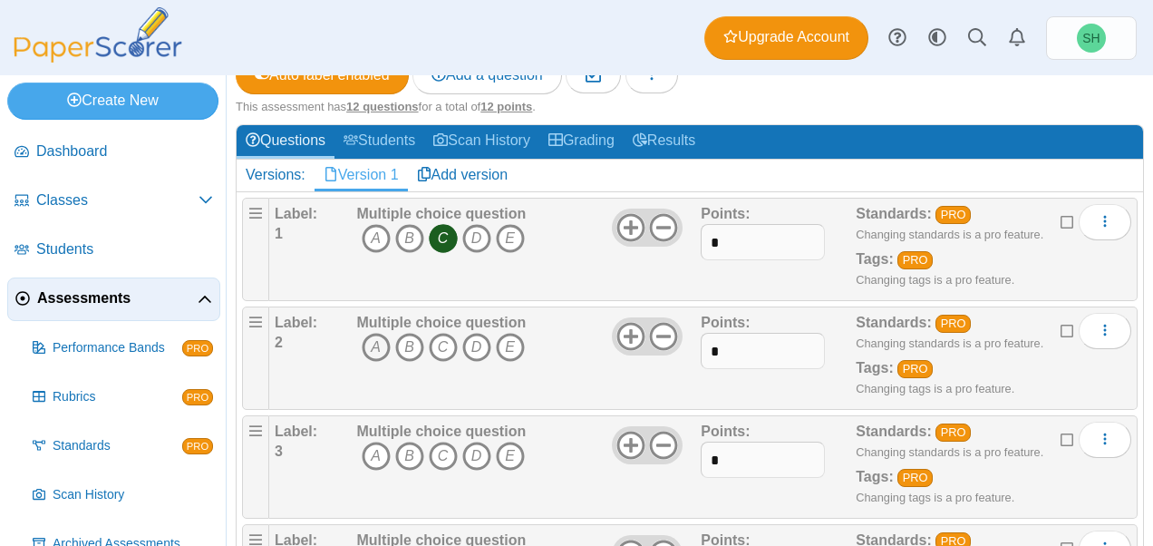
click at [375, 337] on icon "A" at bounding box center [376, 347] width 29 height 29
click at [440, 336] on icon "C" at bounding box center [443, 347] width 29 height 29
click at [506, 344] on icon "E" at bounding box center [510, 347] width 29 height 29
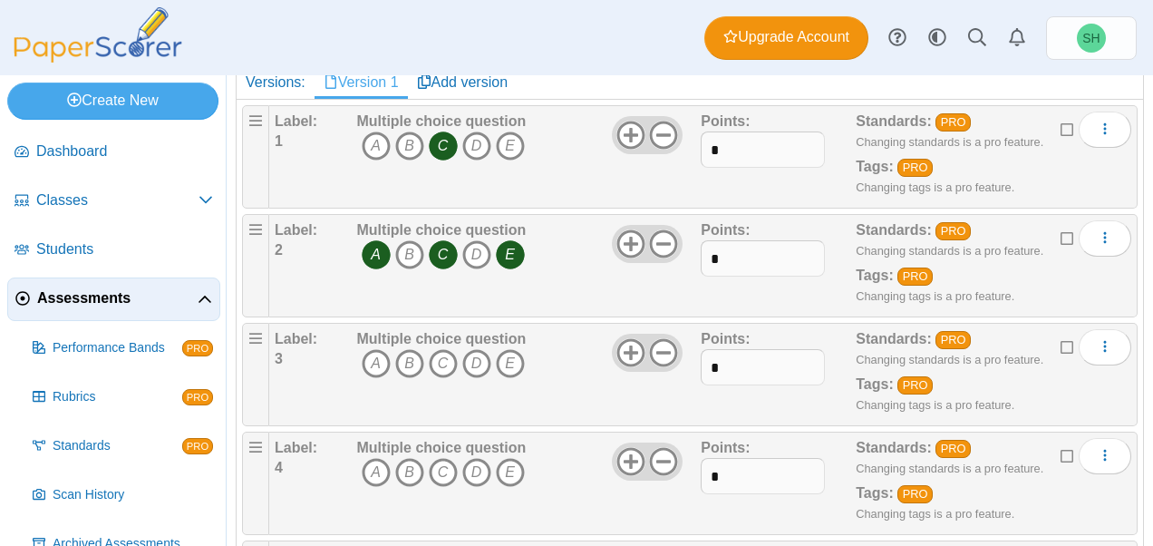
scroll to position [303, 0]
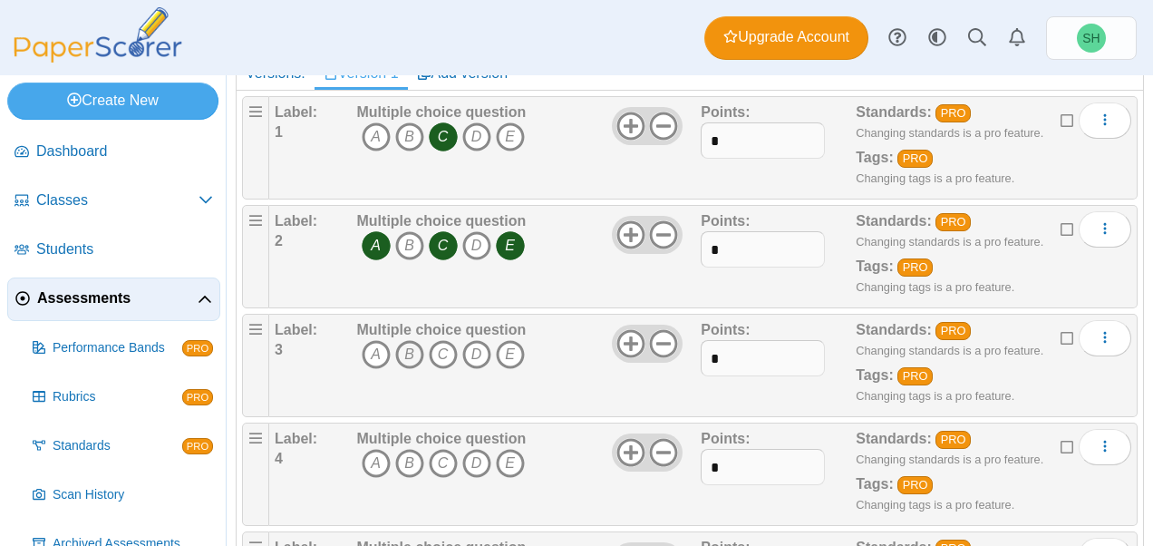
click at [402, 347] on icon "B" at bounding box center [409, 354] width 29 height 29
click at [482, 349] on icon "D" at bounding box center [476, 354] width 29 height 29
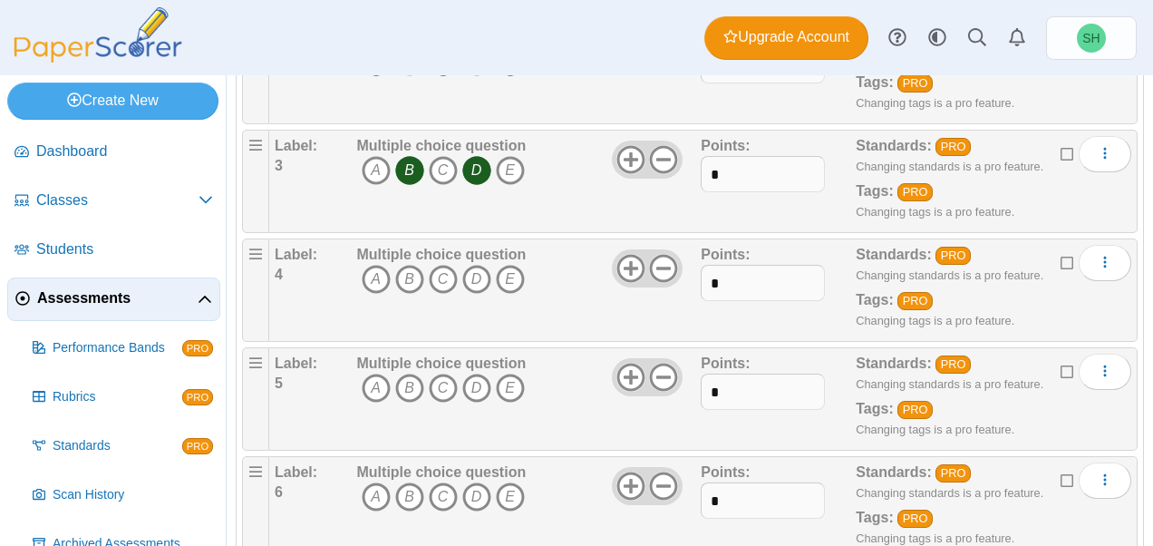
scroll to position [488, 0]
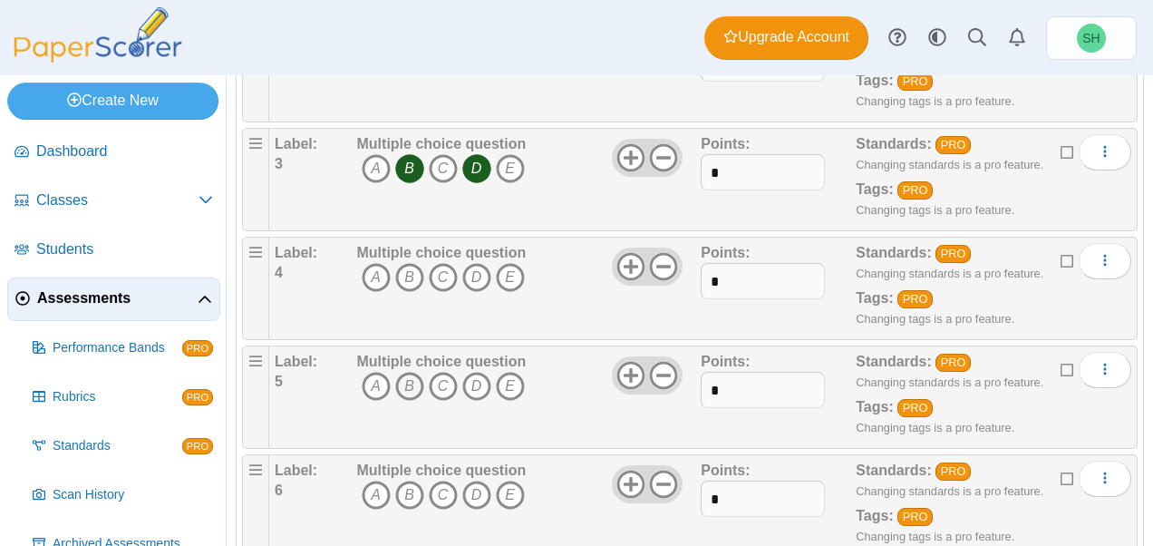
click at [413, 379] on icon "B" at bounding box center [409, 386] width 29 height 29
click at [503, 380] on icon "E" at bounding box center [510, 386] width 29 height 29
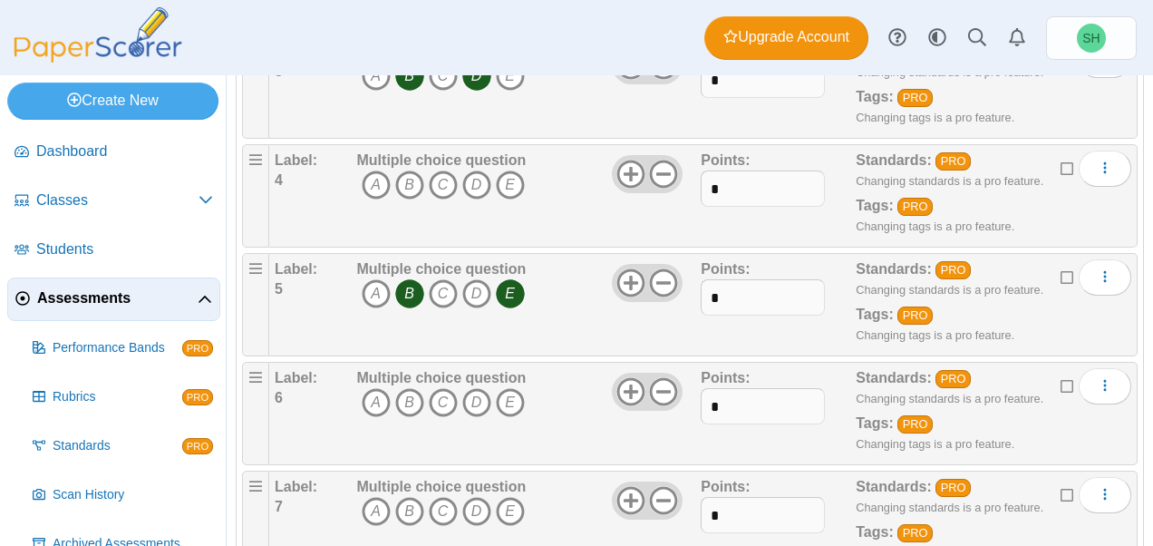
scroll to position [583, 0]
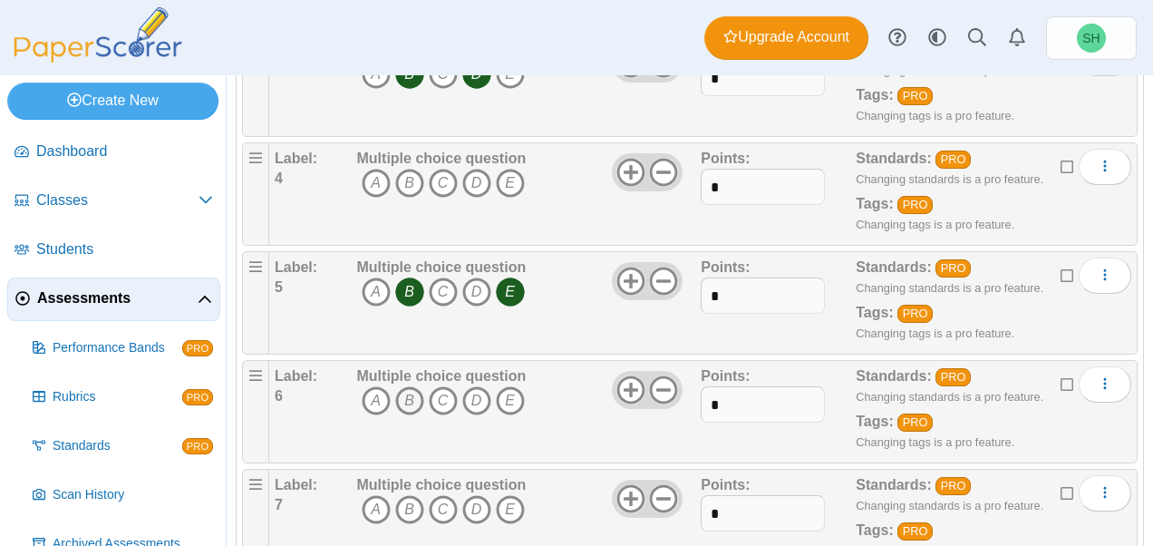
click at [408, 386] on icon "B" at bounding box center [409, 400] width 29 height 29
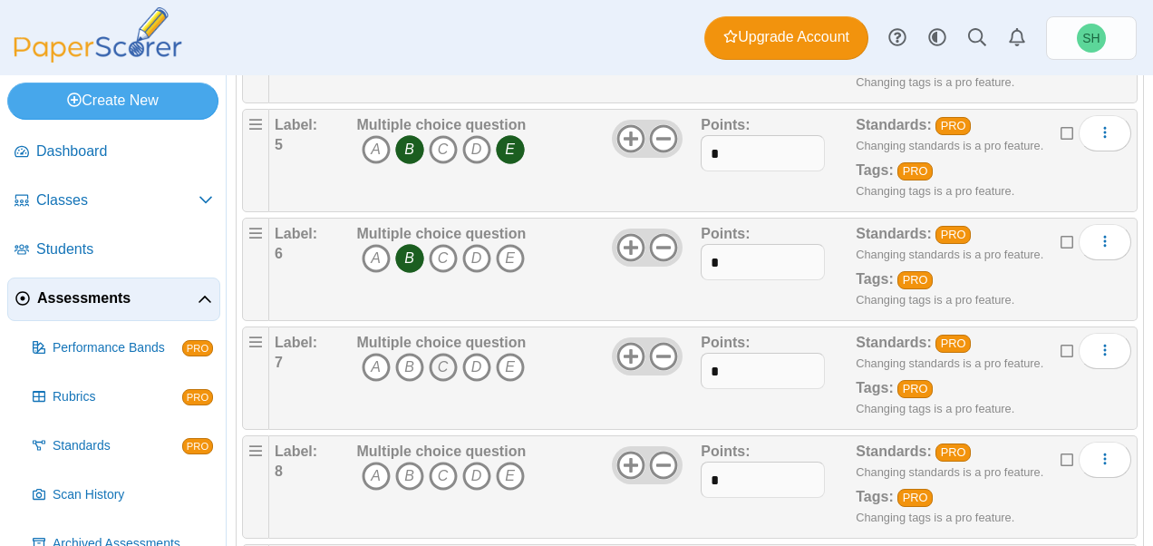
click at [439, 361] on icon "C" at bounding box center [443, 366] width 29 height 29
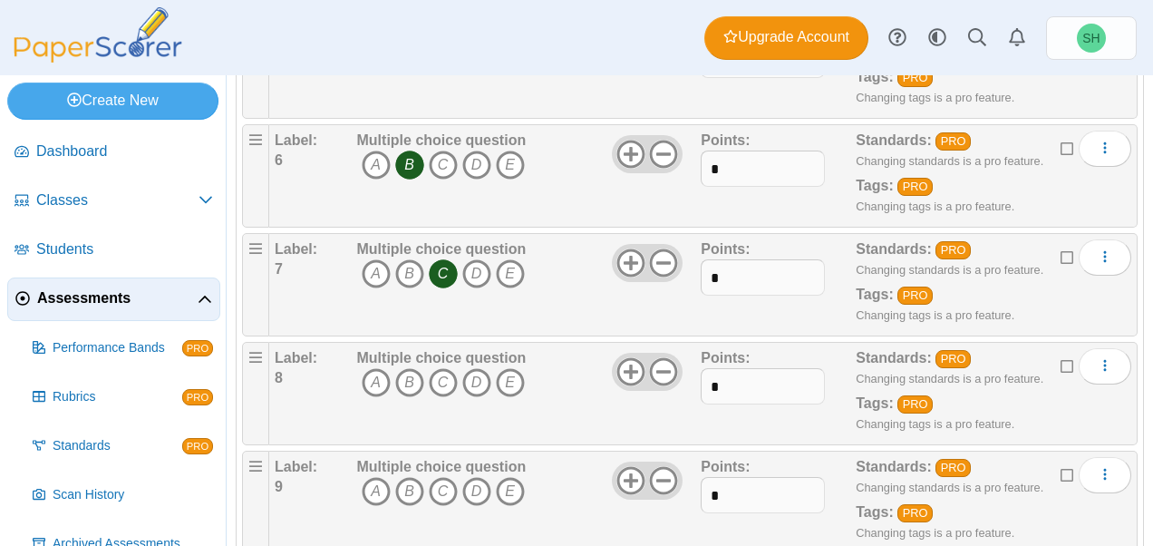
scroll to position [824, 0]
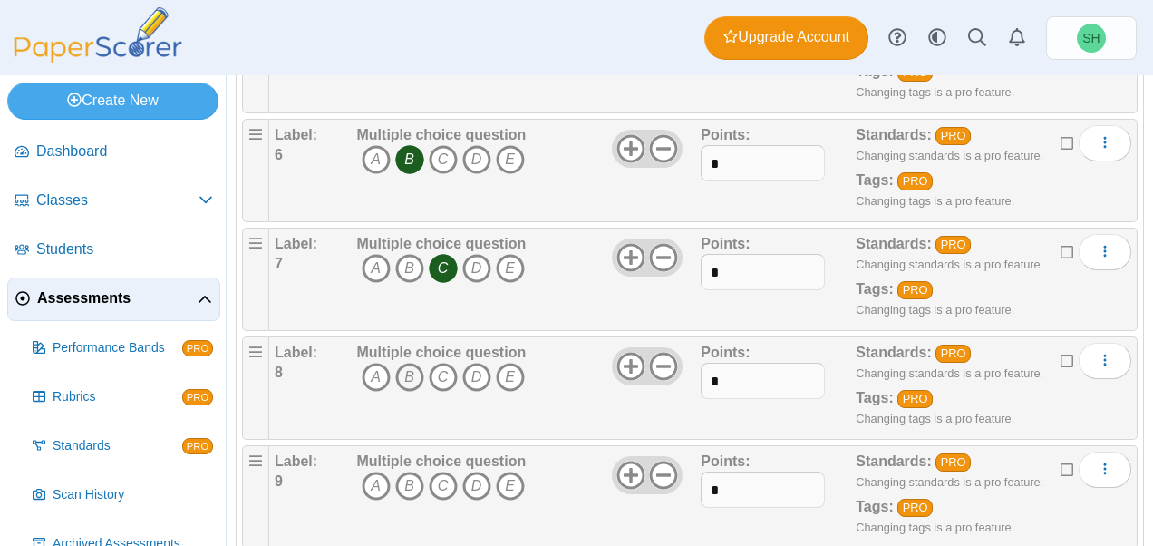
click at [410, 364] on icon "B" at bounding box center [409, 376] width 29 height 29
click at [440, 472] on icon "C" at bounding box center [443, 485] width 29 height 29
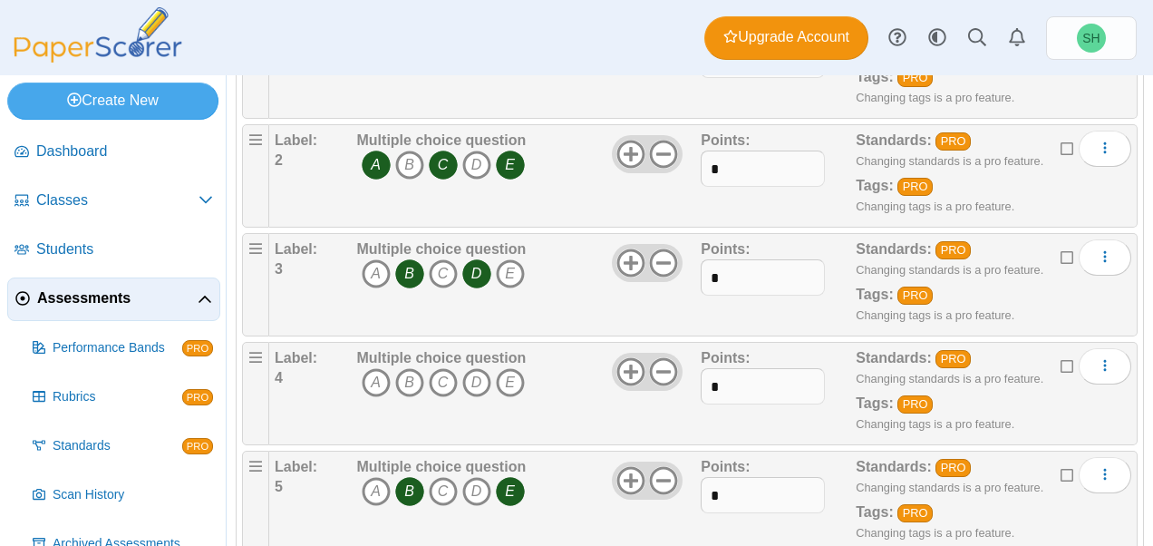
scroll to position [385, 0]
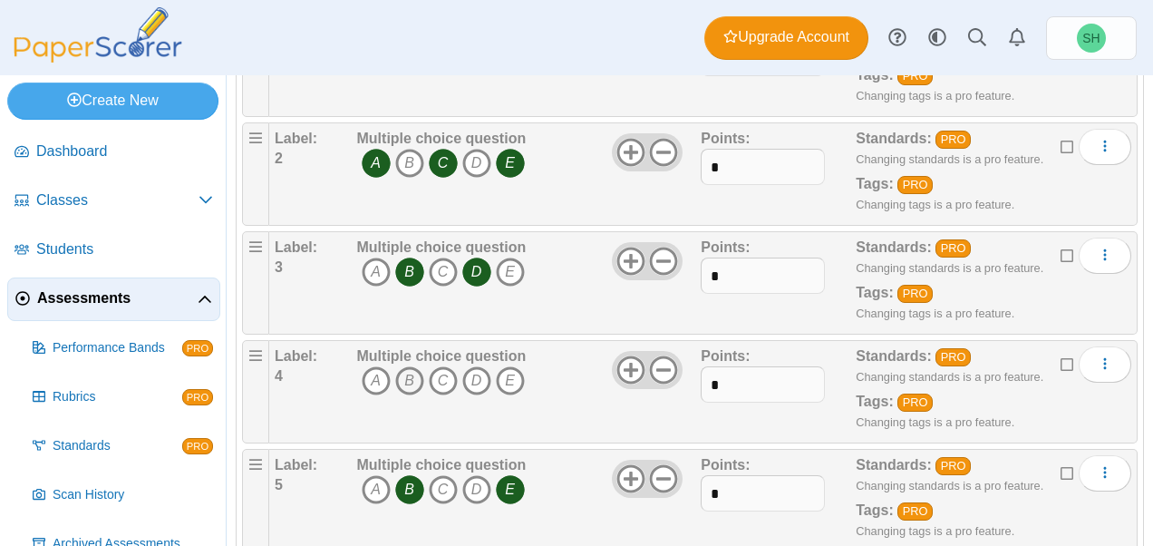
click at [410, 374] on icon "B" at bounding box center [409, 380] width 29 height 29
click at [506, 373] on icon "E" at bounding box center [510, 380] width 29 height 29
click at [503, 484] on icon "E" at bounding box center [510, 489] width 29 height 29
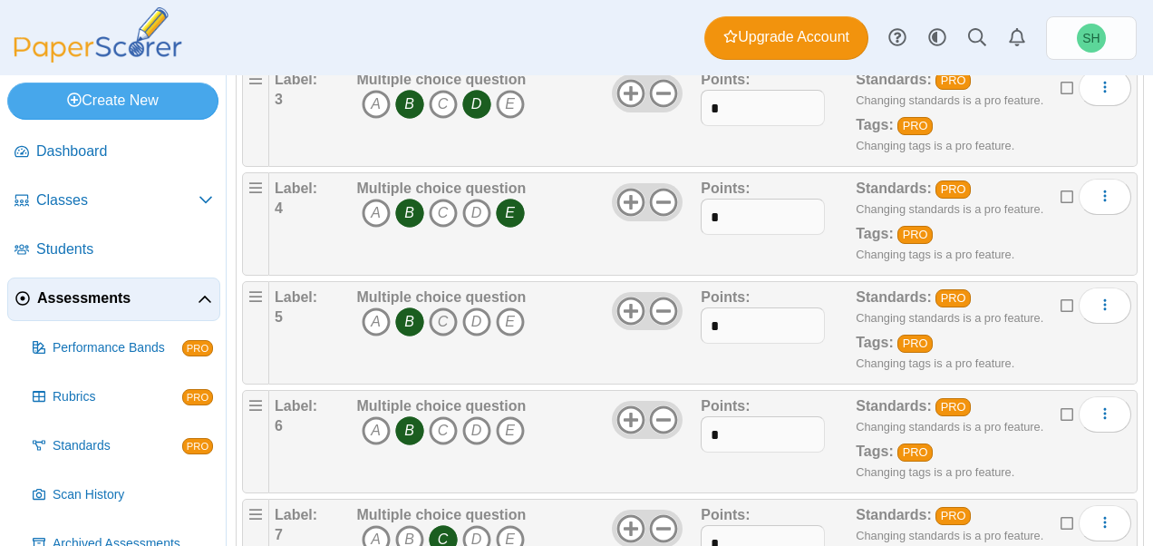
scroll to position [554, 0]
click at [442, 417] on icon "C" at bounding box center [443, 429] width 29 height 29
click at [411, 420] on icon "B" at bounding box center [409, 429] width 29 height 29
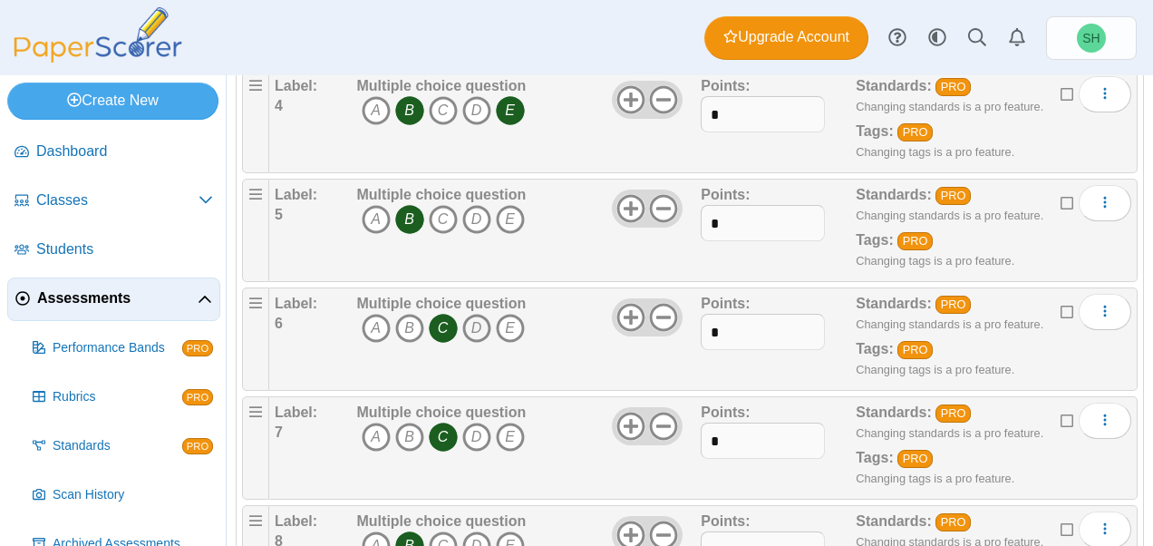
scroll to position [668, 0]
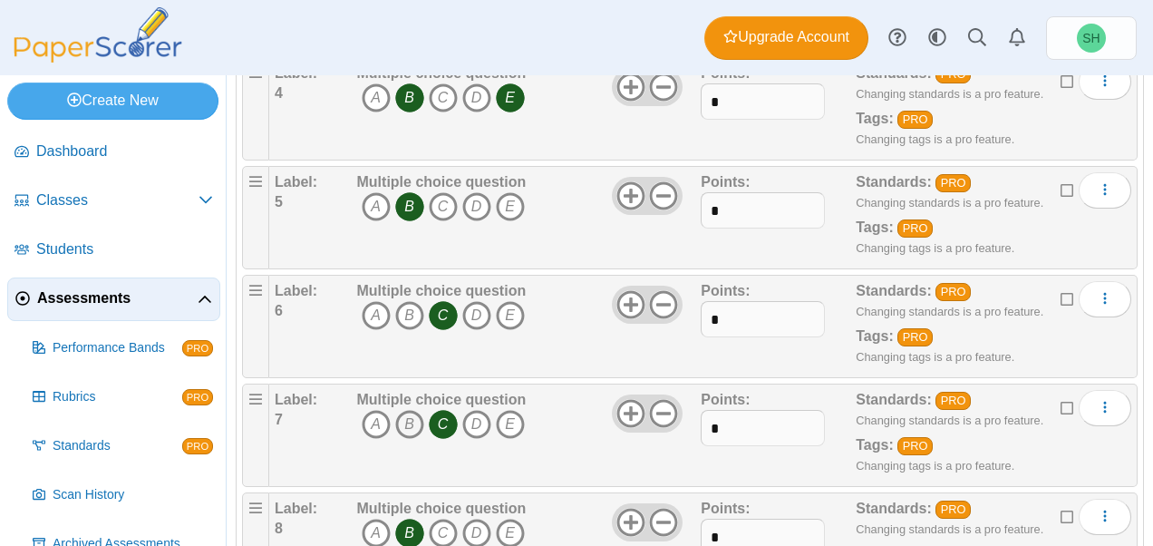
click at [419, 410] on icon "B" at bounding box center [409, 424] width 29 height 29
click at [438, 413] on icon "C" at bounding box center [443, 424] width 29 height 29
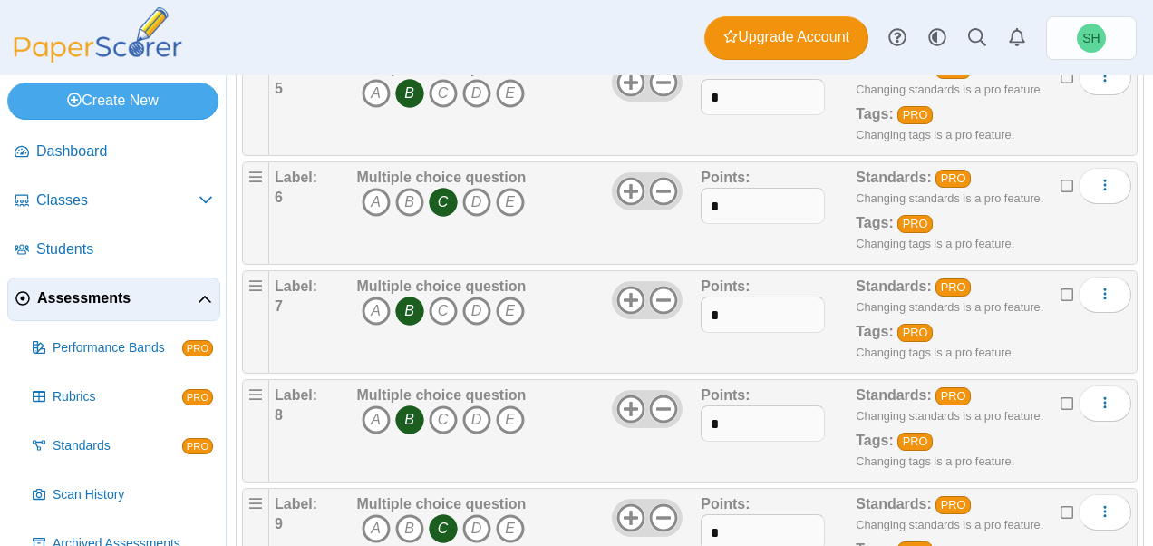
scroll to position [782, 0]
click at [442, 418] on icon "C" at bounding box center [443, 418] width 29 height 29
click at [413, 411] on icon "B" at bounding box center [409, 418] width 29 height 29
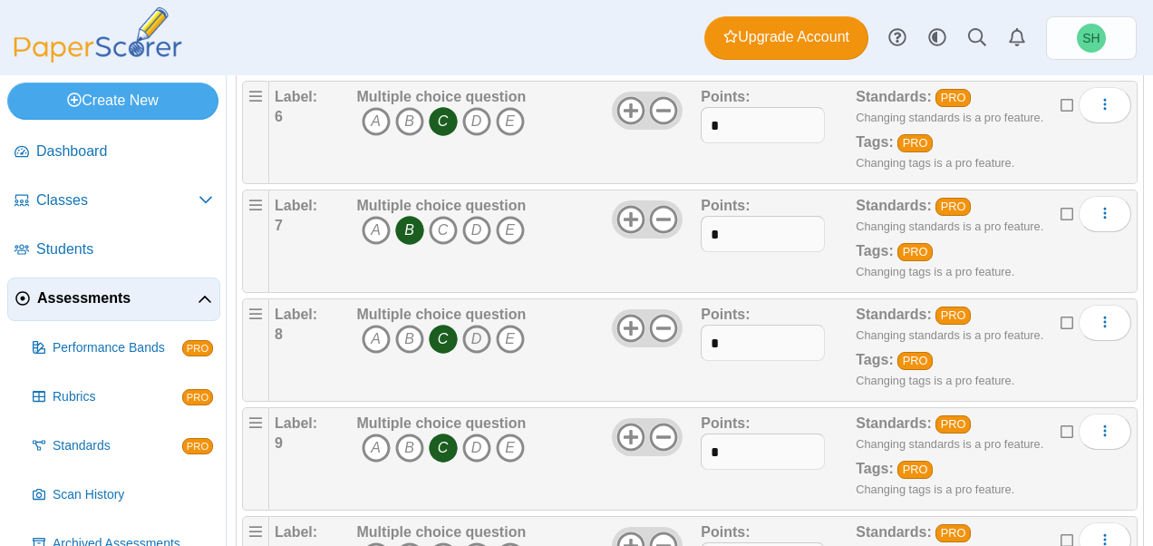
scroll to position [878, 0]
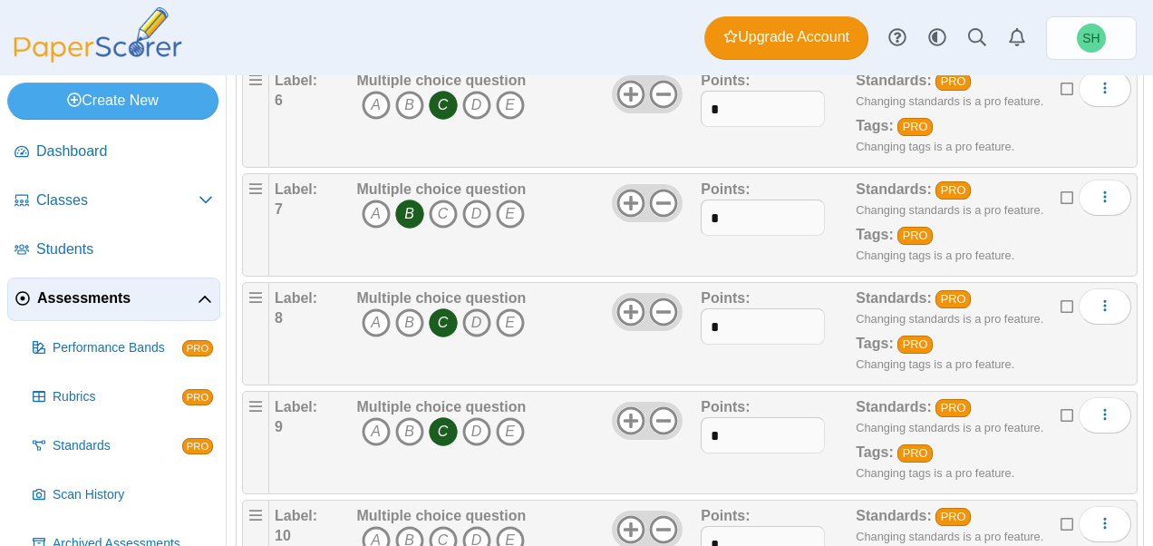
click at [474, 422] on icon "D" at bounding box center [476, 431] width 29 height 29
click at [449, 422] on icon "C" at bounding box center [443, 431] width 29 height 29
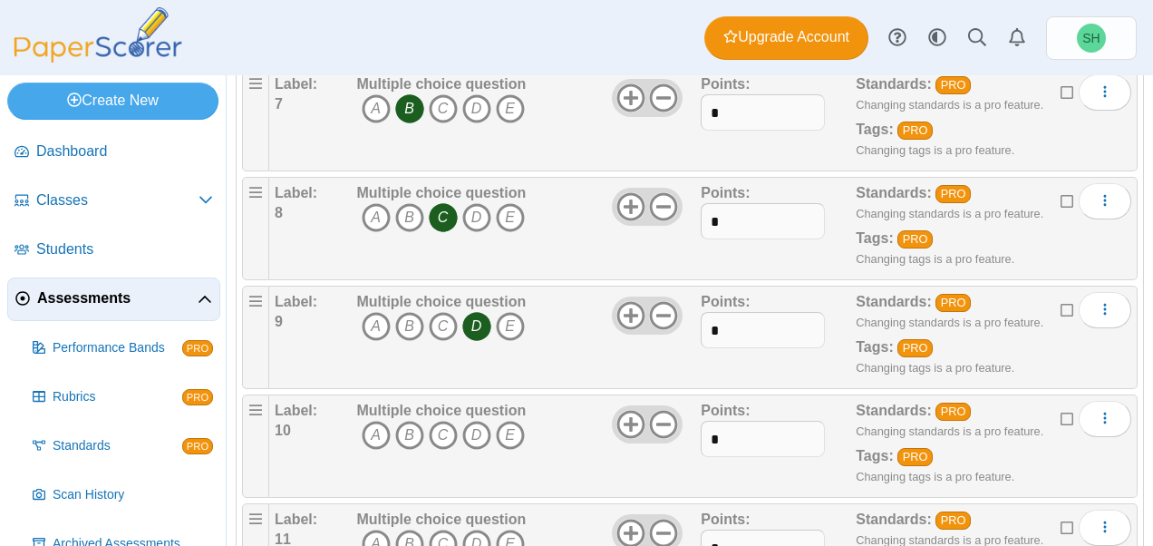
scroll to position [987, 0]
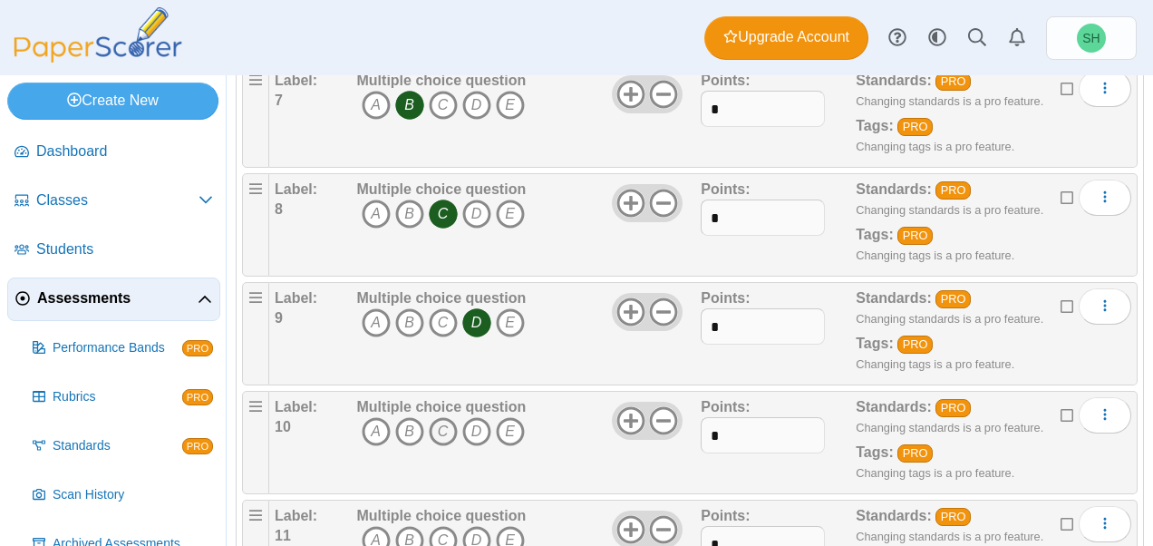
click at [431, 420] on icon "C" at bounding box center [443, 431] width 29 height 29
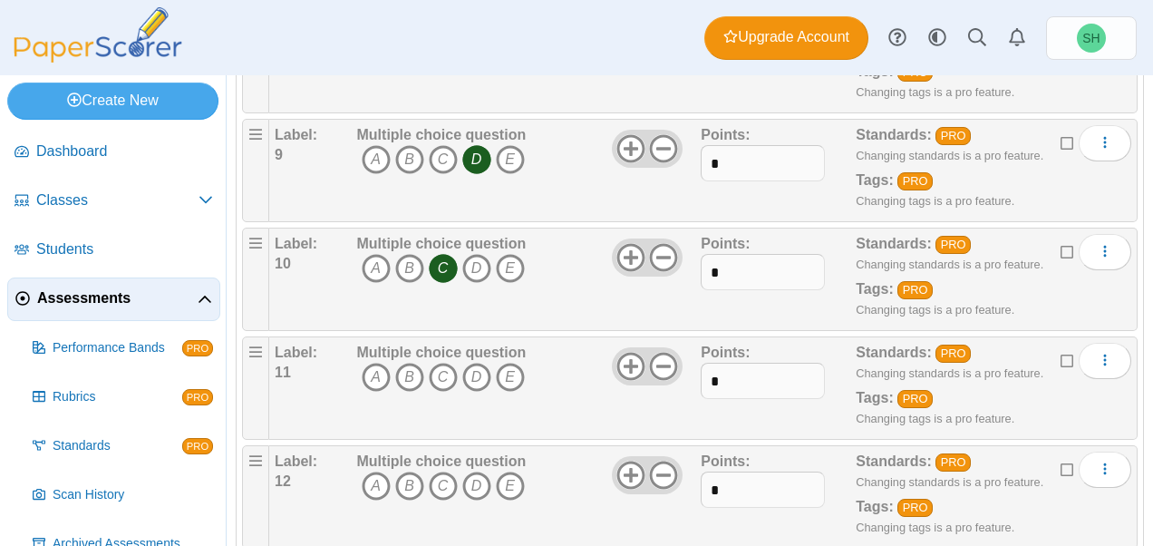
scroll to position [1151, 0]
click at [409, 367] on icon "B" at bounding box center [409, 376] width 29 height 29
click at [478, 477] on icon "D" at bounding box center [476, 484] width 29 height 29
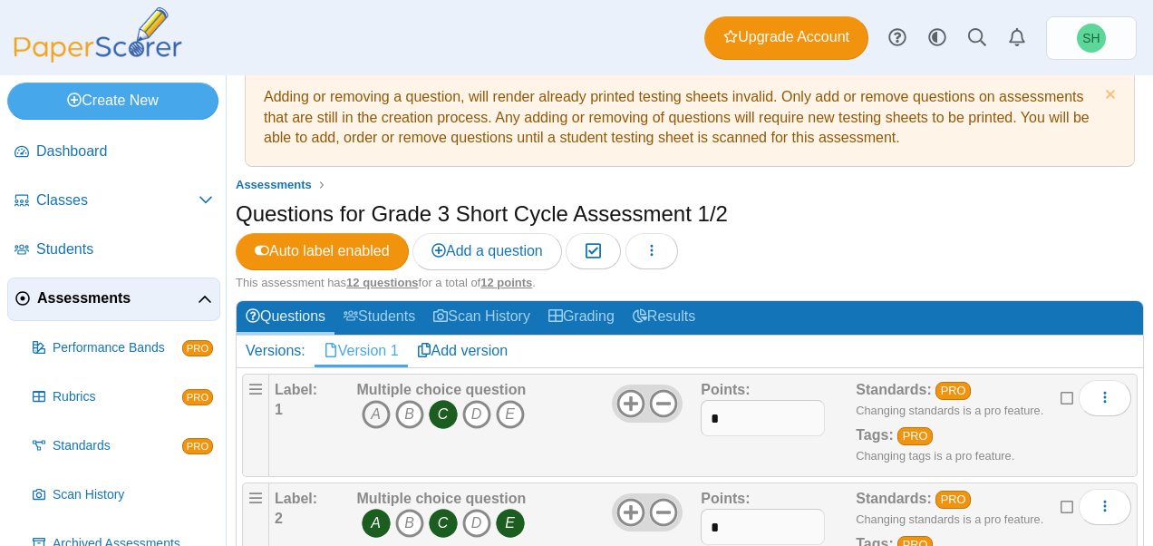
scroll to position [118, 0]
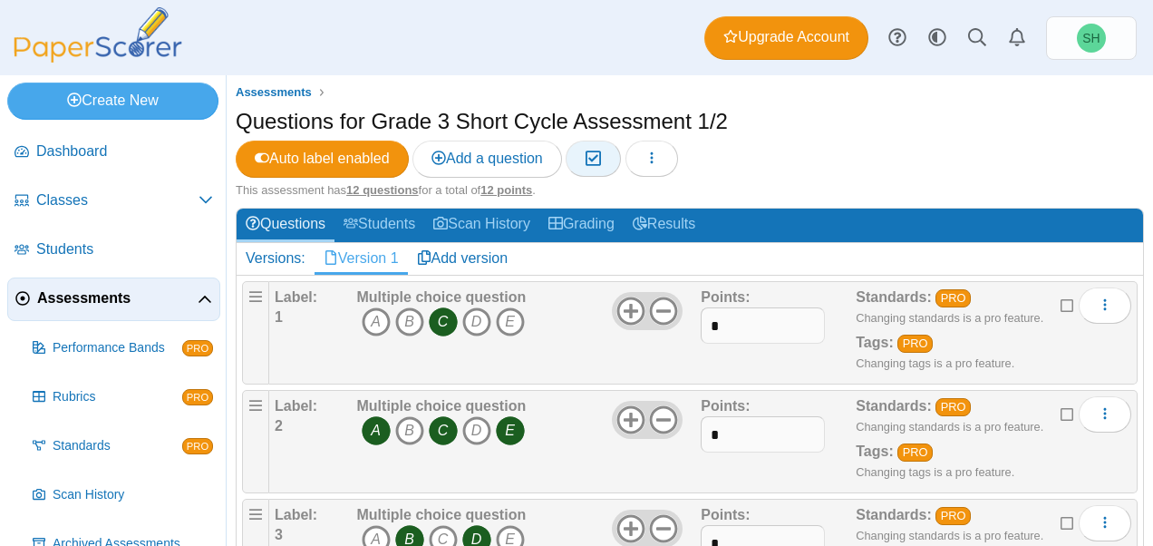
drag, startPoint x: 611, startPoint y: 155, endPoint x: 306, endPoint y: 454, distance: 426.8
click at [594, 159] on icon "button" at bounding box center [592, 157] width 17 height 15
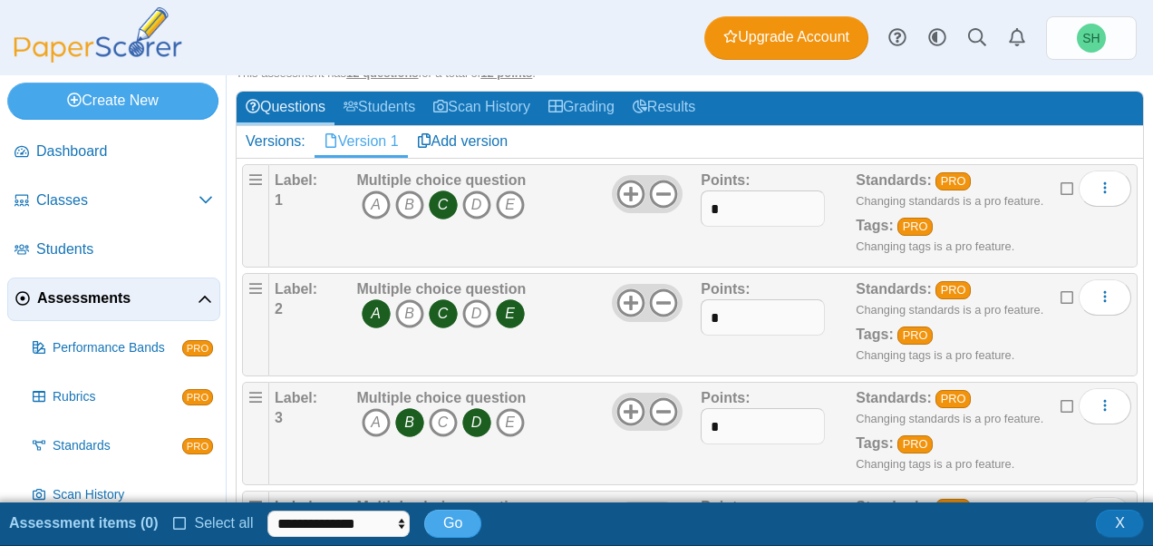
scroll to position [236, 0]
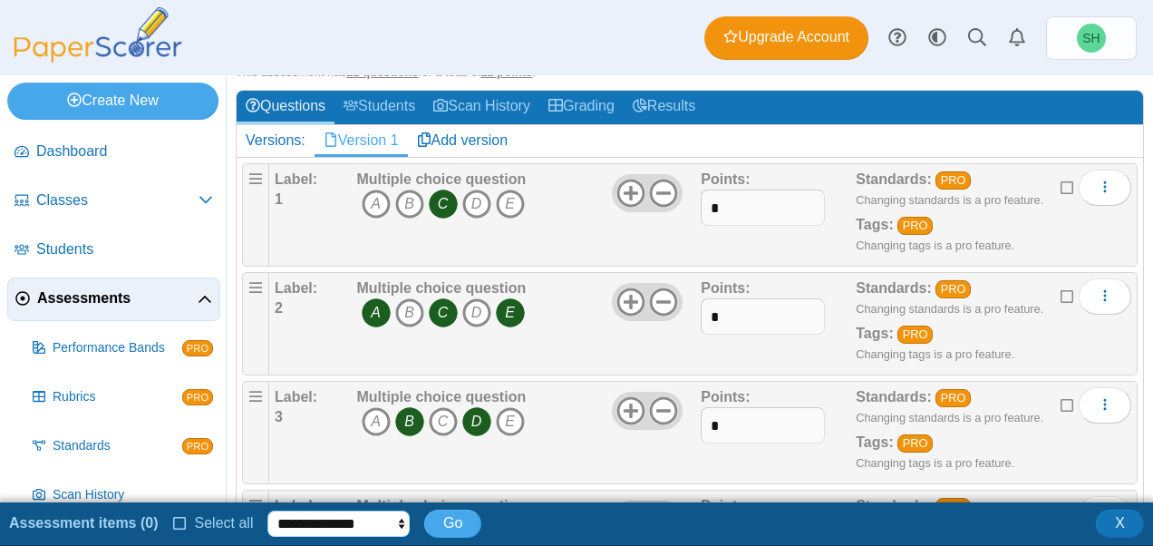
click at [341, 517] on select "**********" at bounding box center [338, 523] width 142 height 27
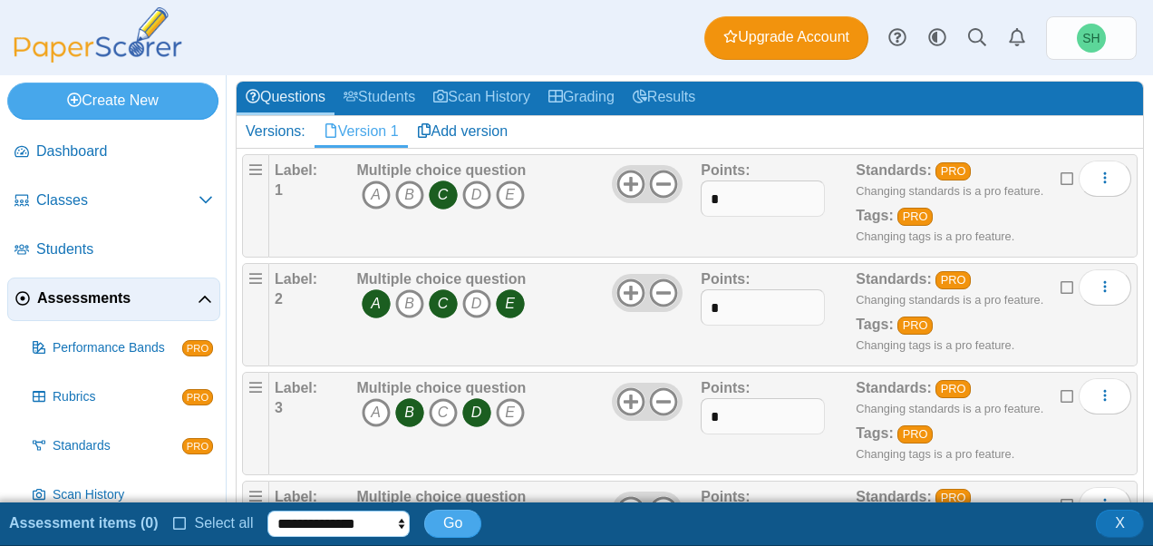
scroll to position [240, 0]
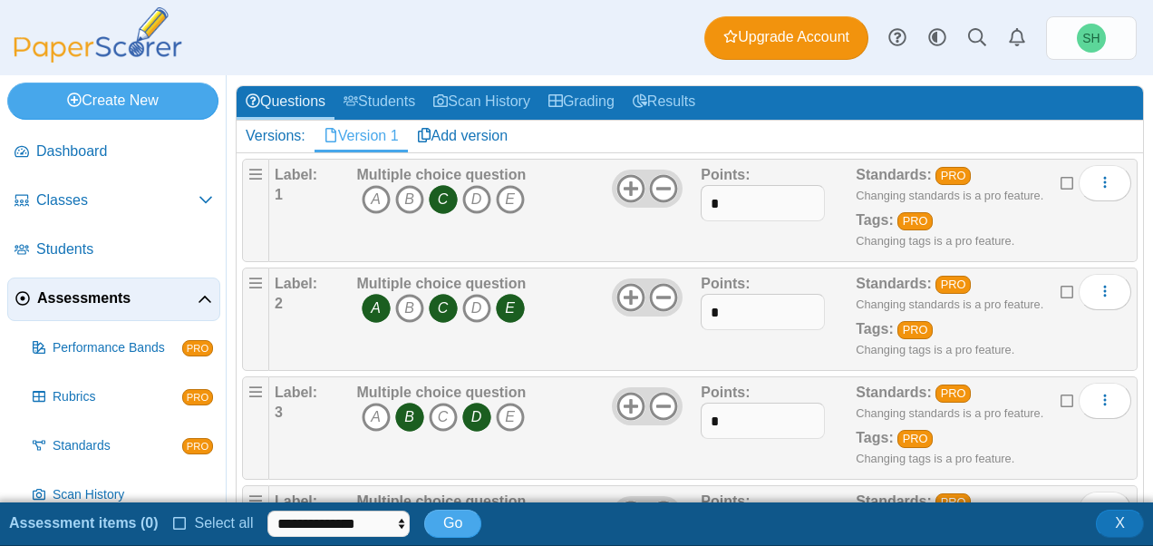
click at [1060, 291] on icon at bounding box center [1067, 289] width 14 height 13
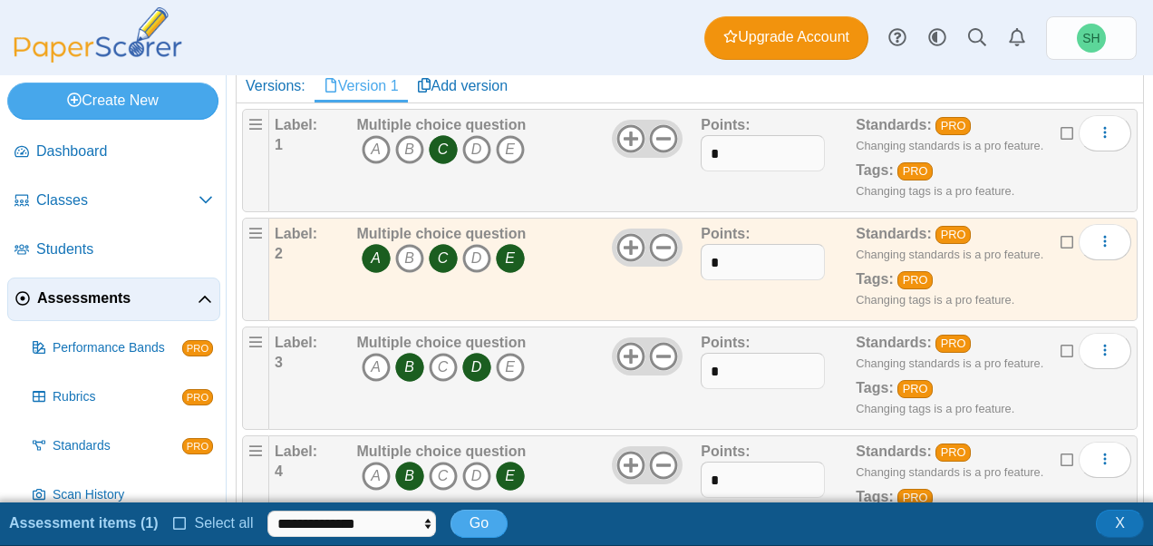
scroll to position [292, 0]
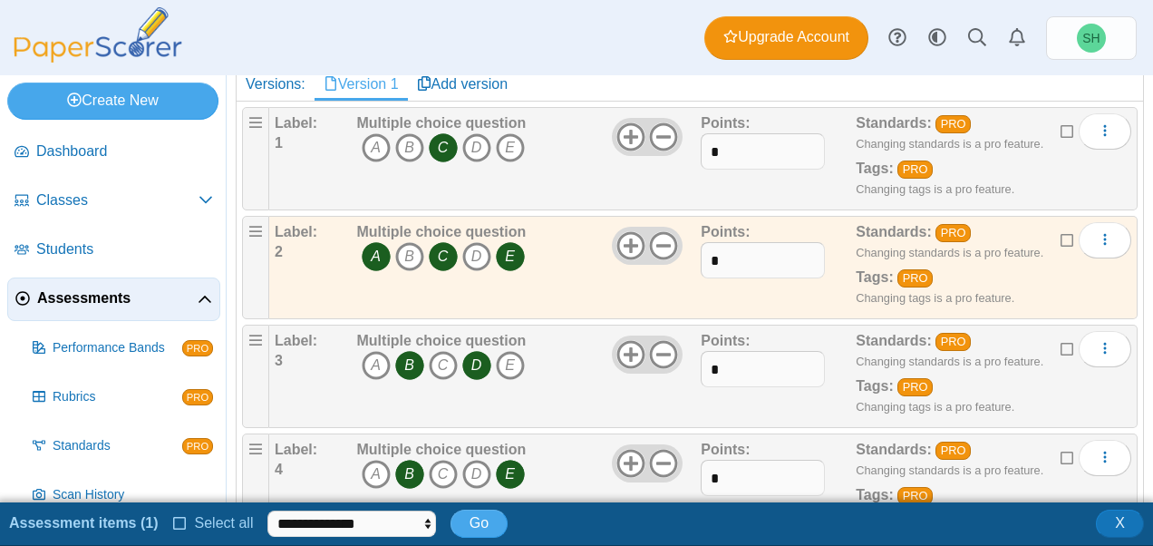
click at [1060, 344] on icon at bounding box center [1067, 346] width 14 height 13
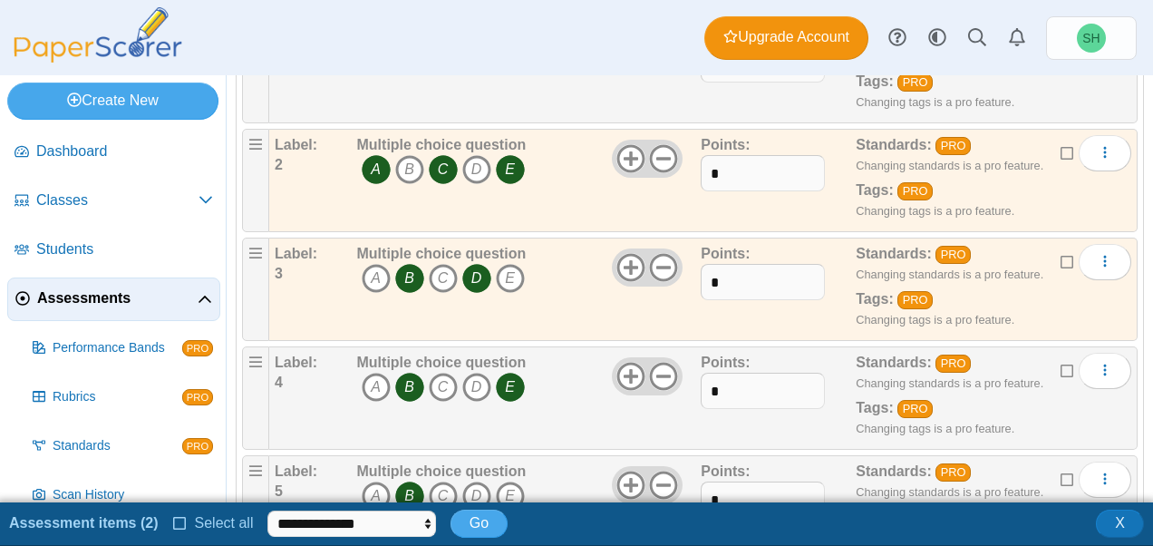
scroll to position [389, 0]
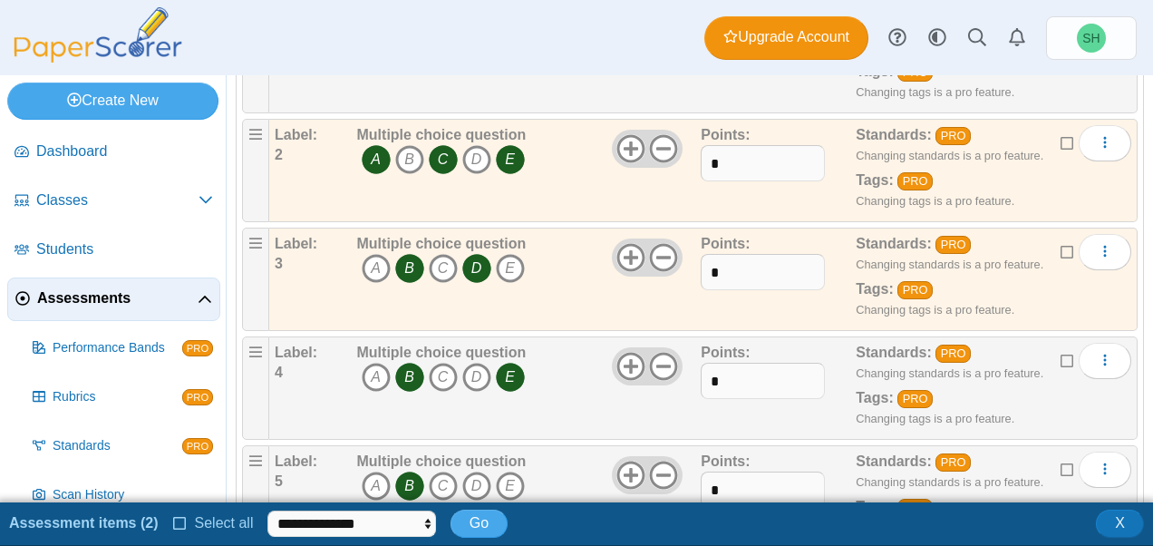
click at [1060, 352] on icon at bounding box center [1067, 358] width 14 height 13
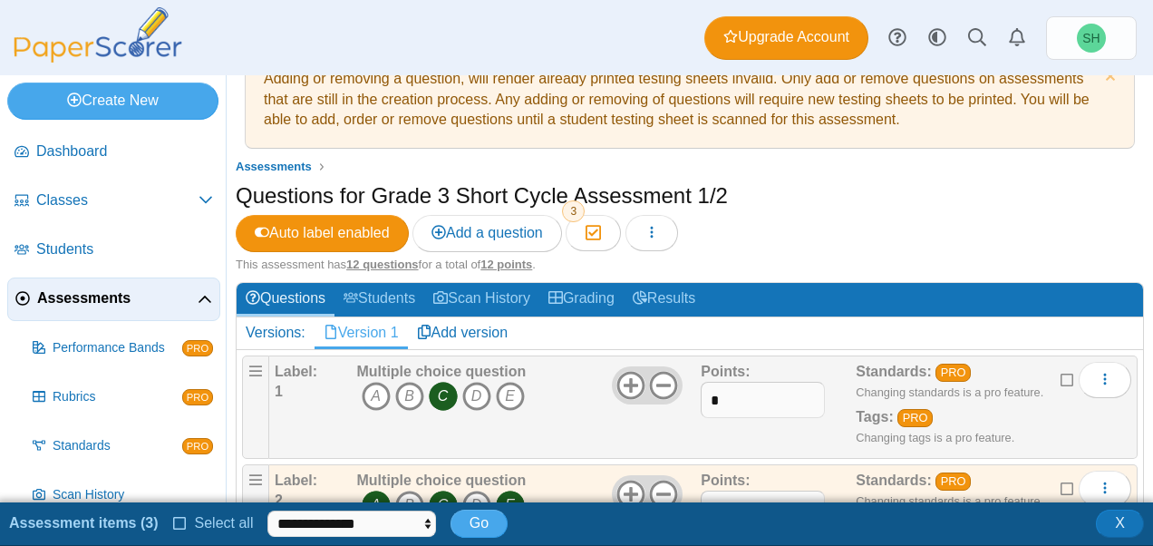
scroll to position [40, 0]
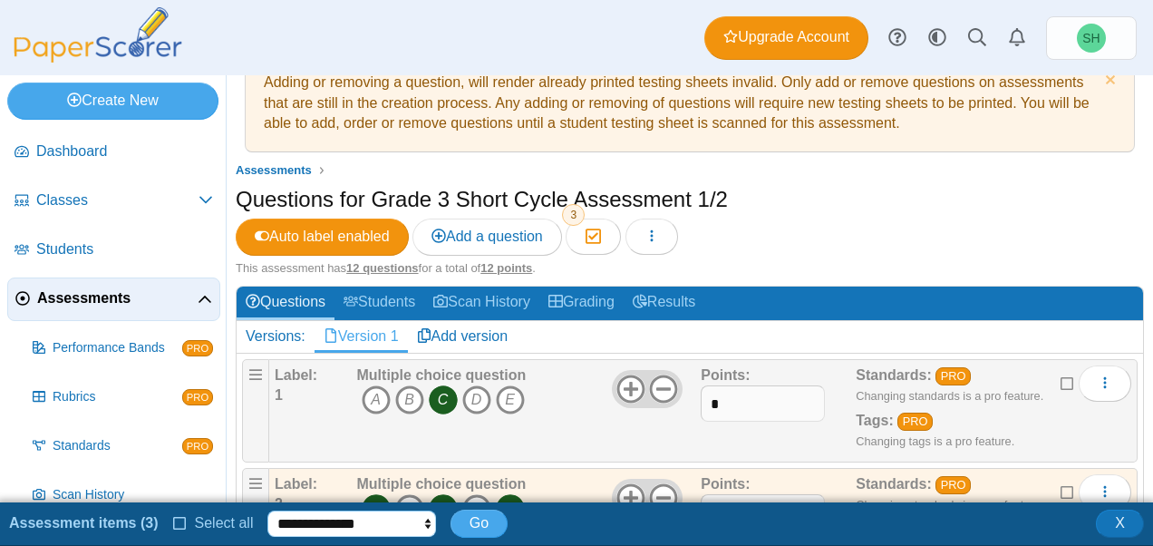
click at [401, 516] on select "**********" at bounding box center [351, 523] width 168 height 27
click at [484, 518] on button "Go" at bounding box center [478, 522] width 57 height 27
click at [772, 263] on div "This assessment has 12 questions for a total of 12 points ." at bounding box center [690, 268] width 908 height 16
click at [1115, 526] on span "X" at bounding box center [1120, 522] width 10 height 15
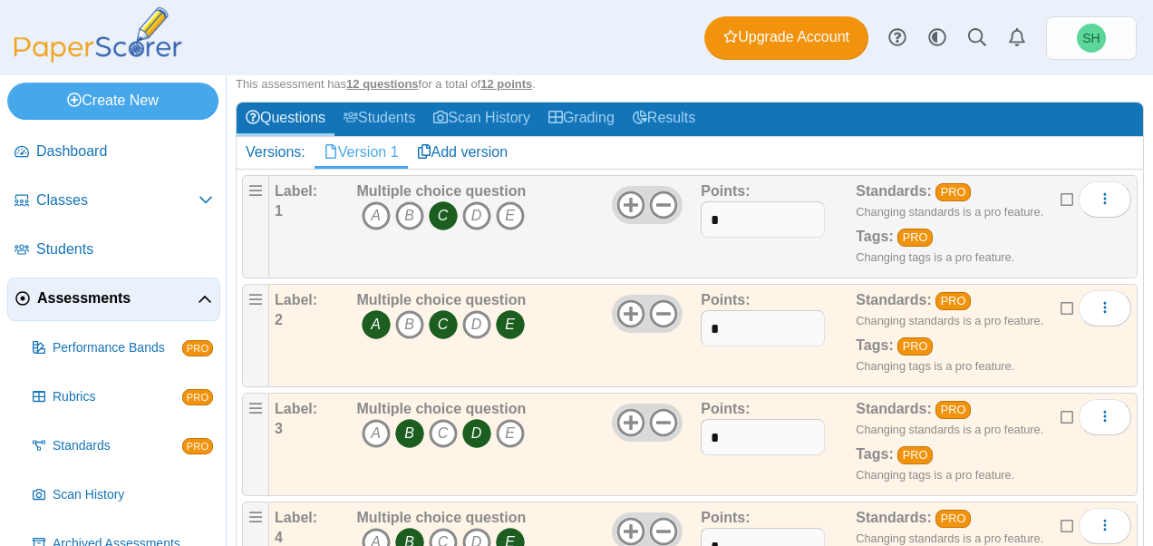
scroll to position [0, 0]
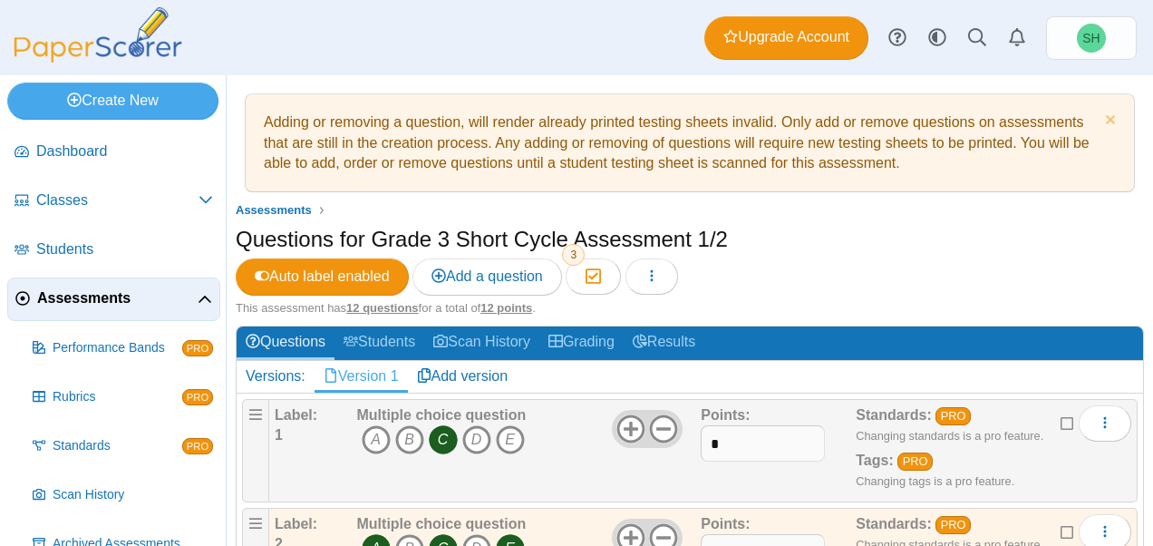
click at [807, 274] on div "Questions for Grade 3 Short Cycle Assessment 1/2 Auto label enabled Add a quest…" at bounding box center [690, 262] width 908 height 76
click at [657, 275] on icon "button" at bounding box center [651, 275] width 14 height 14
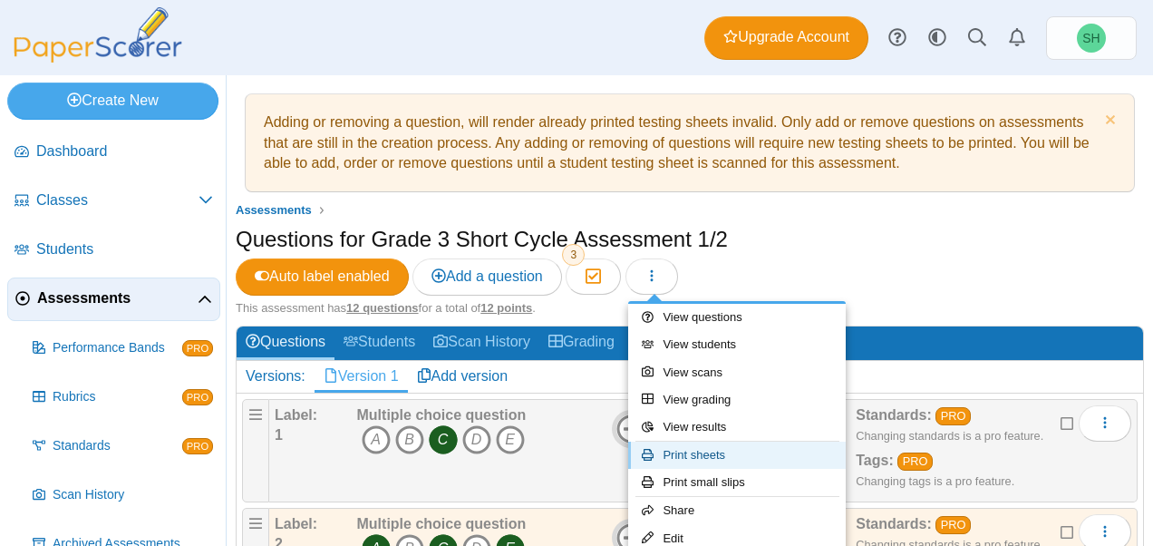
click at [689, 445] on link "Print sheets" at bounding box center [736, 454] width 217 height 27
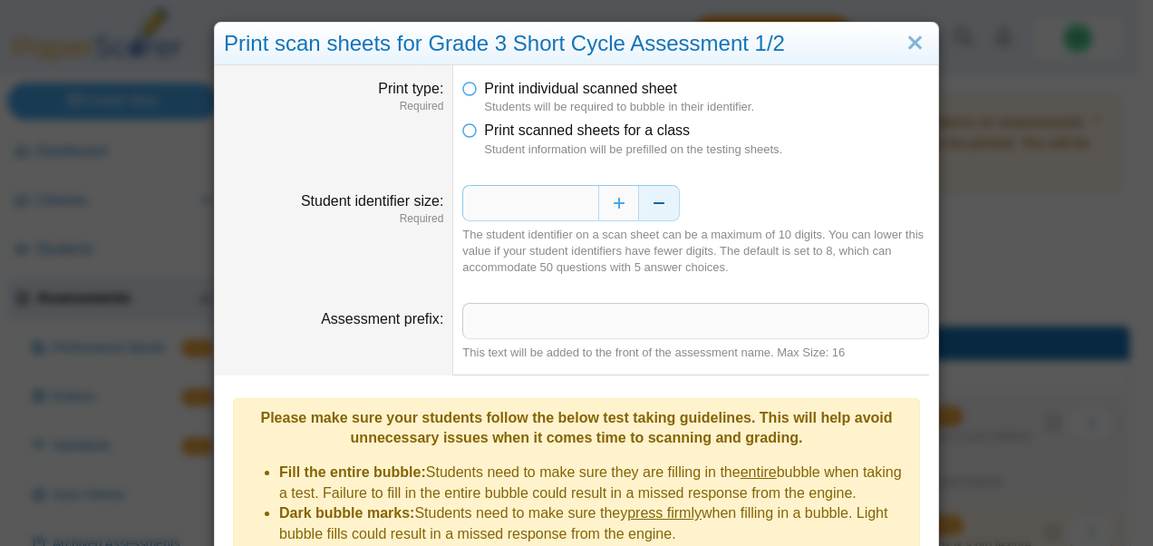
click at [649, 207] on button "Decrease" at bounding box center [659, 203] width 41 height 36
type input "*"
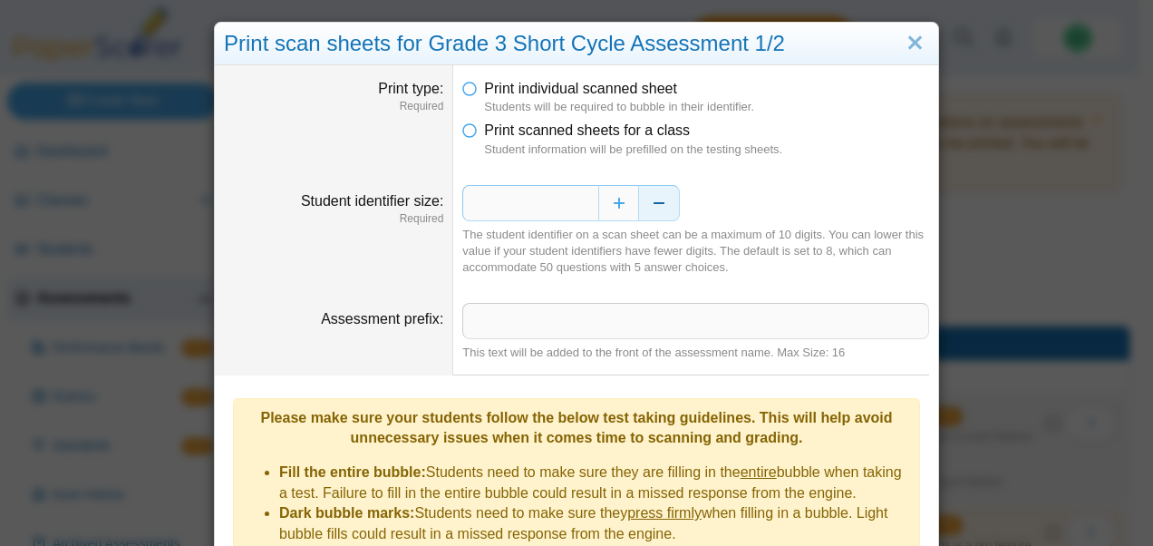
scroll to position [254, 0]
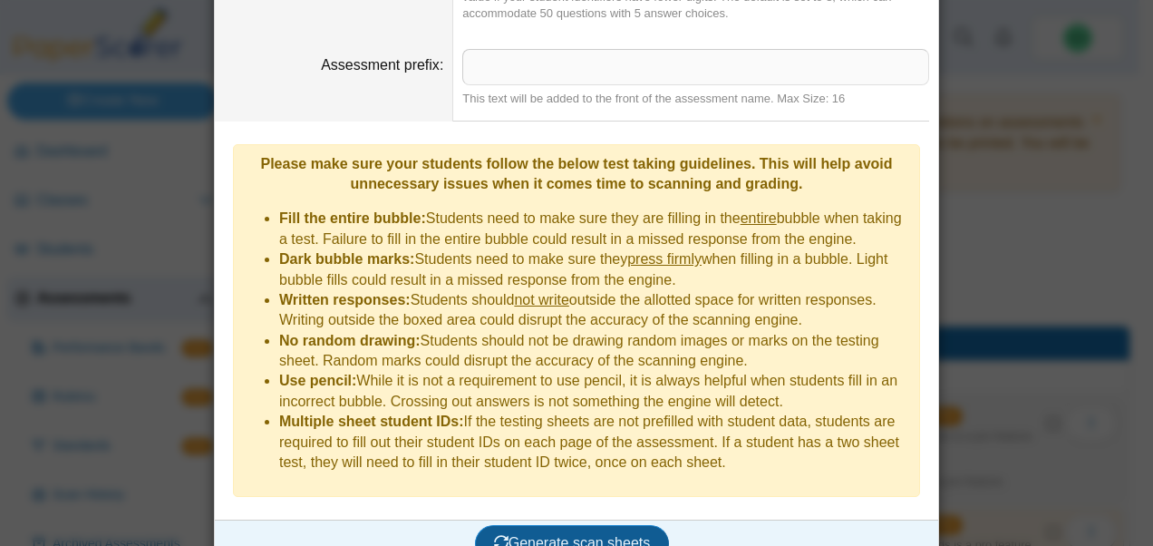
click at [567, 535] on span "Generate scan sheets" at bounding box center [572, 542] width 157 height 15
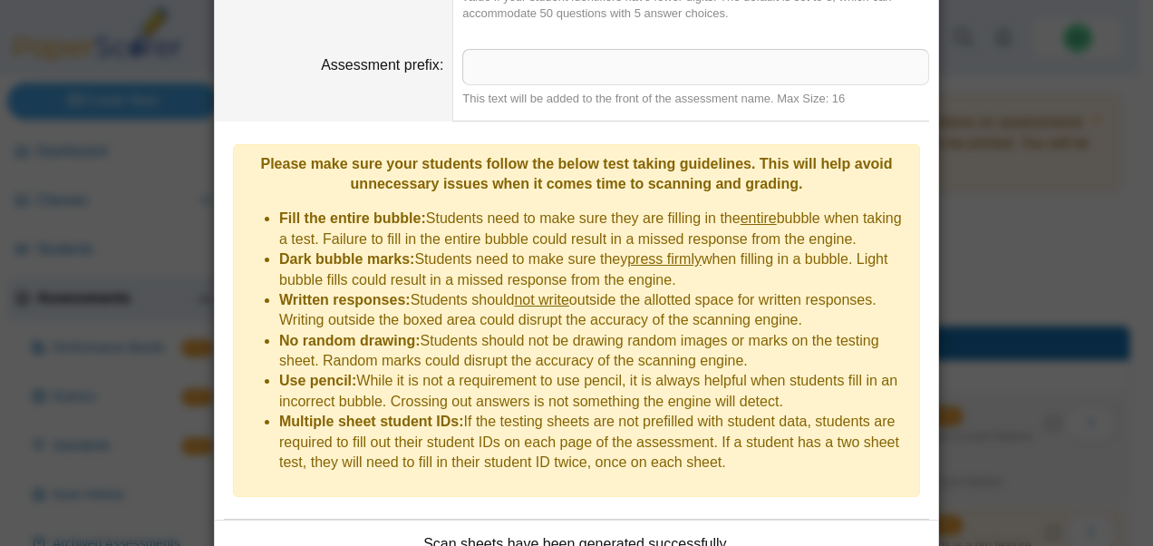
scroll to position [399, 0]
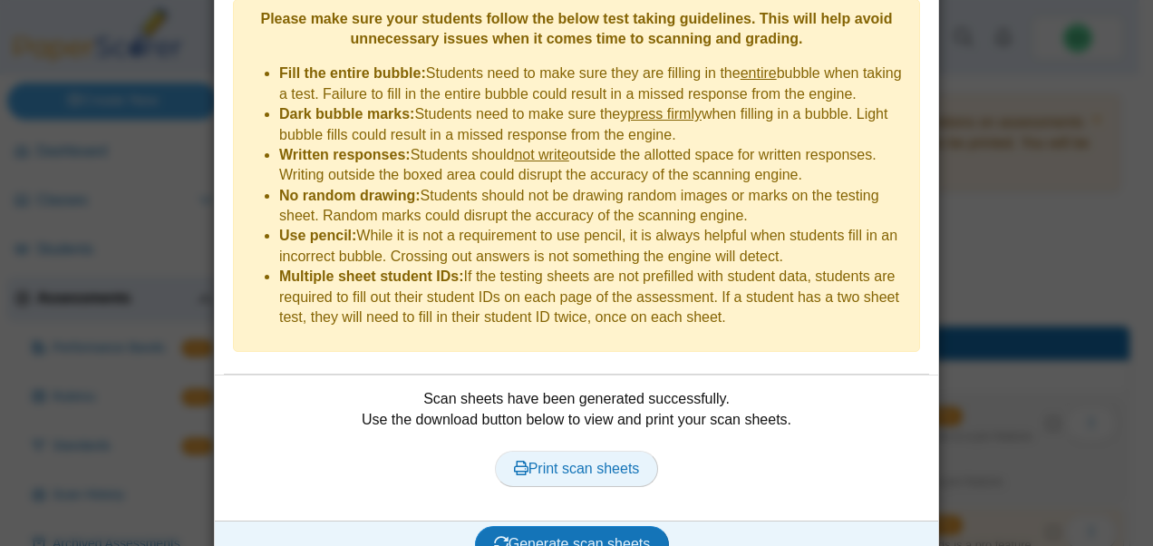
click at [566, 460] on span "Print scan sheets" at bounding box center [577, 467] width 126 height 15
click at [1001, 172] on div "**********" at bounding box center [576, 273] width 1153 height 546
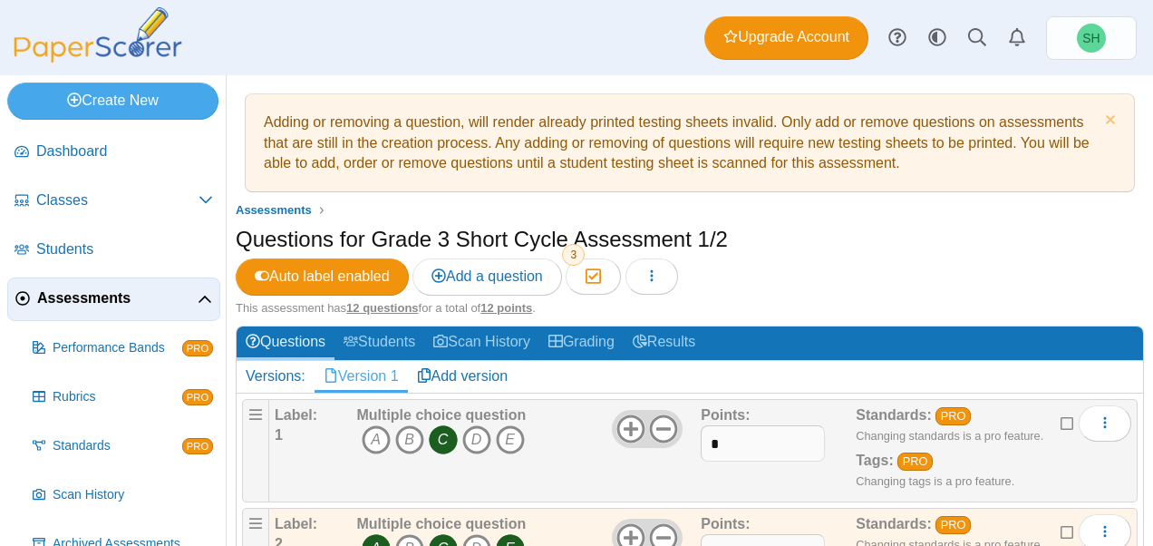
click at [80, 295] on span "Assessments" at bounding box center [117, 298] width 160 height 20
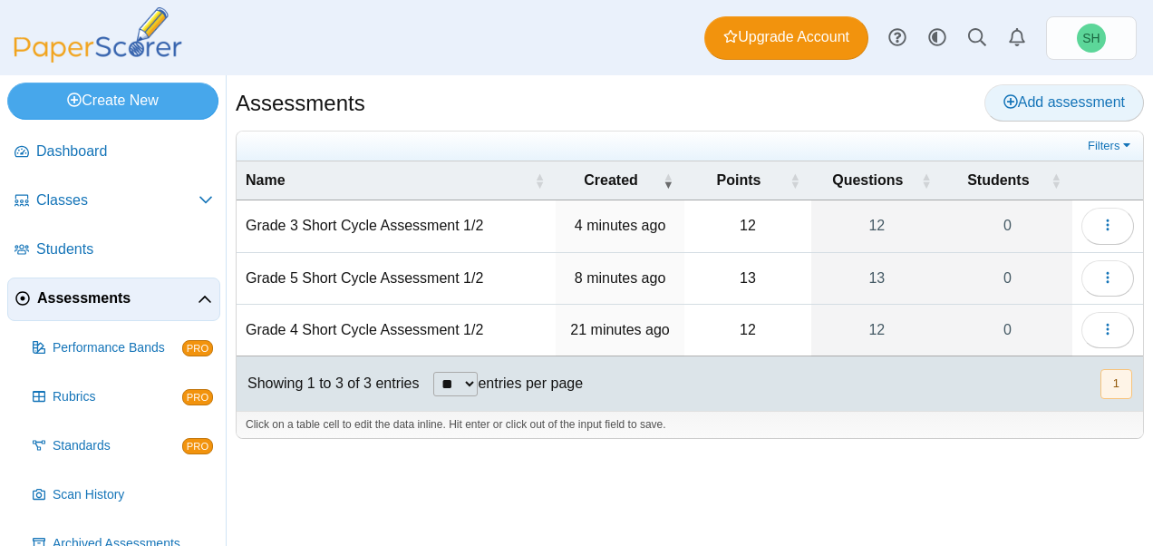
click at [1062, 96] on span "Add assessment" at bounding box center [1063, 101] width 121 height 15
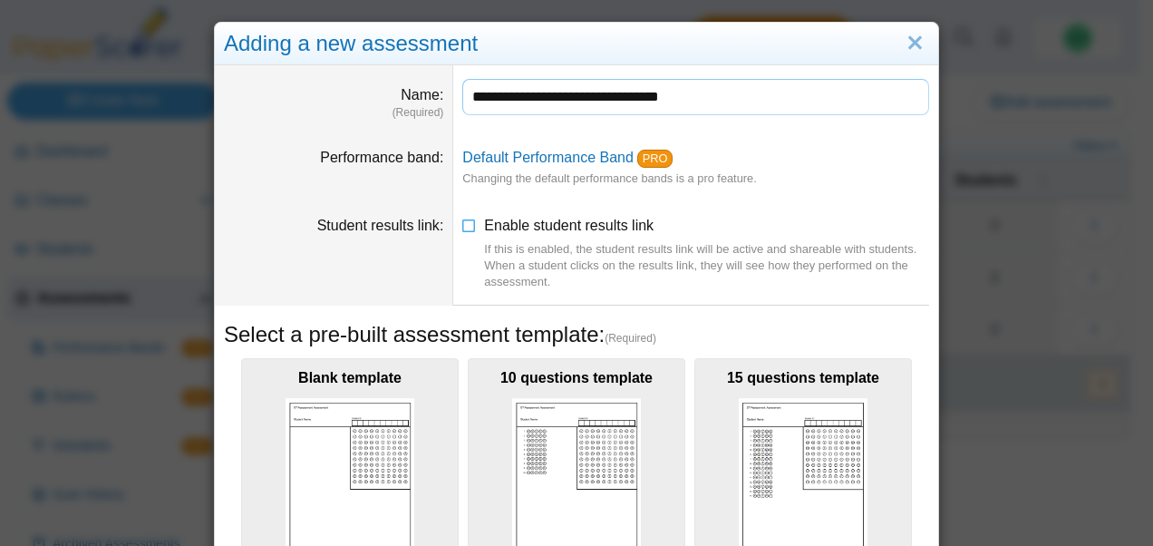
click at [511, 97] on input "**********" at bounding box center [695, 97] width 467 height 36
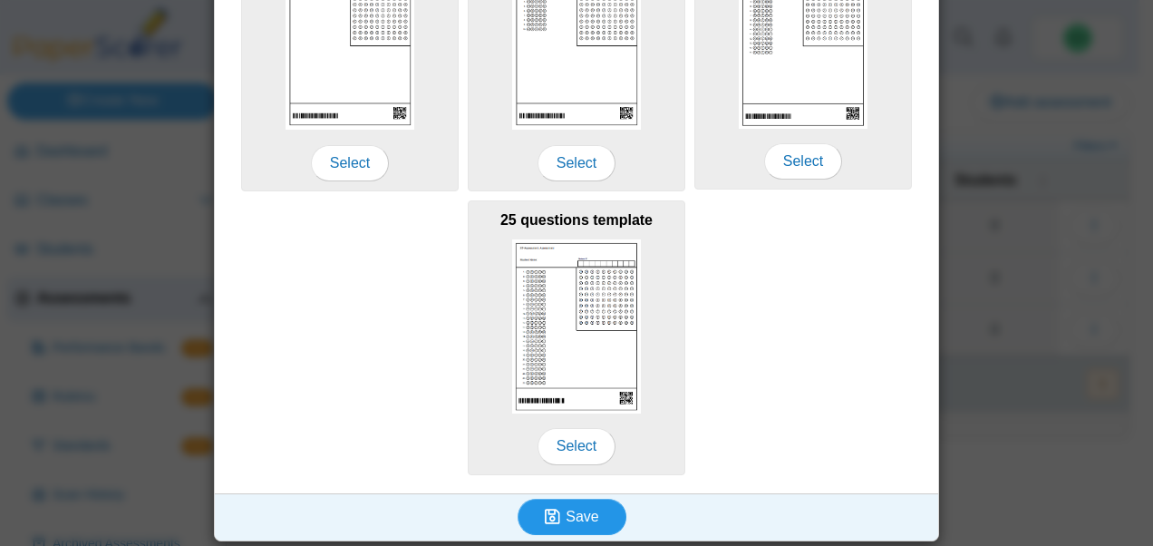
type input "**********"
click at [547, 515] on use "submit" at bounding box center [552, 515] width 15 height 15
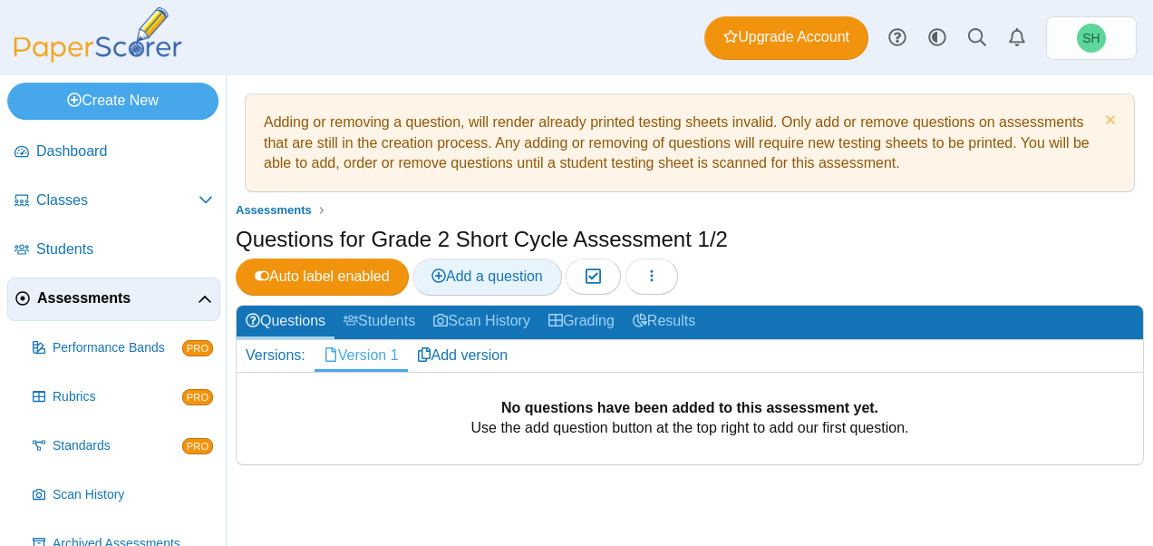
click at [500, 269] on span "Add a question" at bounding box center [486, 275] width 111 height 15
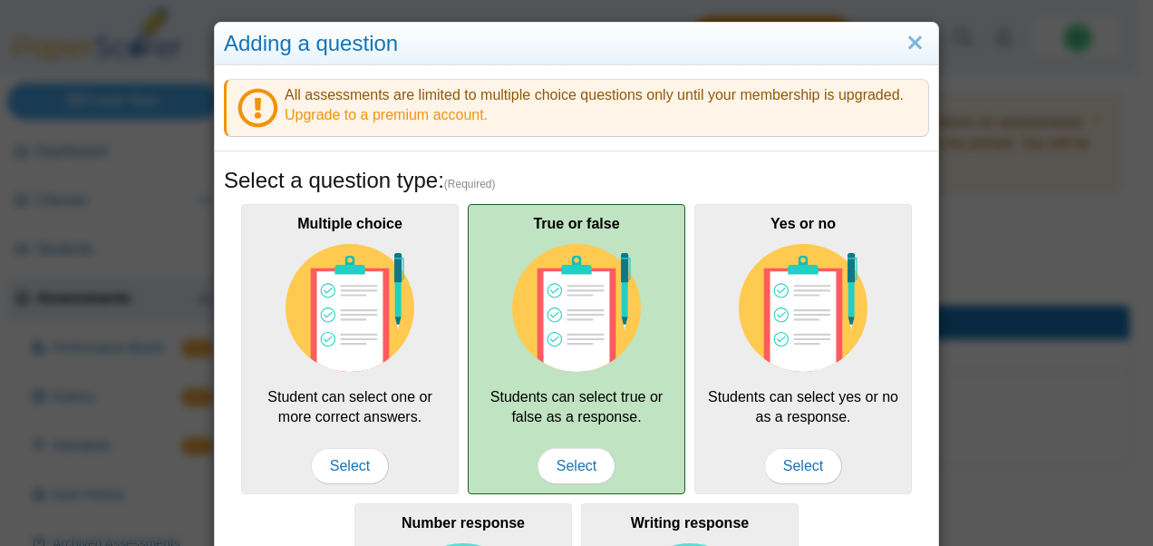
scroll to position [461, 0]
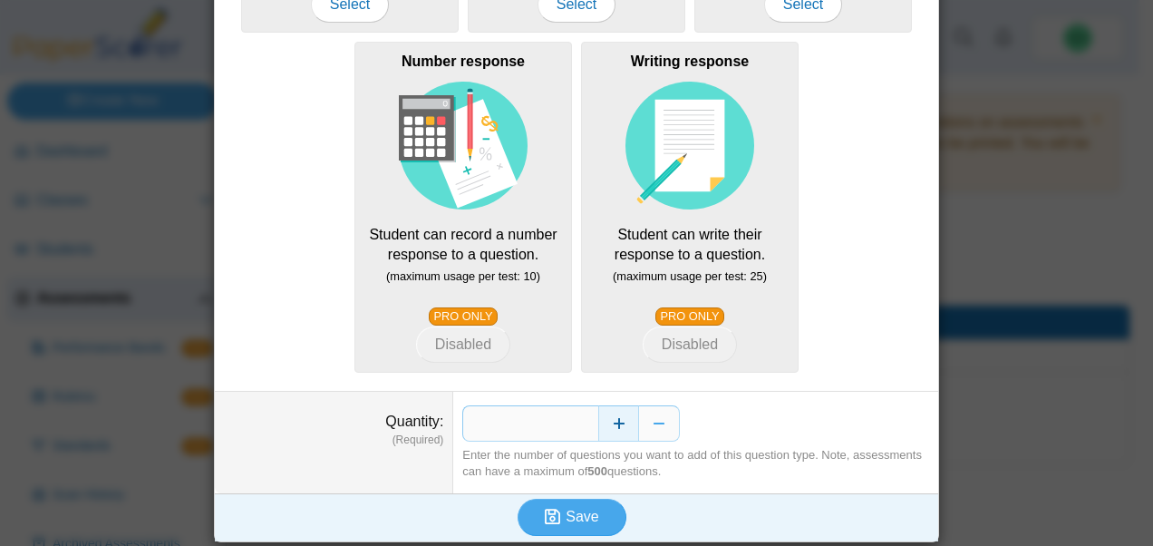
click at [598, 425] on button "Increase" at bounding box center [618, 423] width 41 height 36
click at [575, 420] on input "*" at bounding box center [530, 423] width 136 height 36
type input "**"
click at [576, 511] on span "Save" at bounding box center [581, 515] width 33 height 15
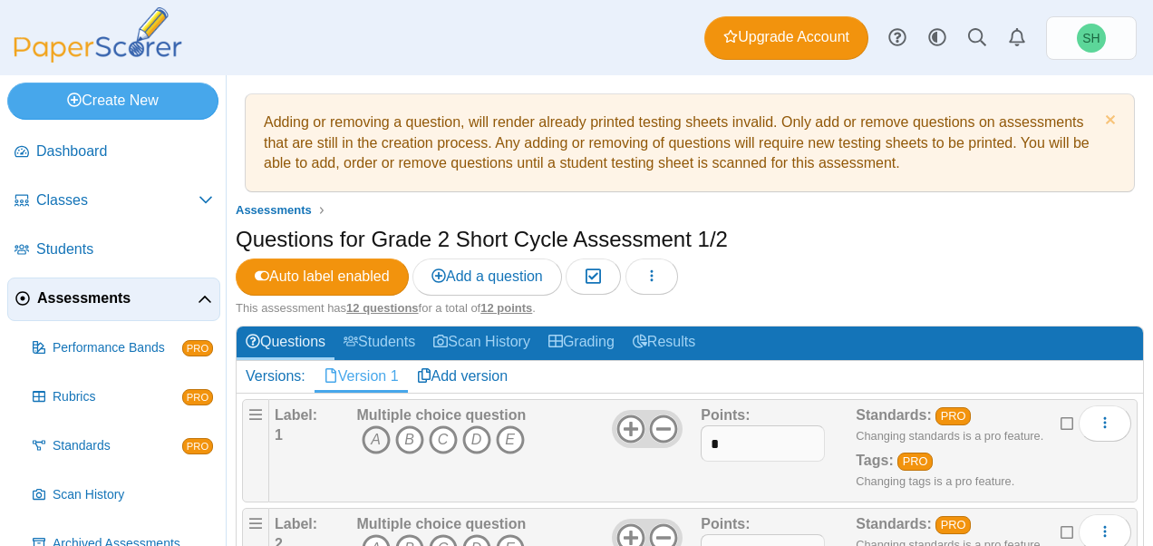
click at [374, 433] on icon "A" at bounding box center [376, 439] width 29 height 29
click at [449, 430] on icon "C" at bounding box center [443, 439] width 29 height 29
click at [511, 431] on icon "E" at bounding box center [510, 439] width 29 height 29
click at [1060, 418] on icon at bounding box center [1067, 420] width 14 height 13
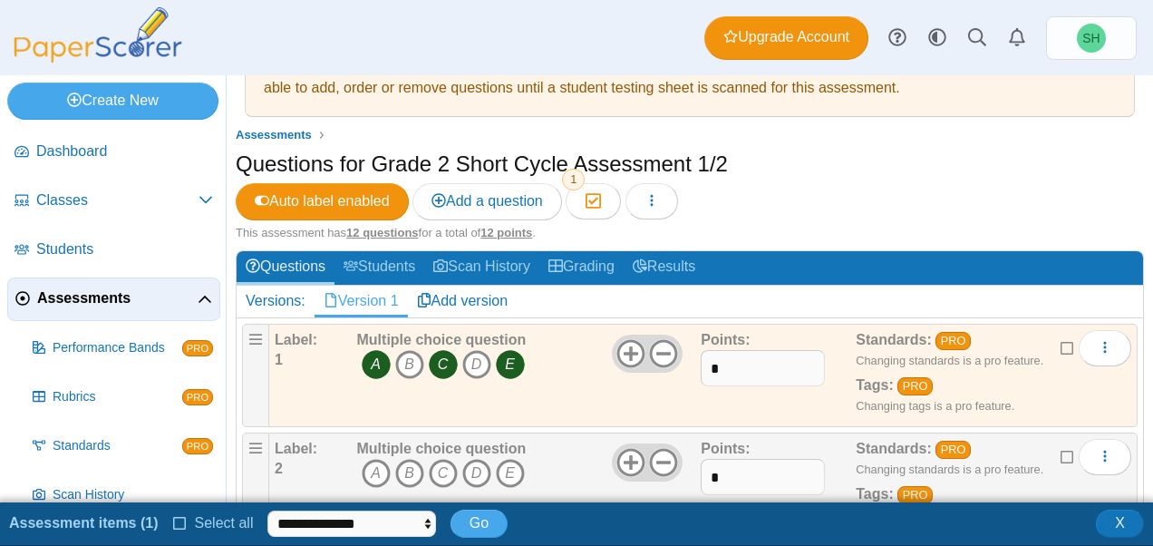
scroll to position [94, 0]
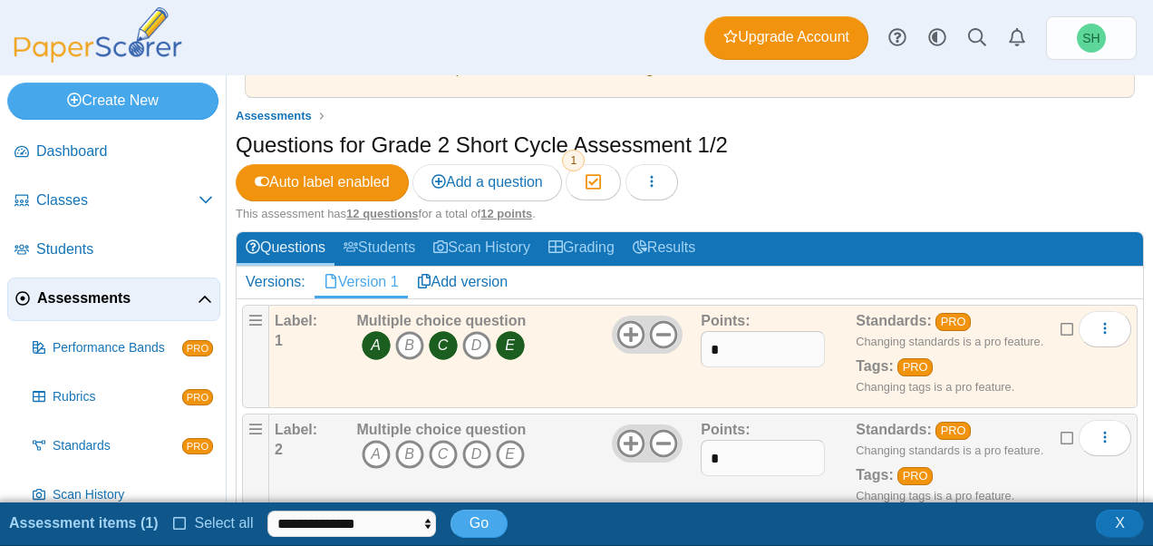
click at [175, 524] on icon at bounding box center [180, 521] width 14 height 13
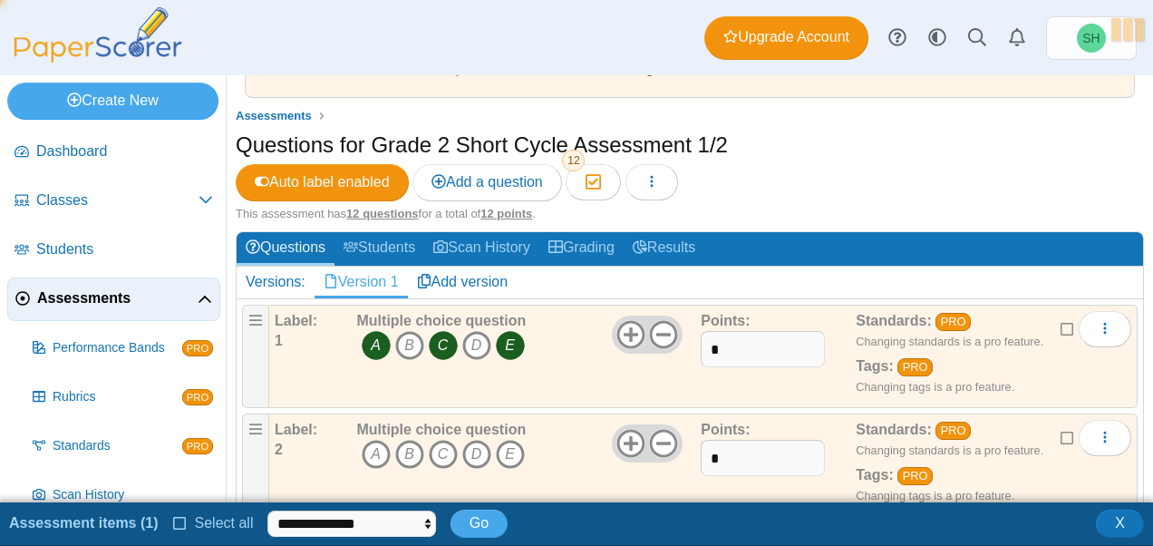
scroll to position [4, 0]
click at [182, 526] on icon at bounding box center [187, 521] width 14 height 13
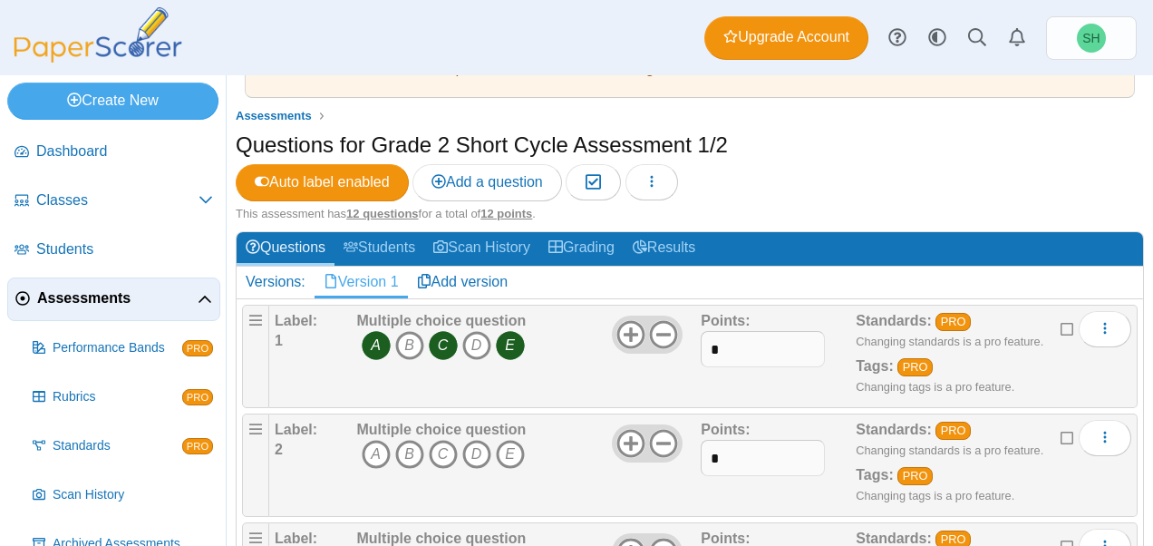
click at [1060, 323] on icon at bounding box center [1067, 326] width 14 height 13
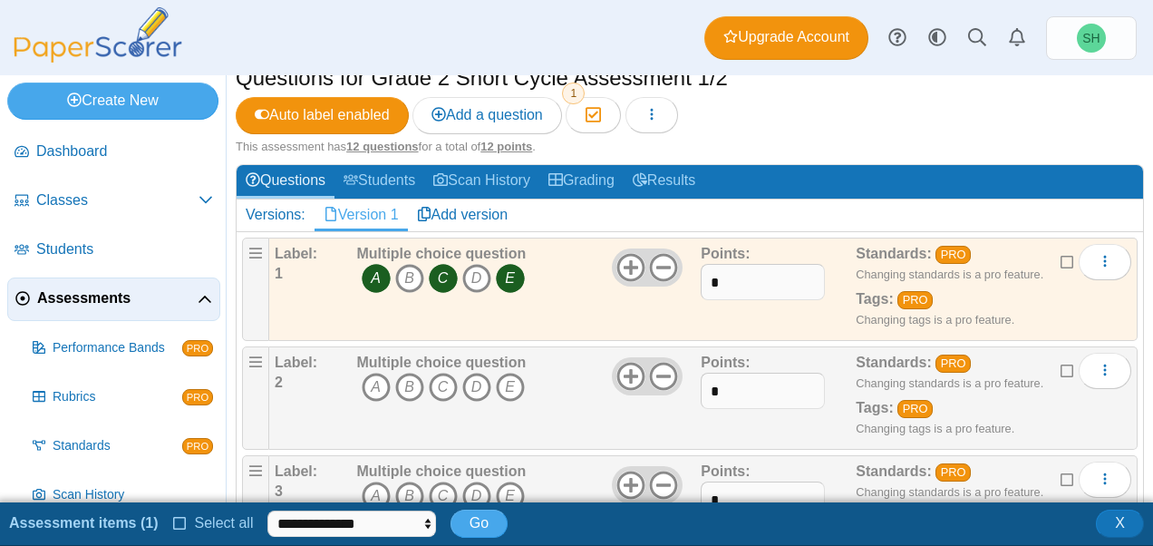
scroll to position [165, 0]
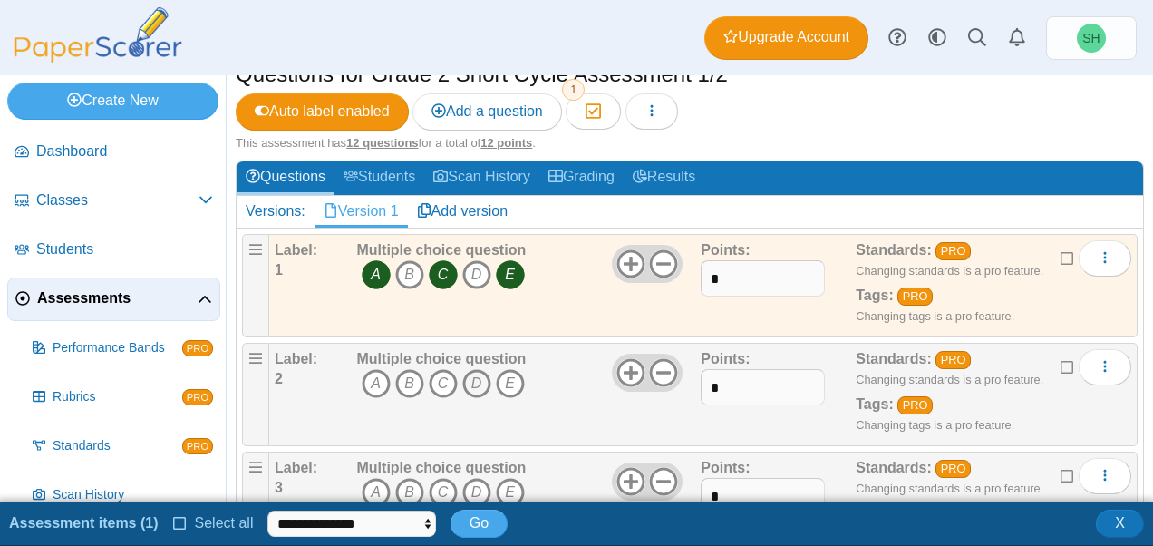
click at [475, 372] on icon "D" at bounding box center [476, 383] width 29 height 29
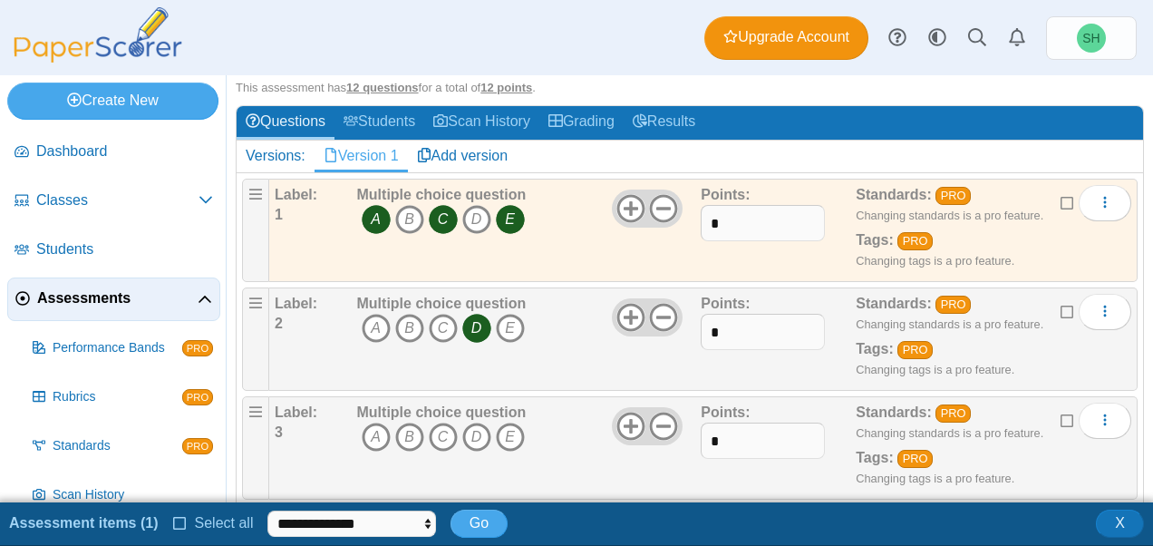
scroll to position [221, 0]
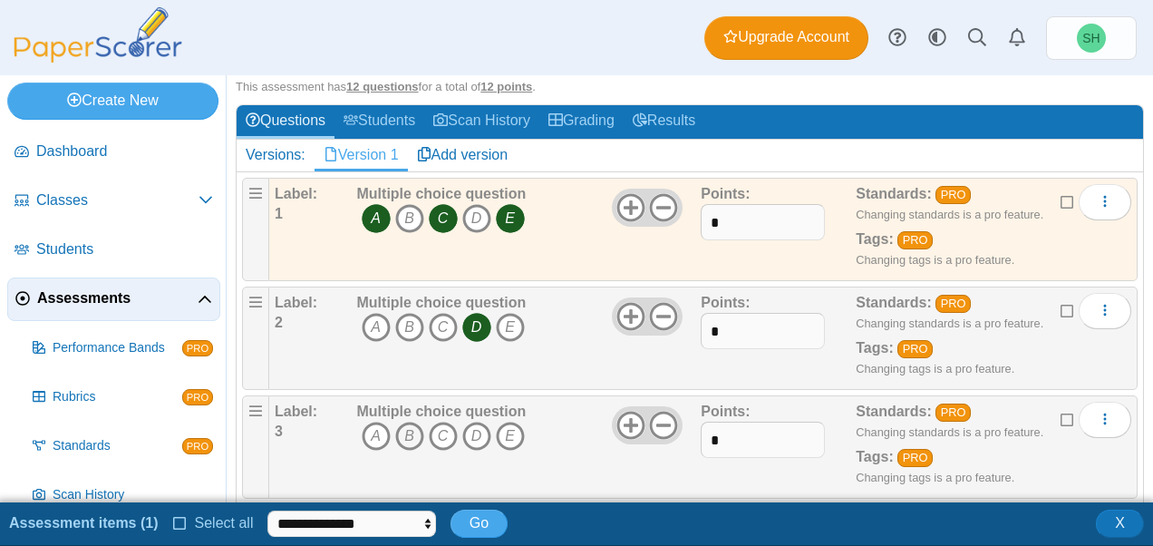
click at [409, 428] on icon "B" at bounding box center [409, 435] width 29 height 29
click at [435, 428] on icon "C" at bounding box center [443, 435] width 29 height 29
click at [506, 430] on icon "E" at bounding box center [510, 435] width 29 height 29
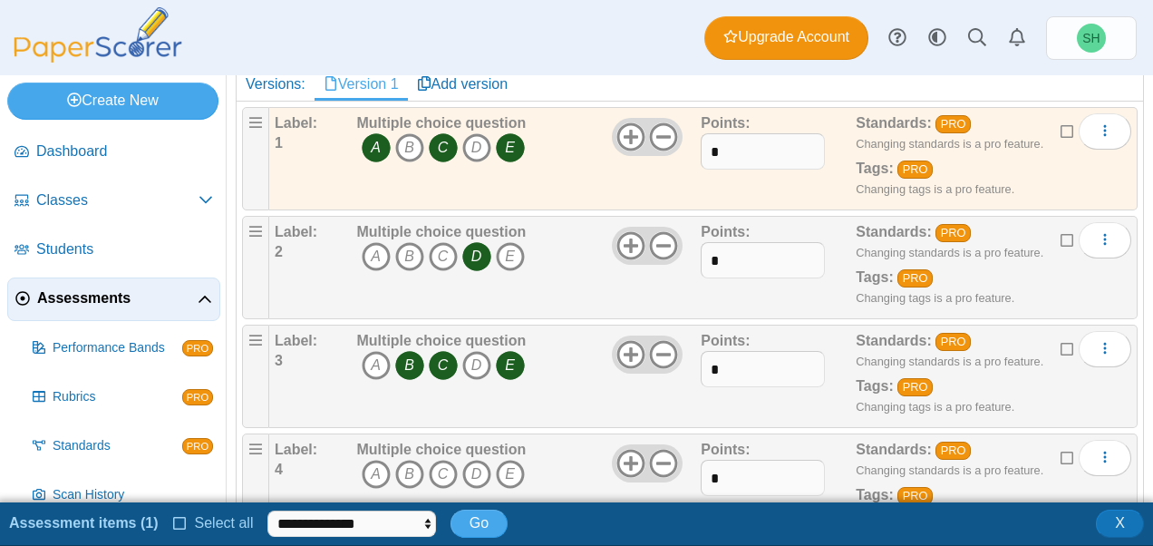
scroll to position [293, 0]
click at [410, 464] on icon "B" at bounding box center [409, 473] width 29 height 29
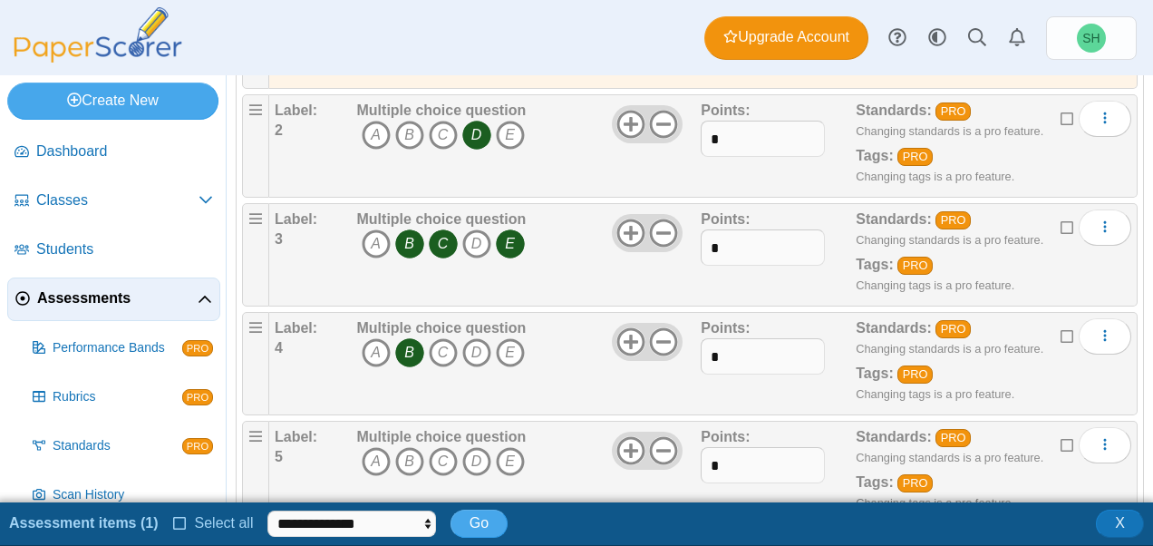
scroll to position [414, 0]
click at [374, 458] on icon "A" at bounding box center [376, 460] width 29 height 29
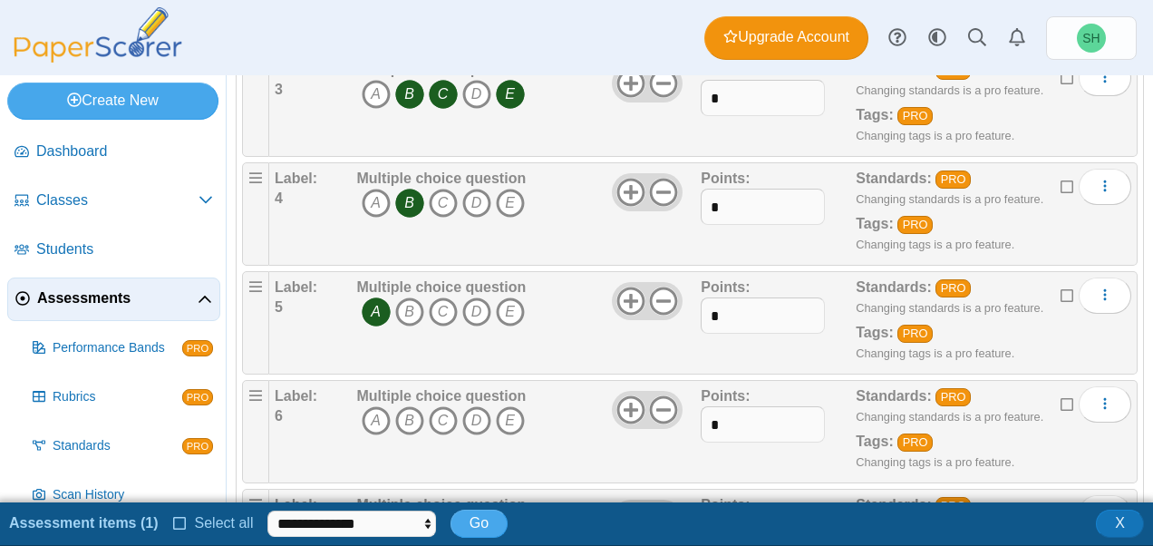
scroll to position [569, 0]
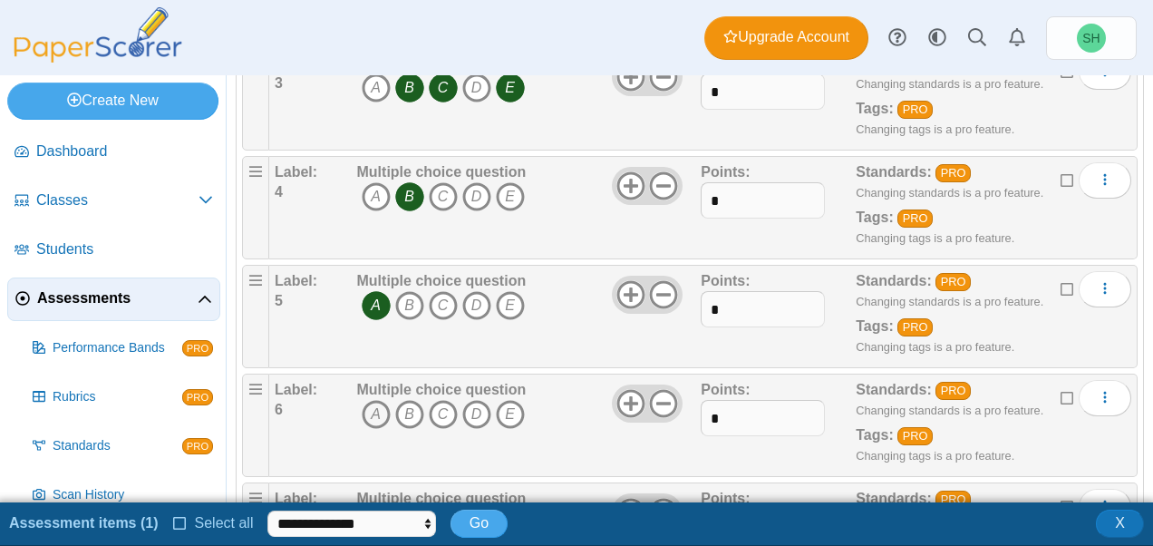
click at [375, 413] on icon "A" at bounding box center [376, 414] width 29 height 29
click at [483, 409] on icon "D" at bounding box center [476, 414] width 29 height 29
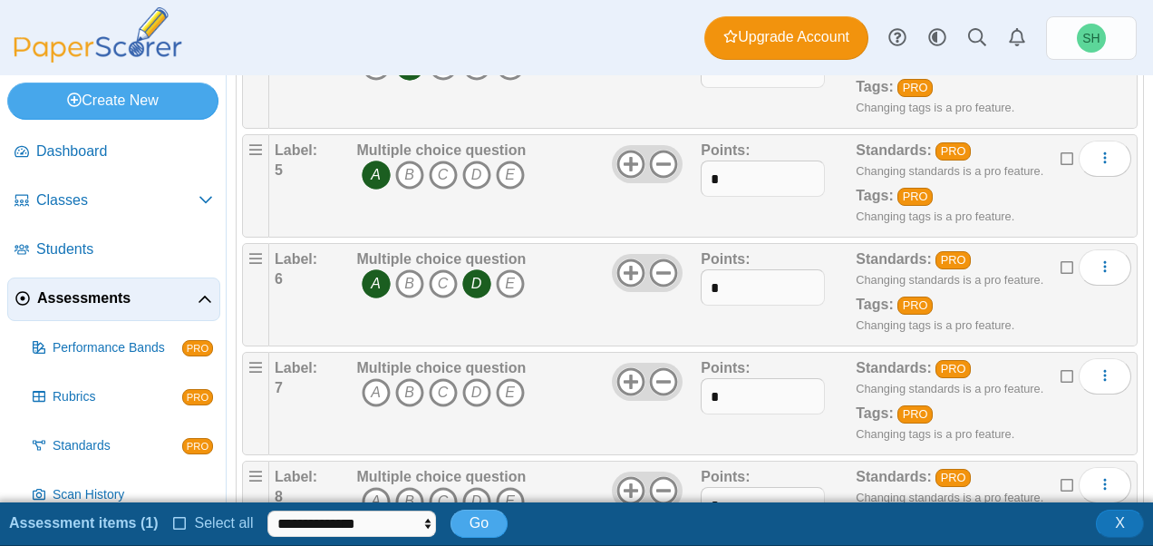
scroll to position [704, 0]
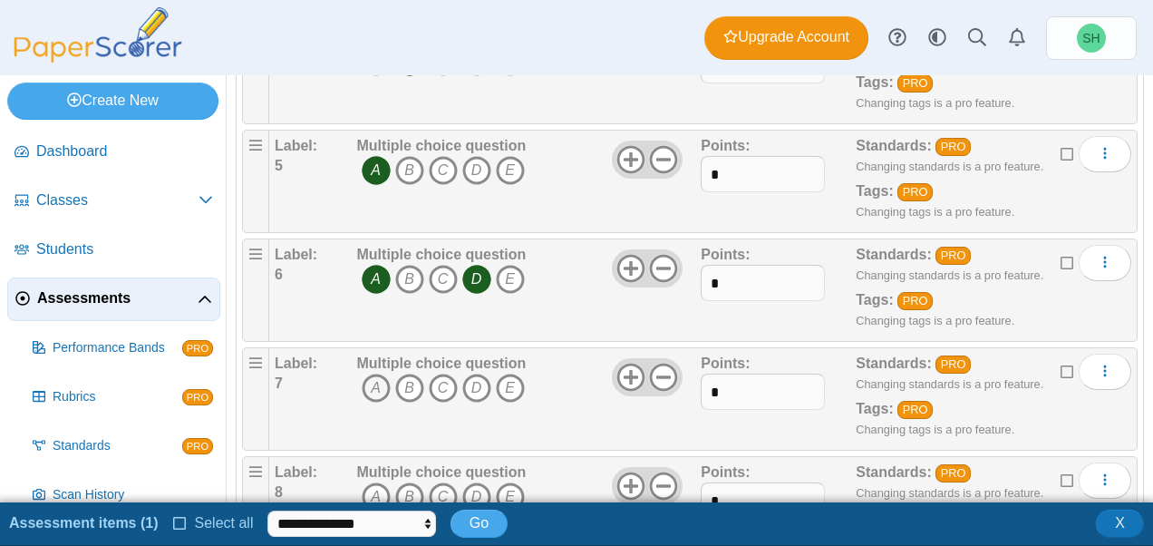
click at [372, 382] on icon "A" at bounding box center [376, 387] width 29 height 29
click at [447, 376] on icon "C" at bounding box center [443, 387] width 29 height 29
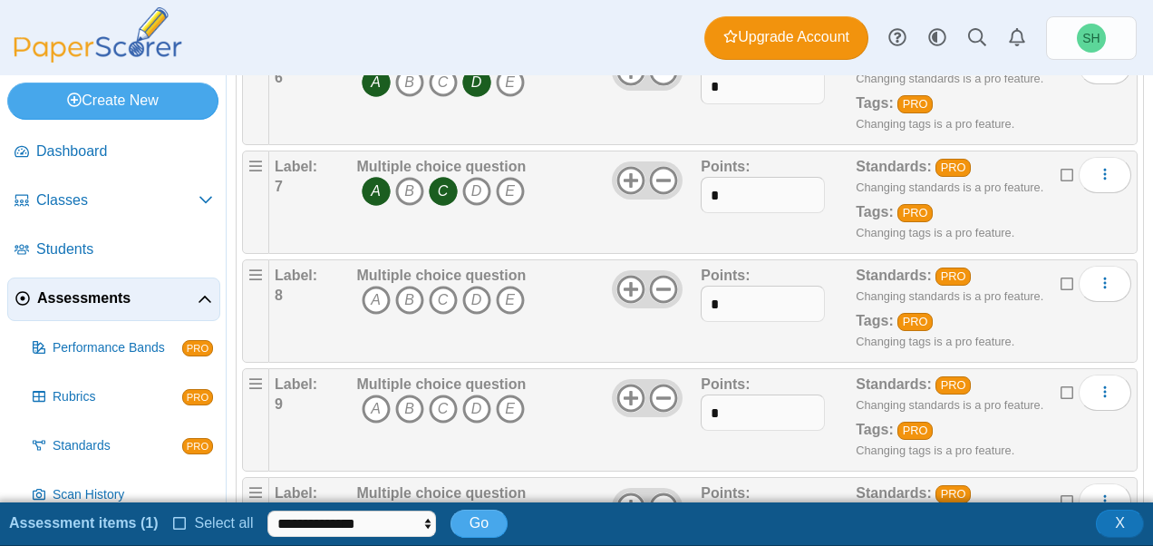
scroll to position [902, 0]
click at [410, 290] on icon "B" at bounding box center [409, 299] width 29 height 29
click at [449, 400] on icon "C" at bounding box center [443, 407] width 29 height 29
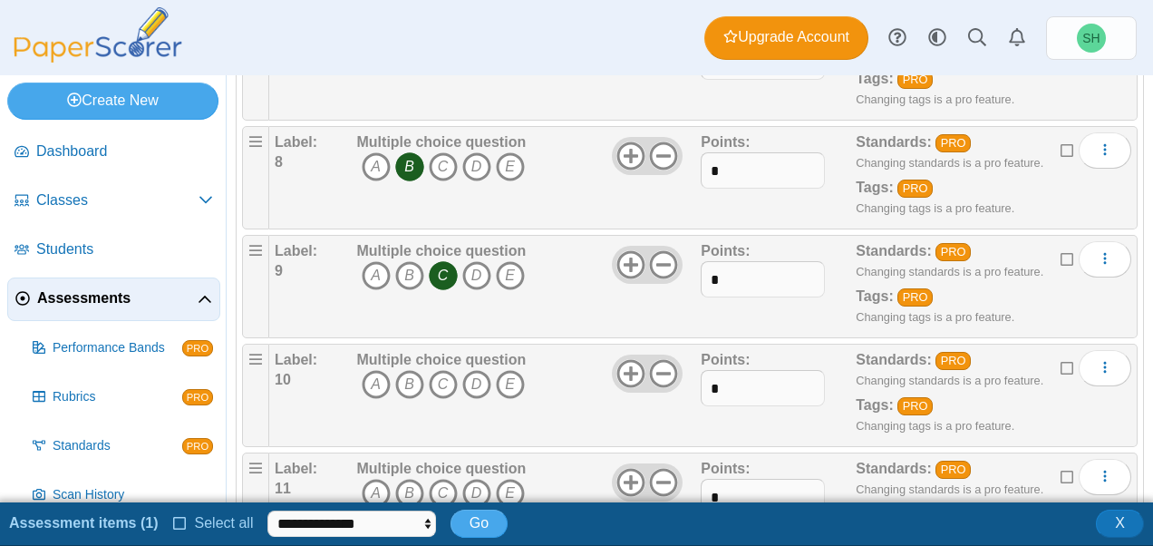
scroll to position [1036, 0]
click at [410, 372] on icon "B" at bounding box center [409, 382] width 29 height 29
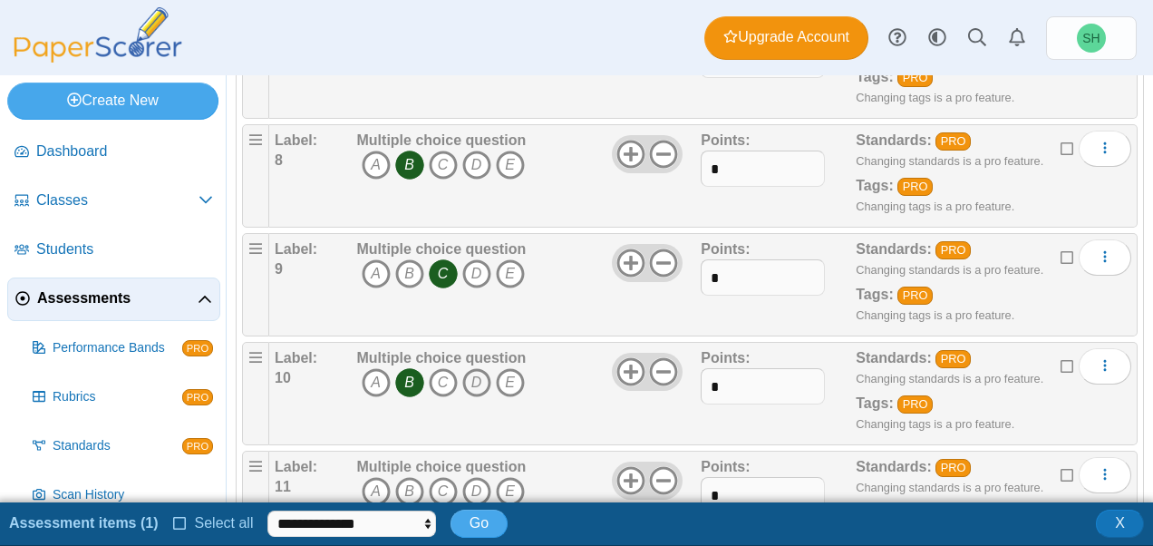
click at [480, 373] on icon "D" at bounding box center [476, 382] width 29 height 29
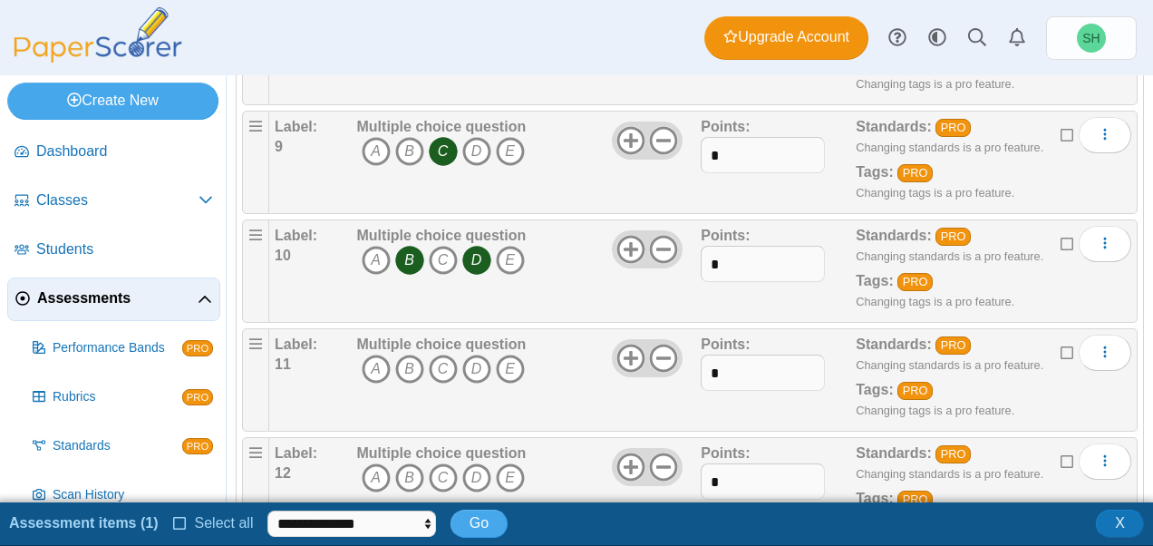
scroll to position [1157, 0]
click at [440, 361] on icon "C" at bounding box center [443, 369] width 29 height 29
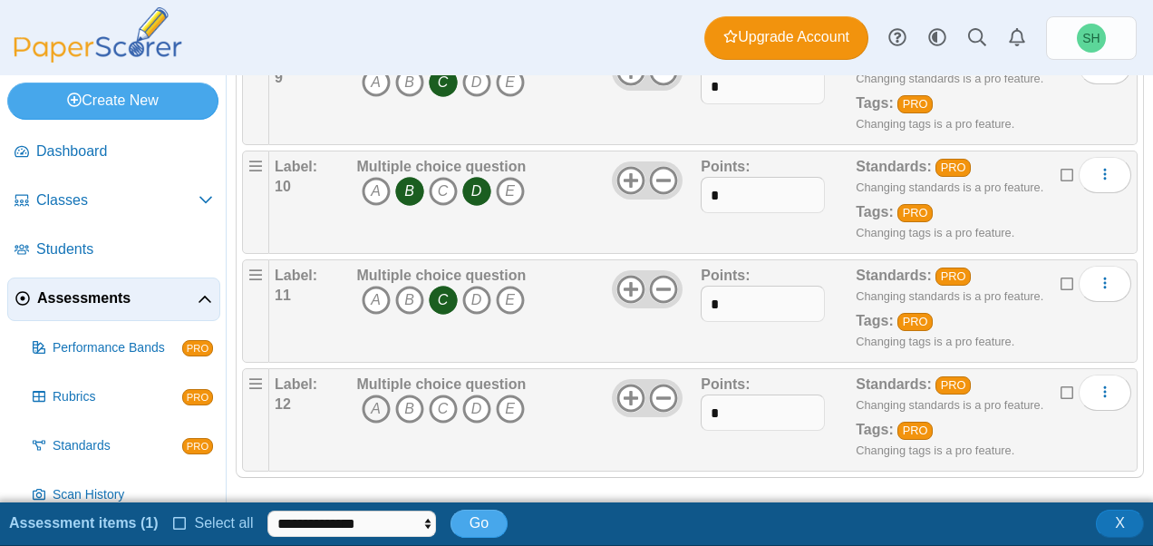
click at [372, 394] on icon "A" at bounding box center [376, 408] width 29 height 29
click at [410, 394] on icon "B" at bounding box center [409, 408] width 29 height 29
click at [471, 394] on icon "D" at bounding box center [476, 408] width 29 height 29
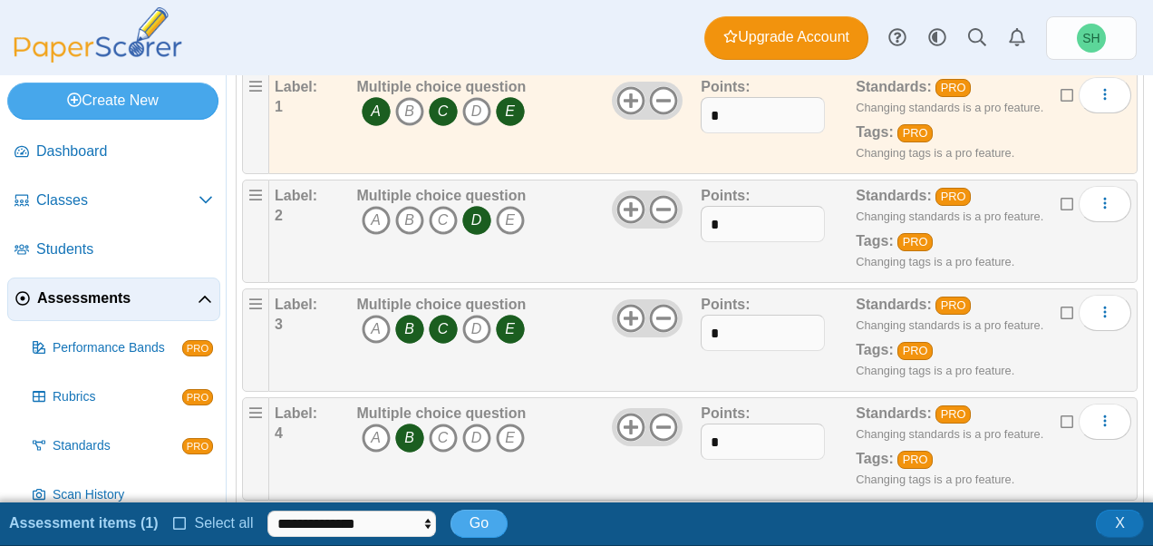
scroll to position [330, 0]
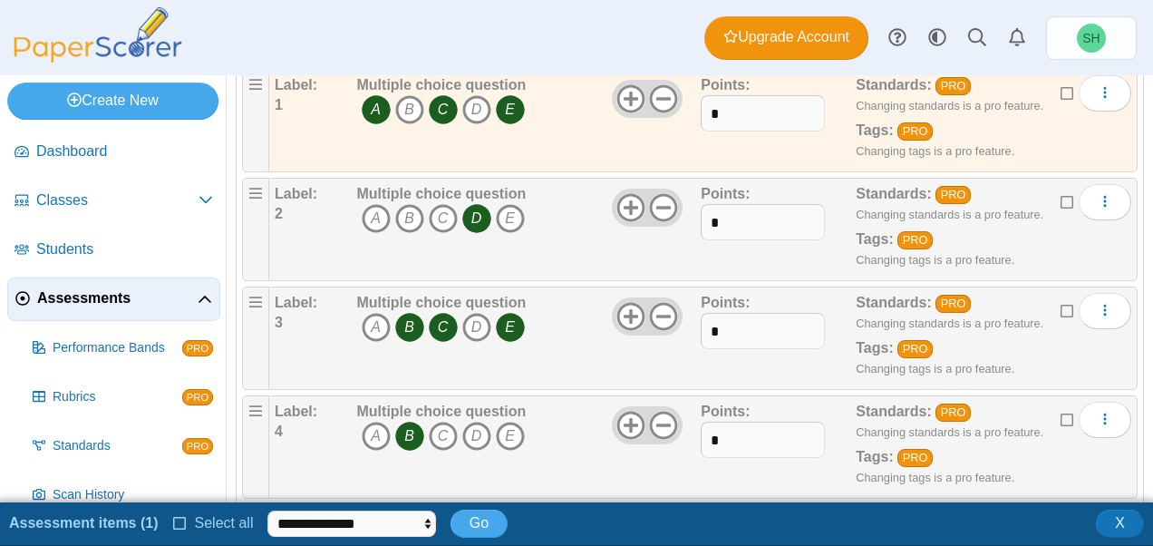
click at [1060, 303] on icon at bounding box center [1067, 308] width 14 height 13
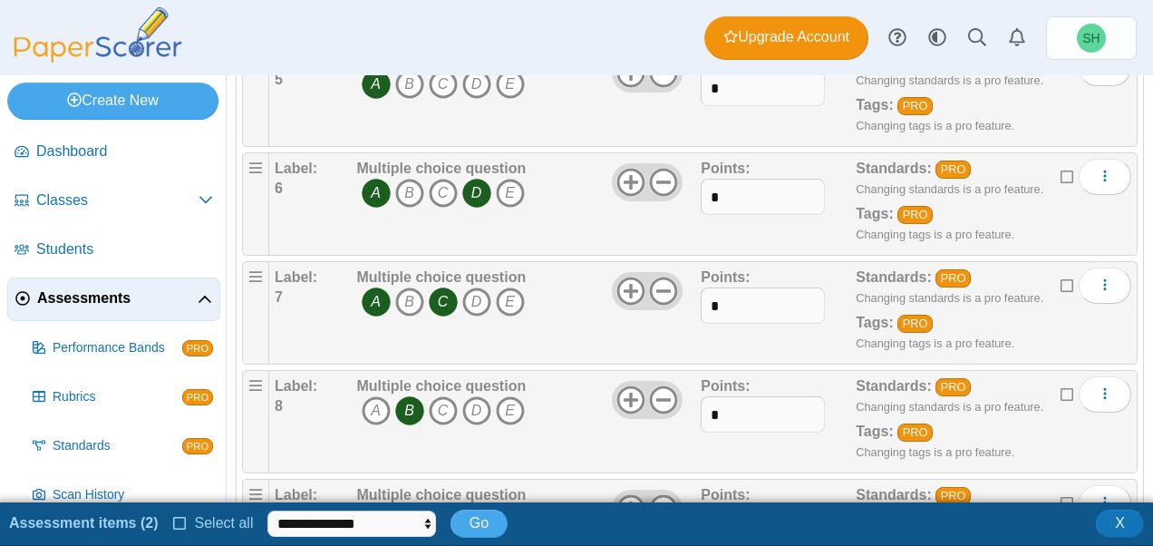
scroll to position [792, 0]
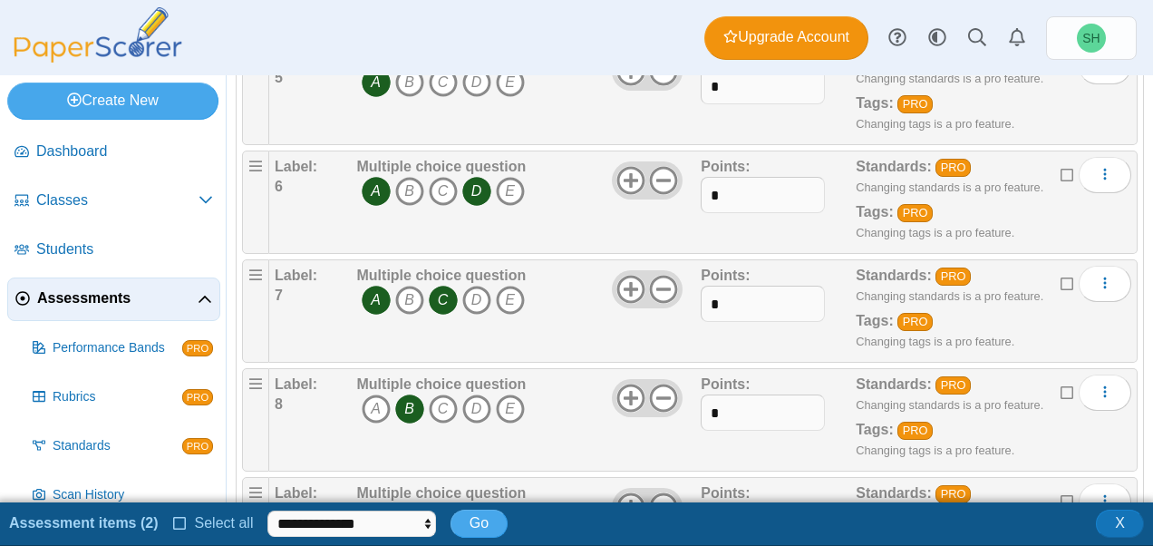
click at [1060, 275] on icon at bounding box center [1067, 281] width 14 height 13
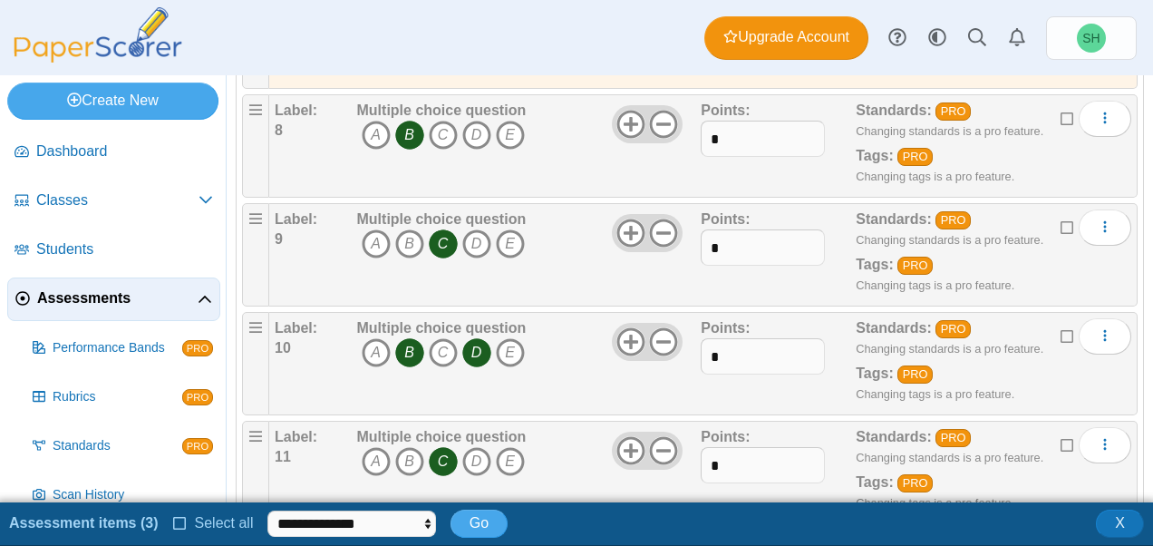
scroll to position [1066, 0]
click at [1060, 327] on icon at bounding box center [1067, 333] width 14 height 13
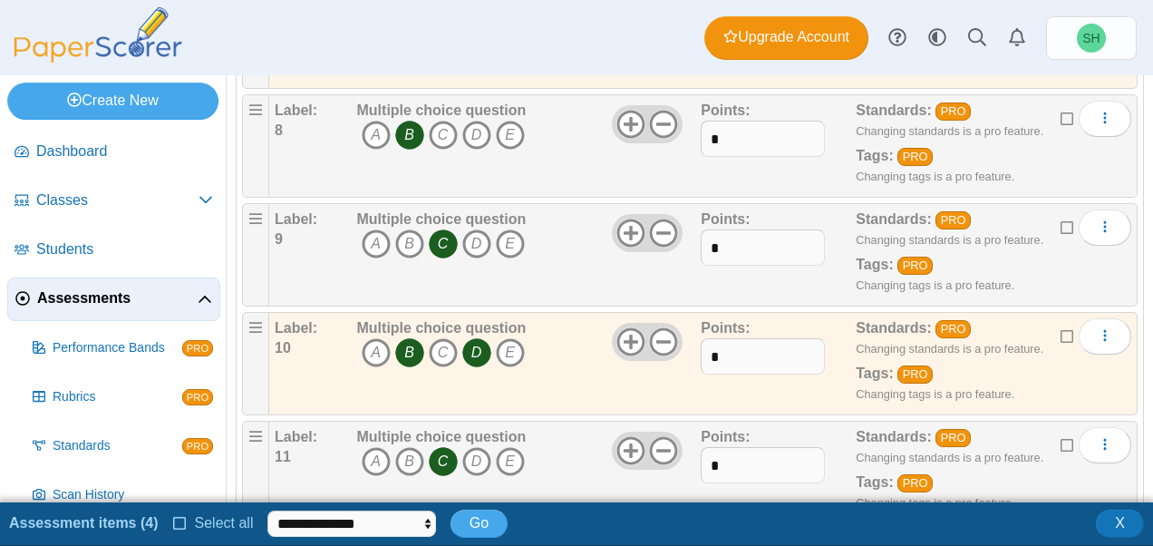
scroll to position [1227, 0]
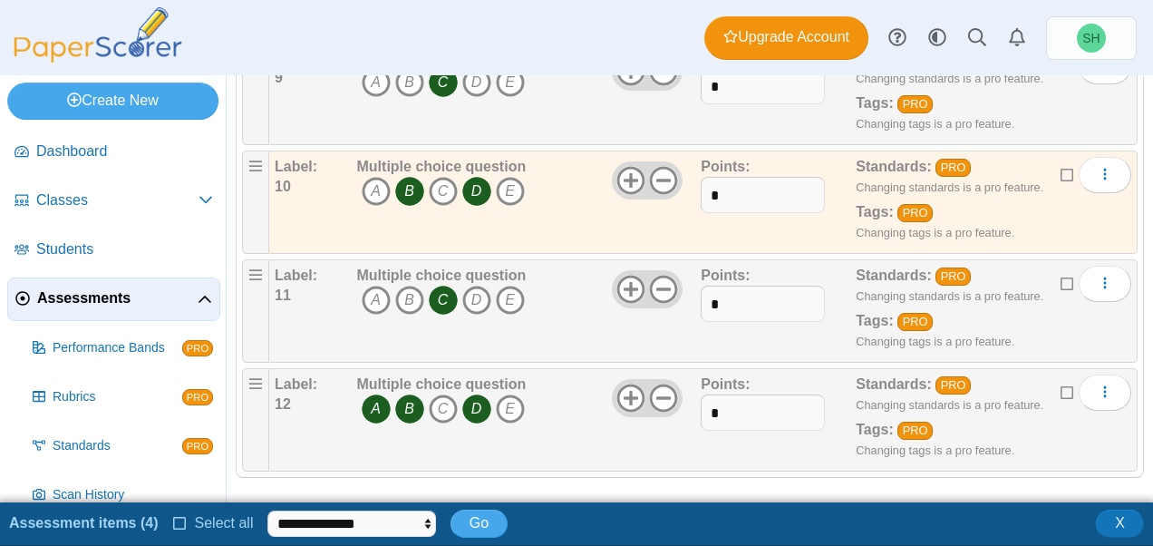
click at [1060, 383] on icon at bounding box center [1067, 389] width 14 height 13
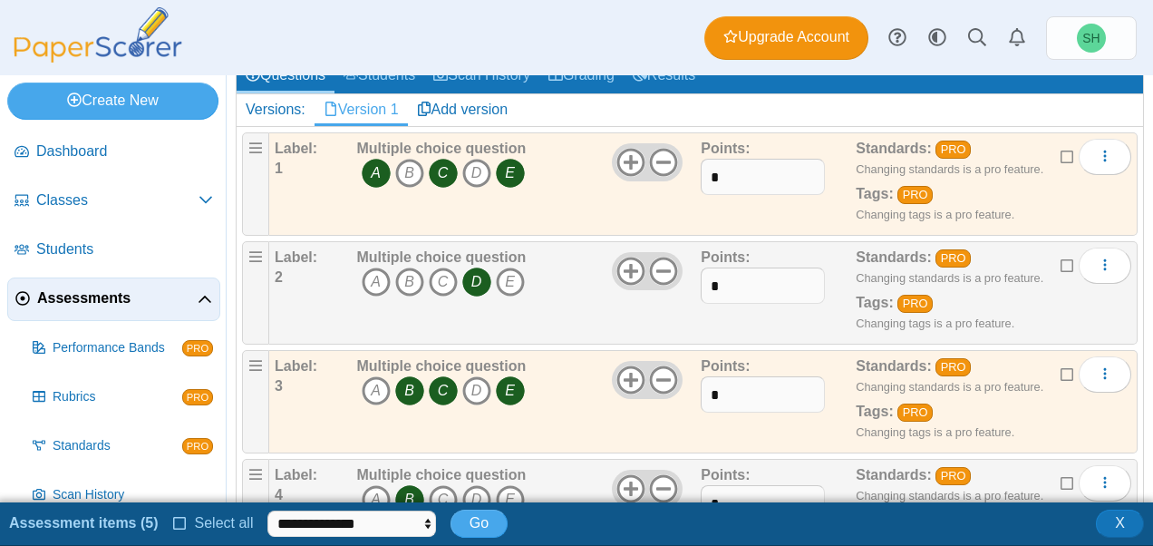
scroll to position [0, 0]
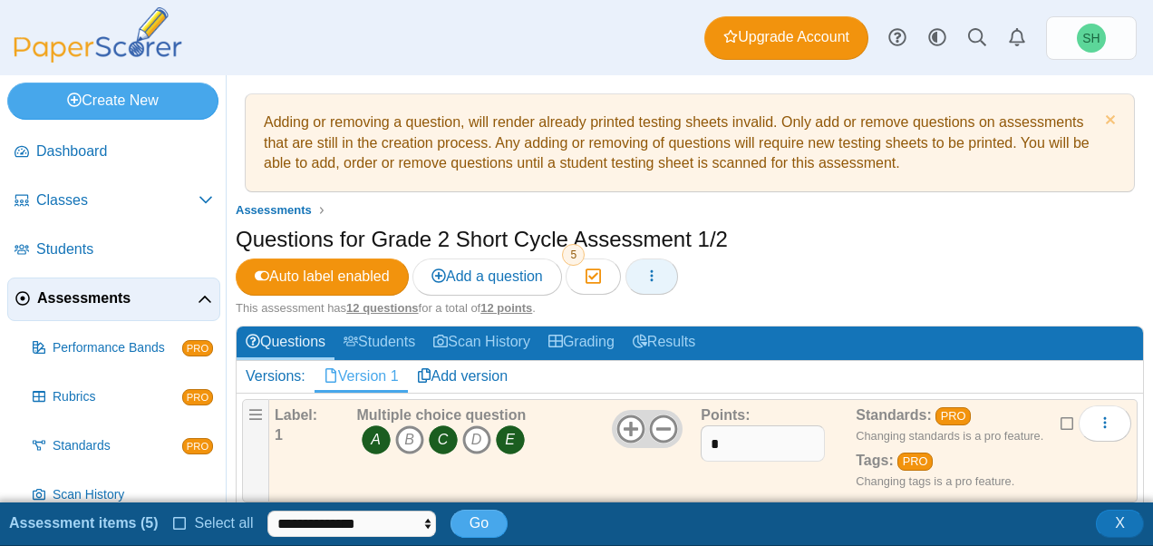
click at [646, 272] on button "button" at bounding box center [651, 276] width 53 height 36
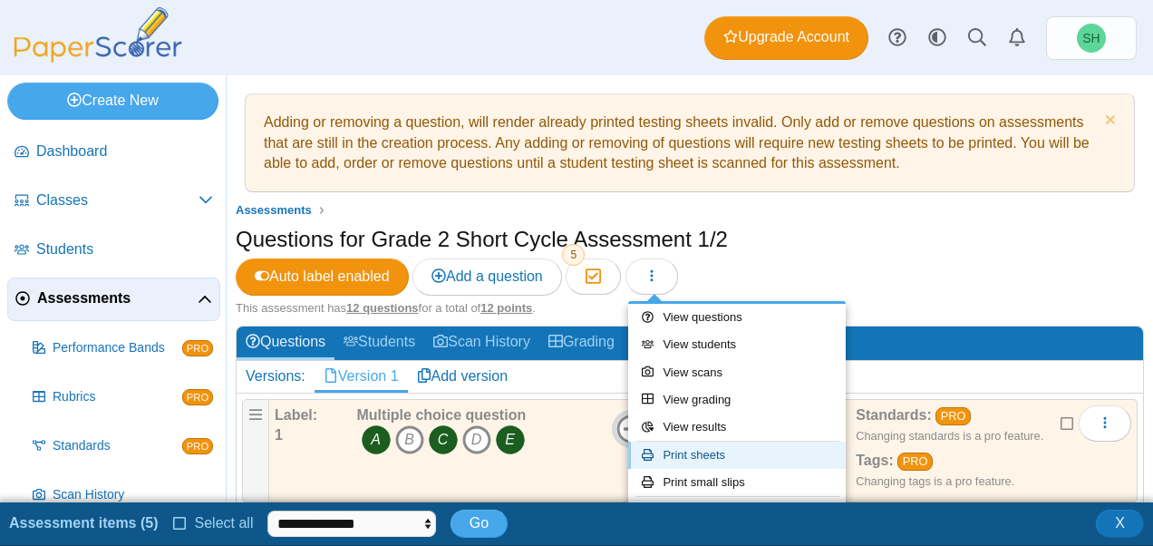
click at [725, 454] on link "Print sheets" at bounding box center [736, 454] width 217 height 27
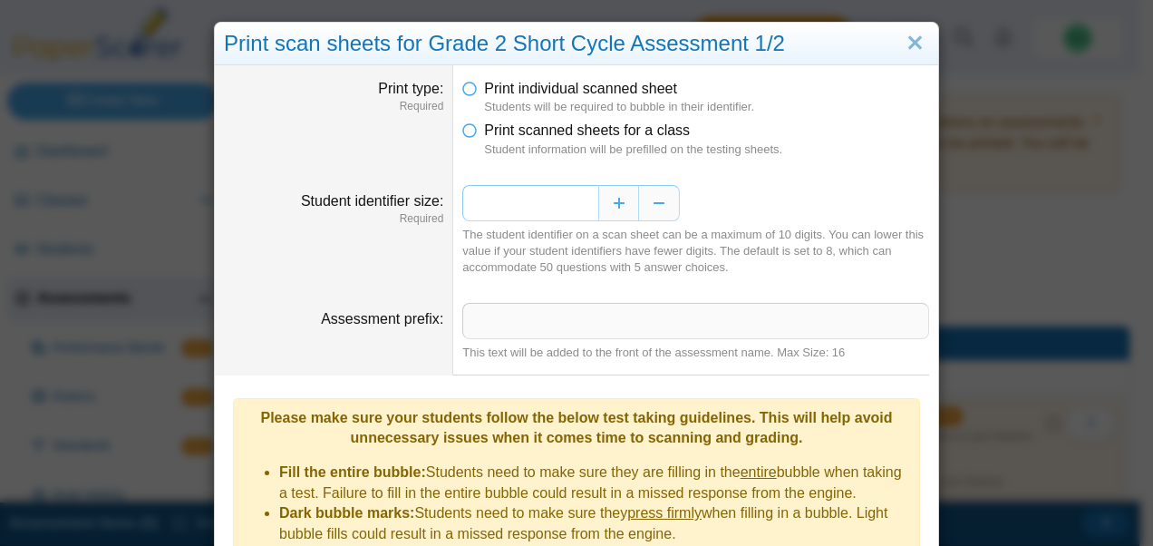
click at [589, 194] on input "*" at bounding box center [530, 203] width 136 height 36
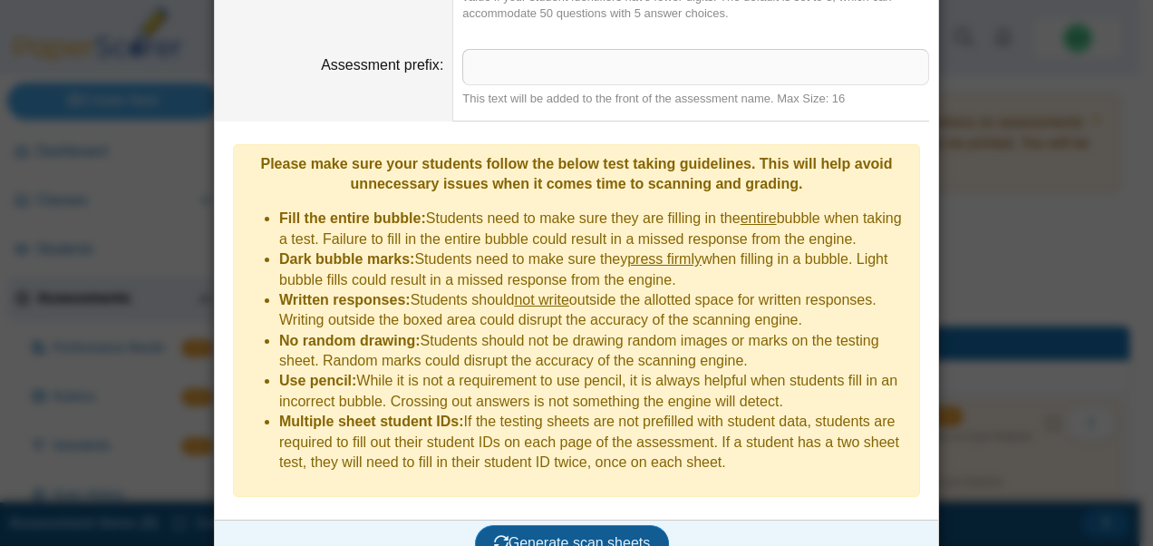
type input "*"
click at [529, 535] on span "Generate scan sheets" at bounding box center [572, 542] width 157 height 15
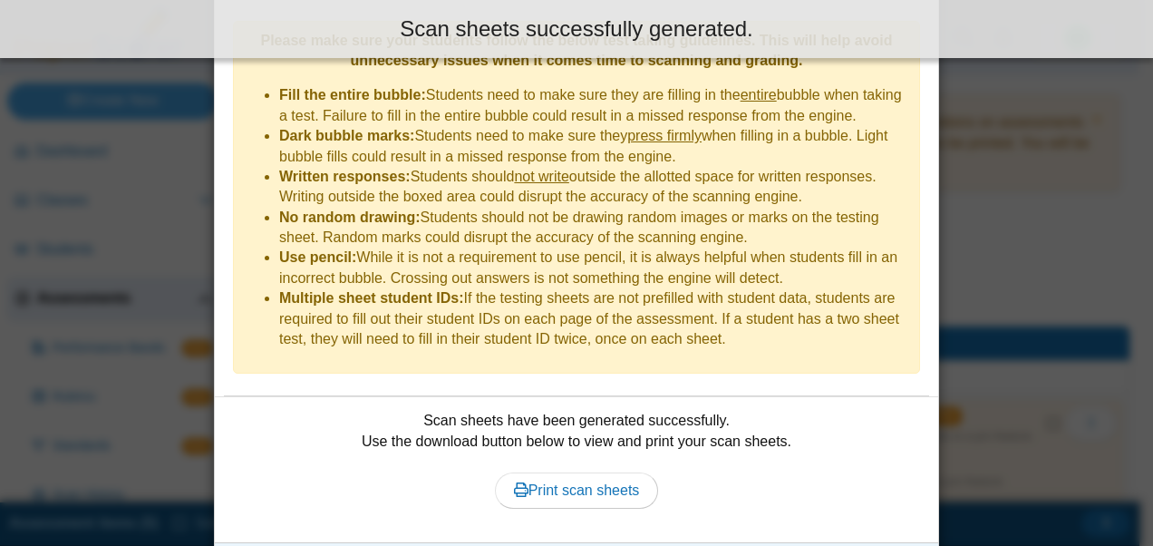
scroll to position [399, 0]
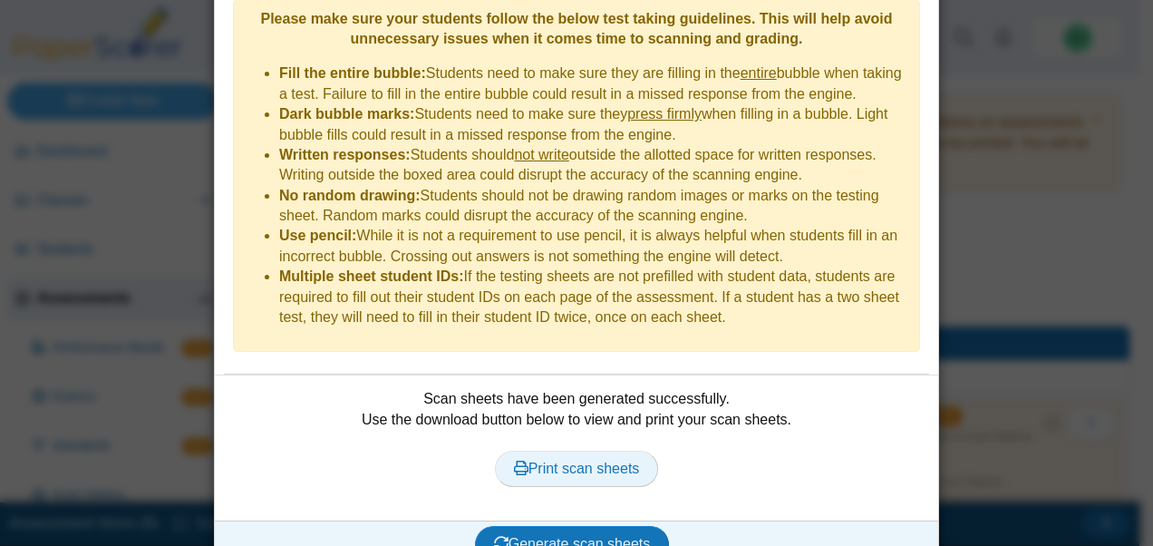
click at [560, 460] on span "Print scan sheets" at bounding box center [577, 467] width 126 height 15
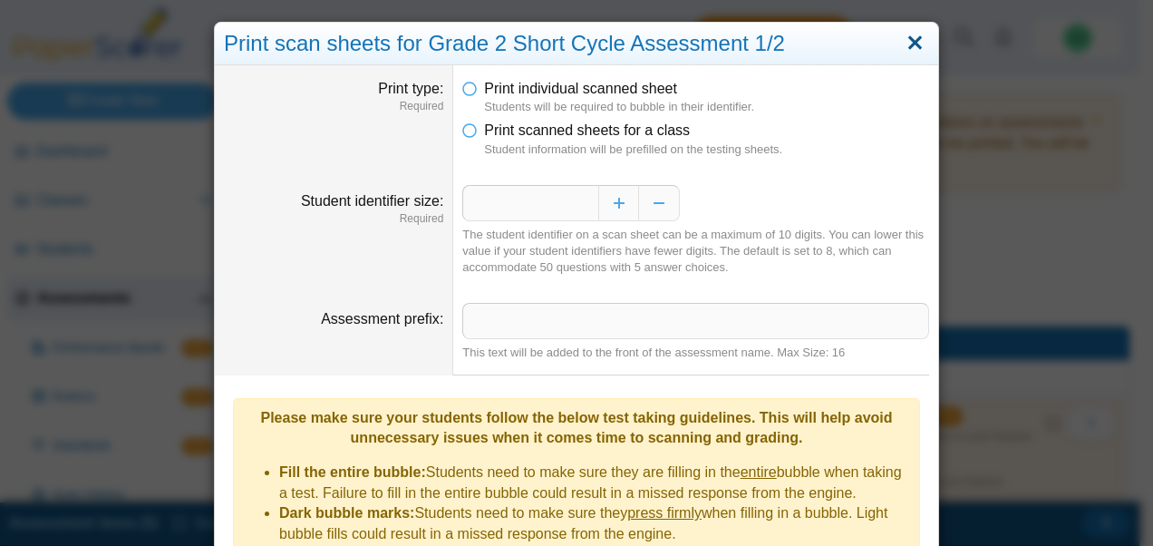
click at [910, 44] on link "Close" at bounding box center [915, 43] width 28 height 31
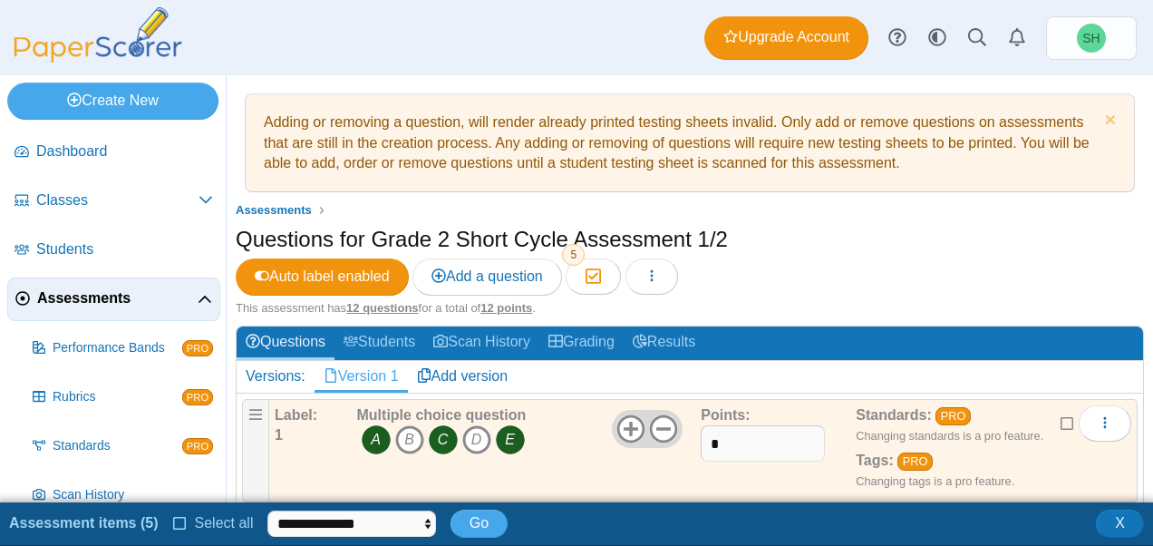
click at [112, 307] on span "Assessments" at bounding box center [117, 298] width 160 height 20
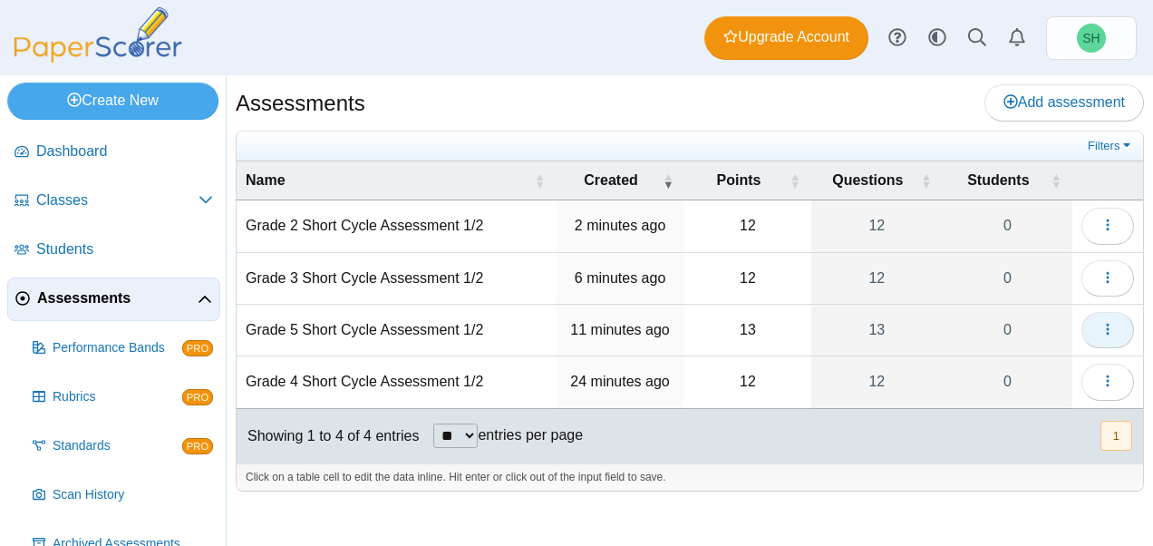
click at [1115, 324] on button "button" at bounding box center [1107, 330] width 53 height 36
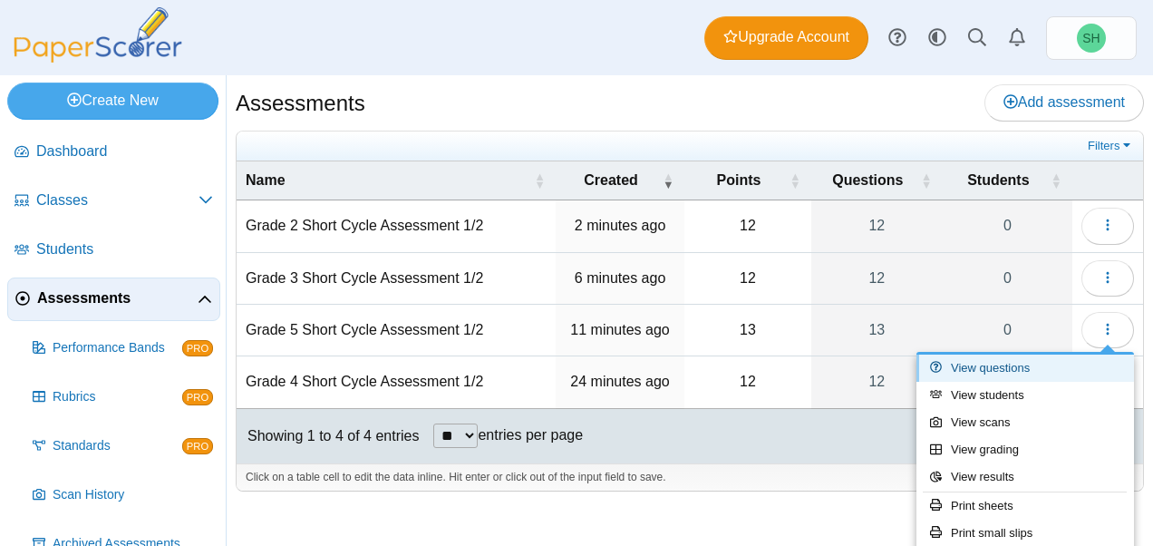
click at [1002, 361] on link "View questions" at bounding box center [1024, 367] width 217 height 27
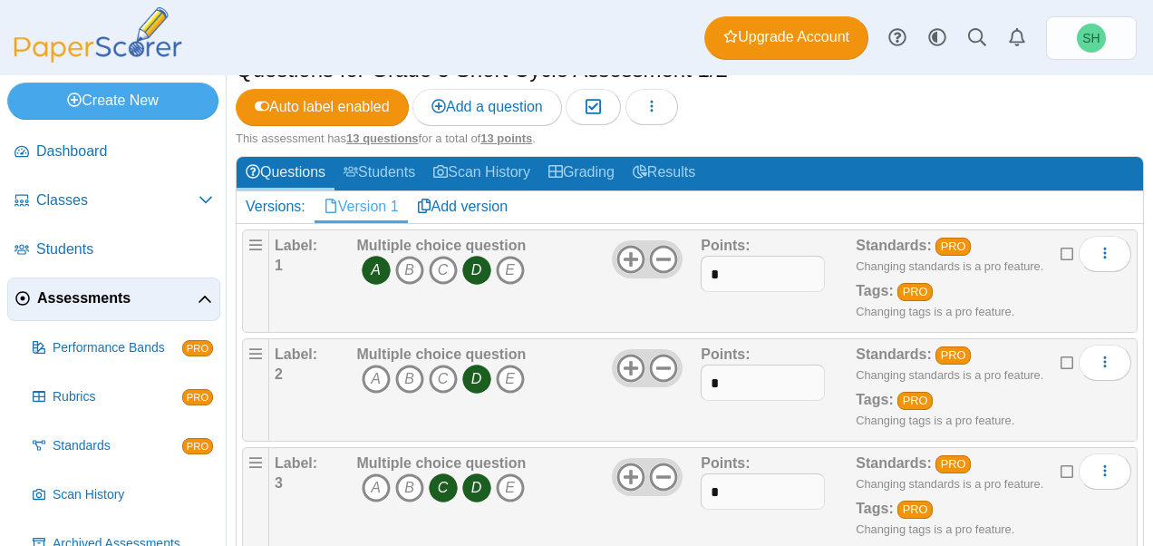
scroll to position [172, 0]
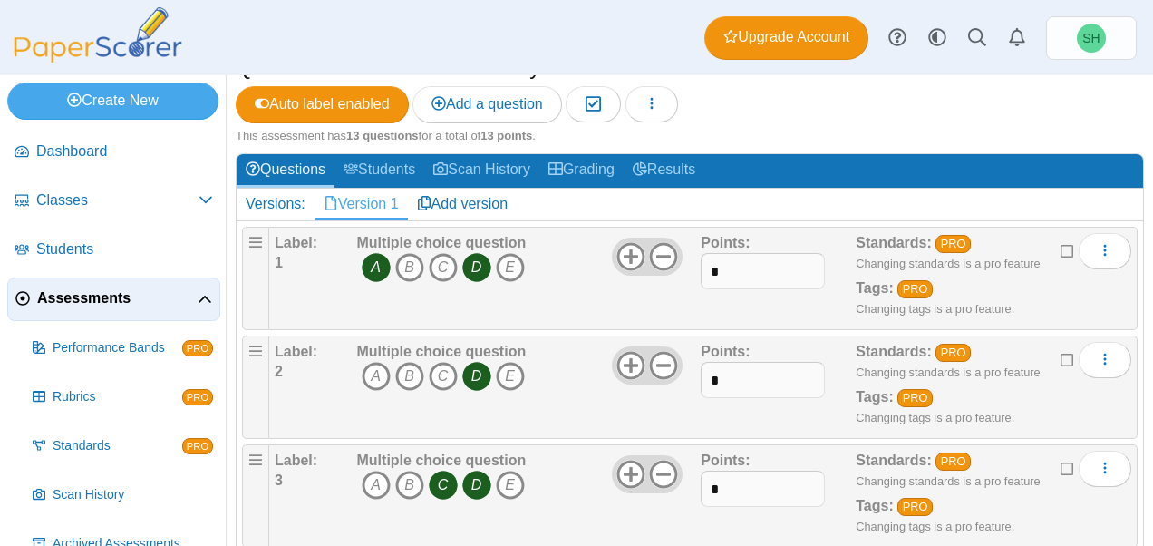
click at [1060, 248] on icon at bounding box center [1067, 248] width 14 height 13
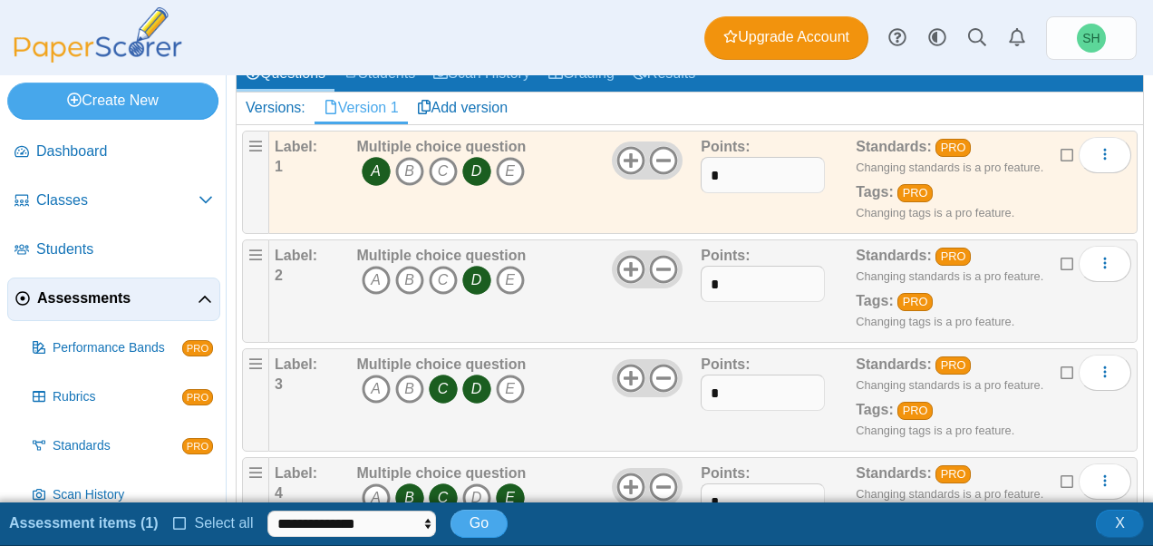
scroll to position [270, 0]
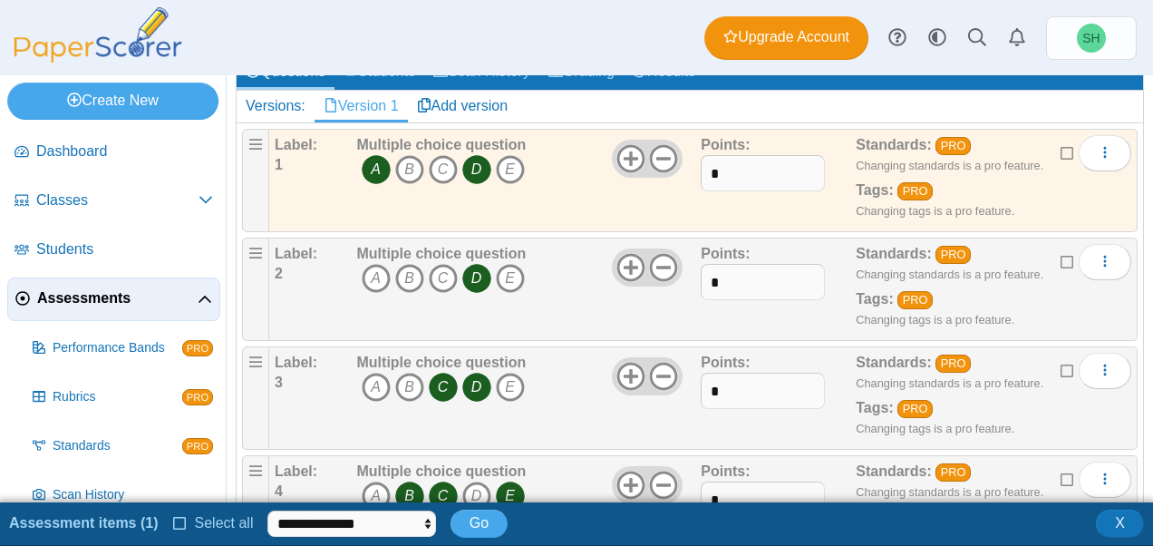
click at [1060, 367] on icon at bounding box center [1067, 368] width 14 height 13
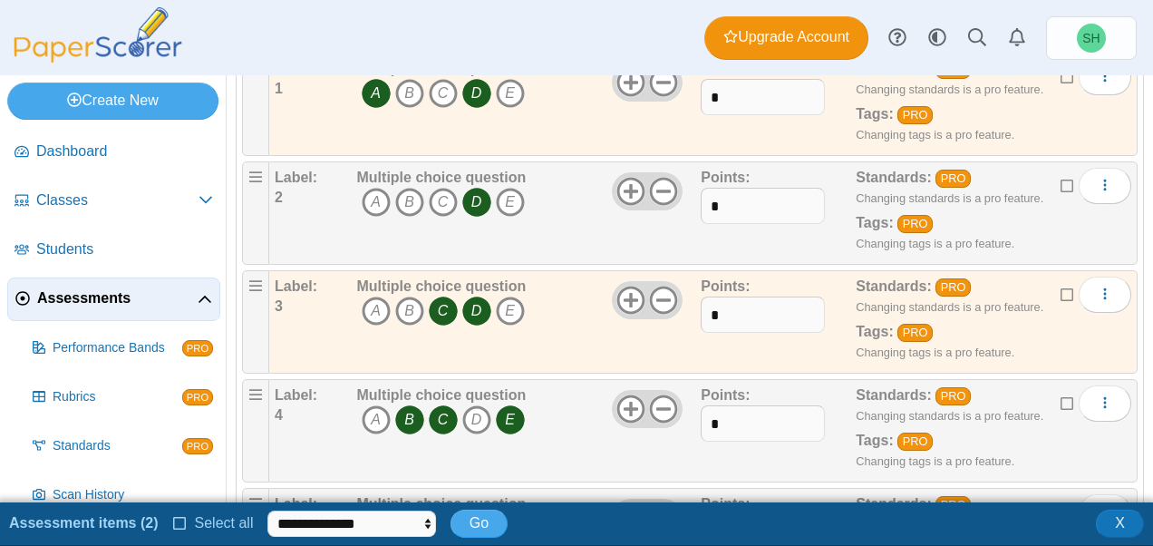
scroll to position [353, 0]
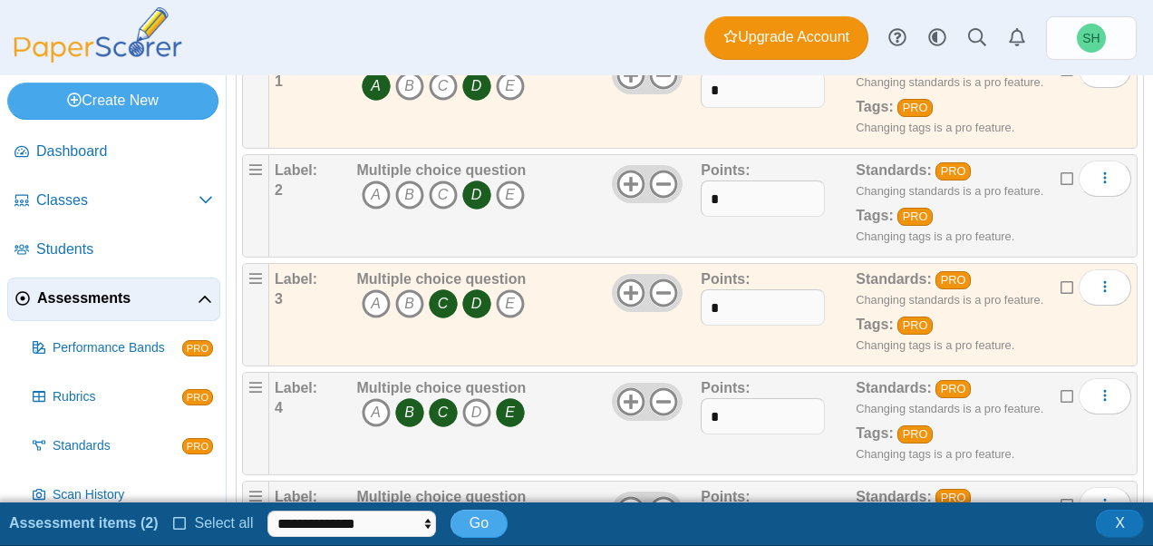
click at [1060, 391] on icon at bounding box center [1067, 393] width 14 height 13
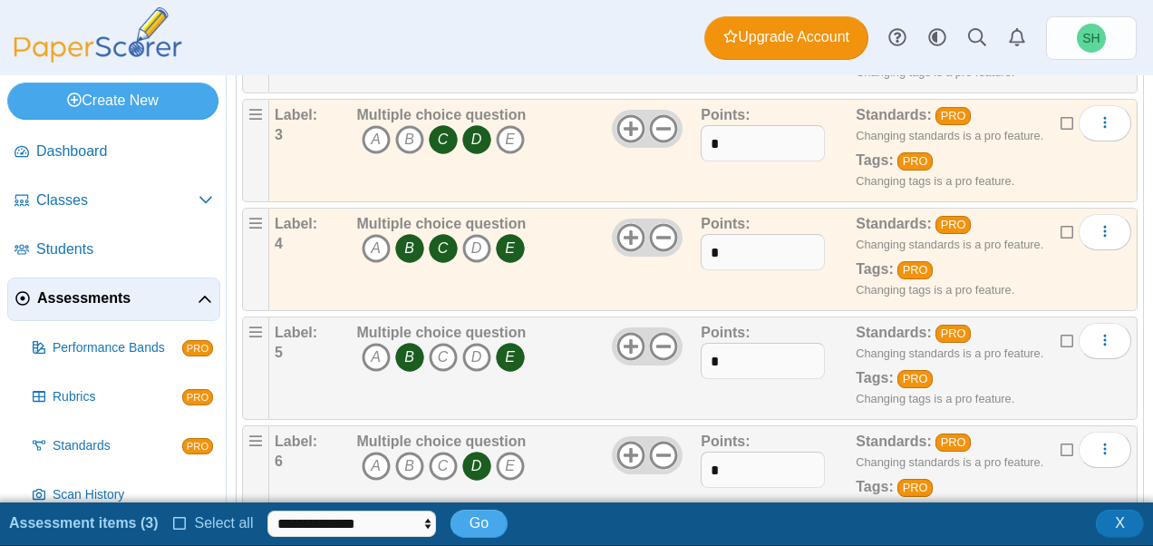
scroll to position [554, 0]
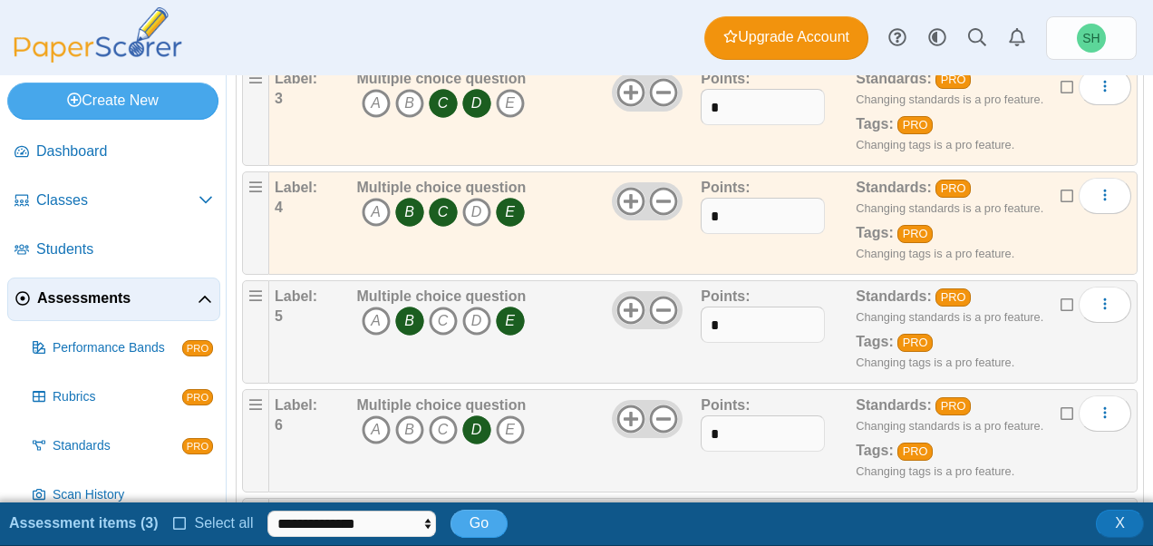
click at [1060, 297] on icon at bounding box center [1067, 301] width 14 height 13
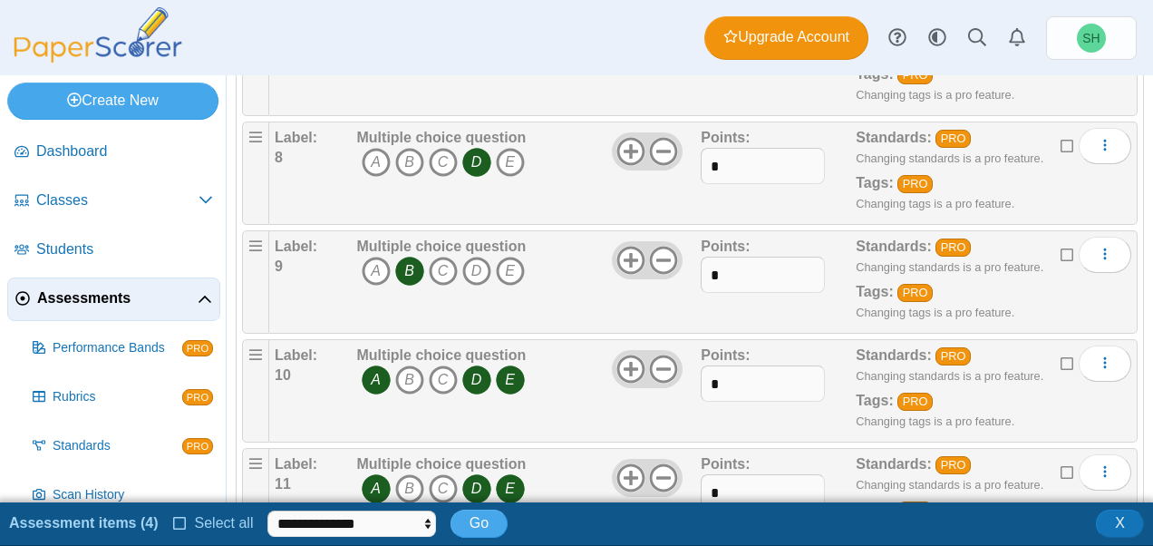
scroll to position [1044, 0]
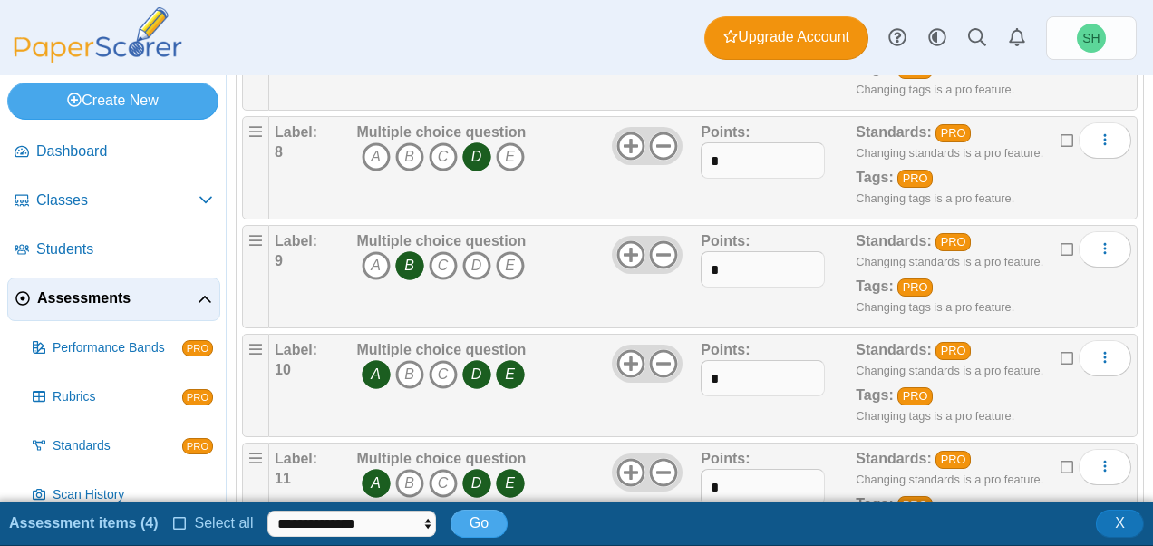
click at [1060, 349] on icon at bounding box center [1067, 355] width 14 height 13
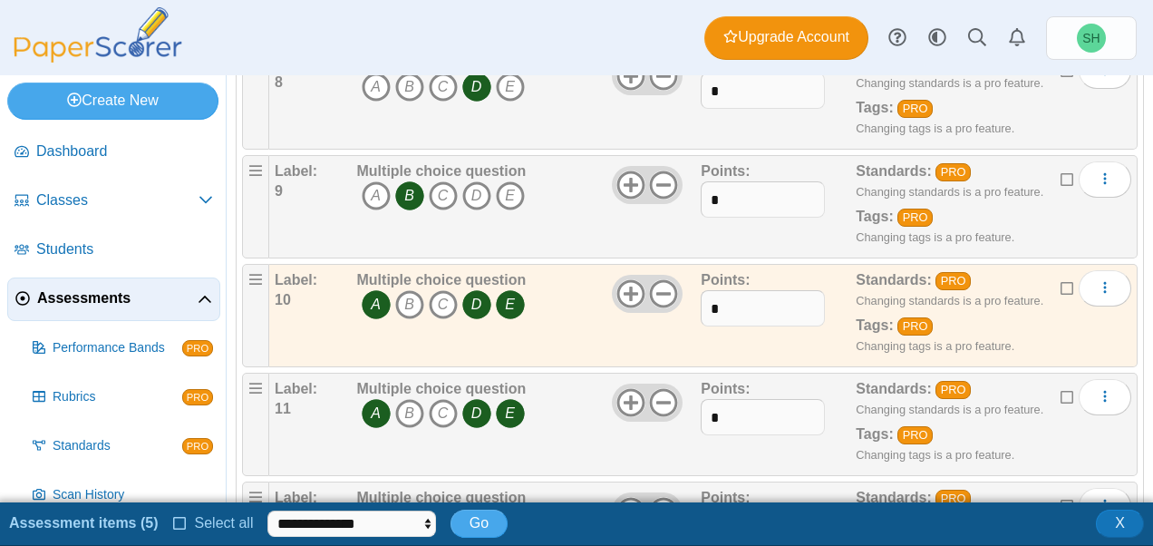
scroll to position [1115, 0]
click at [1060, 387] on icon at bounding box center [1067, 393] width 14 height 13
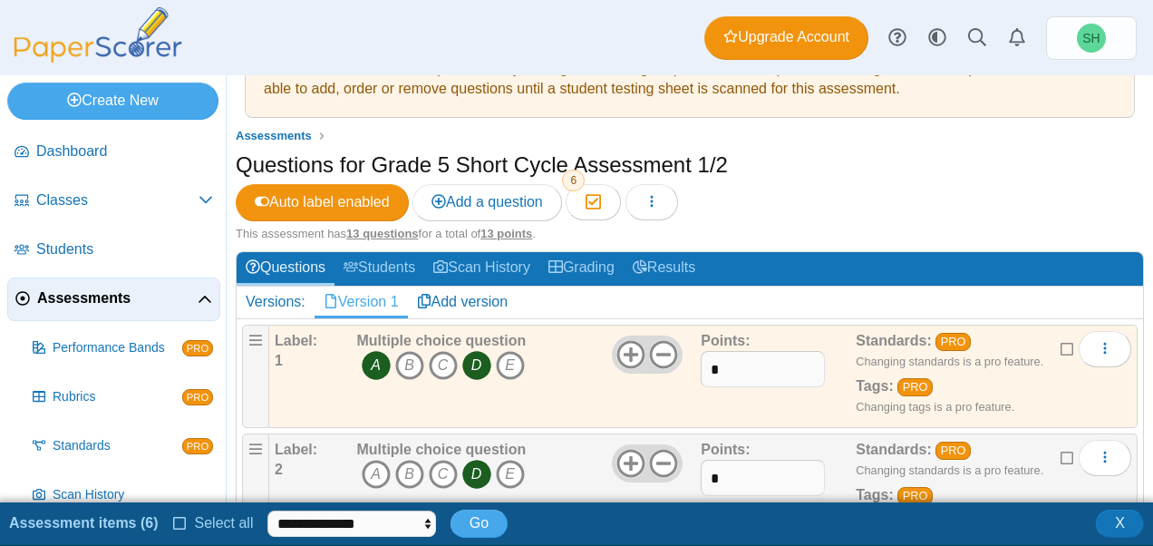
scroll to position [62, 0]
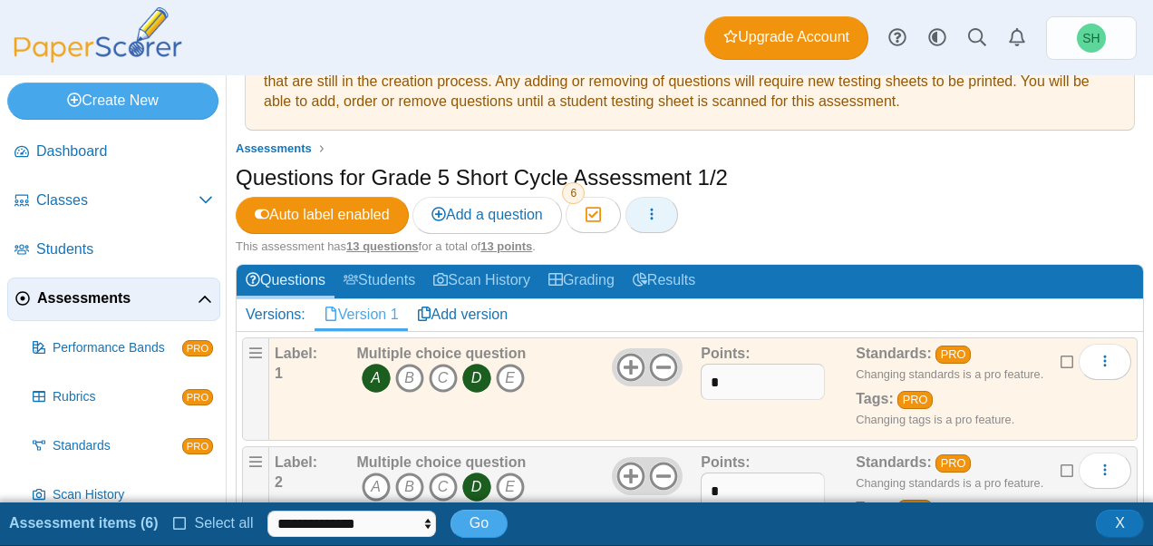
click at [670, 213] on button "button" at bounding box center [651, 215] width 53 height 36
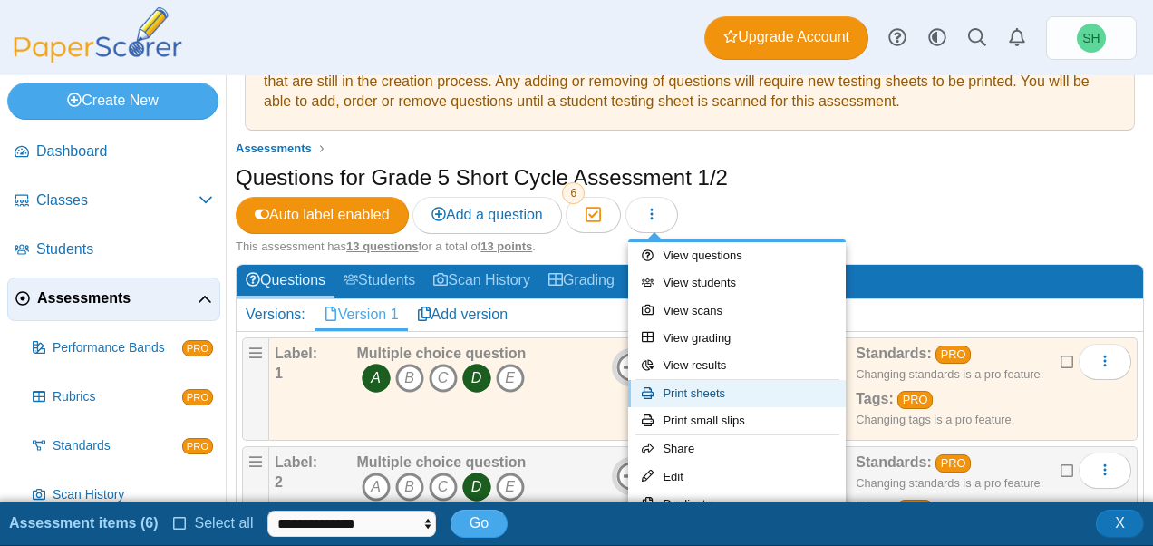
click at [710, 393] on link "Print sheets" at bounding box center [736, 393] width 217 height 27
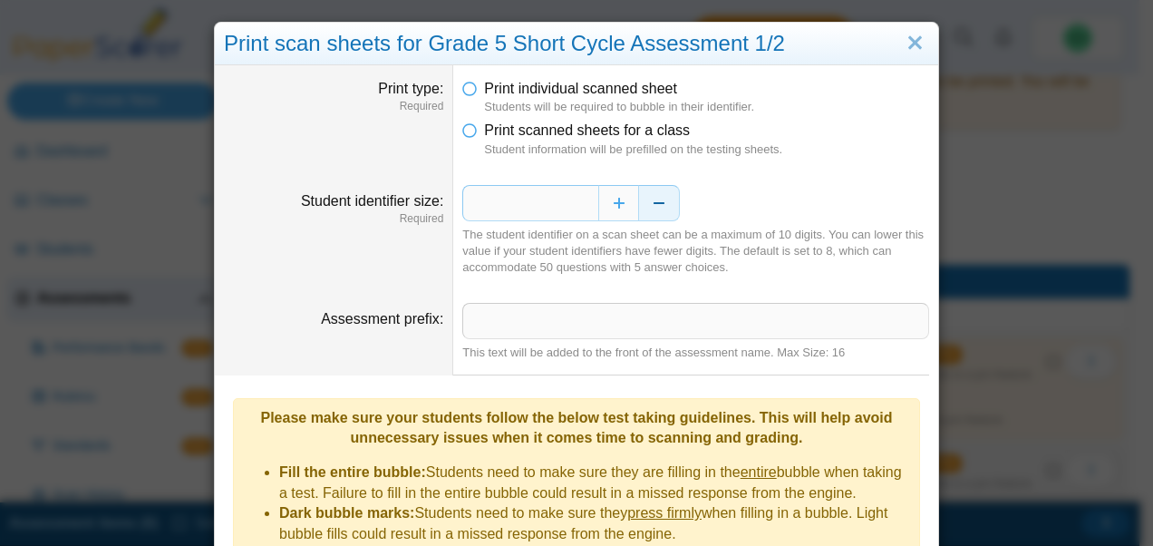
click at [646, 204] on button "Decrease" at bounding box center [659, 203] width 41 height 36
type input "*"
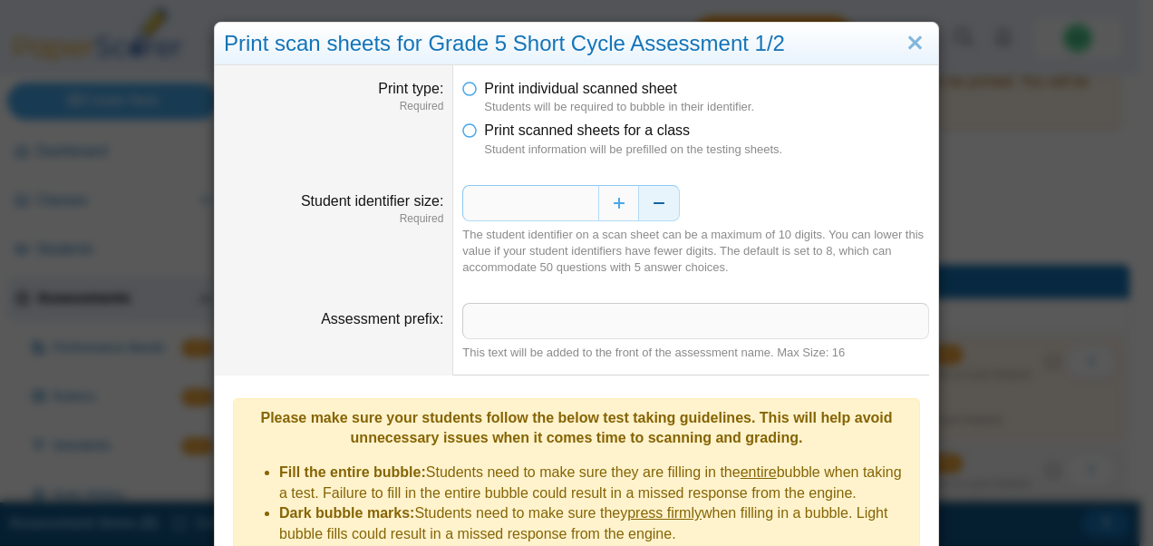
scroll to position [254, 0]
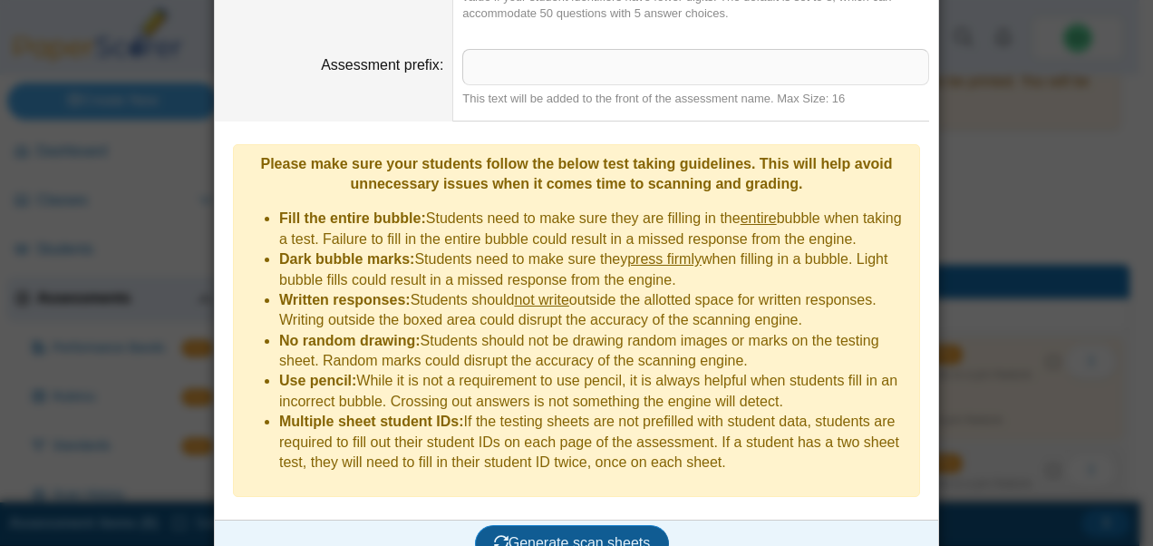
click at [540, 525] on button "Generate scan sheets" at bounding box center [572, 543] width 195 height 36
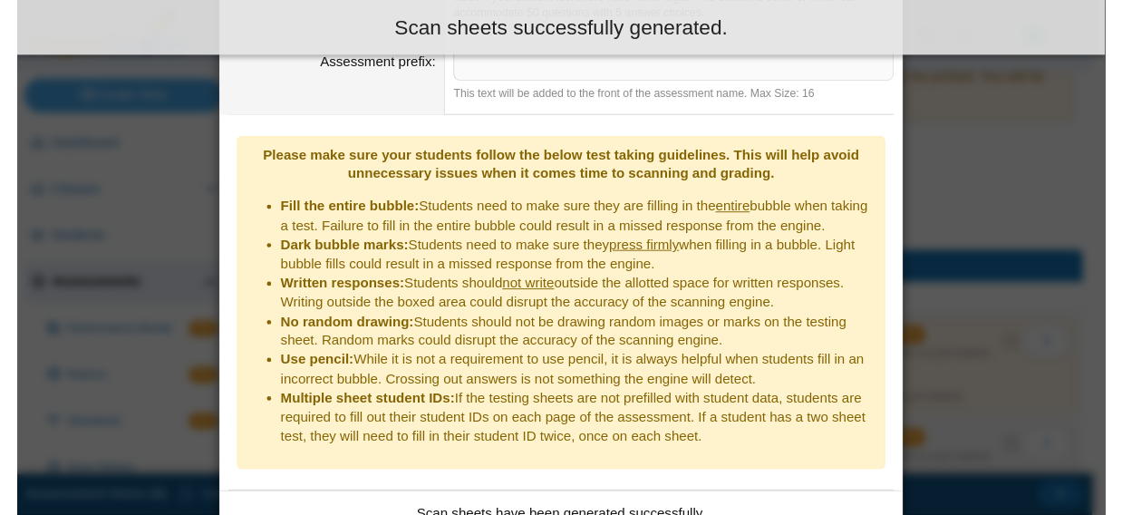
scroll to position [399, 0]
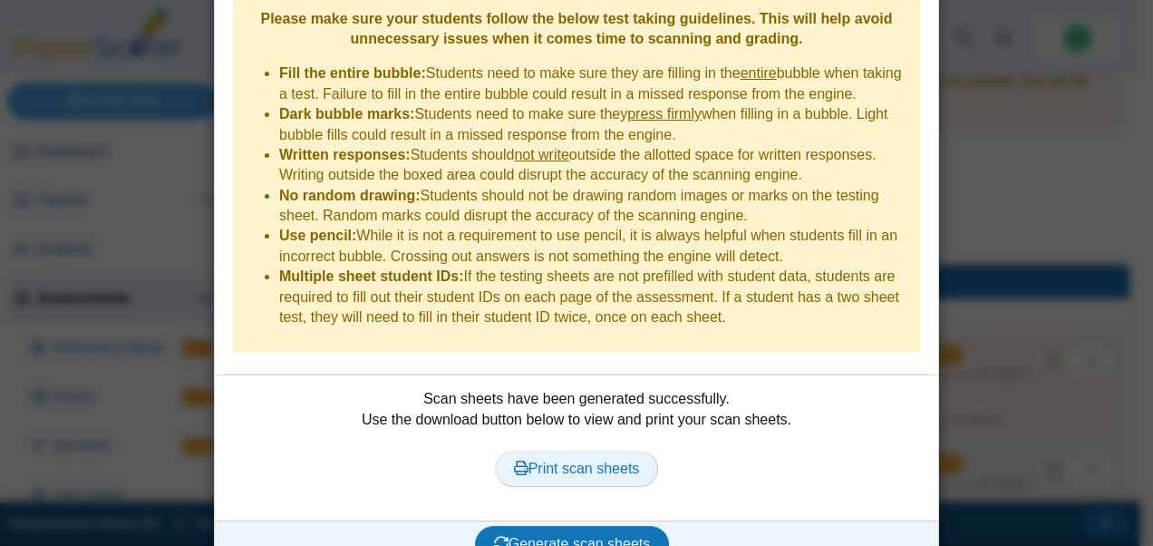
click at [562, 460] on span "Print scan sheets" at bounding box center [577, 467] width 126 height 15
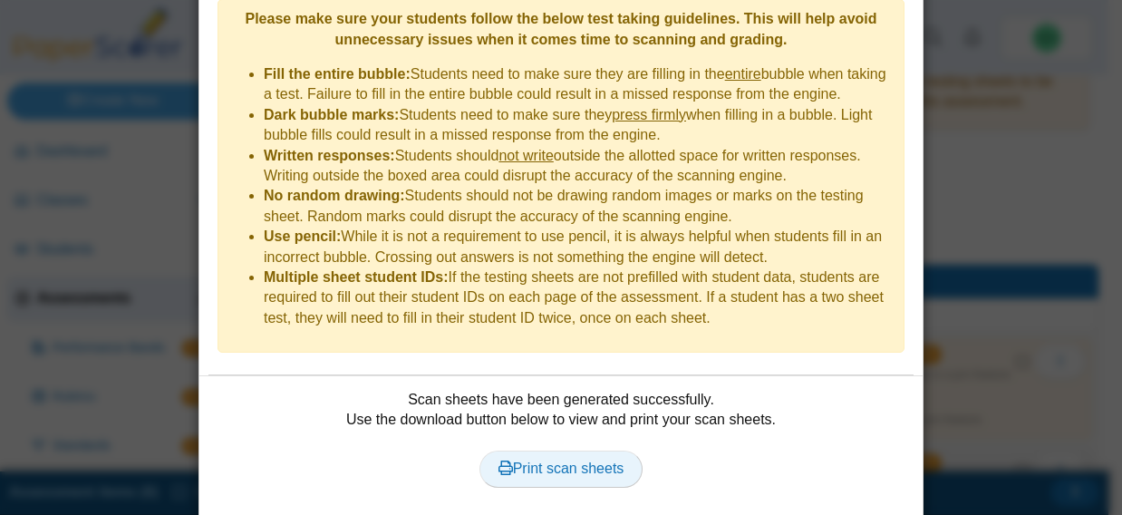
scroll to position [0, 0]
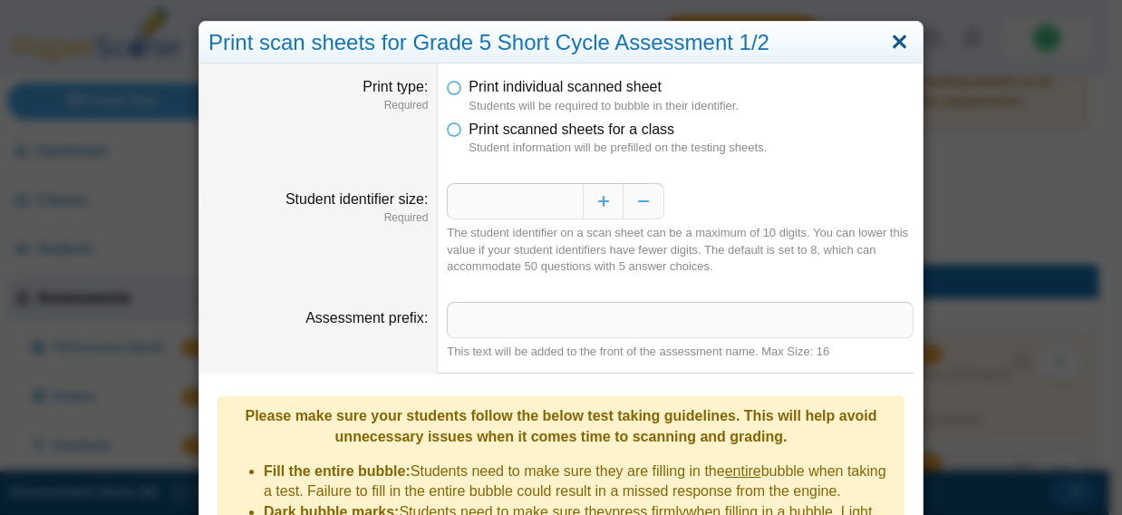
click at [897, 39] on link "Close" at bounding box center [899, 42] width 28 height 31
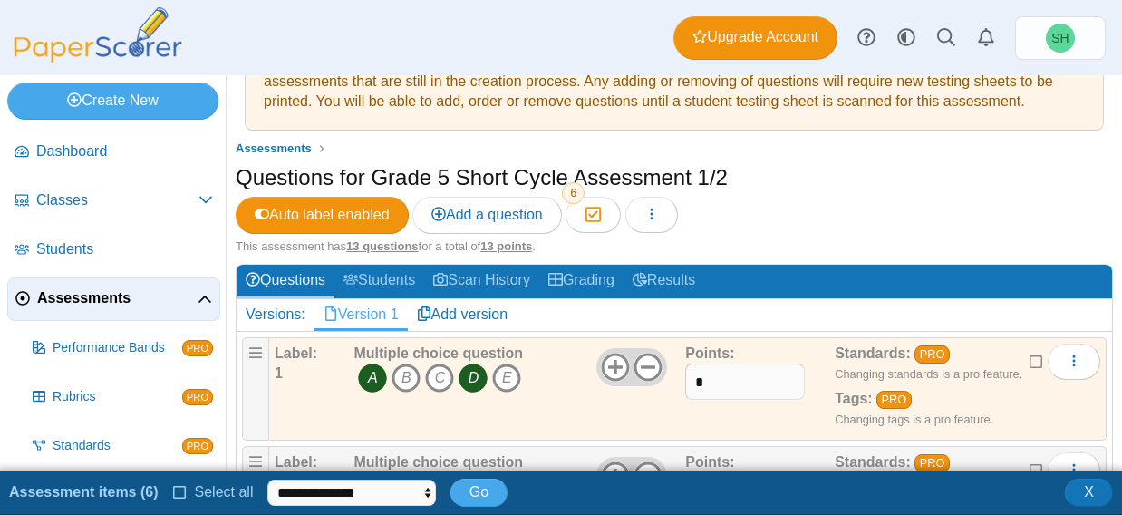
click at [147, 298] on span "Assessments" at bounding box center [117, 298] width 160 height 20
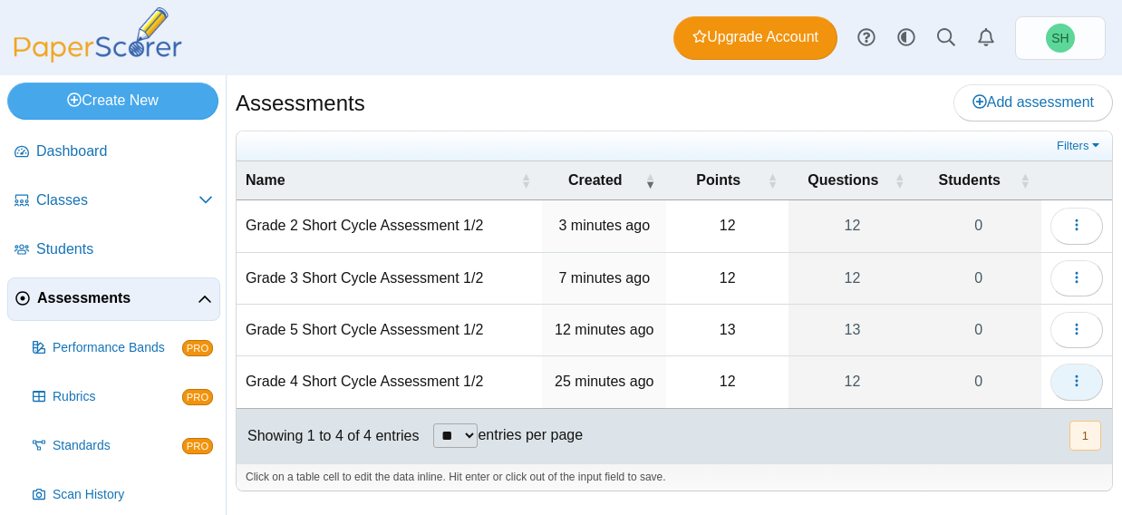
click at [1082, 379] on icon "button" at bounding box center [1076, 380] width 14 height 14
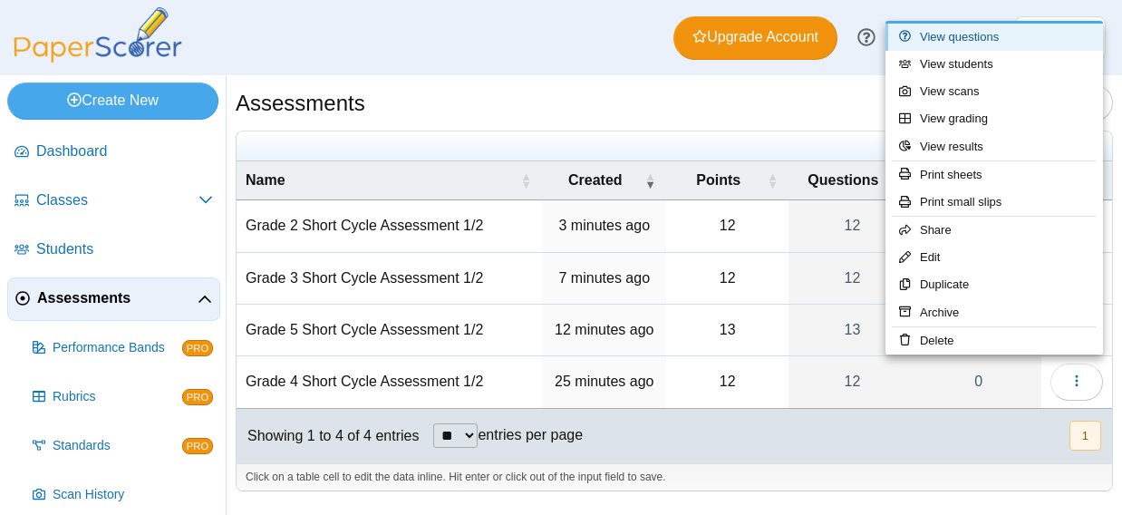
click at [975, 35] on link "View questions" at bounding box center [993, 37] width 217 height 27
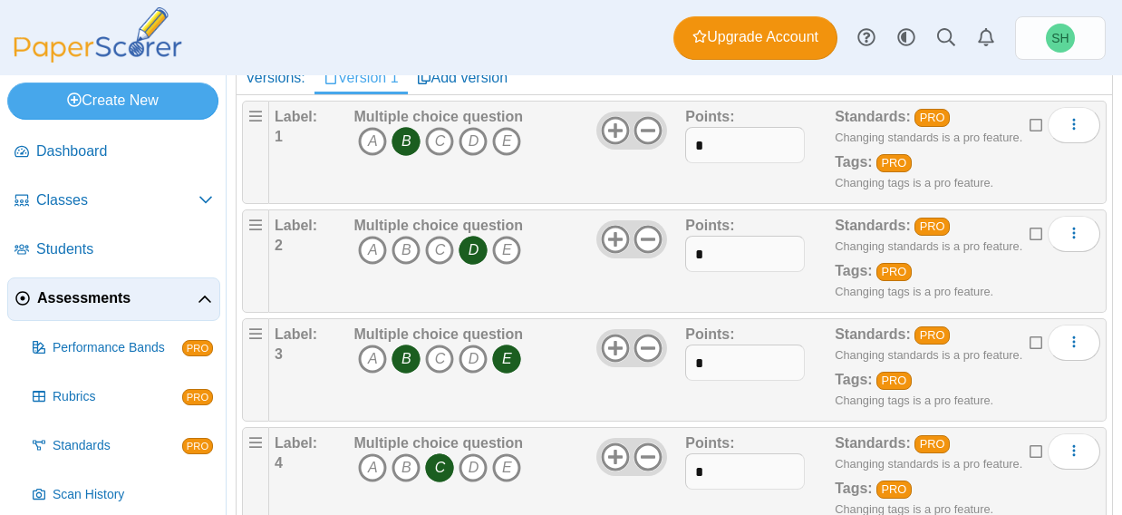
scroll to position [299, 0]
click at [1029, 334] on icon at bounding box center [1036, 339] width 14 height 13
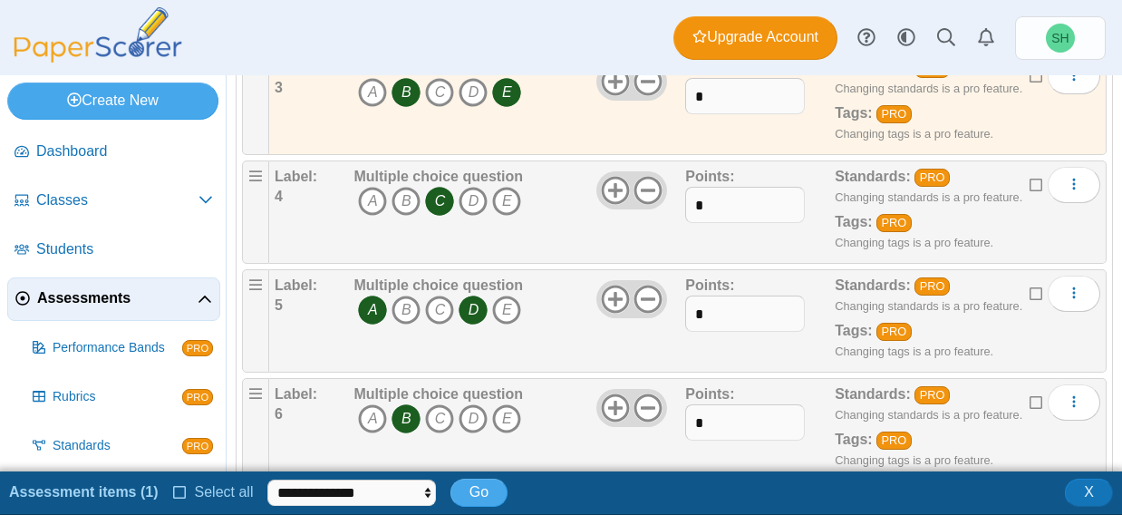
scroll to position [565, 0]
click at [1029, 289] on icon at bounding box center [1036, 290] width 14 height 13
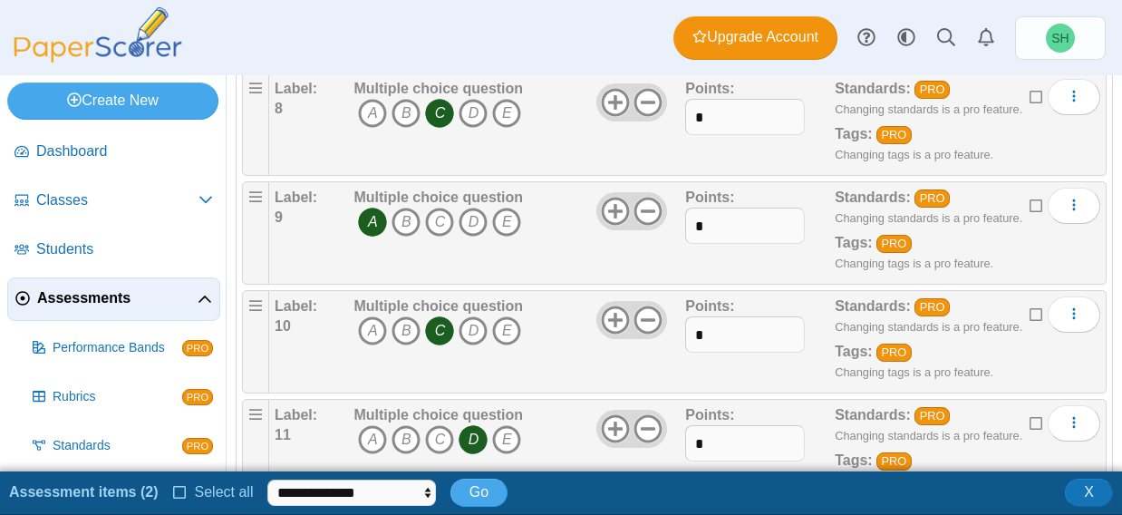
scroll to position [1258, 0]
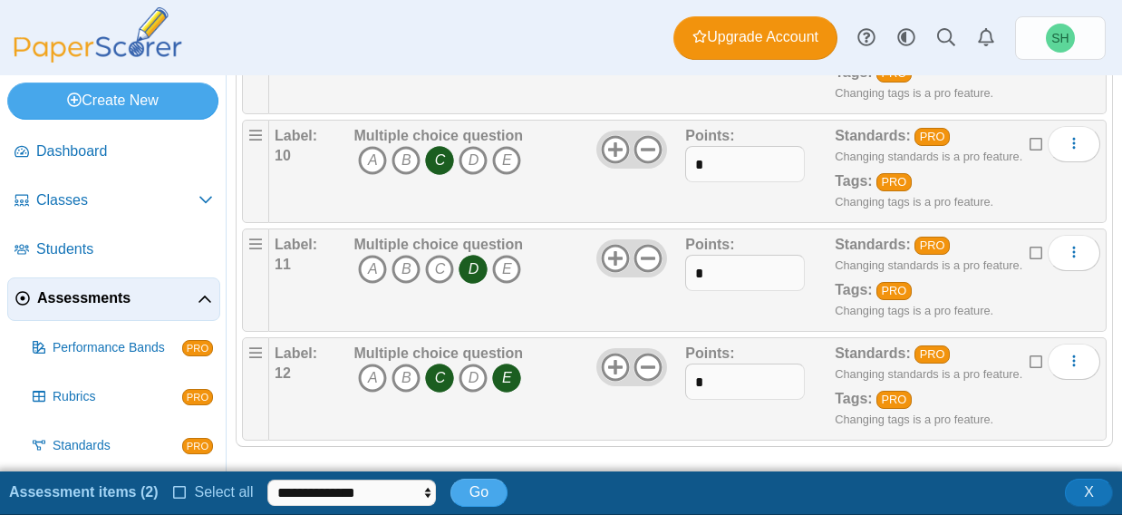
click at [1029, 352] on icon at bounding box center [1036, 358] width 14 height 13
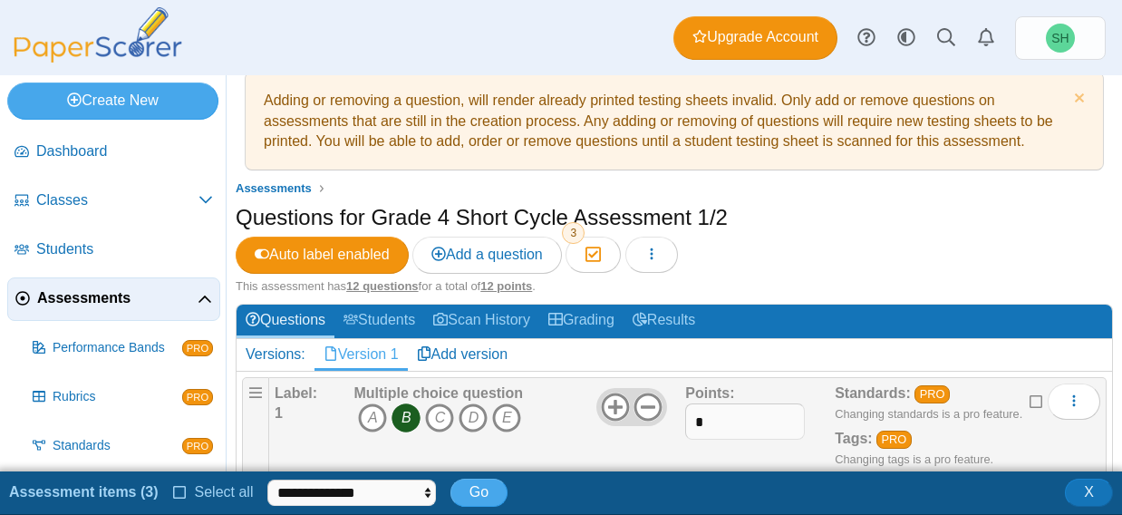
scroll to position [20, 0]
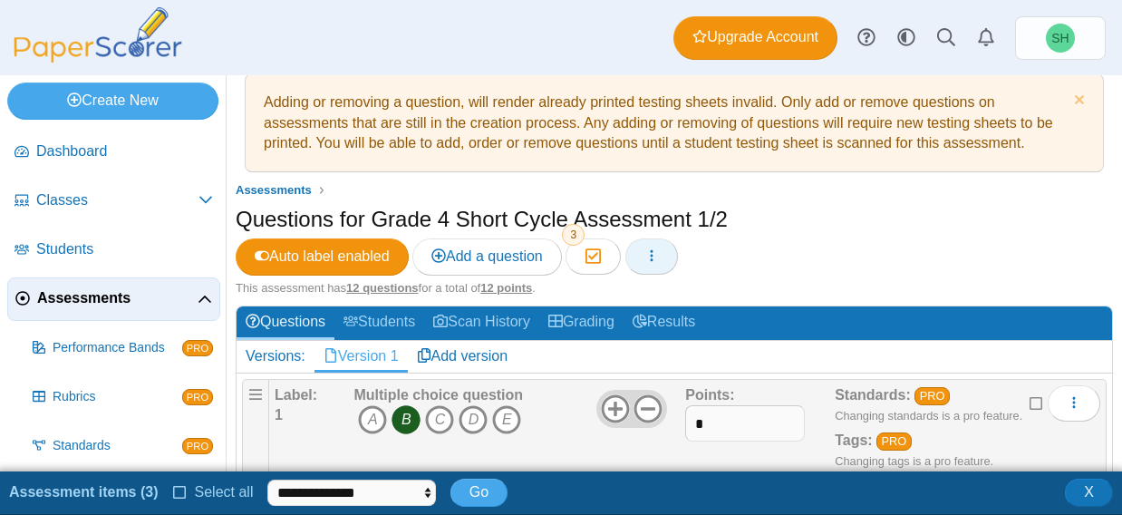
click at [659, 254] on icon "button" at bounding box center [651, 255] width 14 height 14
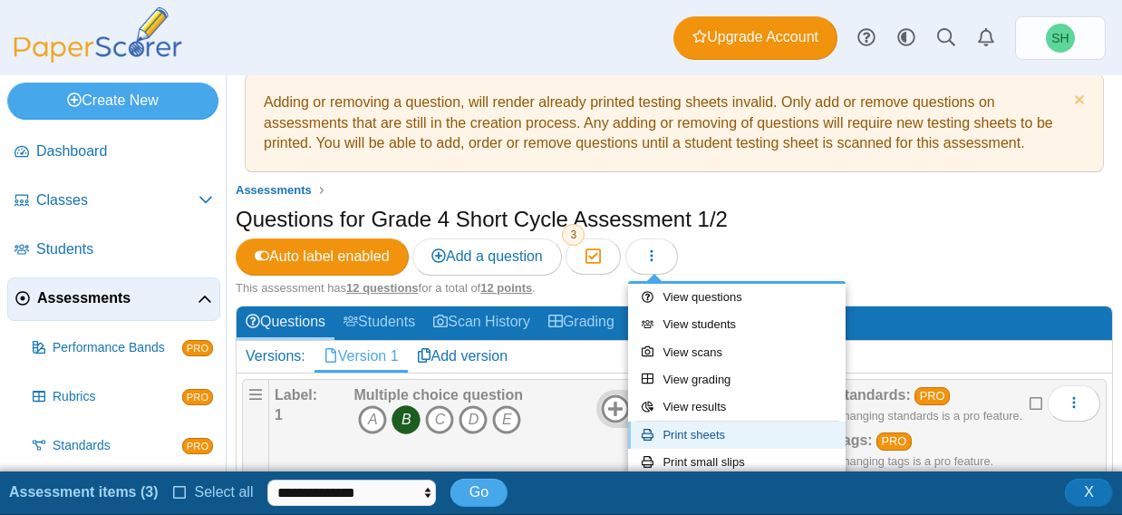
click at [734, 431] on link "Print sheets" at bounding box center [736, 434] width 217 height 27
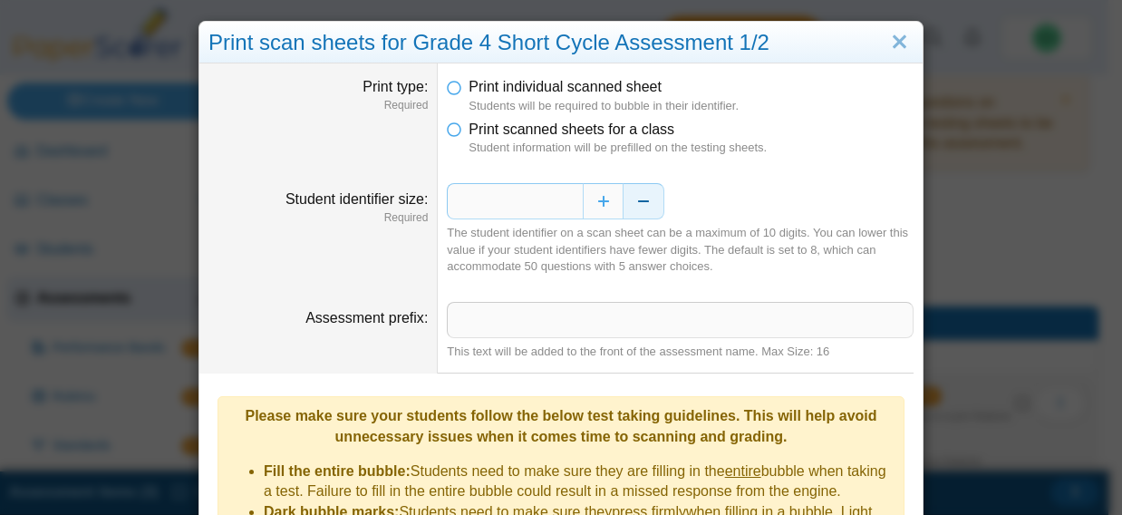
click at [654, 196] on button "Decrease" at bounding box center [643, 201] width 41 height 36
type input "*"
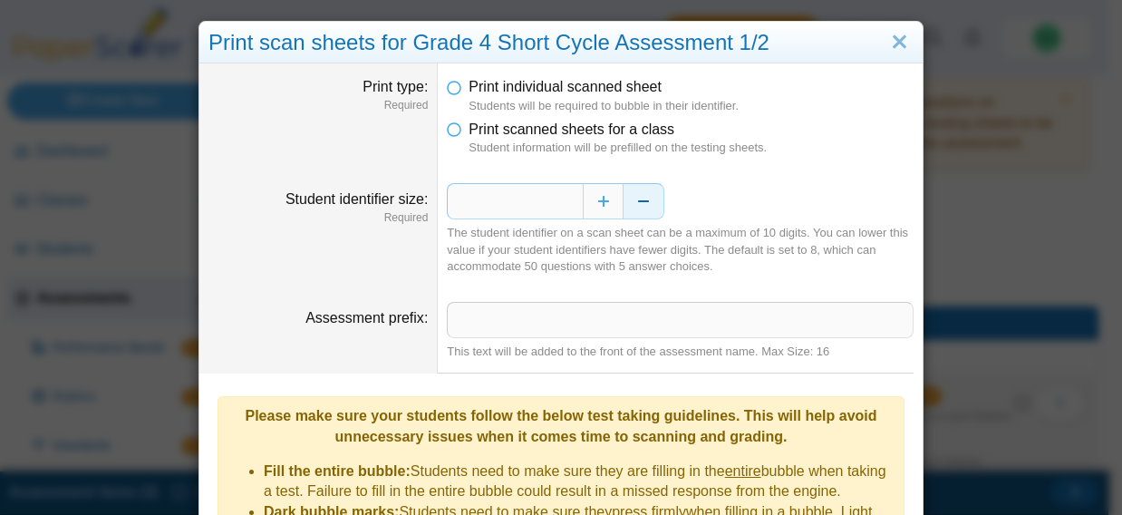
scroll to position [283, 0]
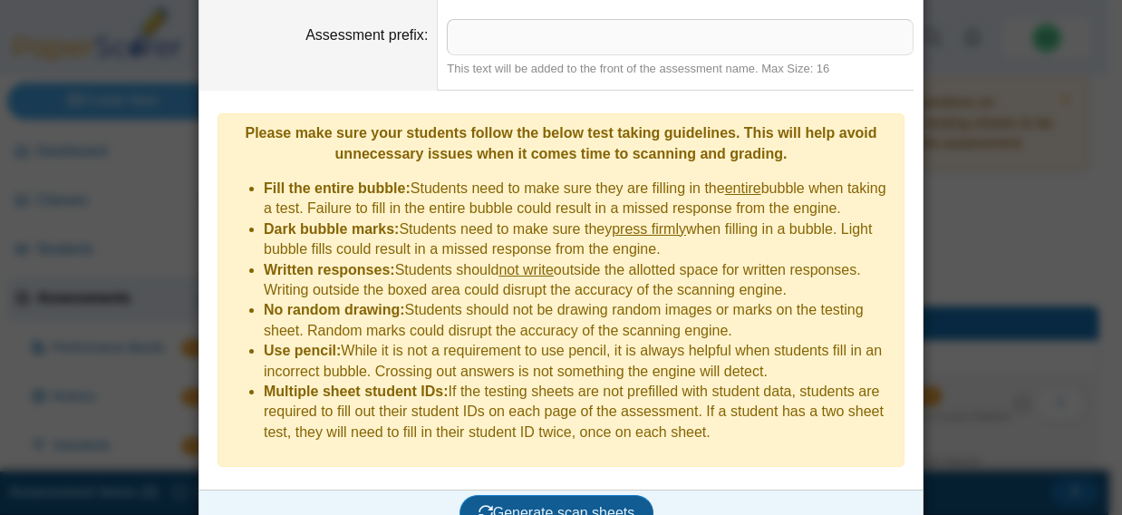
click at [536, 505] on span "Generate scan sheets" at bounding box center [556, 512] width 157 height 15
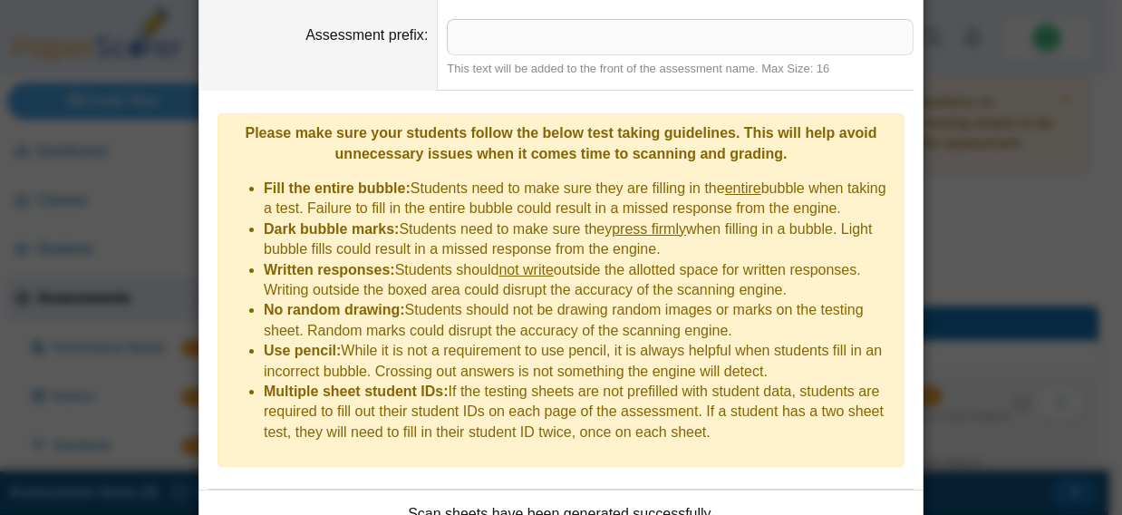
scroll to position [428, 0]
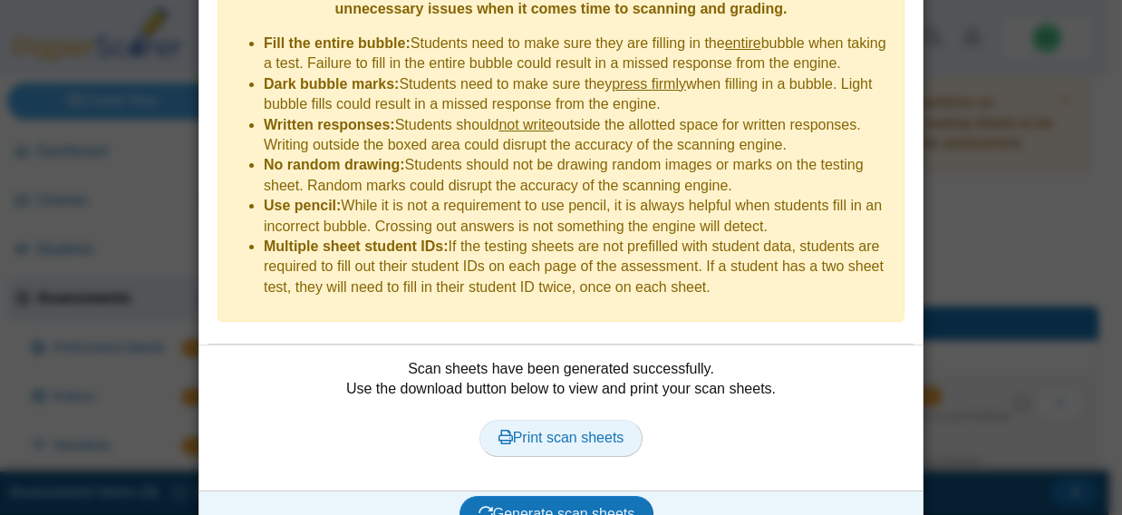
click at [556, 430] on span "Print scan sheets" at bounding box center [561, 437] width 126 height 15
